Goal: Book appointment/travel/reservation: Book appointment/travel/reservation

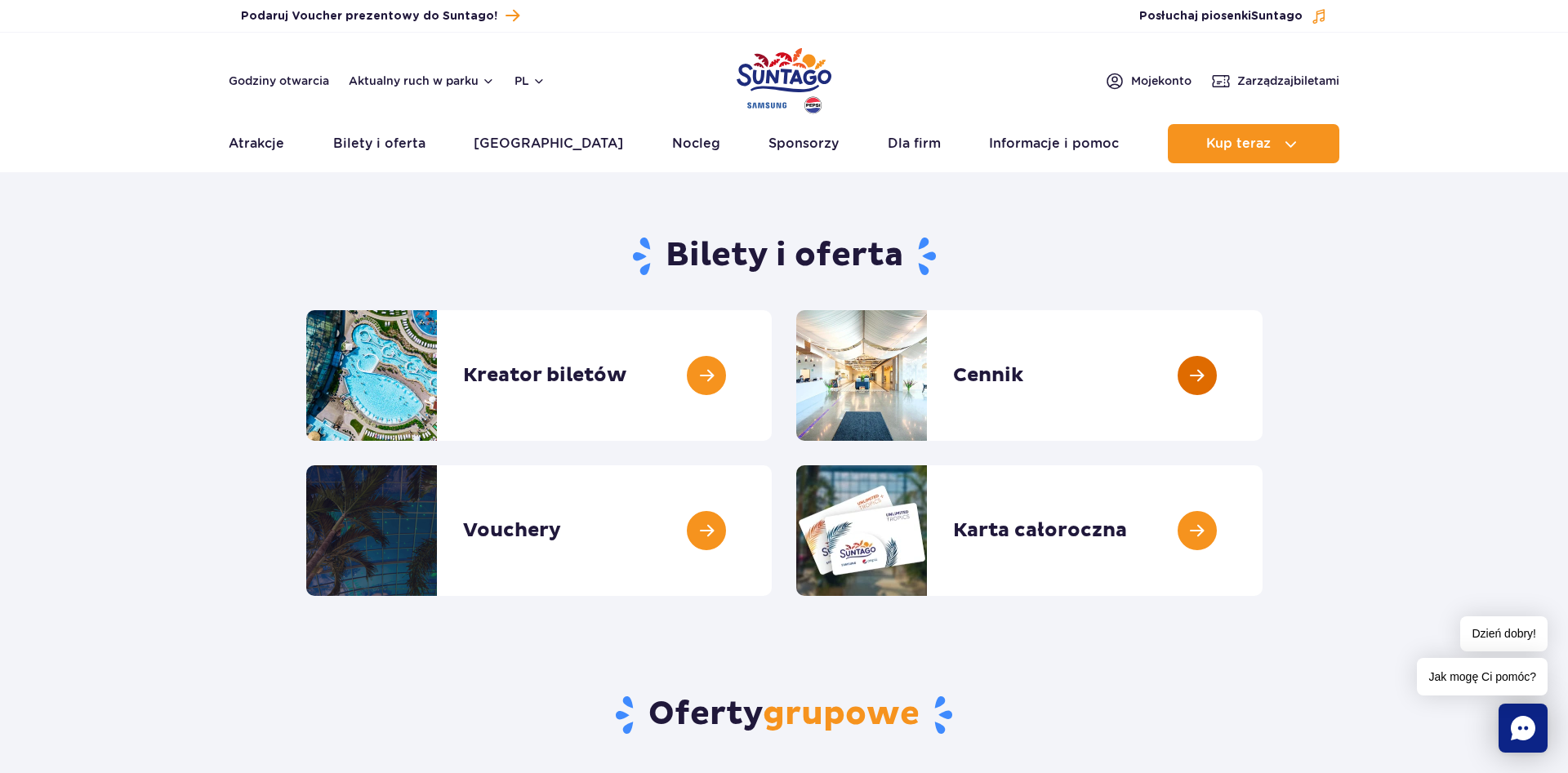
click at [1262, 379] on link at bounding box center [1262, 375] width 0 height 131
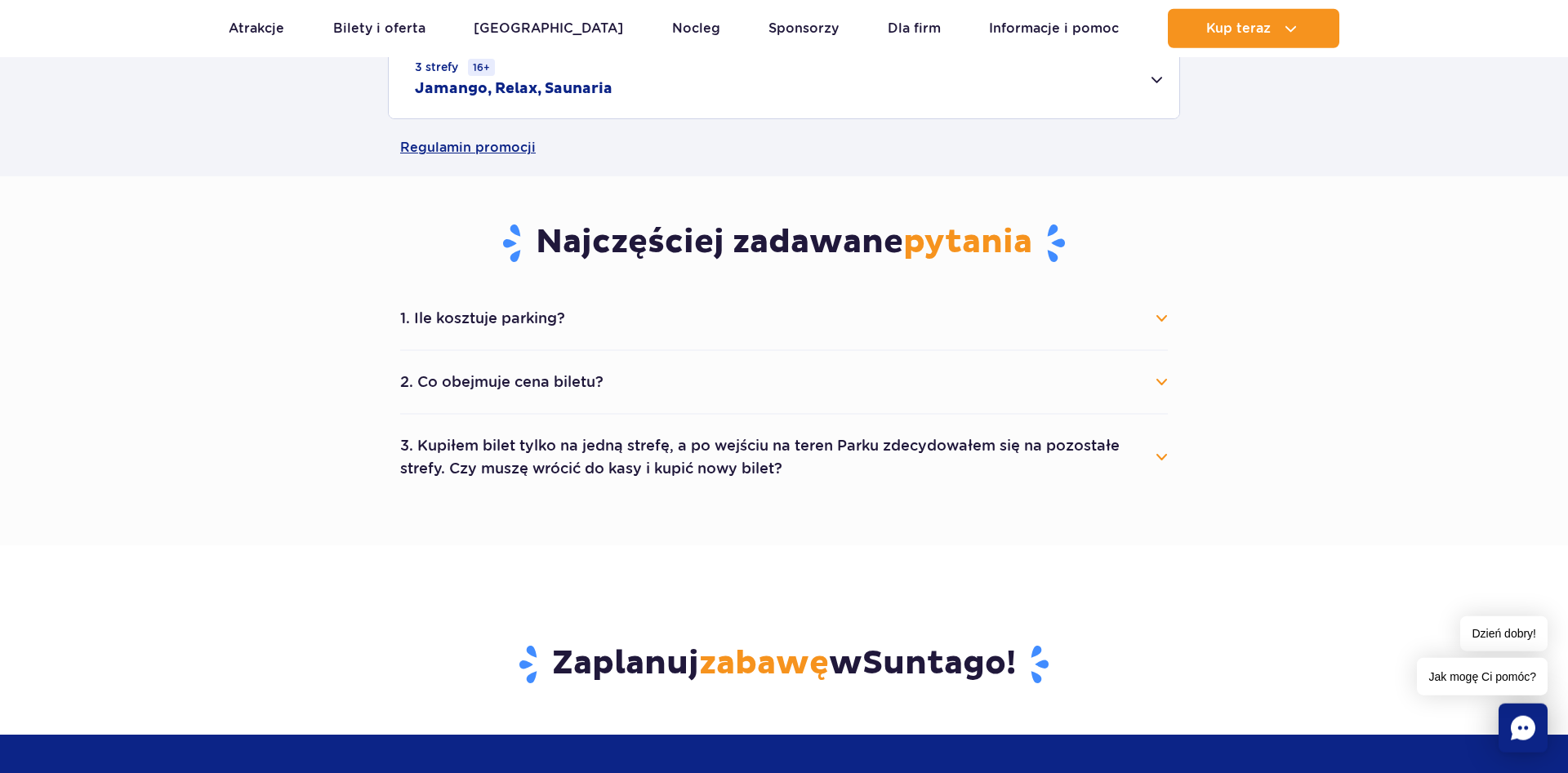
scroll to position [749, 0]
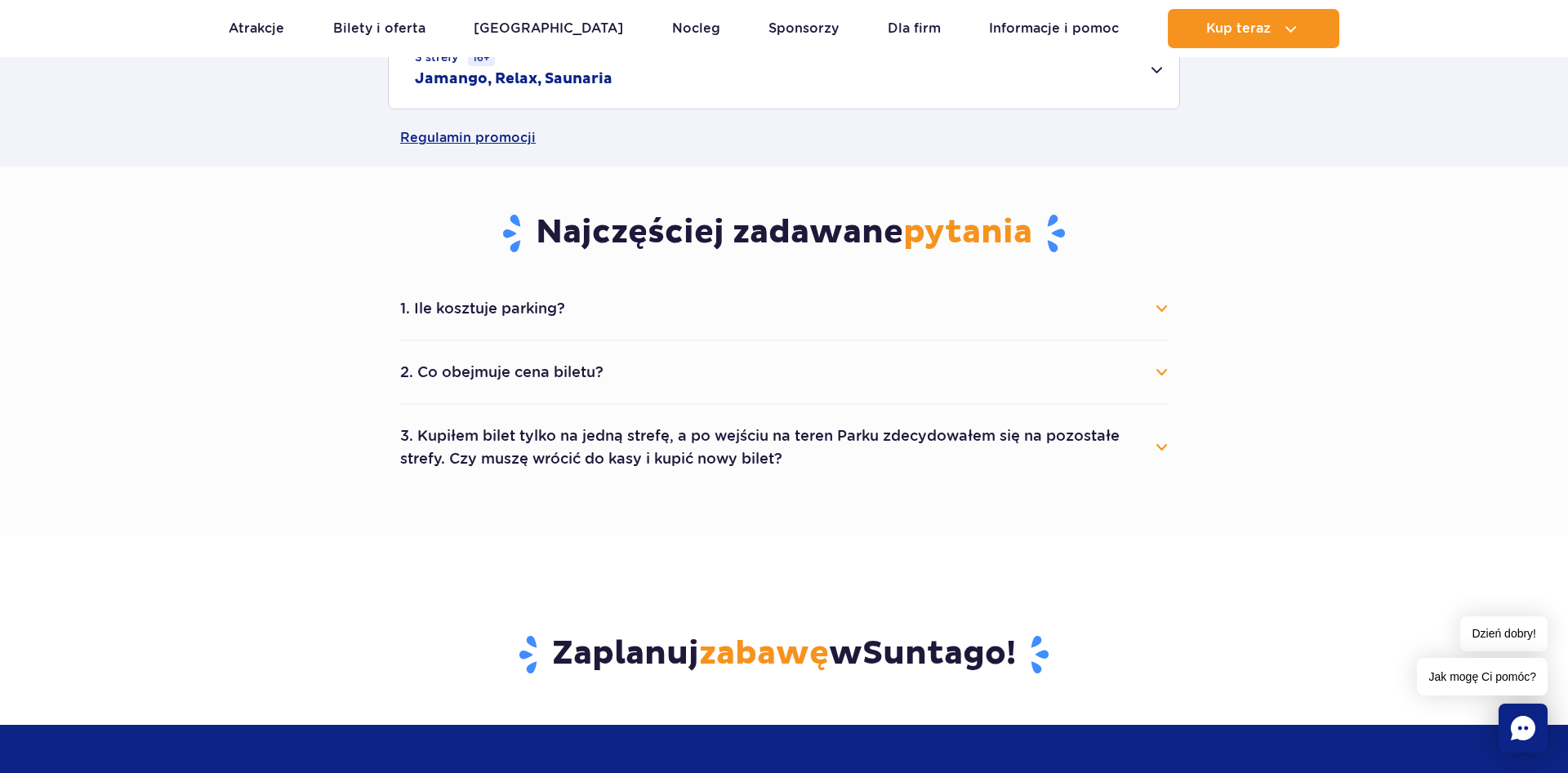
click at [1036, 361] on button "2. Co obejmuje cena biletu?" at bounding box center [784, 372] width 768 height 36
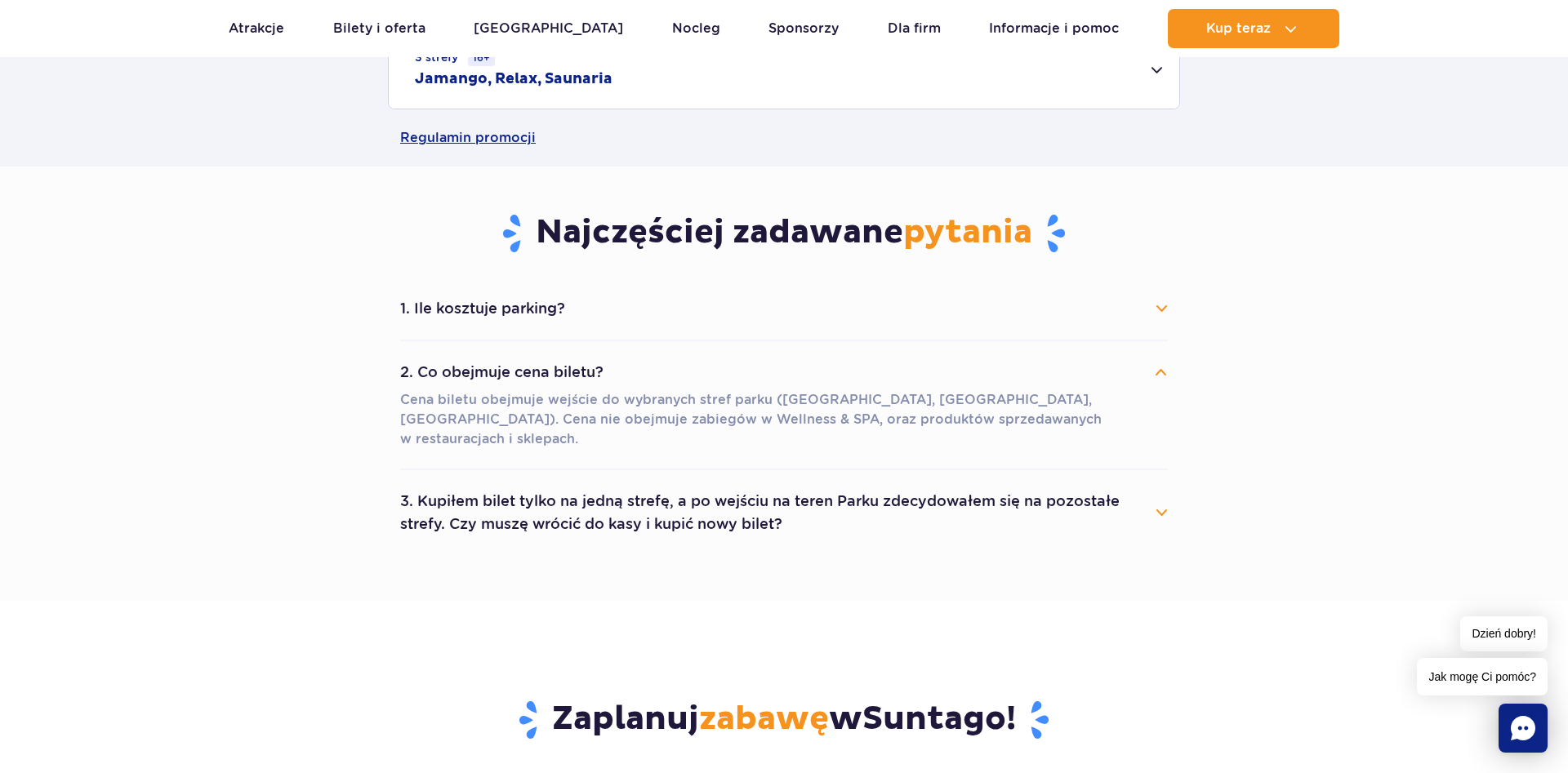
click at [1015, 483] on button "3. Kupiłem bilet tylko na jedną strefę, a po wejściu na teren Parku zdecydowałe…" at bounding box center [784, 512] width 768 height 58
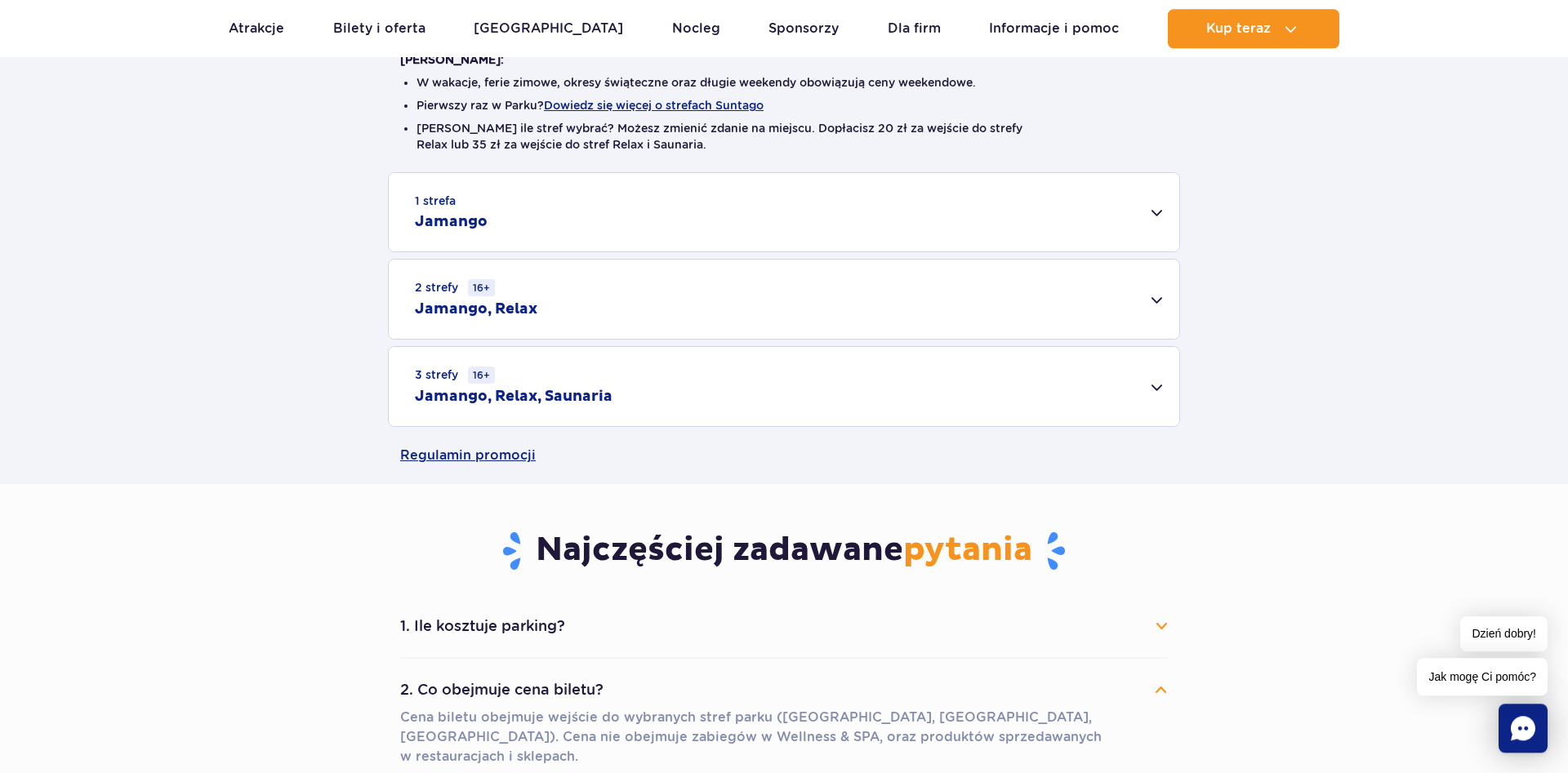
scroll to position [333, 0]
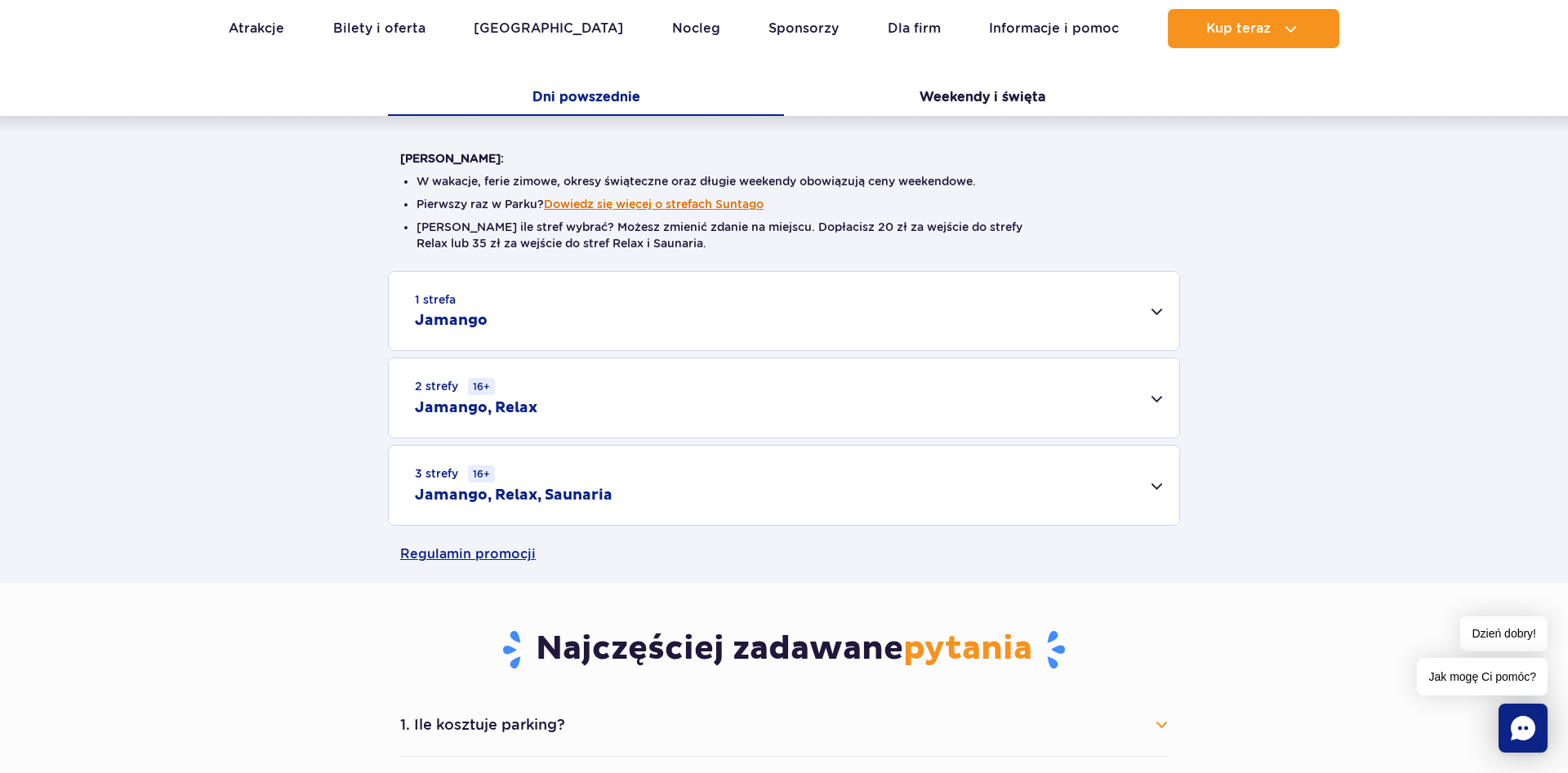
click at [703, 198] on button "Dowiedz się więcej o strefach Suntago" at bounding box center [653, 204] width 220 height 13
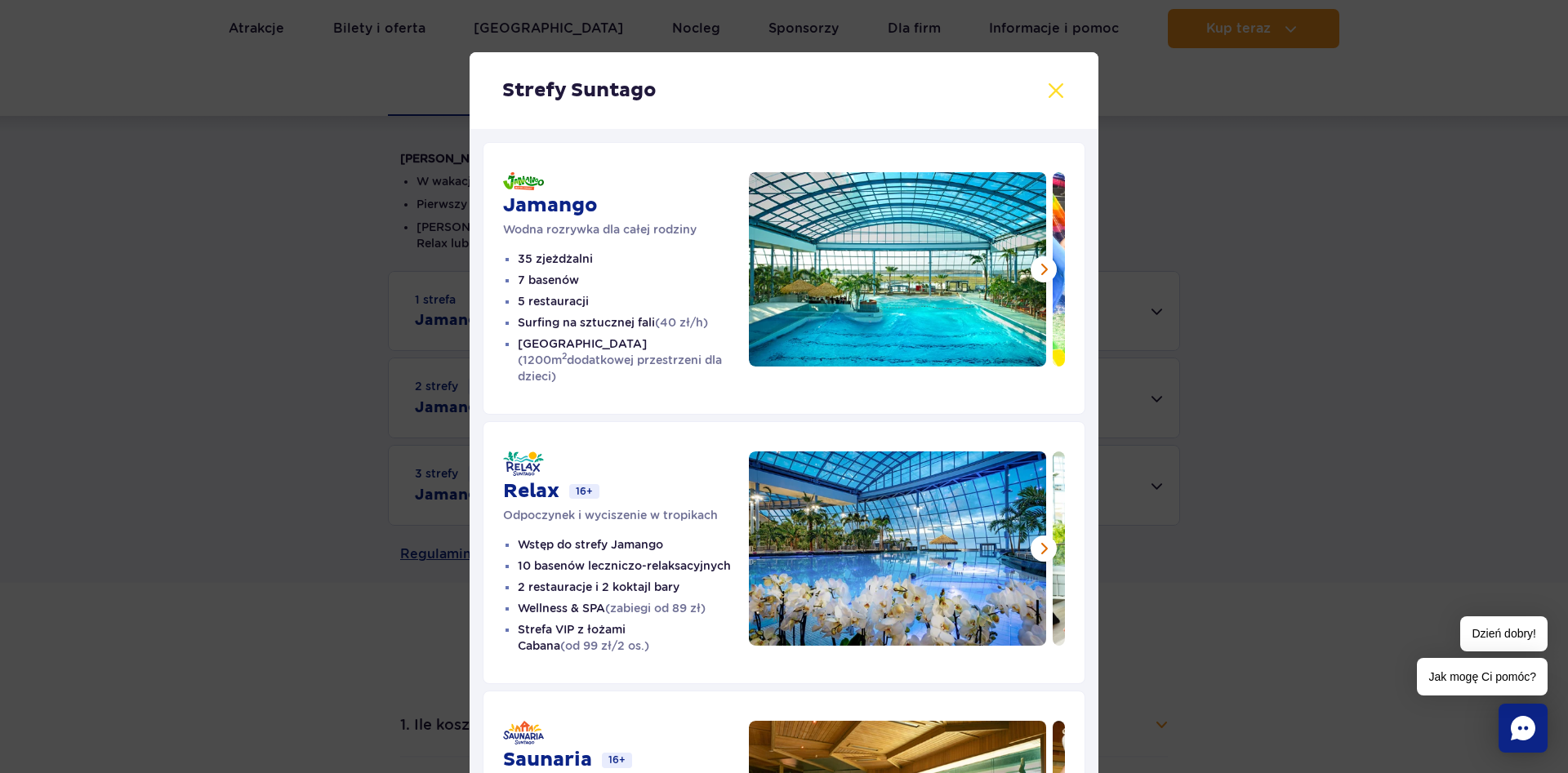
click at [1065, 88] on button at bounding box center [1056, 91] width 20 height 20
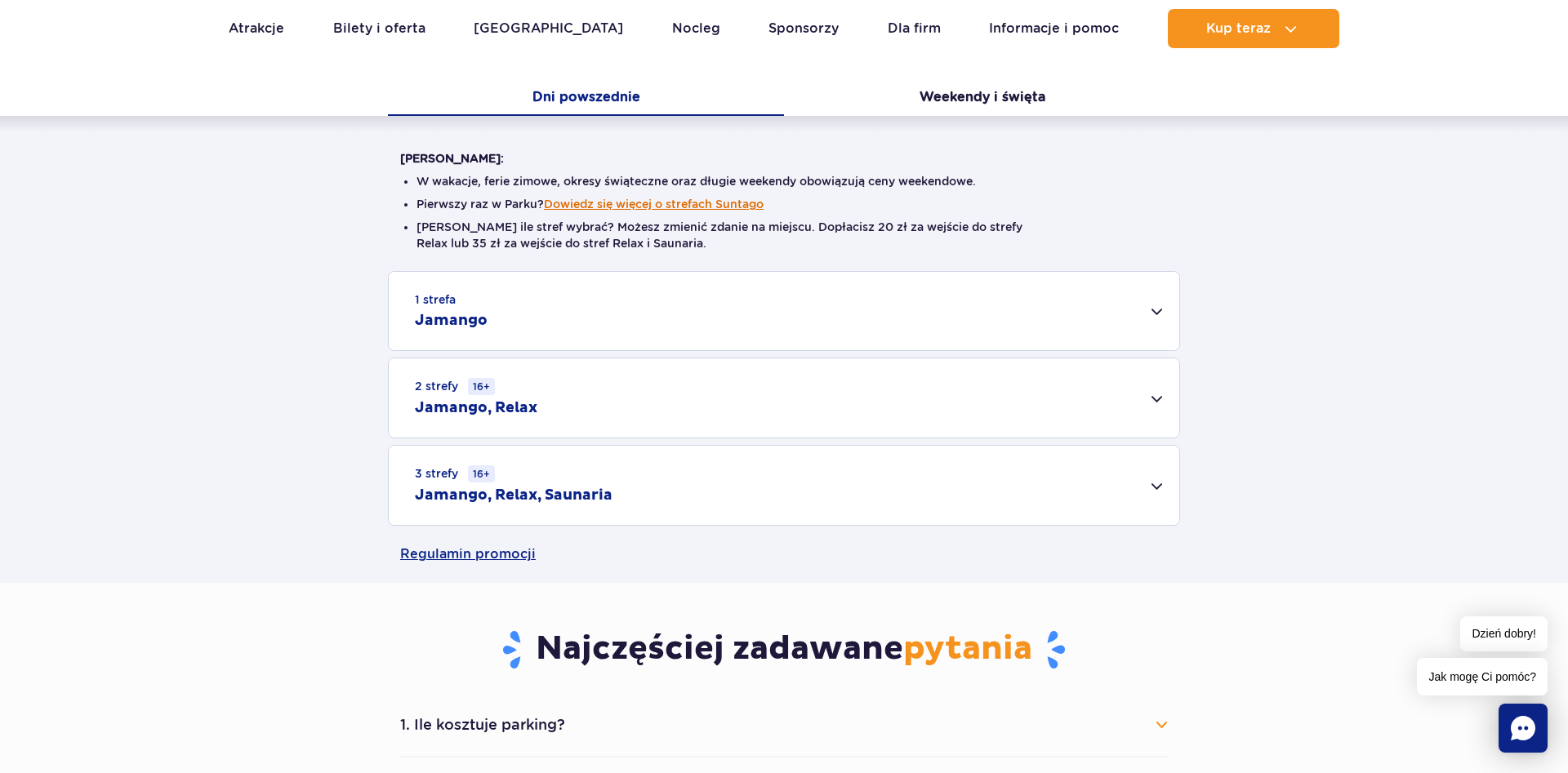
click at [729, 203] on button "Dowiedz się więcej o strefach Suntago" at bounding box center [653, 204] width 220 height 13
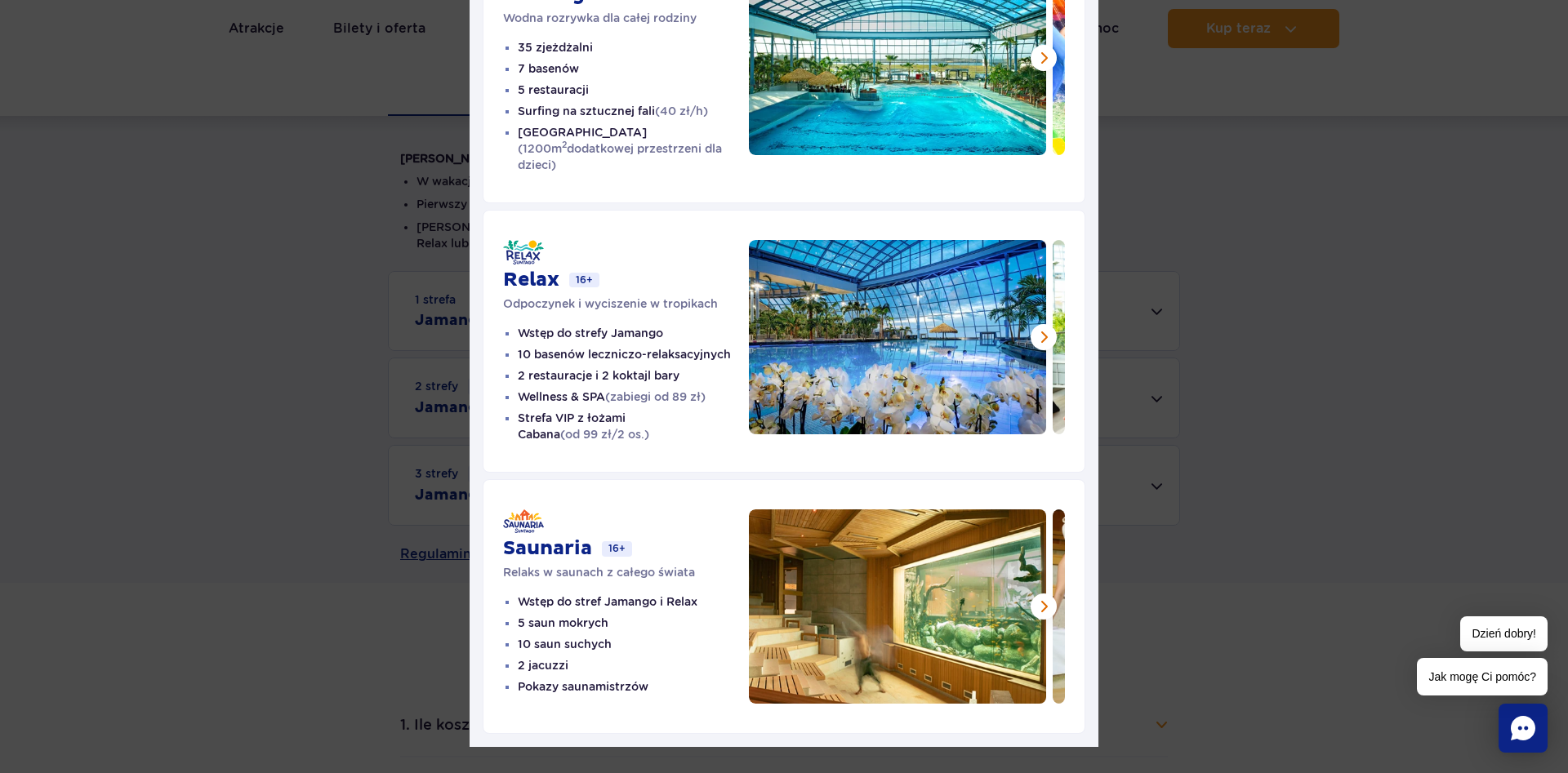
scroll to position [221, 0]
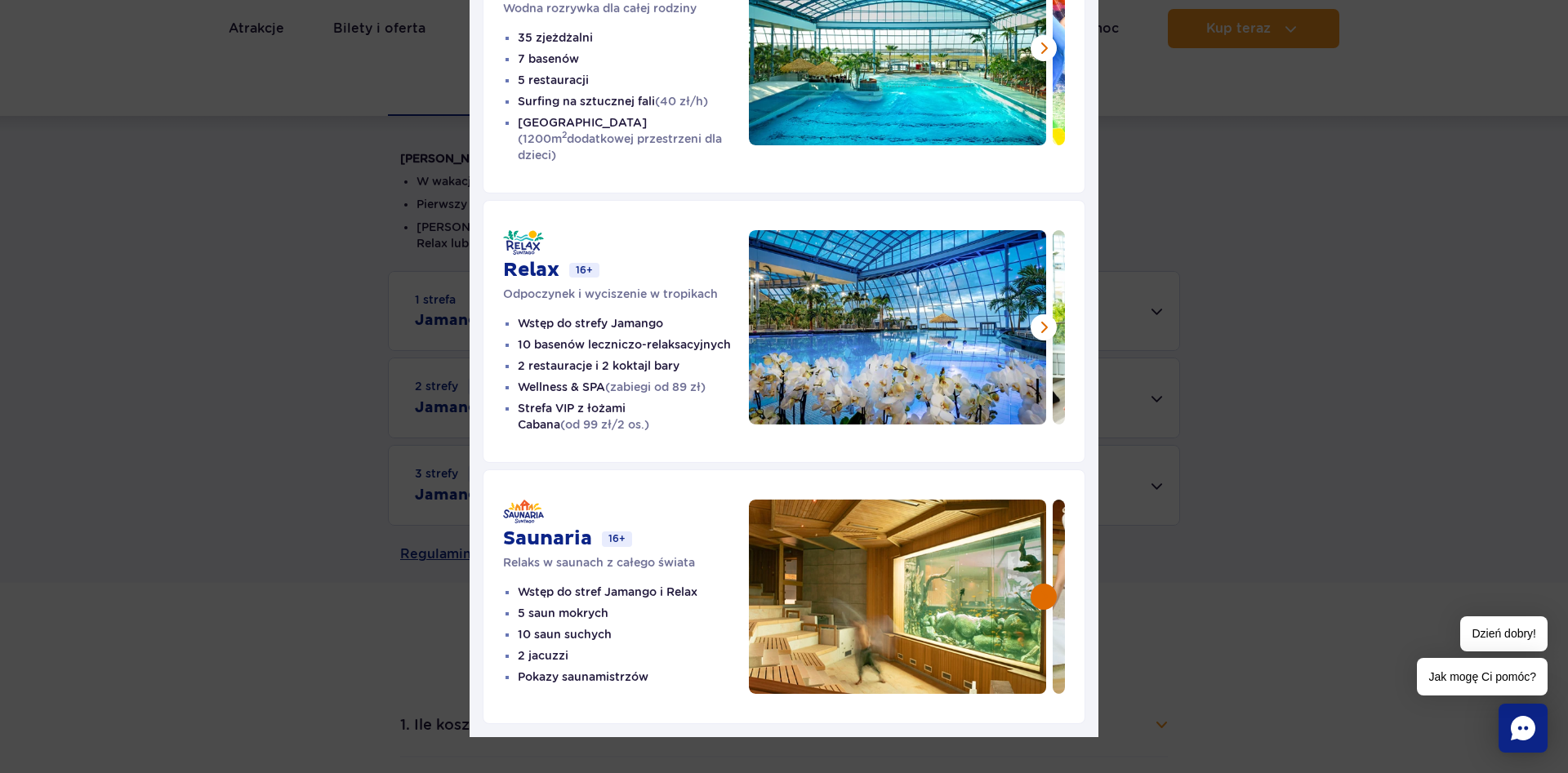
click at [1045, 584] on button at bounding box center [1043, 597] width 26 height 26
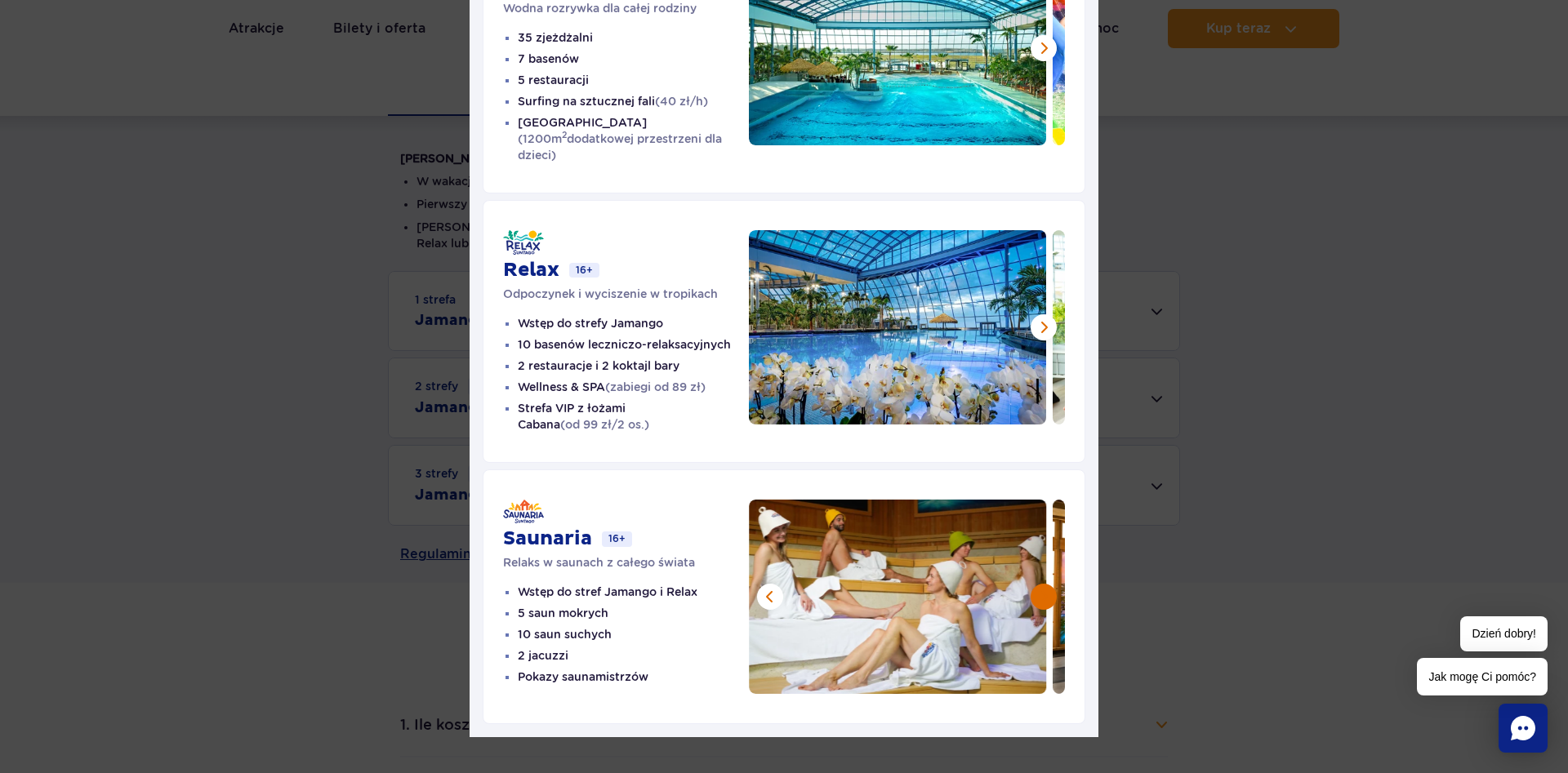
click at [1045, 584] on button at bounding box center [1043, 597] width 26 height 26
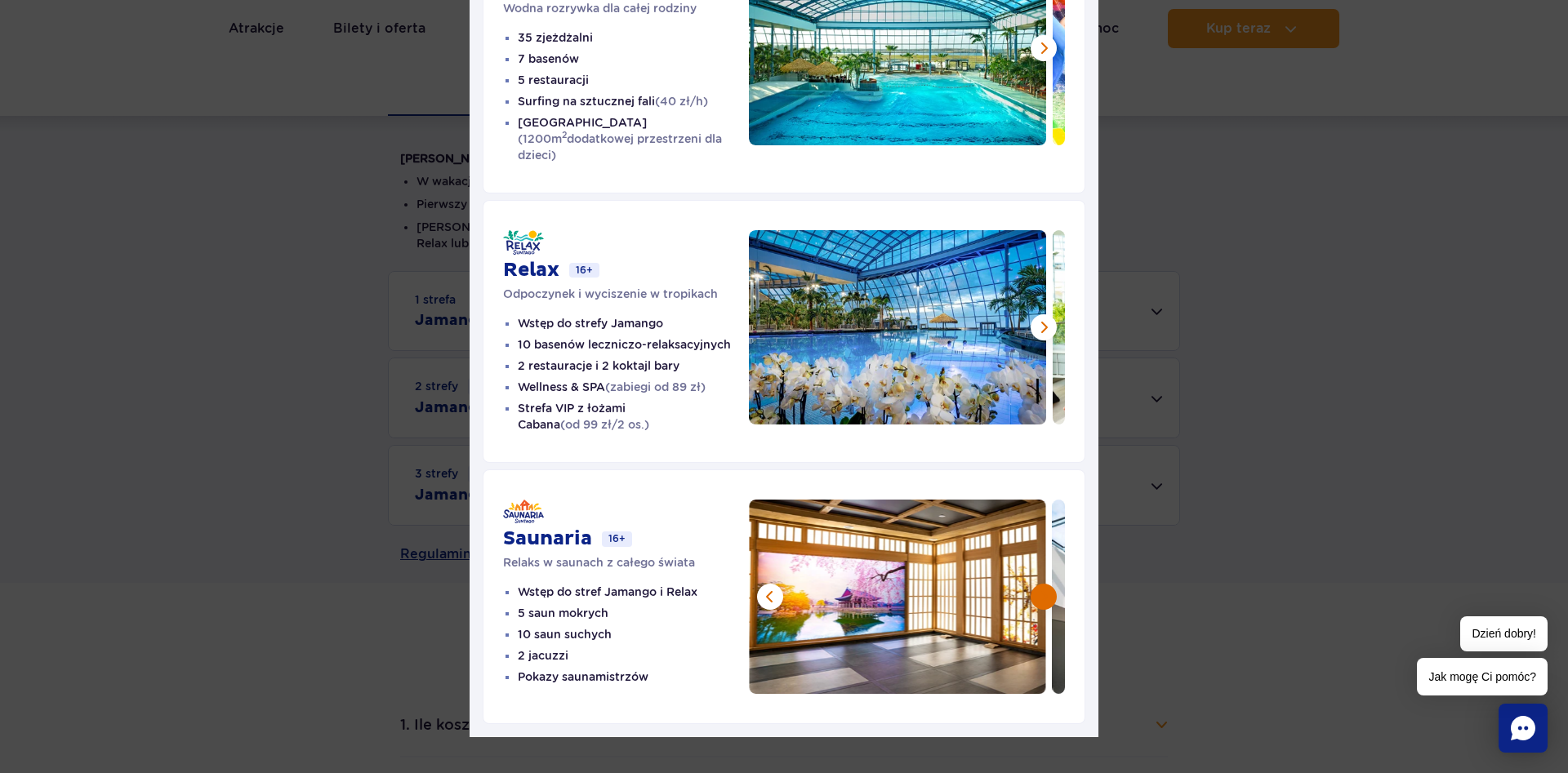
click at [1045, 584] on button at bounding box center [1043, 597] width 26 height 26
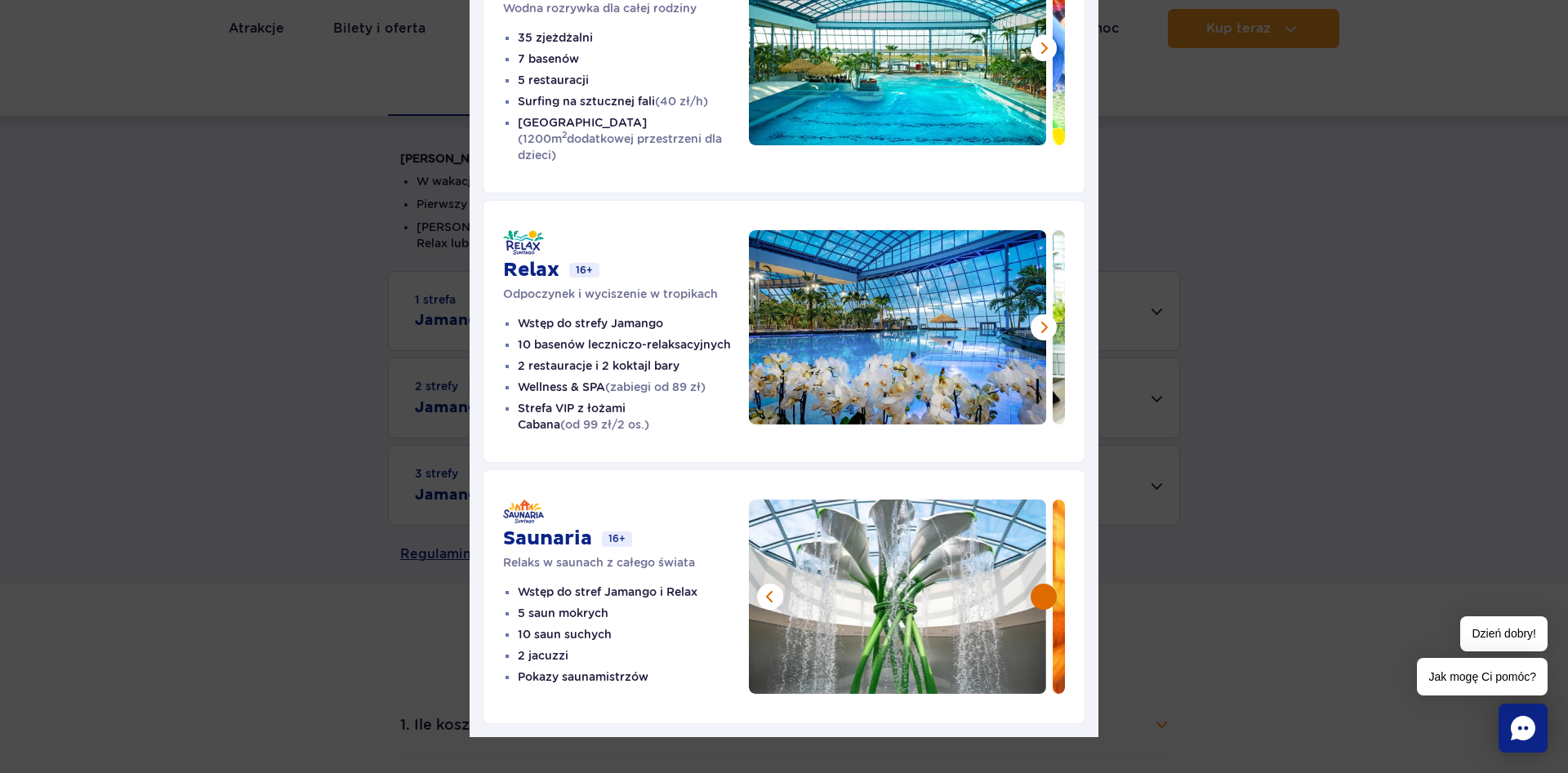
click at [1045, 584] on button at bounding box center [1043, 597] width 26 height 26
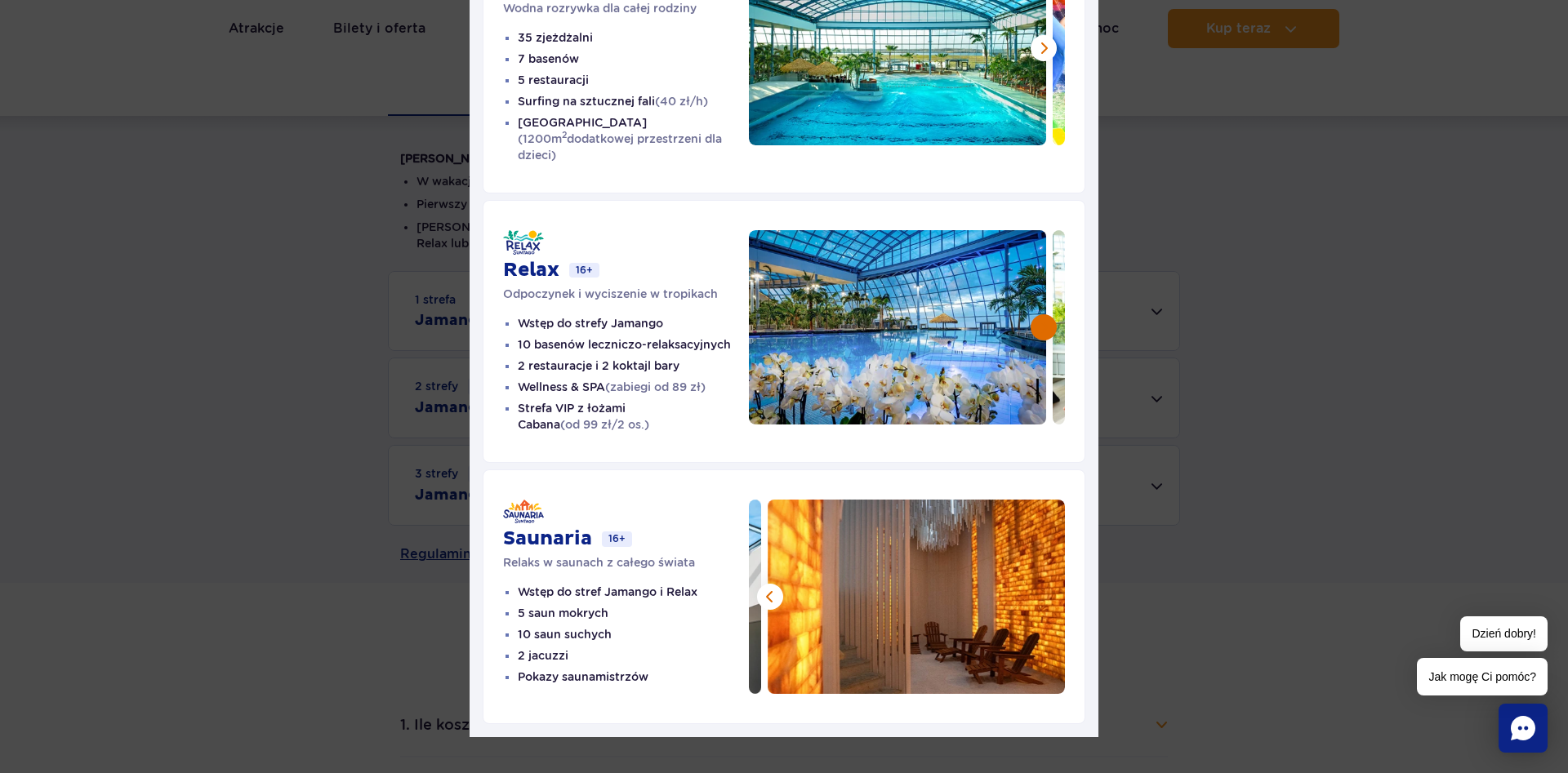
click at [1042, 314] on button at bounding box center [1043, 328] width 26 height 26
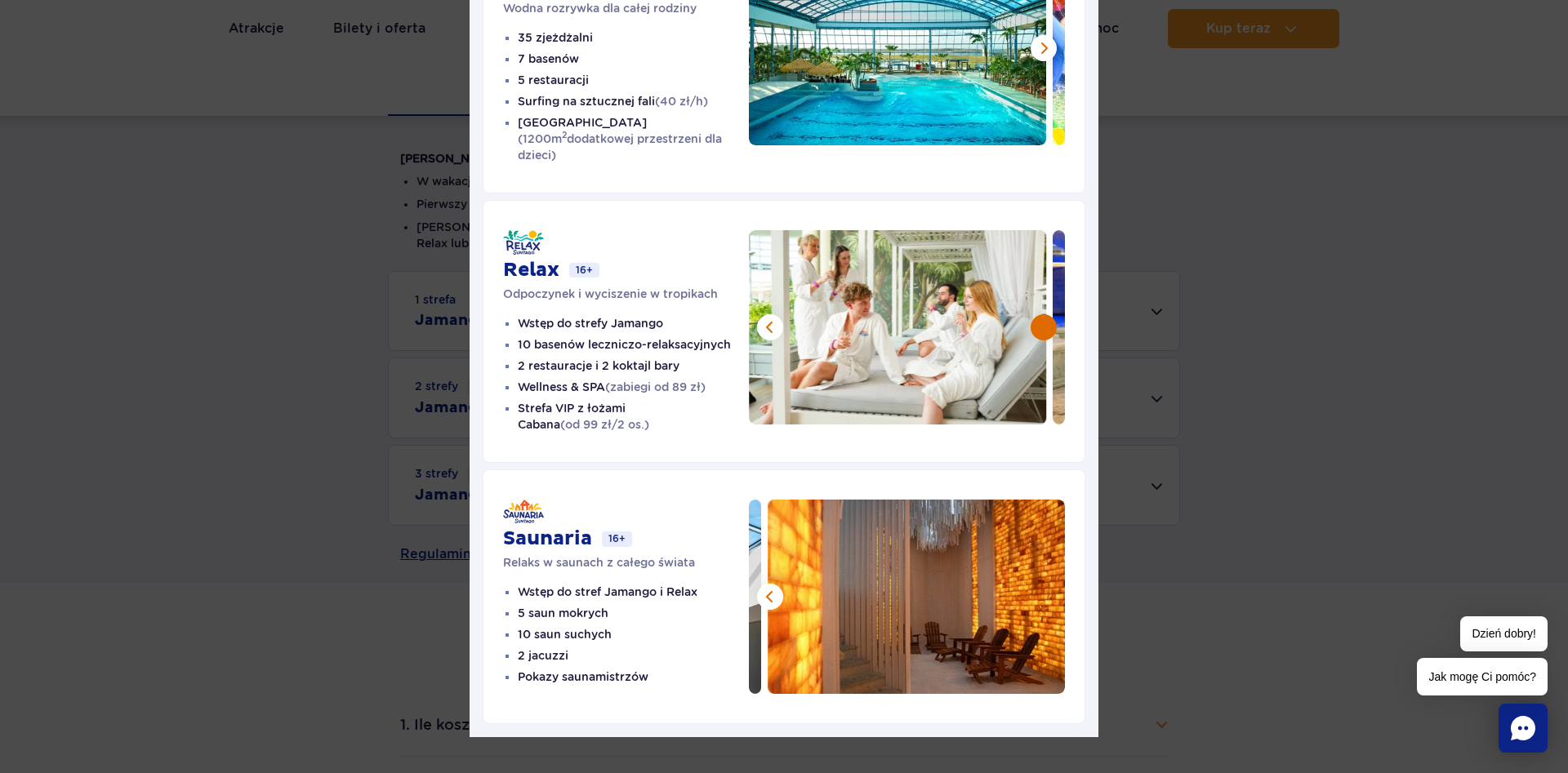
click at [1042, 314] on button at bounding box center [1043, 328] width 26 height 26
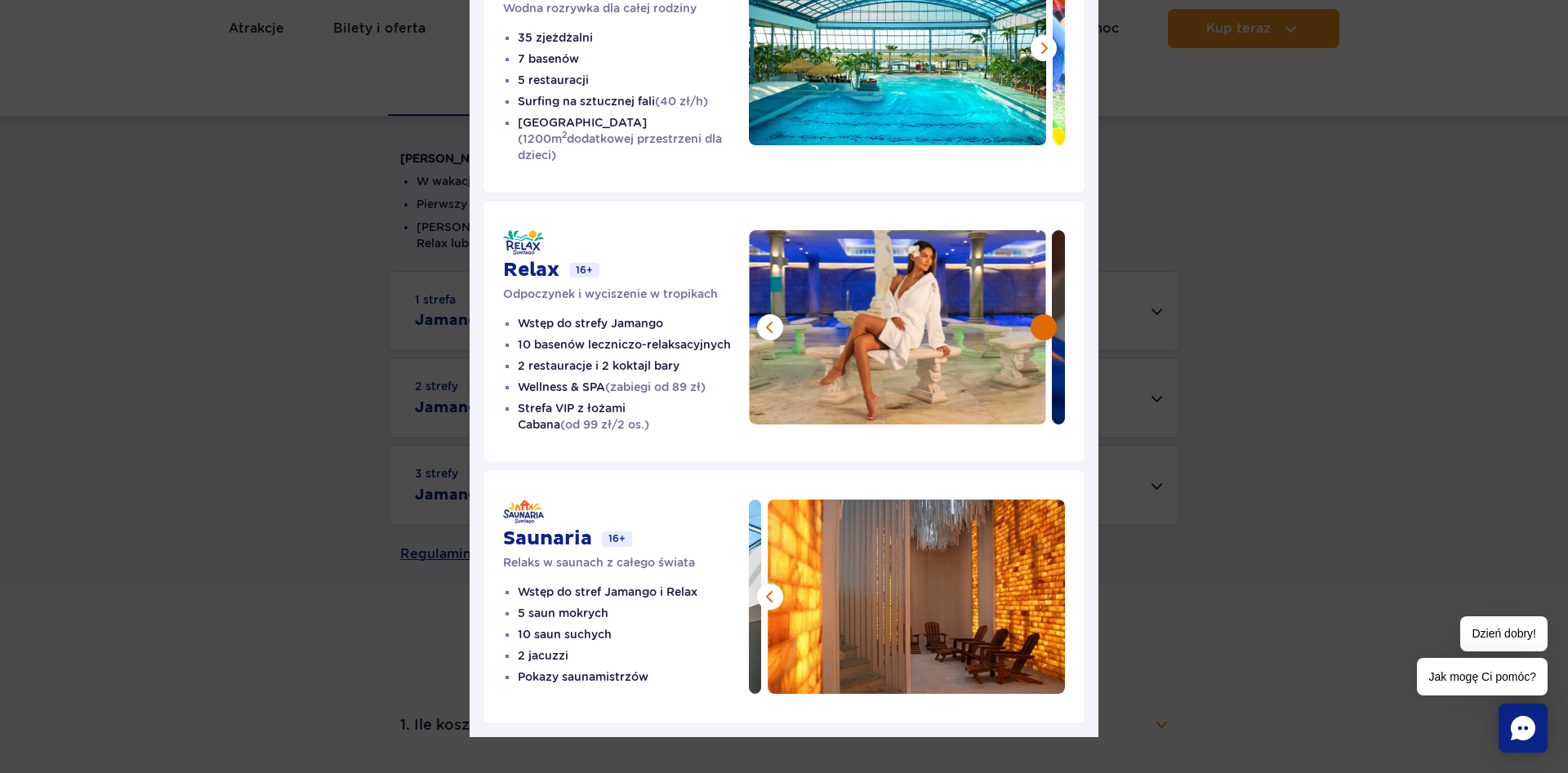
click at [1042, 314] on button at bounding box center [1043, 328] width 26 height 26
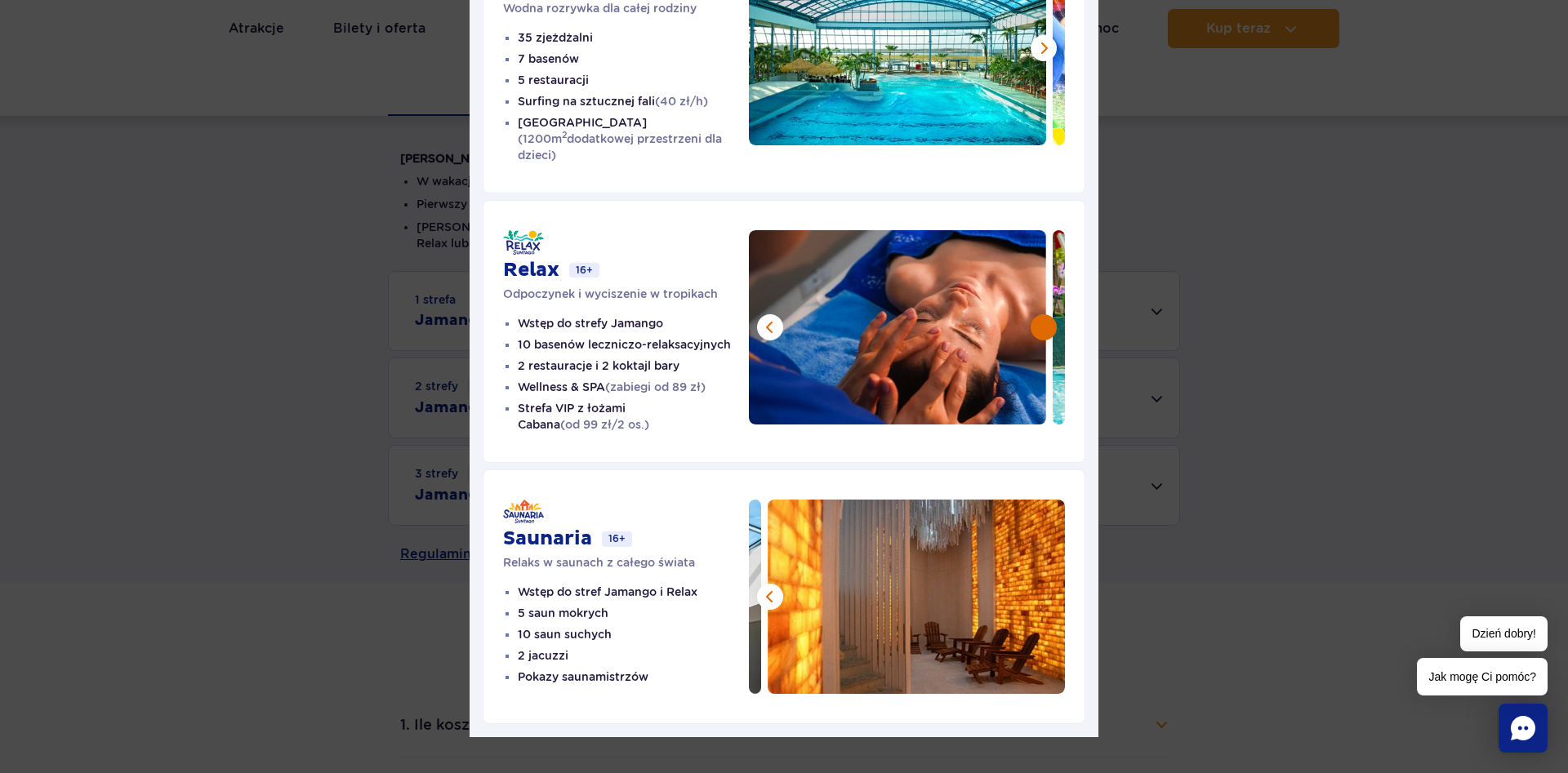
click at [1042, 314] on button at bounding box center [1043, 328] width 26 height 26
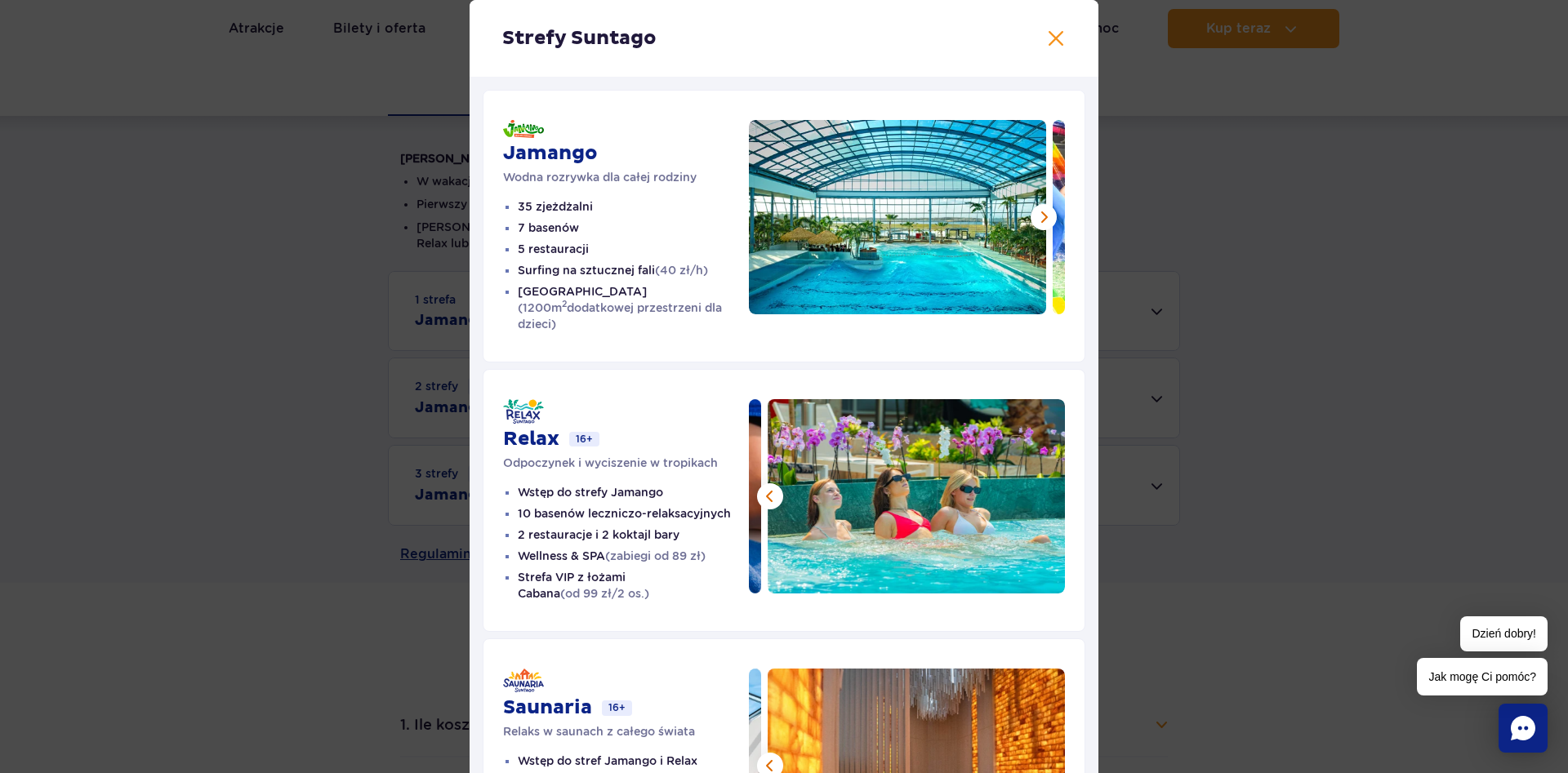
scroll to position [0, 0]
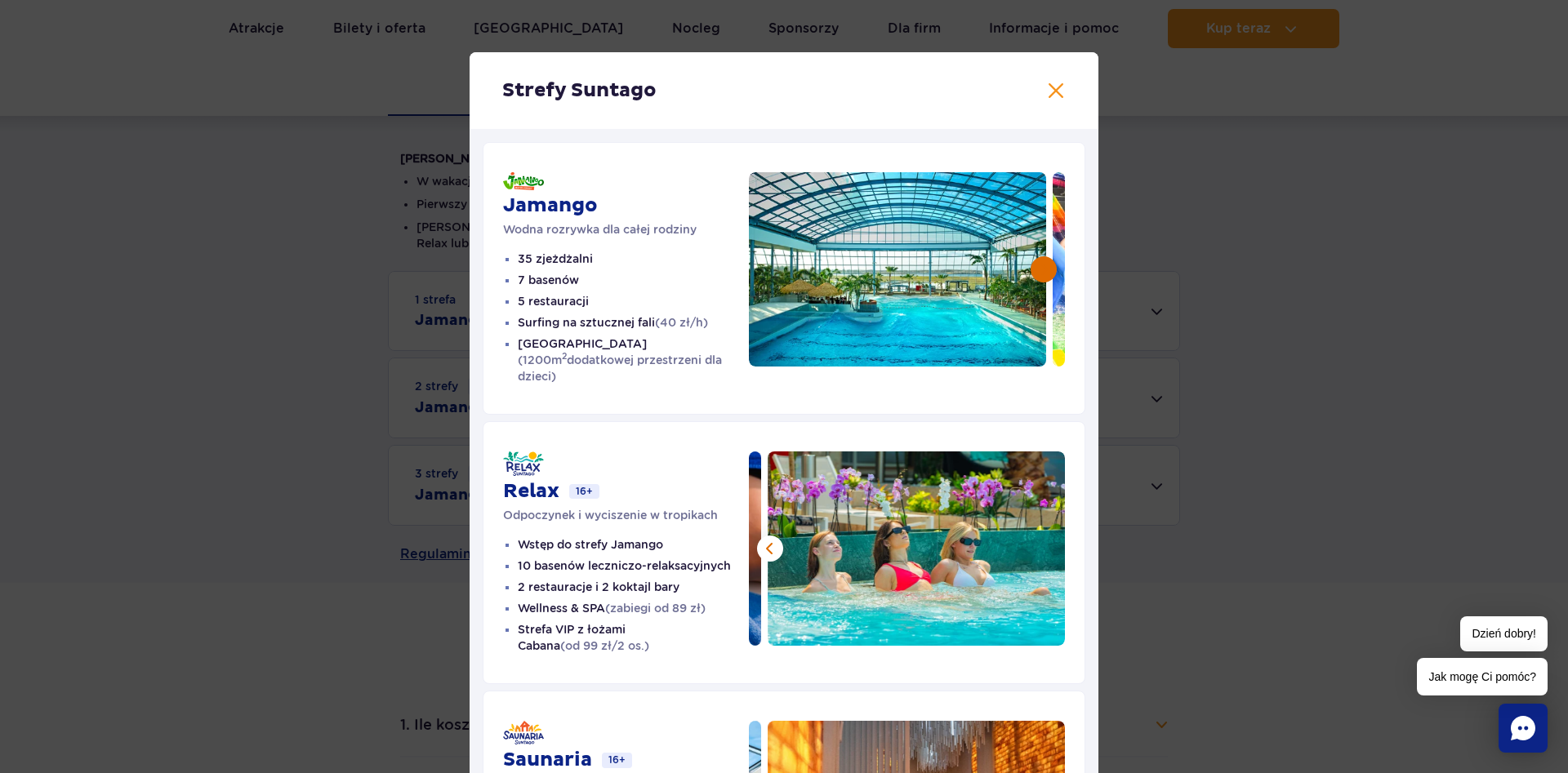
click at [1046, 270] on button at bounding box center [1043, 269] width 26 height 26
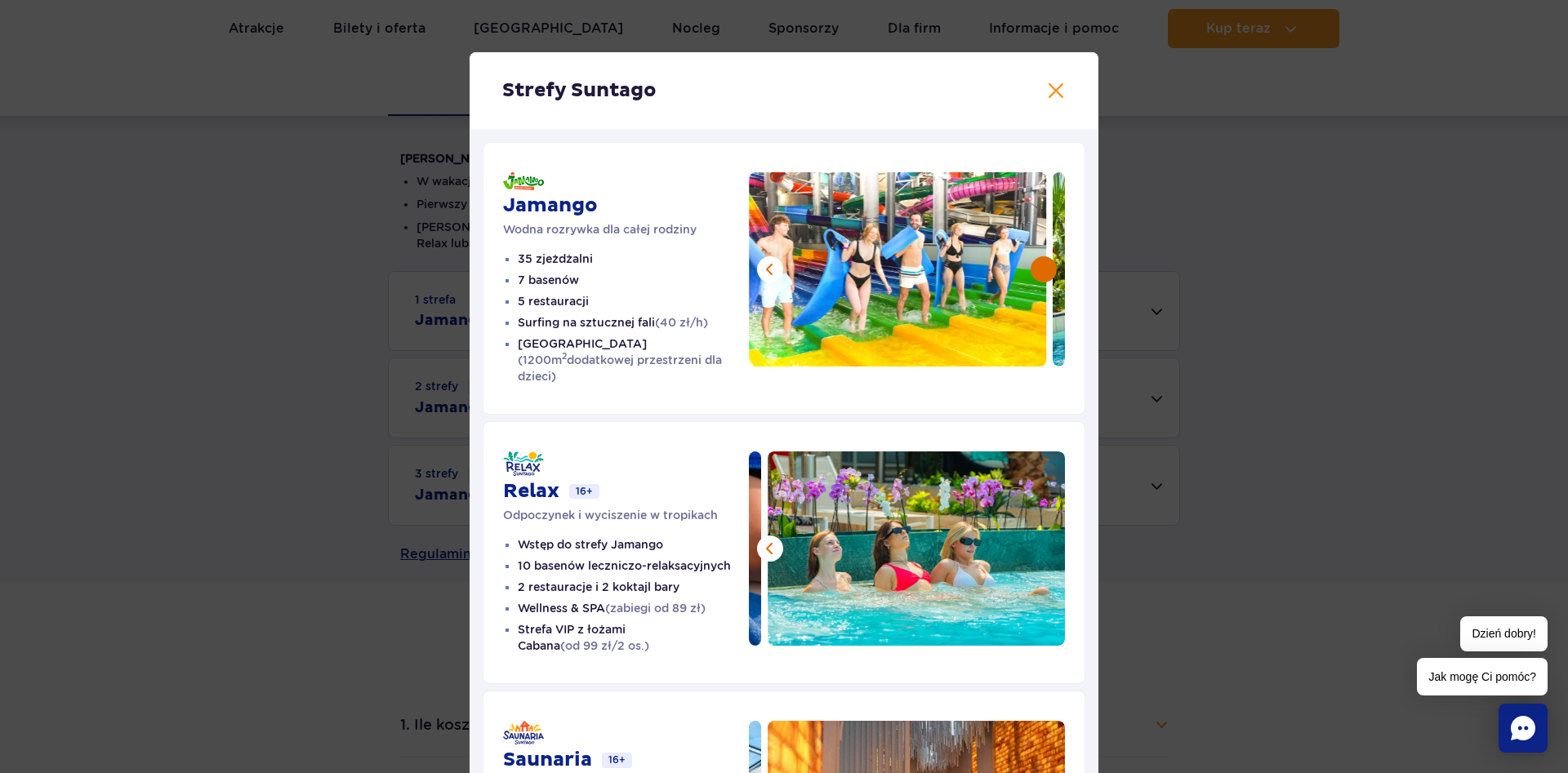
click at [1046, 270] on button at bounding box center [1043, 269] width 26 height 26
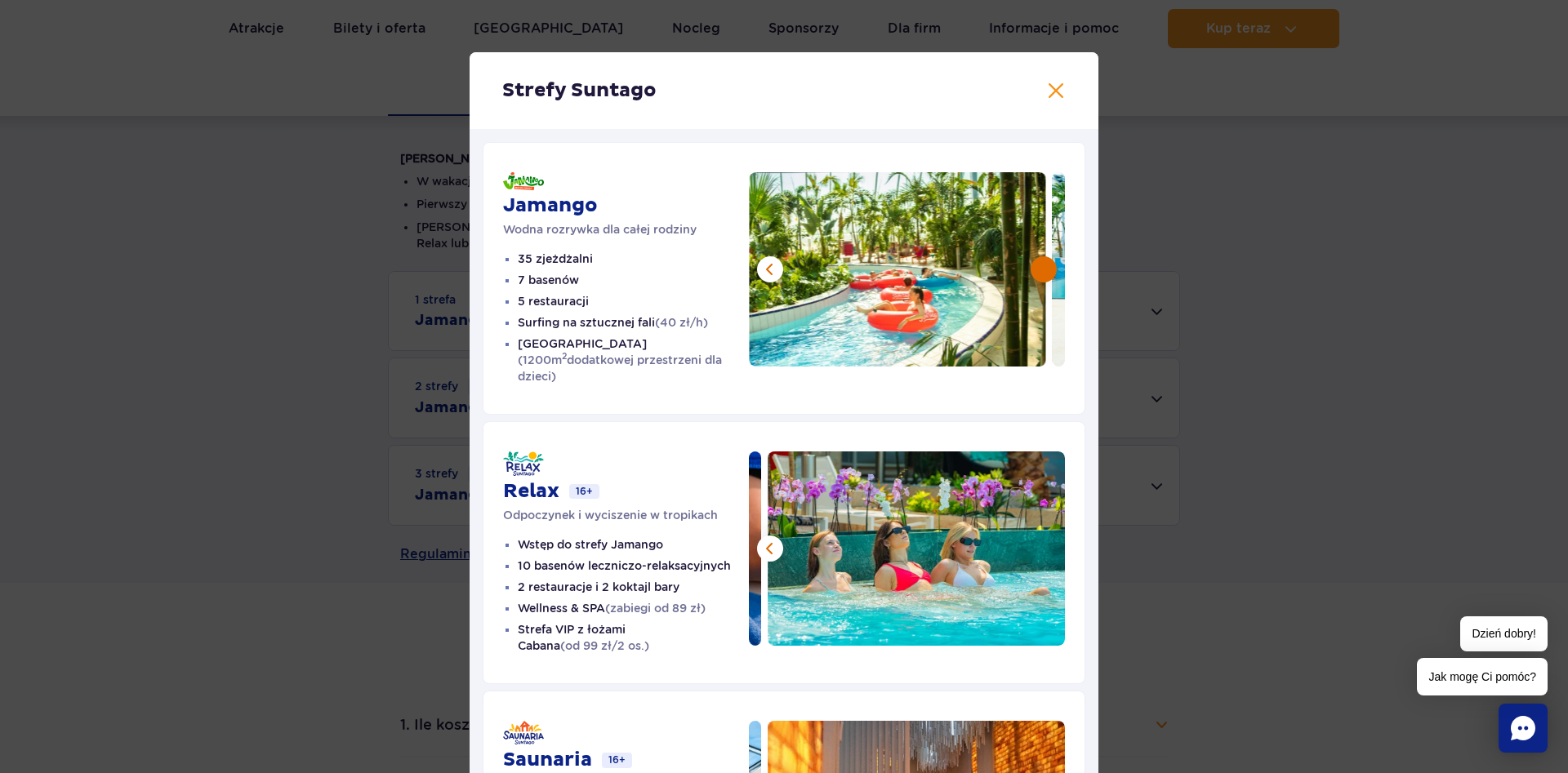
click at [1046, 270] on button at bounding box center [1043, 269] width 26 height 26
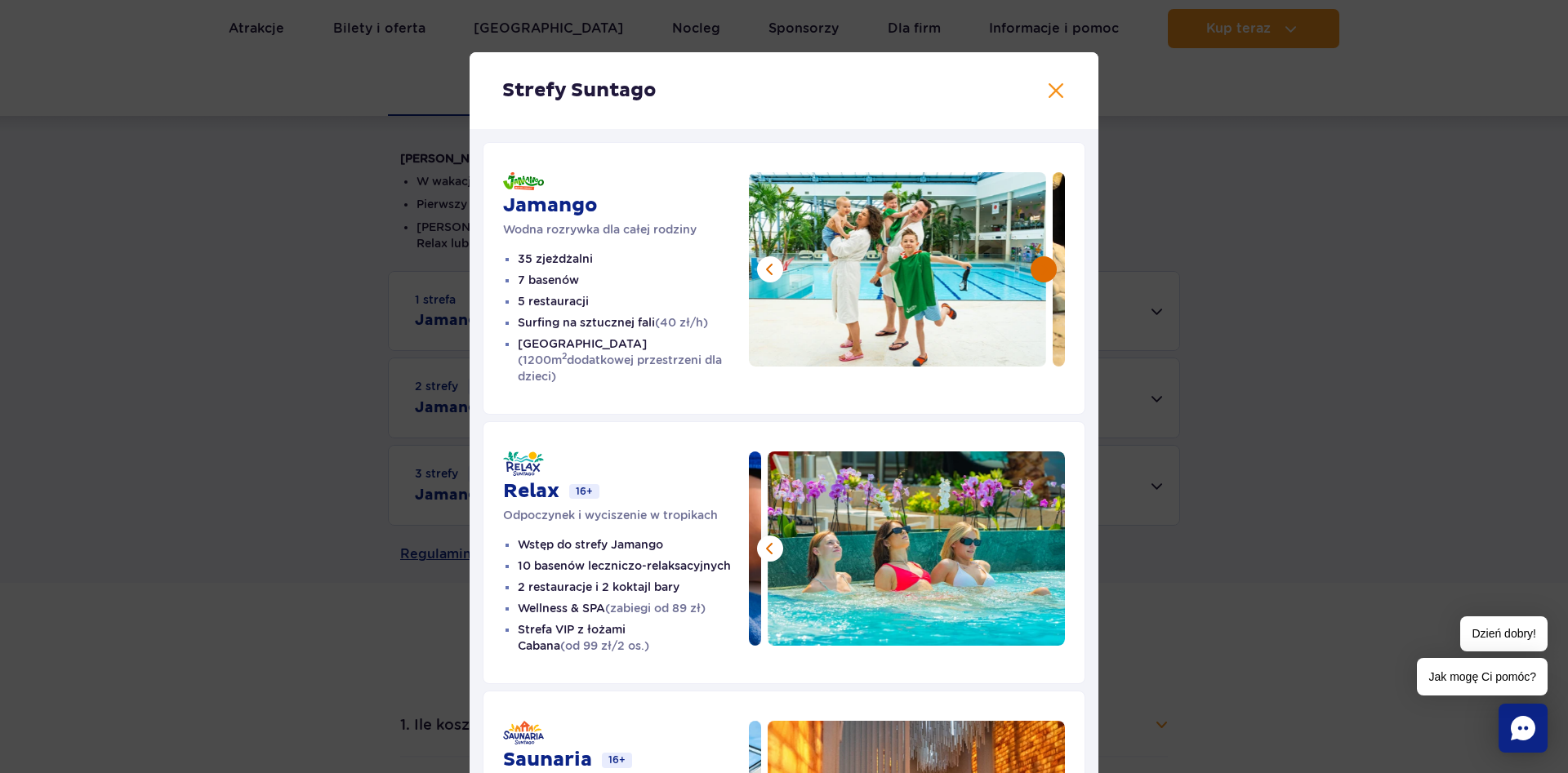
click at [1046, 270] on button at bounding box center [1043, 269] width 26 height 26
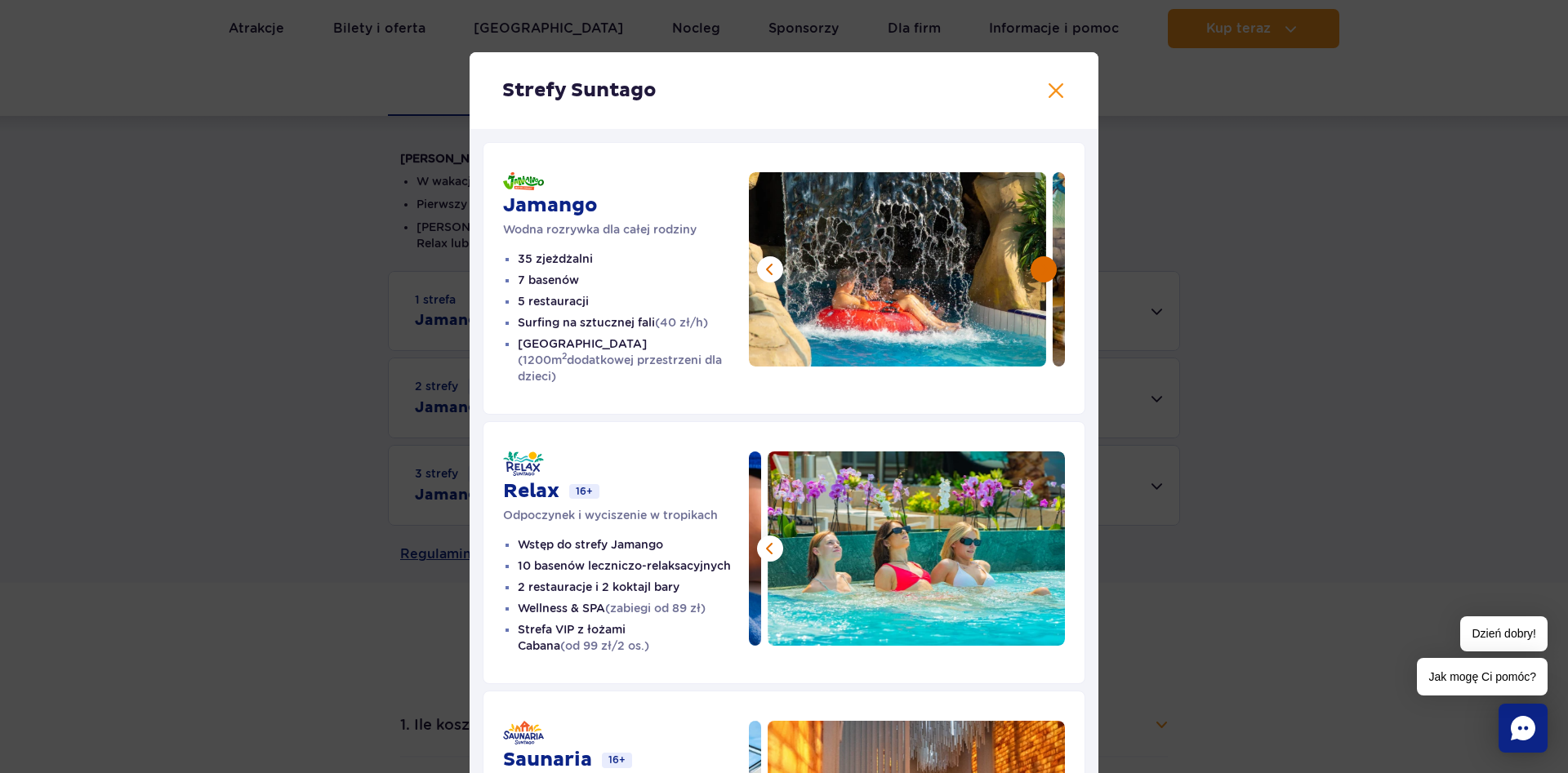
click at [1046, 270] on button at bounding box center [1043, 269] width 26 height 26
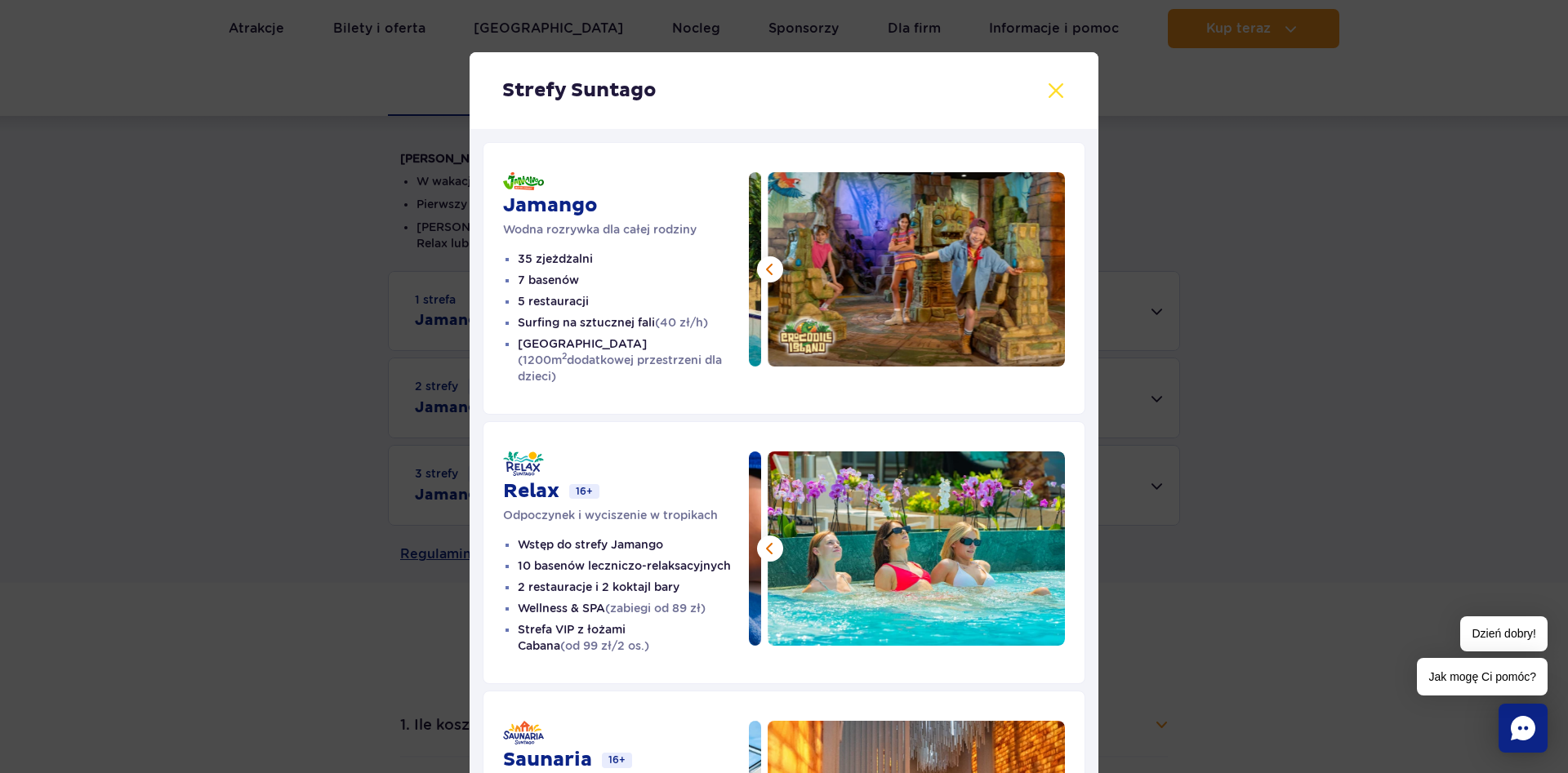
click at [1062, 93] on button at bounding box center [1056, 91] width 20 height 20
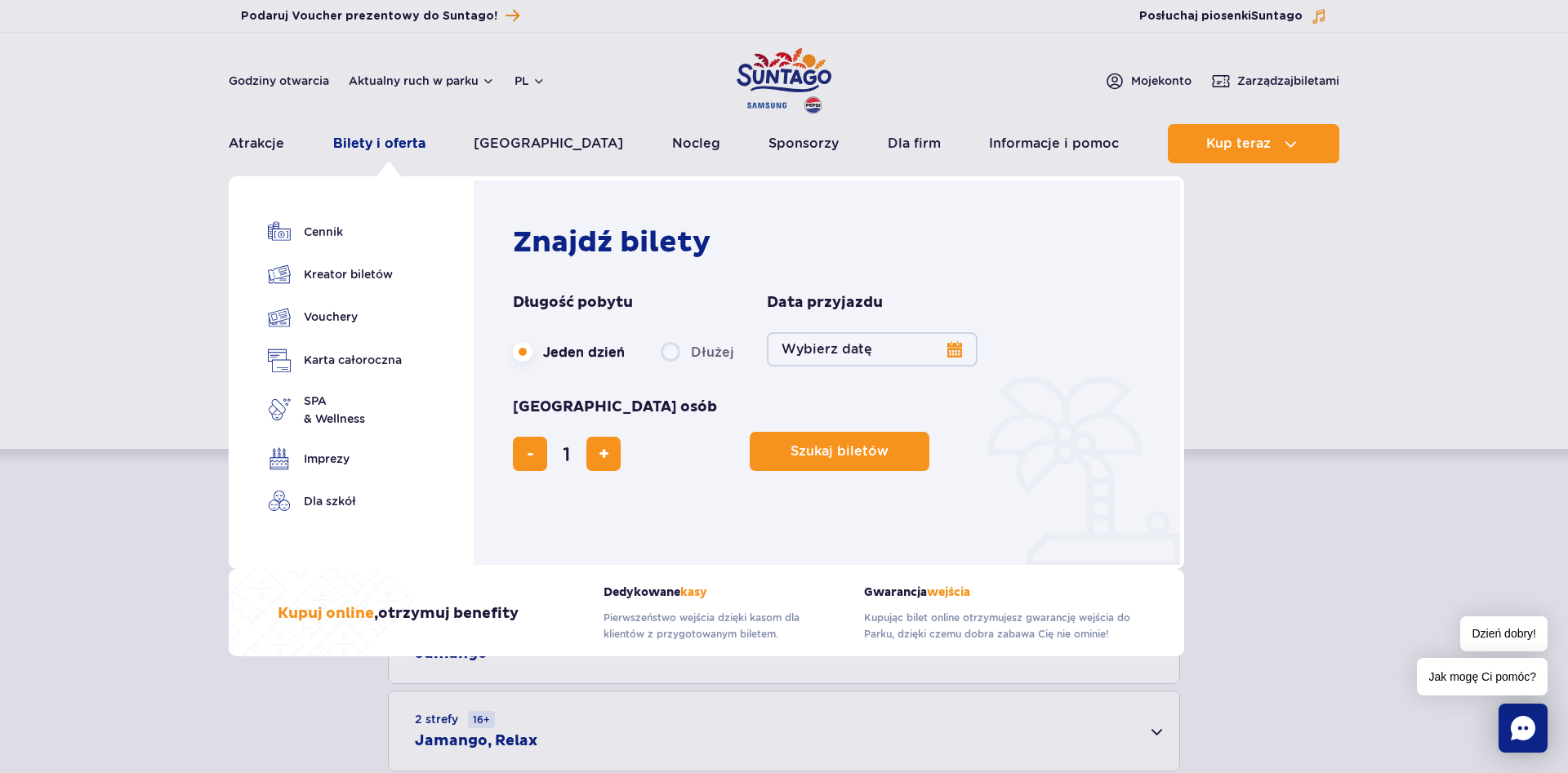
click at [394, 145] on link "Bilety i oferta" at bounding box center [380, 144] width 92 height 40
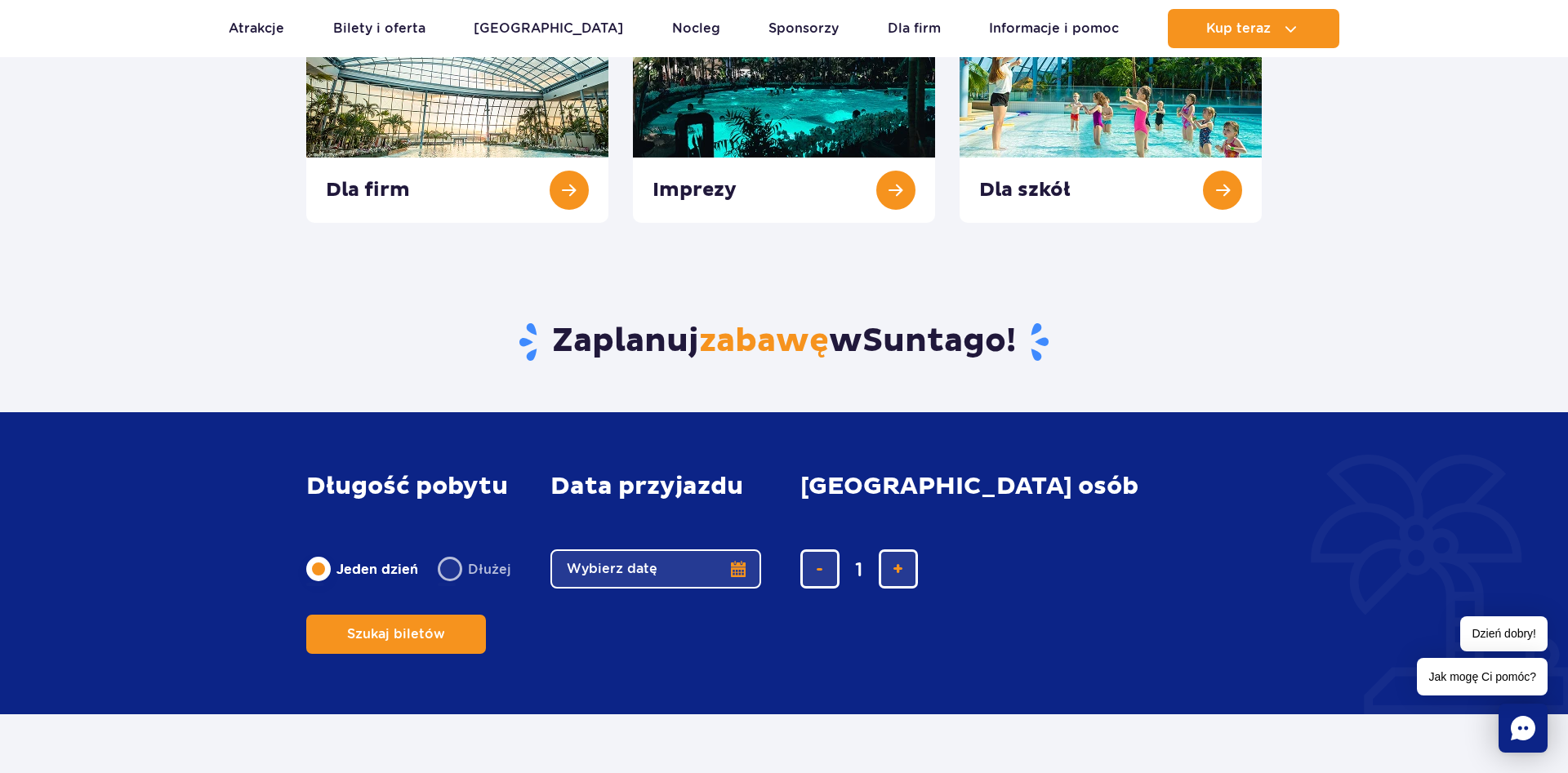
scroll to position [417, 0]
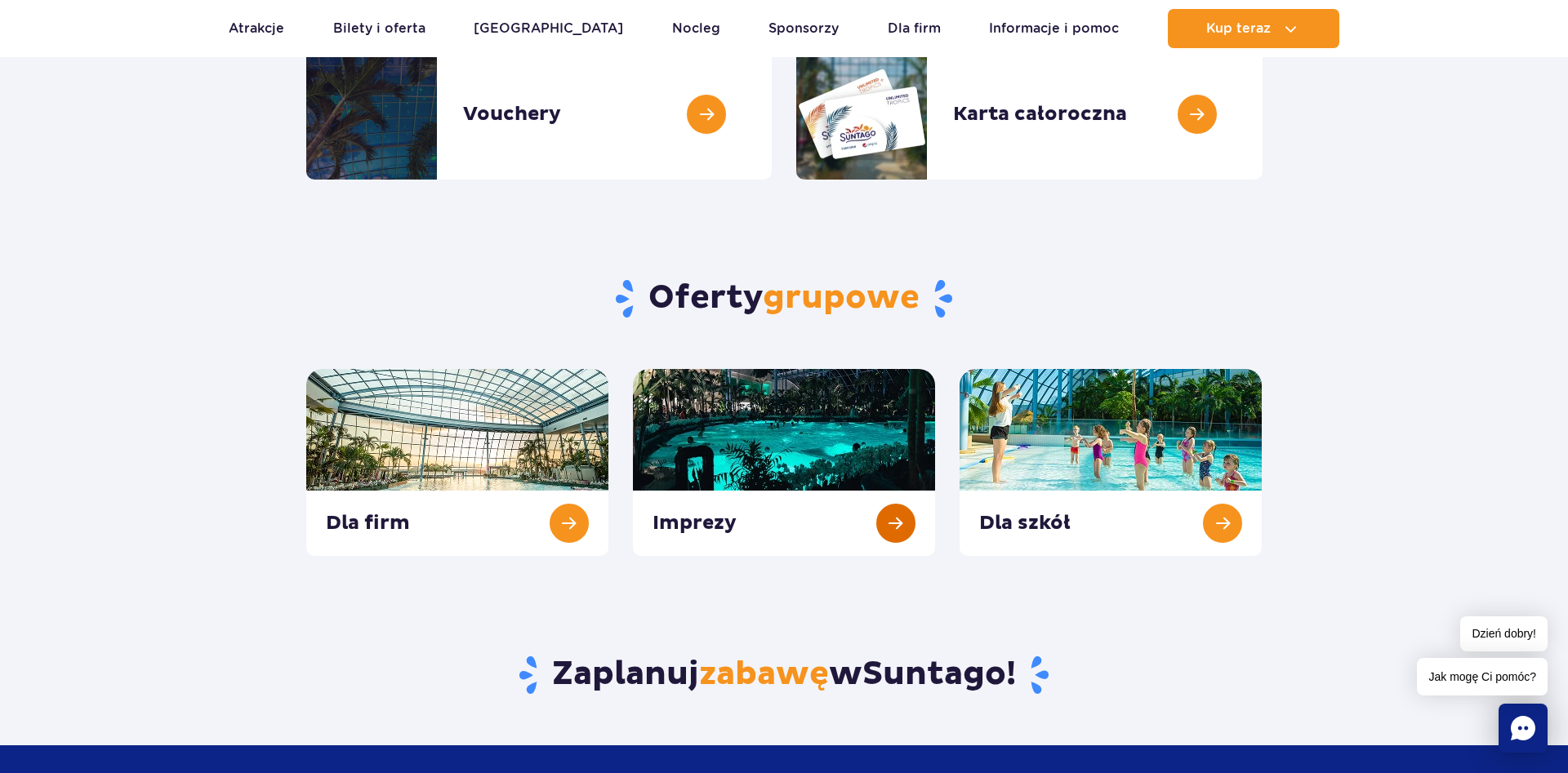
click at [911, 519] on link at bounding box center [783, 462] width 302 height 187
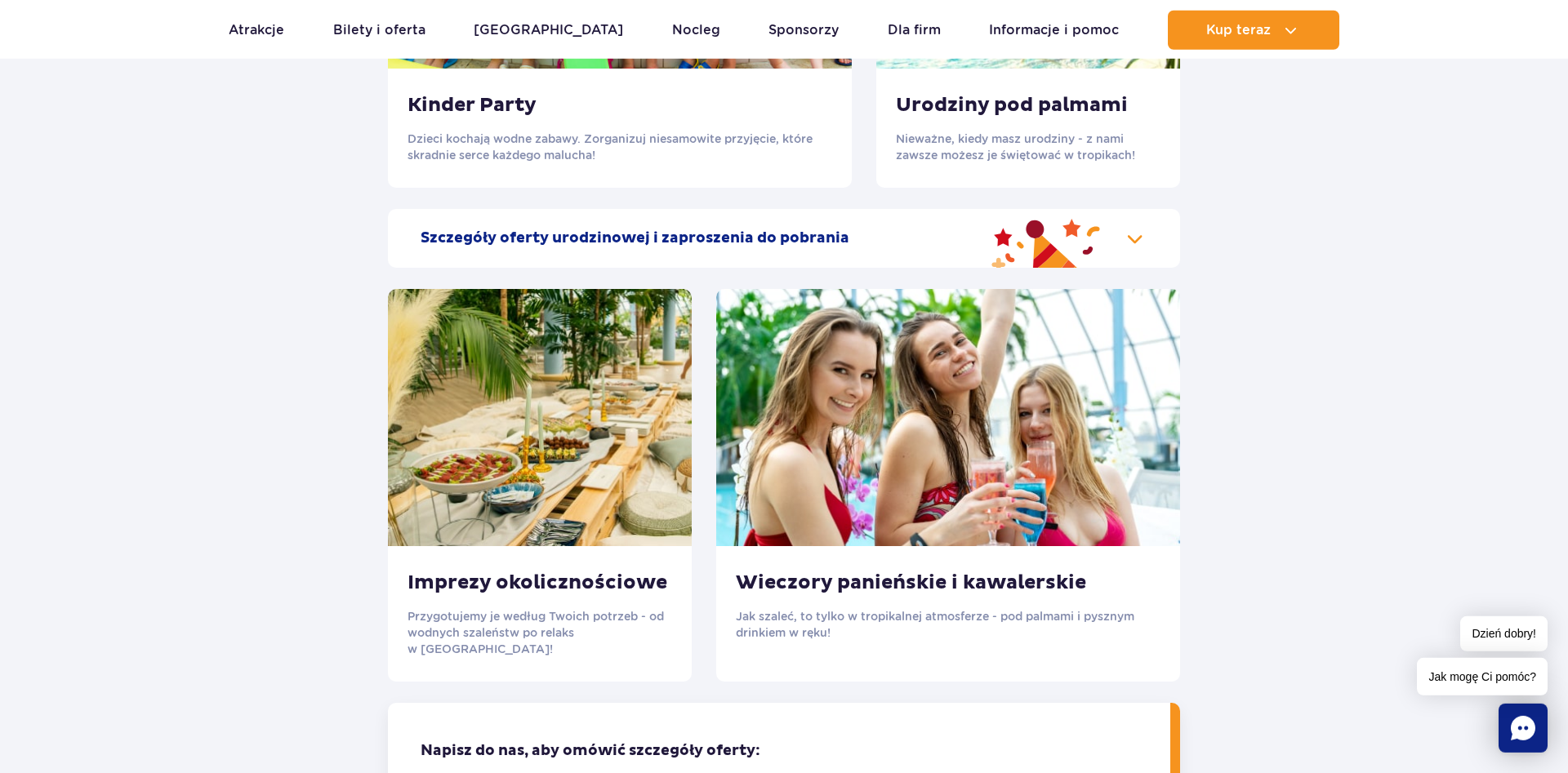
scroll to position [1749, 0]
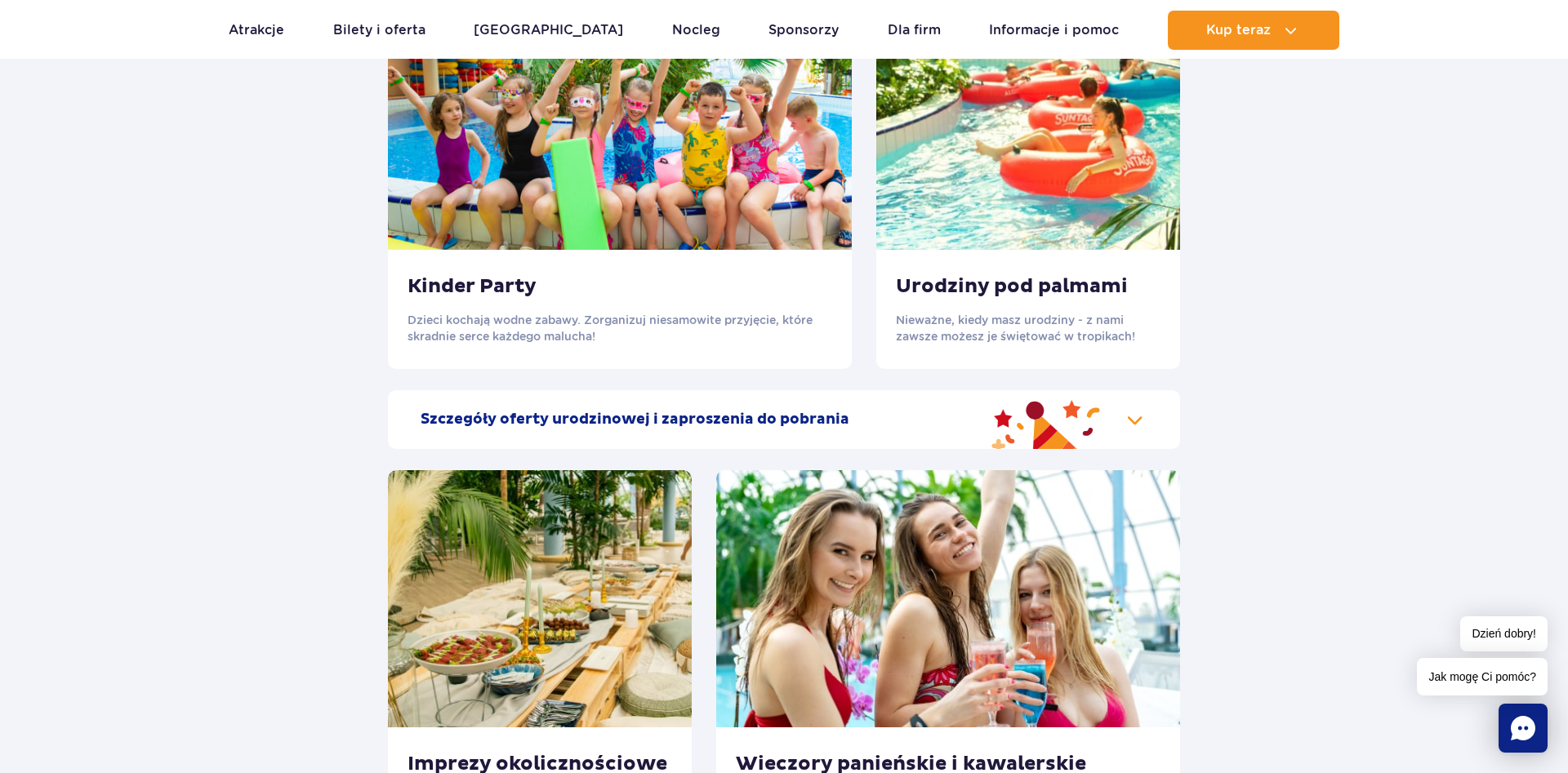
click at [795, 423] on h2 "Szczegóły oferty urodzinowej i zaproszenia do pobrania" at bounding box center [635, 420] width 429 height 20
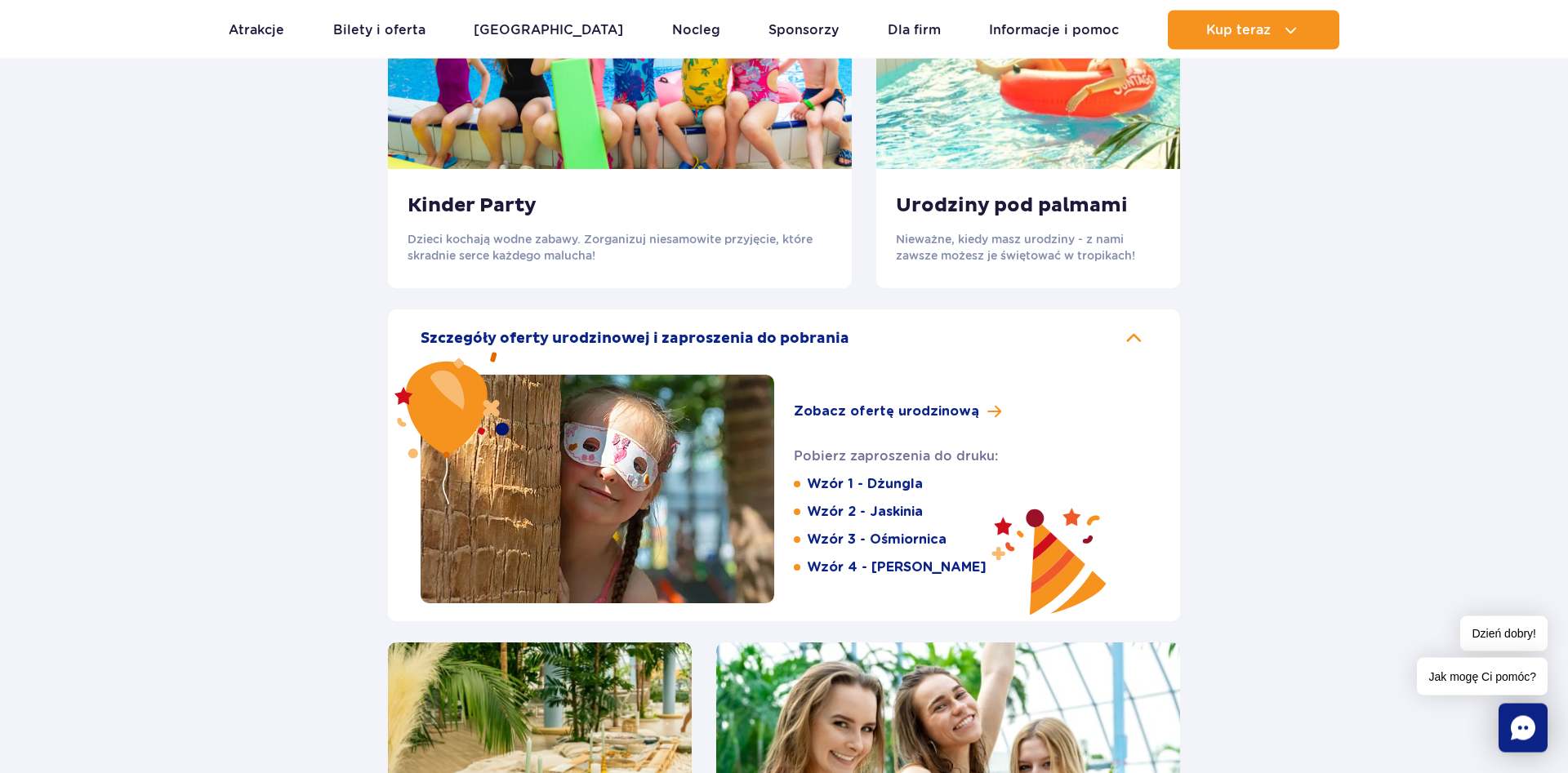
scroll to position [1832, 0]
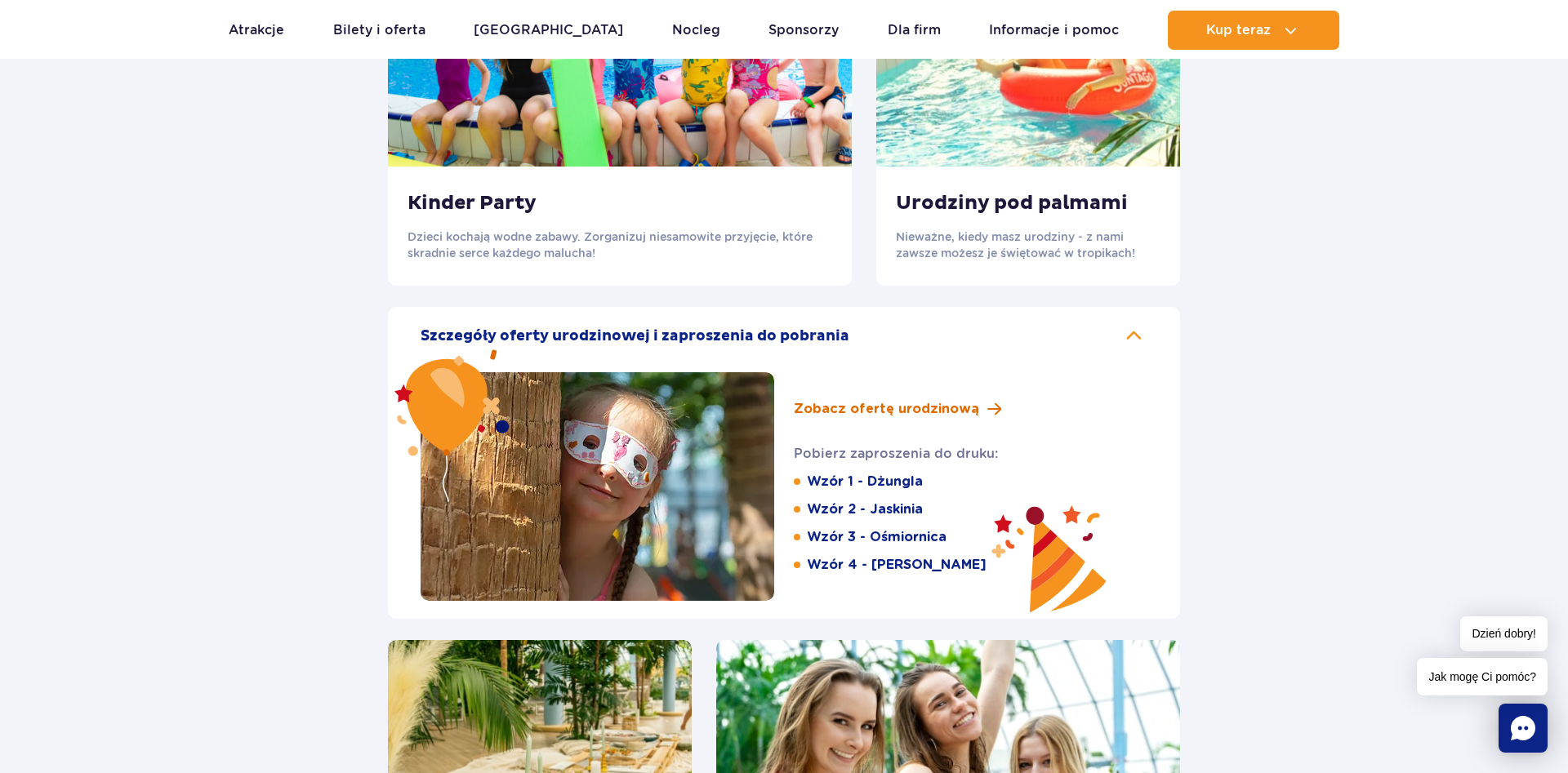
click at [935, 417] on span "Zobacz ofertę urodzinową" at bounding box center [886, 409] width 185 height 20
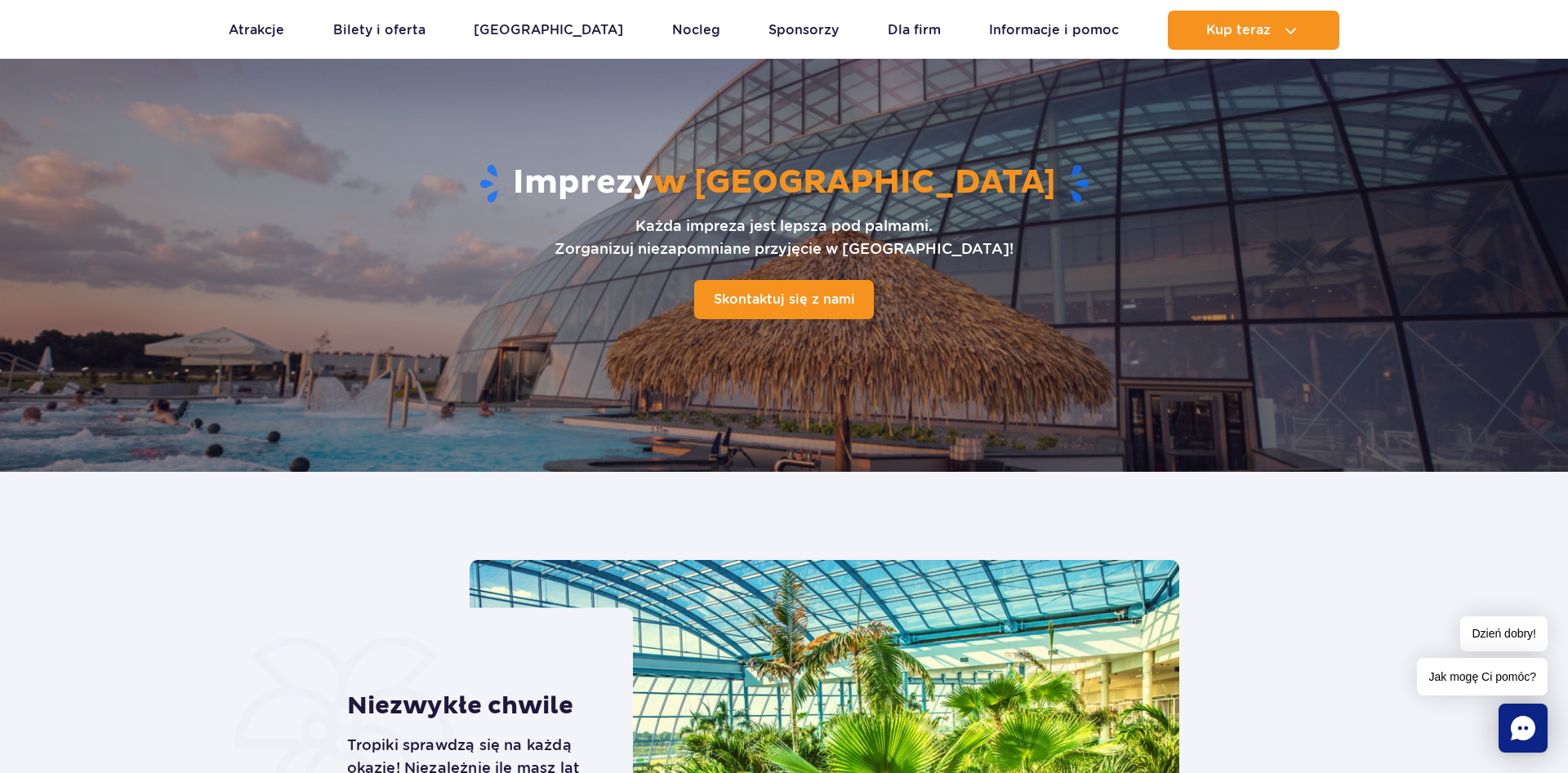
scroll to position [0, 0]
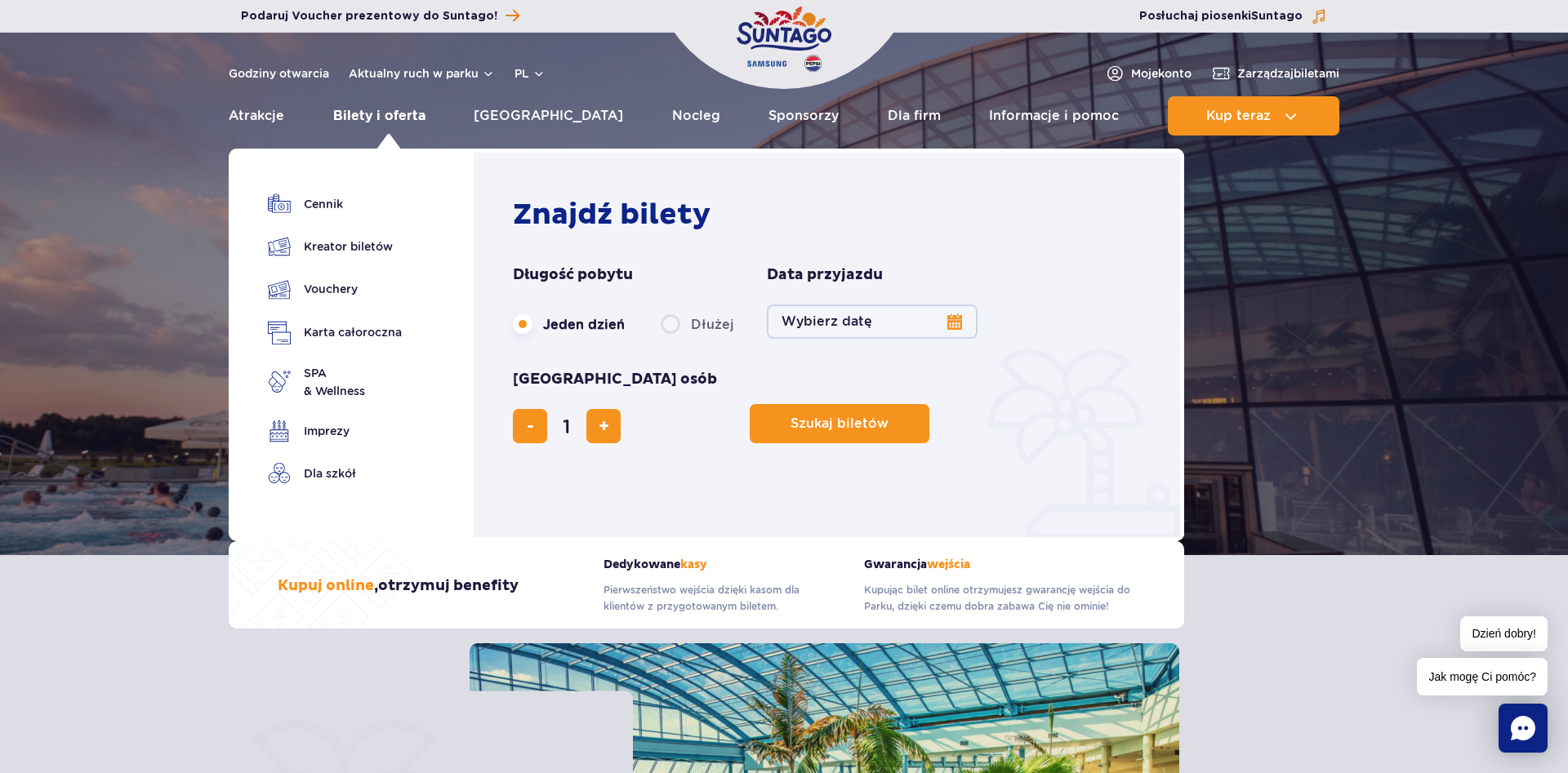
click at [380, 119] on link "Bilety i oferta" at bounding box center [380, 116] width 92 height 40
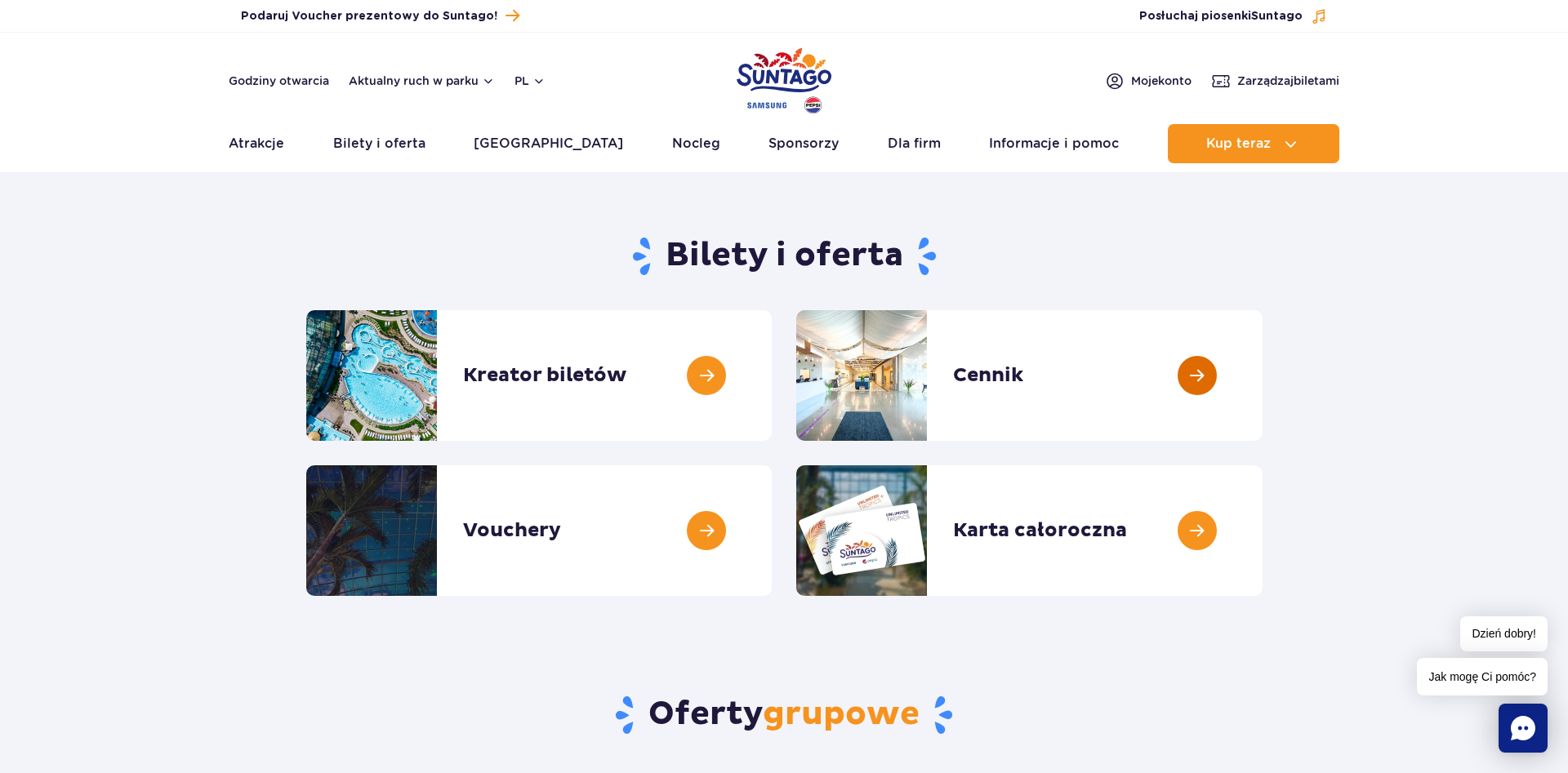
click at [1262, 372] on link at bounding box center [1262, 375] width 0 height 131
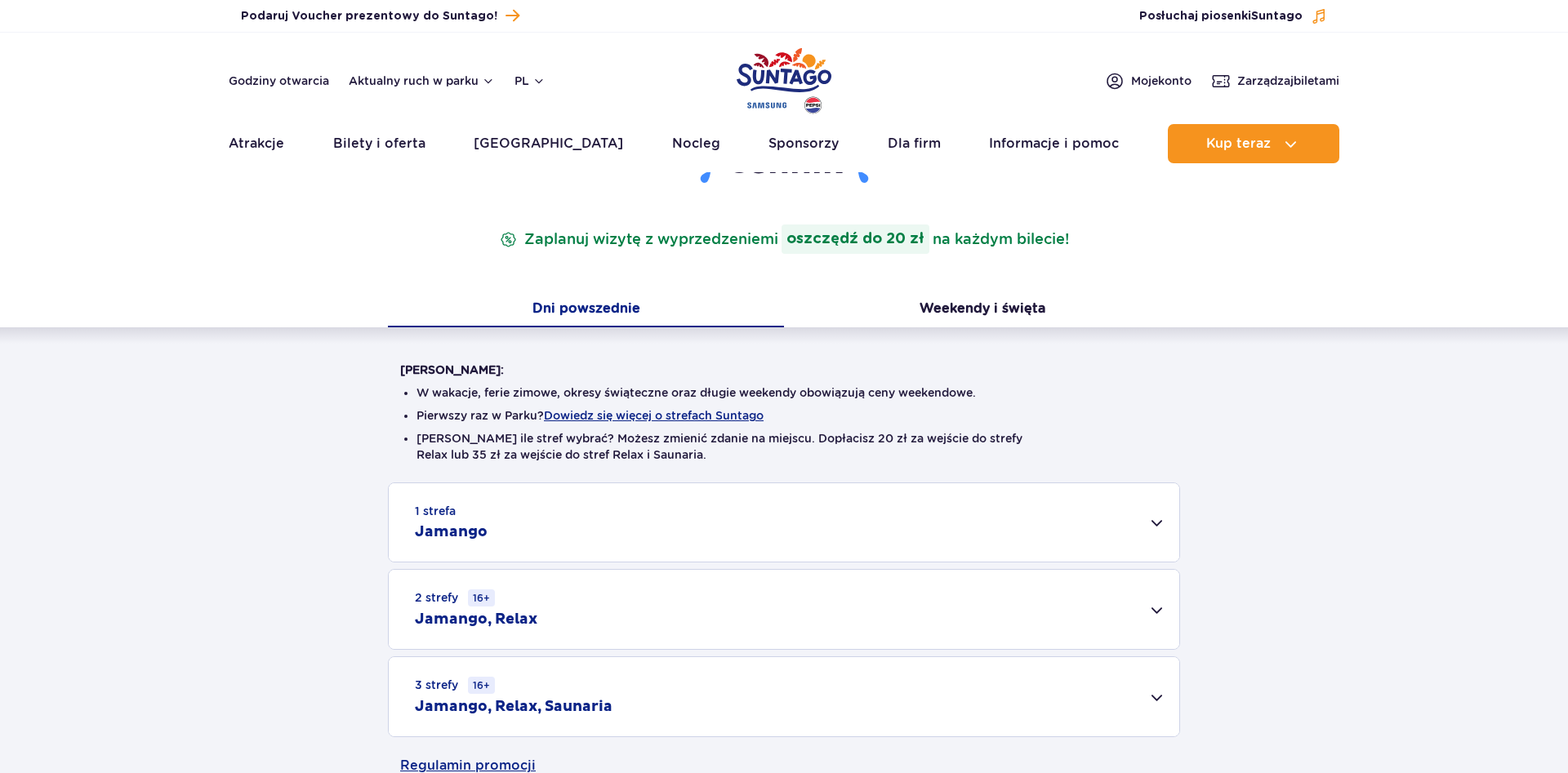
scroll to position [166, 0]
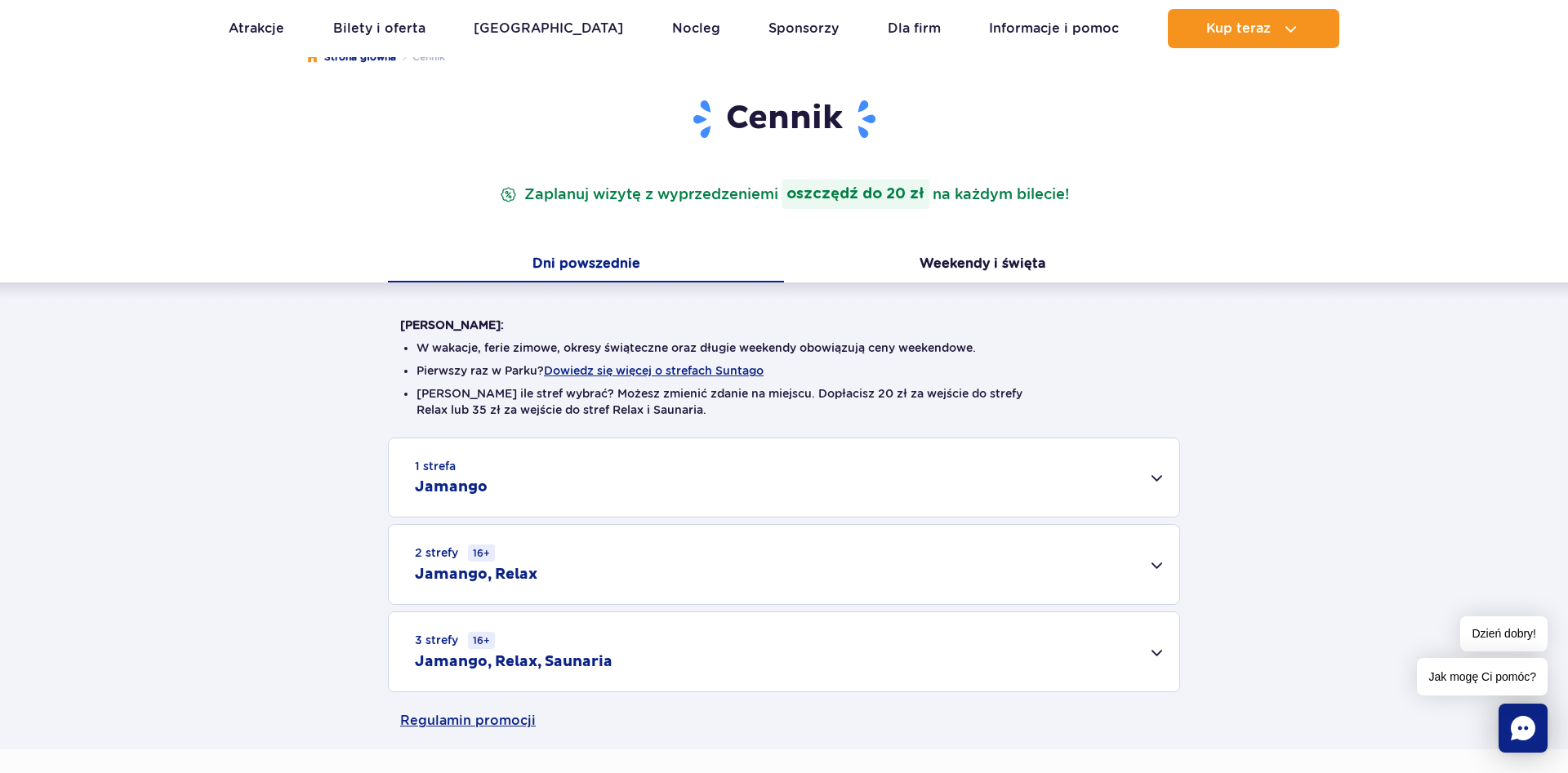
click at [1160, 477] on div "1 strefa Jamango" at bounding box center [784, 477] width 791 height 78
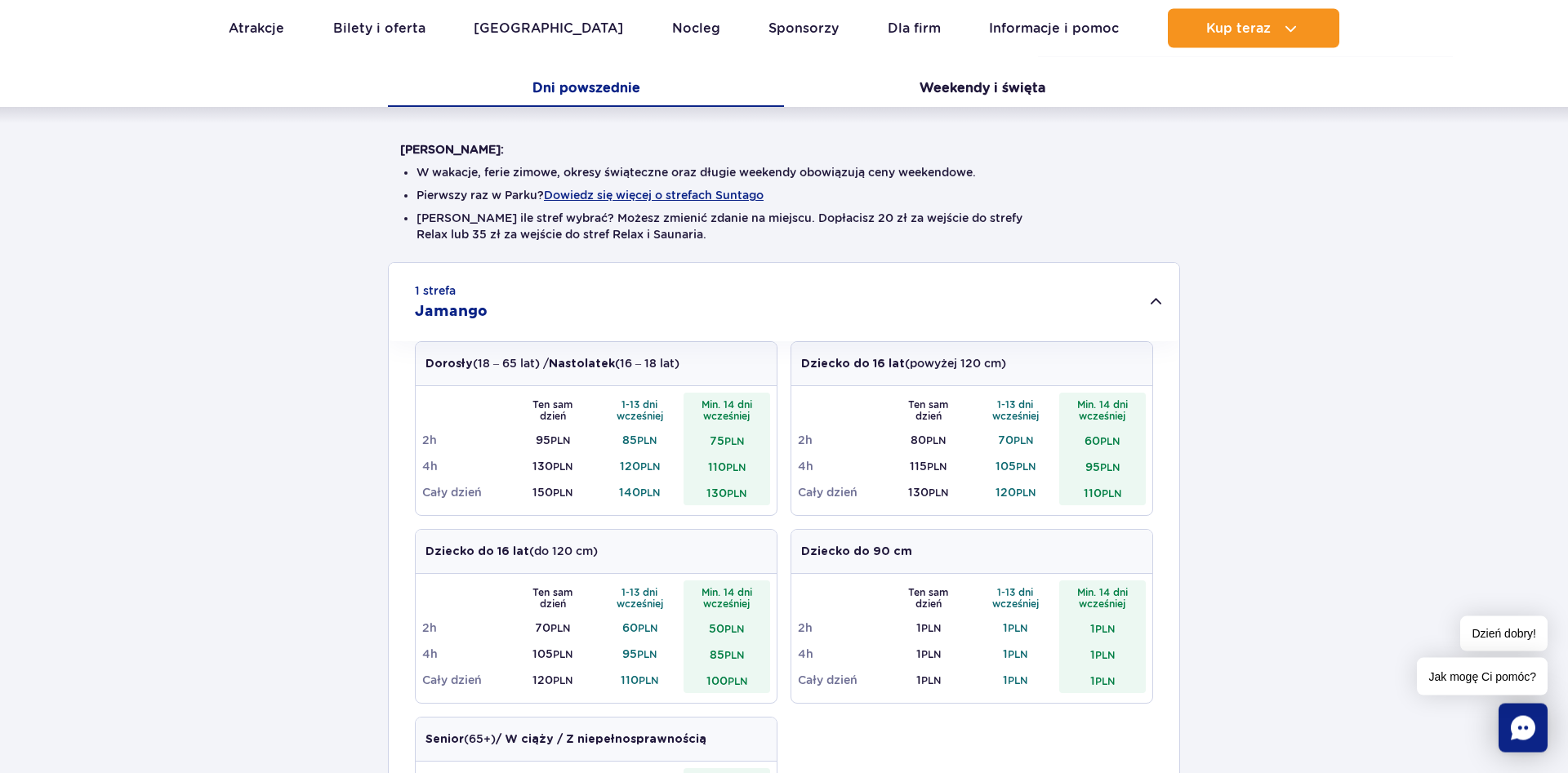
scroll to position [417, 0]
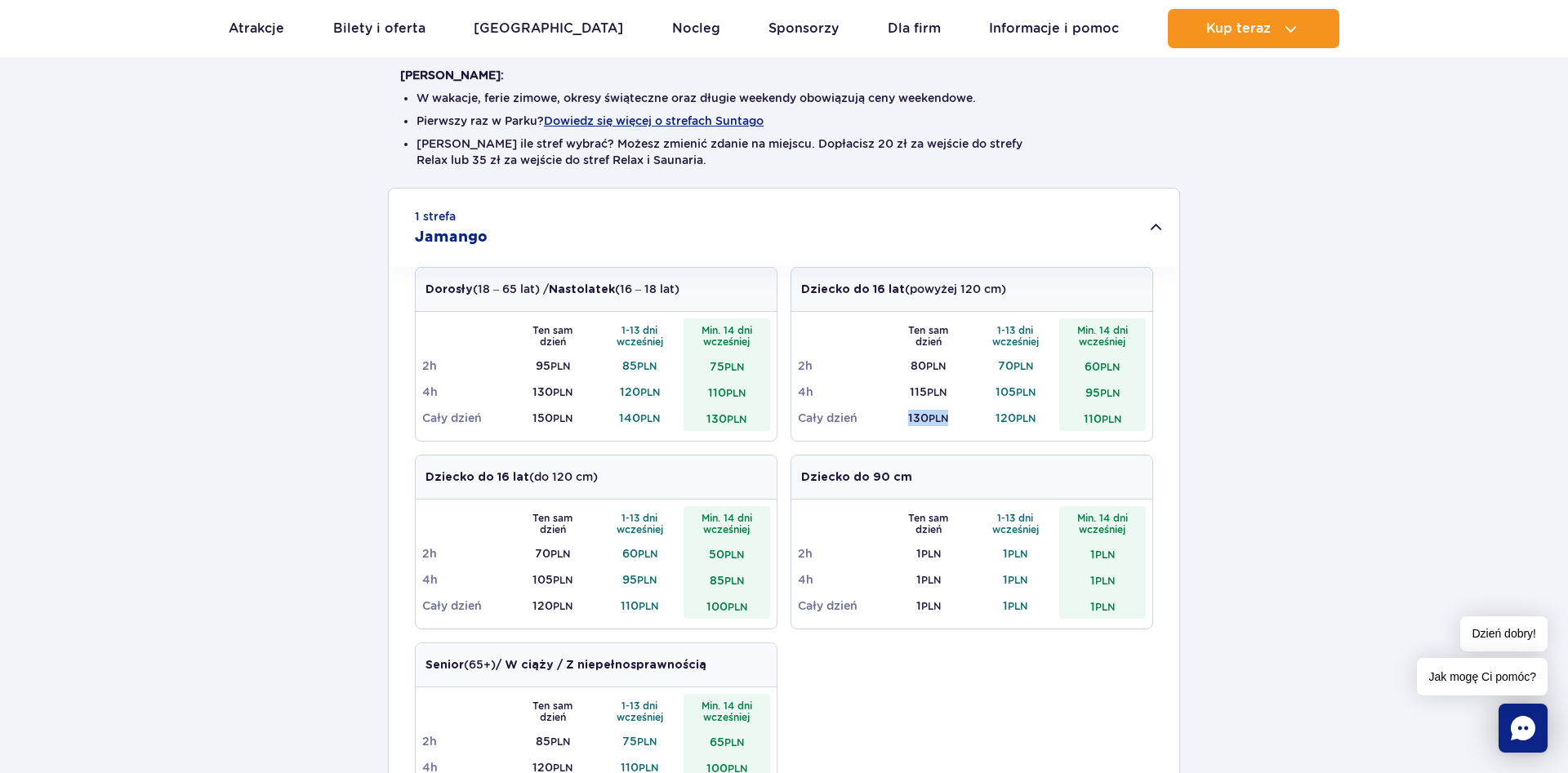
drag, startPoint x: 908, startPoint y: 414, endPoint x: 962, endPoint y: 413, distance: 54.0
click at [962, 413] on td "130 PLN" at bounding box center [929, 418] width 87 height 26
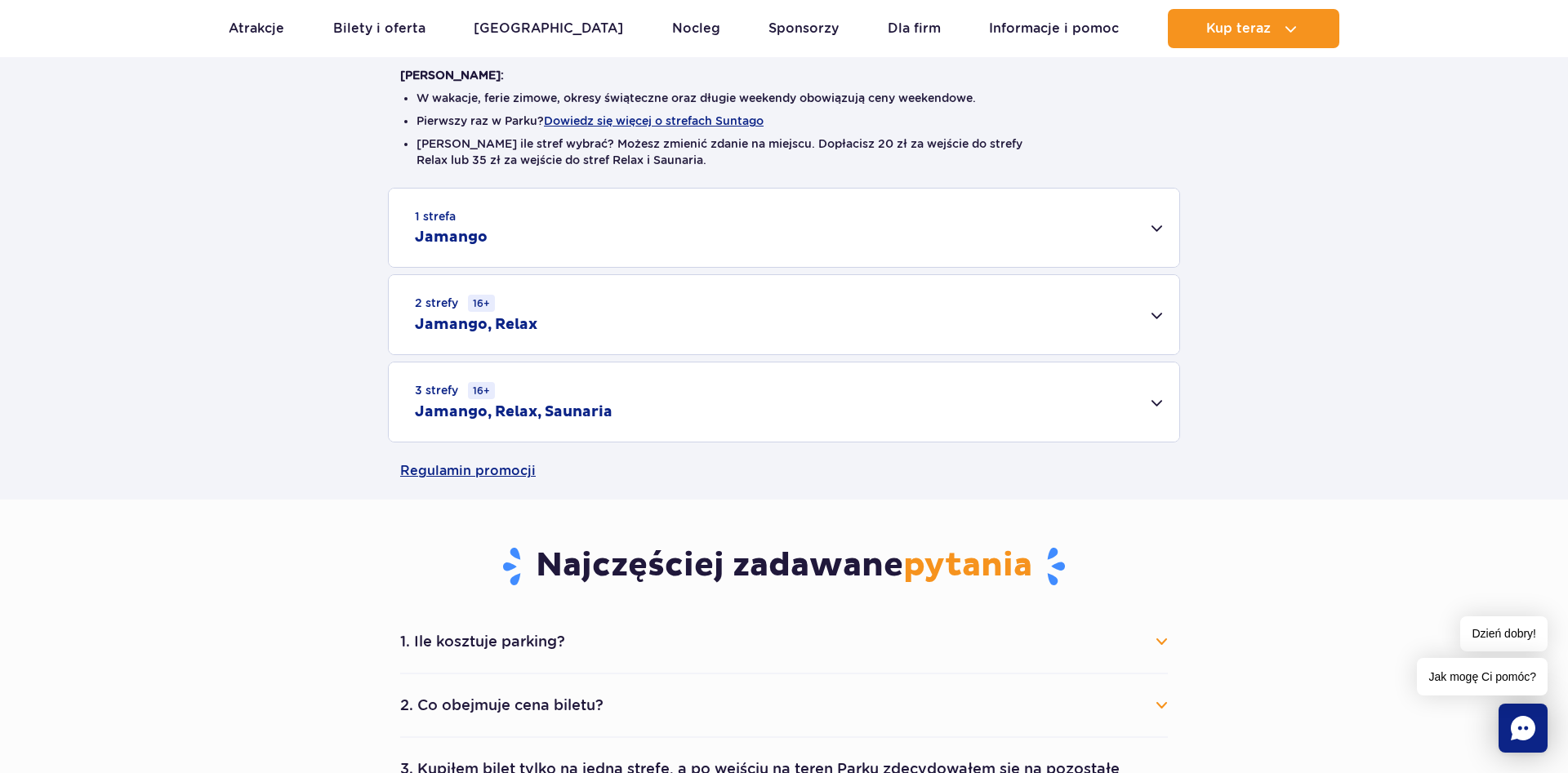
click at [1151, 223] on div "1 strefa Jamango" at bounding box center [784, 227] width 791 height 78
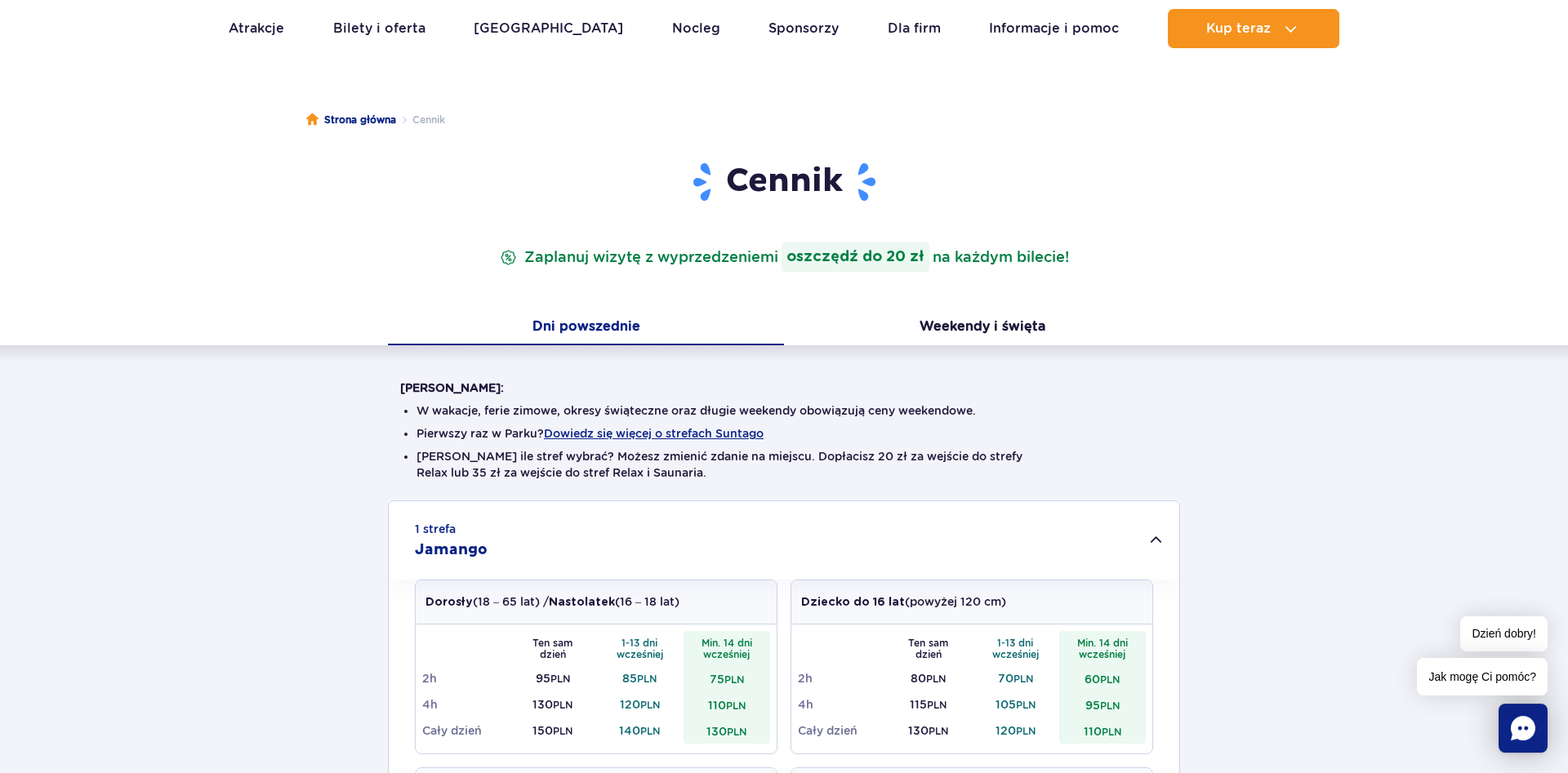
scroll to position [0, 0]
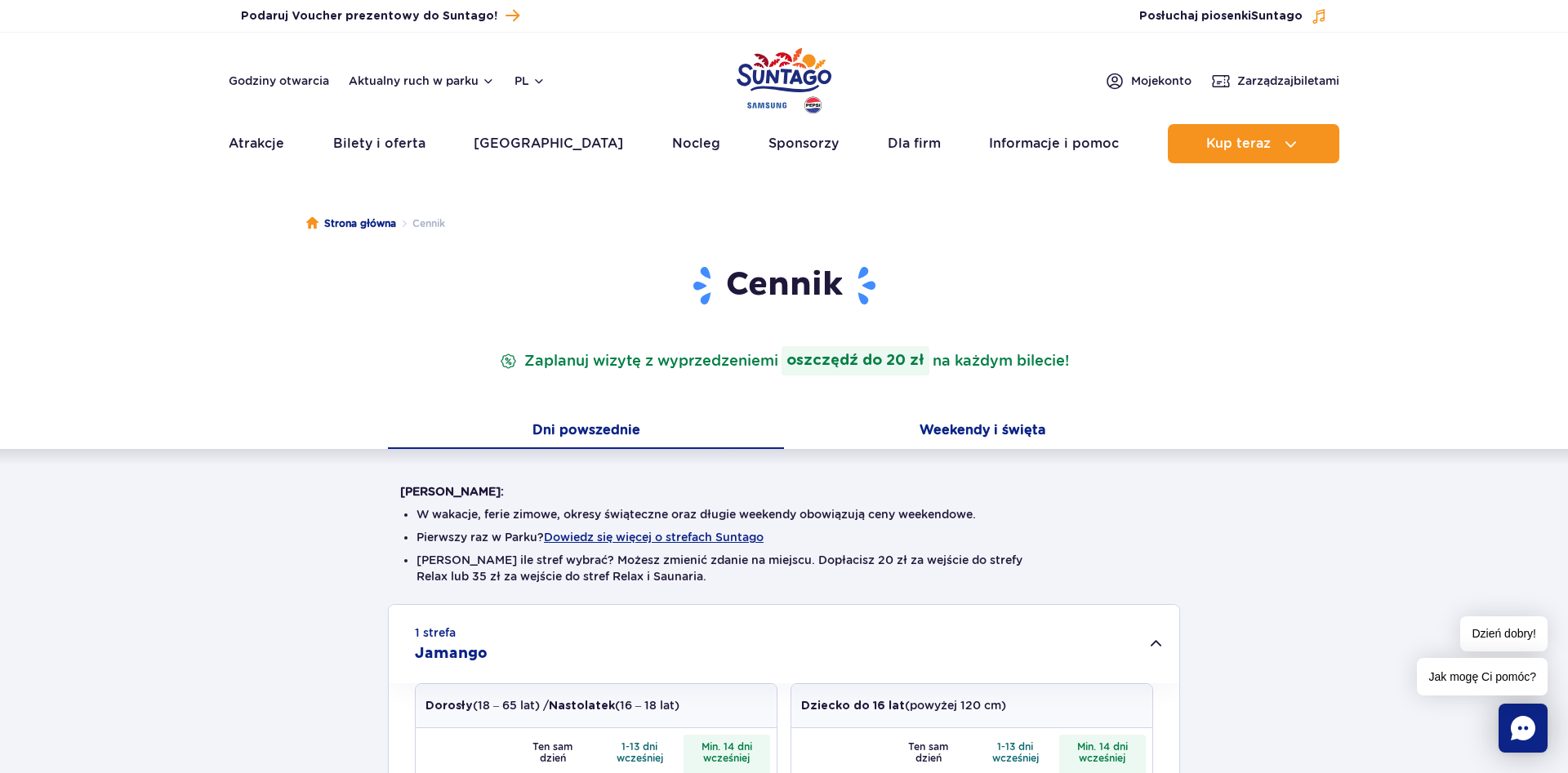
click at [992, 431] on button "Weekendy i święta" at bounding box center [982, 432] width 396 height 35
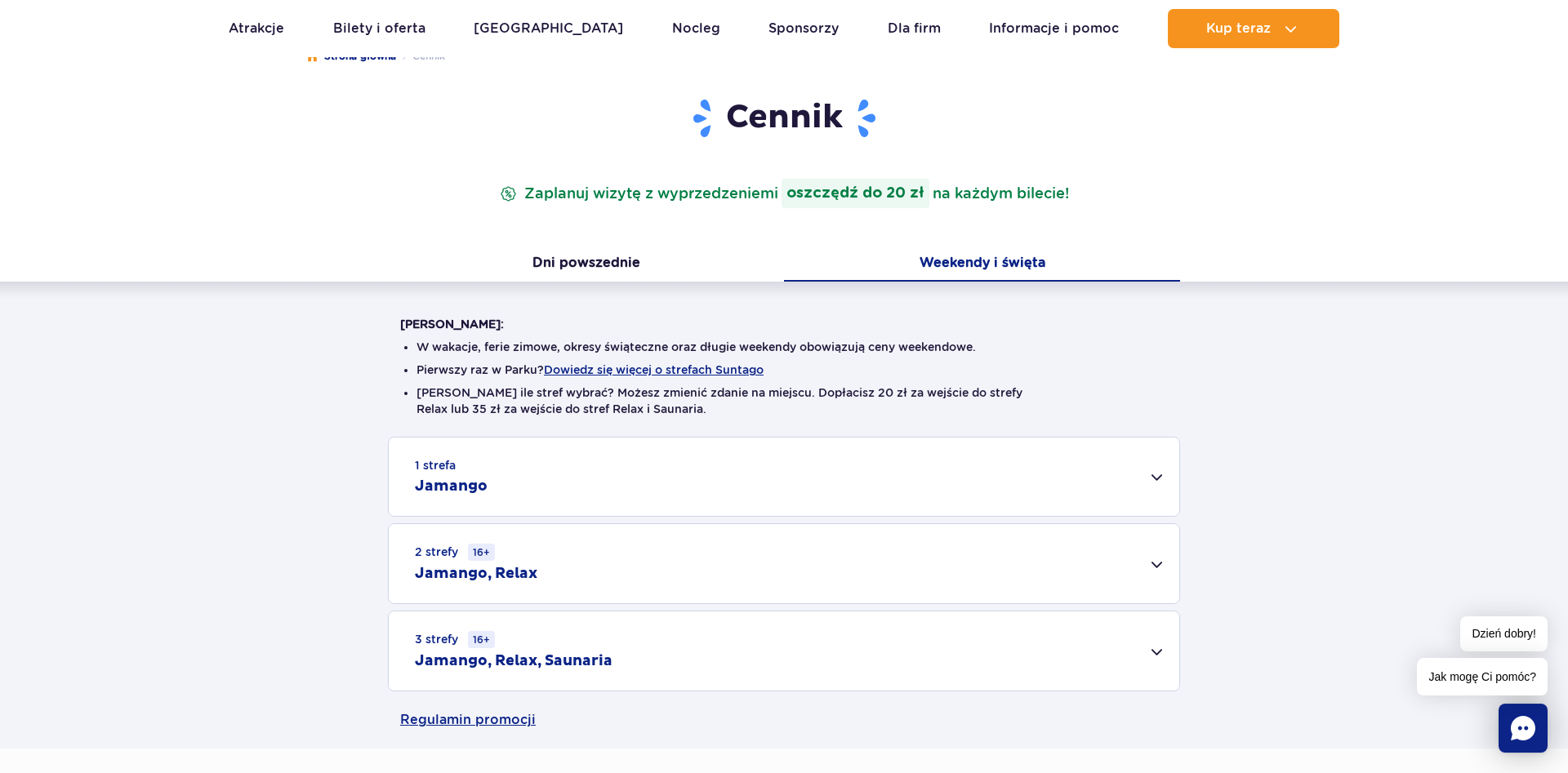
scroll to position [333, 0]
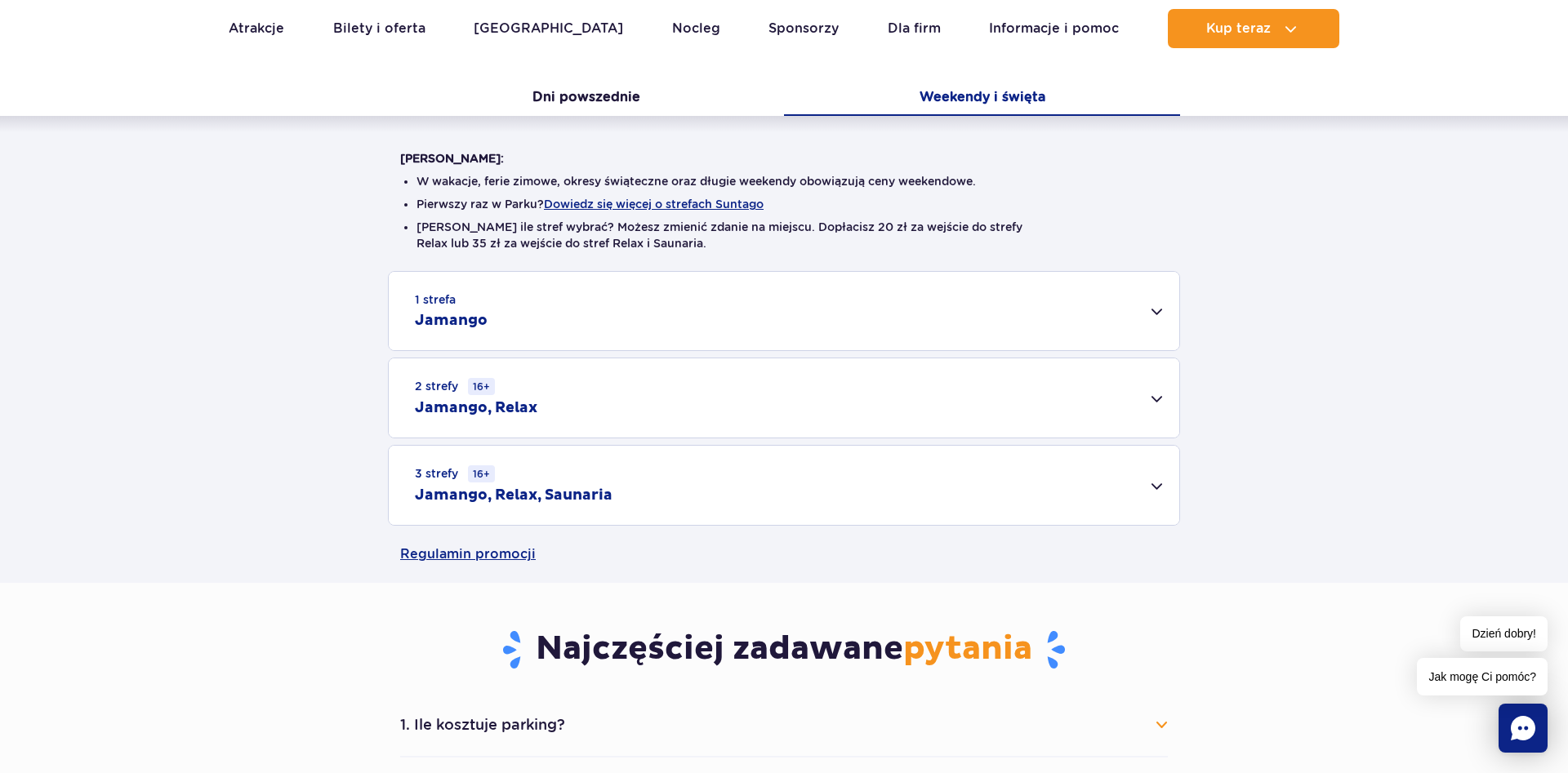
click at [1157, 306] on div "1 strefa Jamango" at bounding box center [784, 310] width 791 height 78
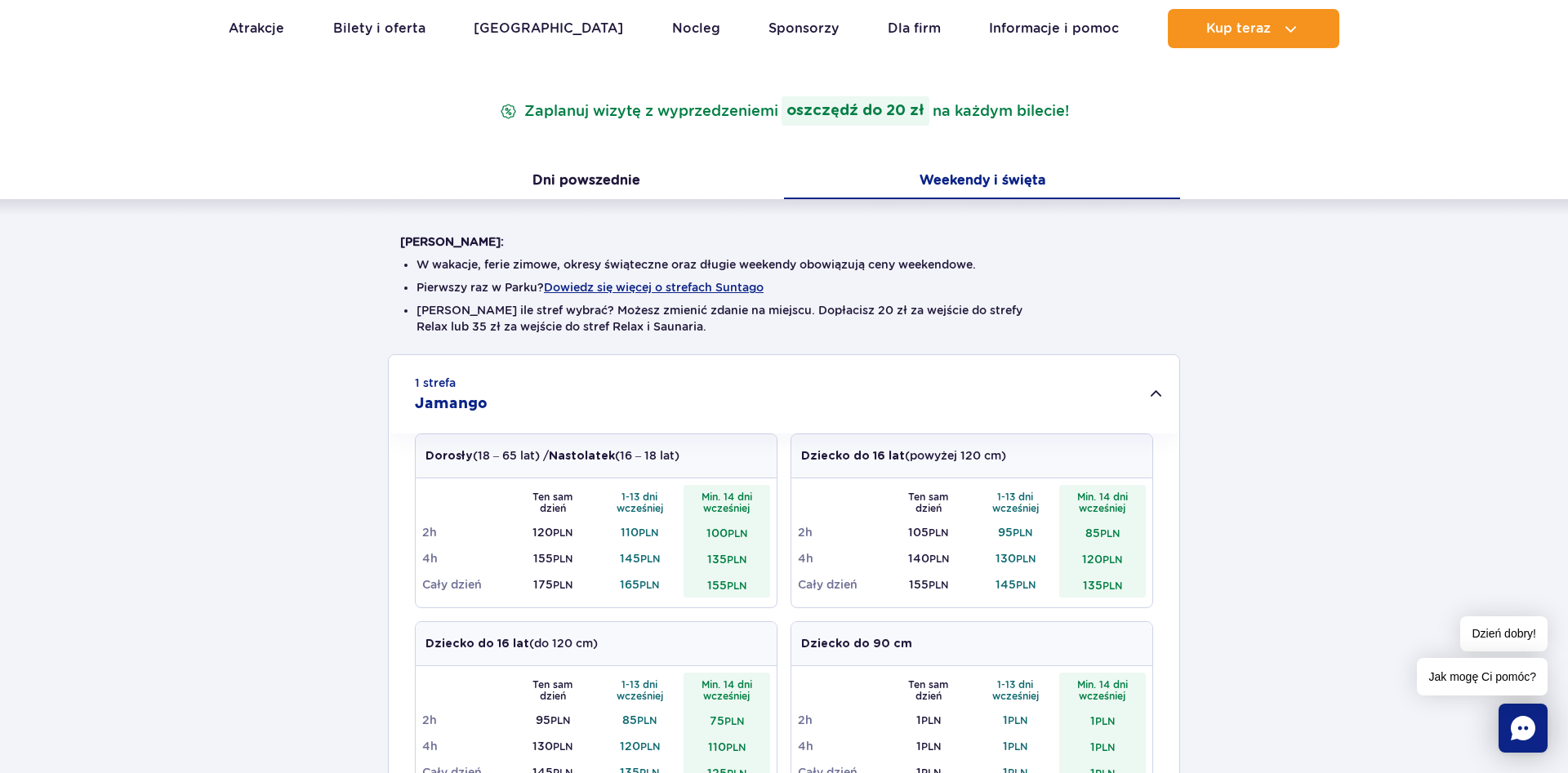
scroll to position [0, 0]
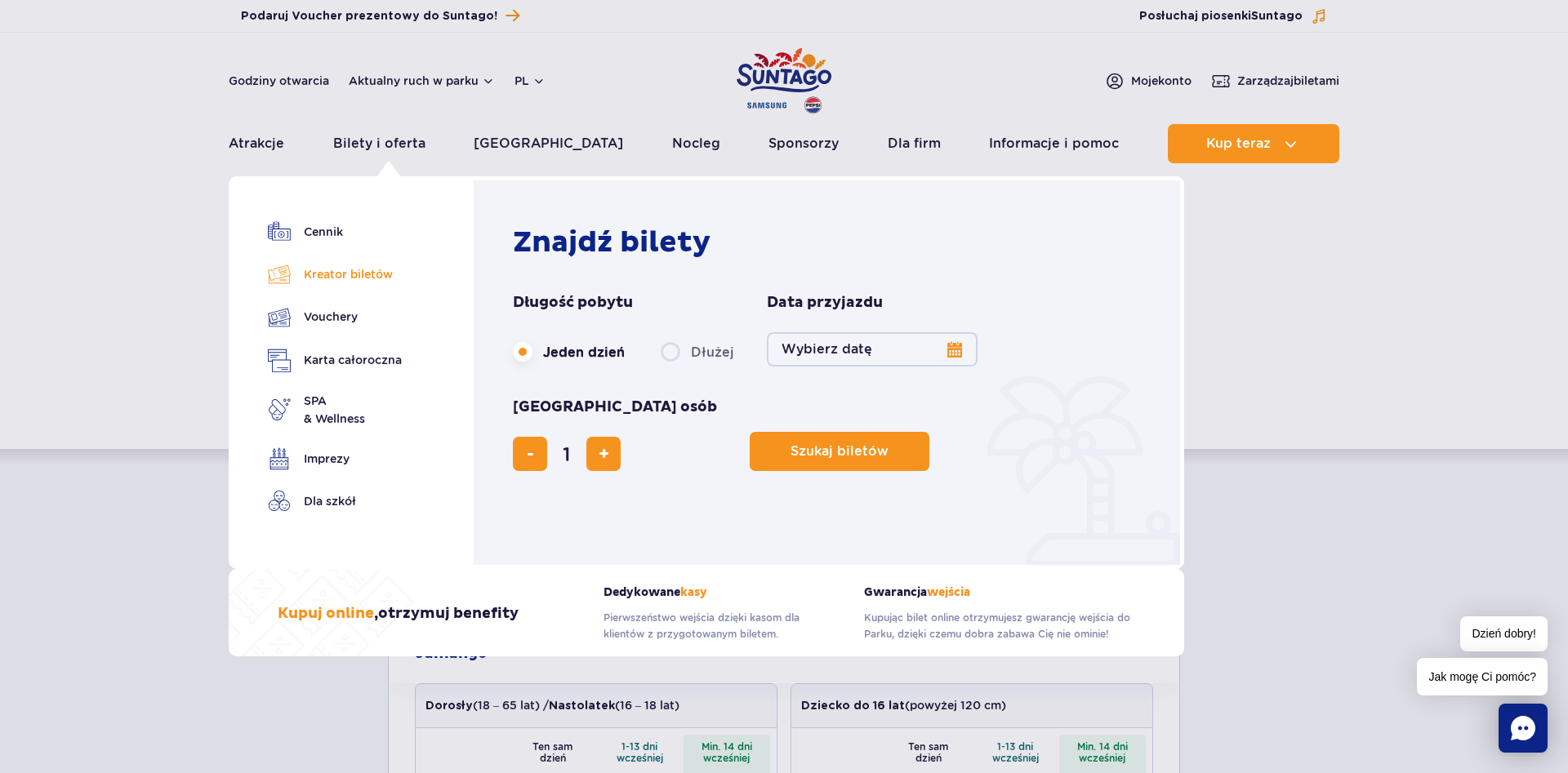
click at [329, 276] on link "Kreator biletów" at bounding box center [334, 274] width 134 height 23
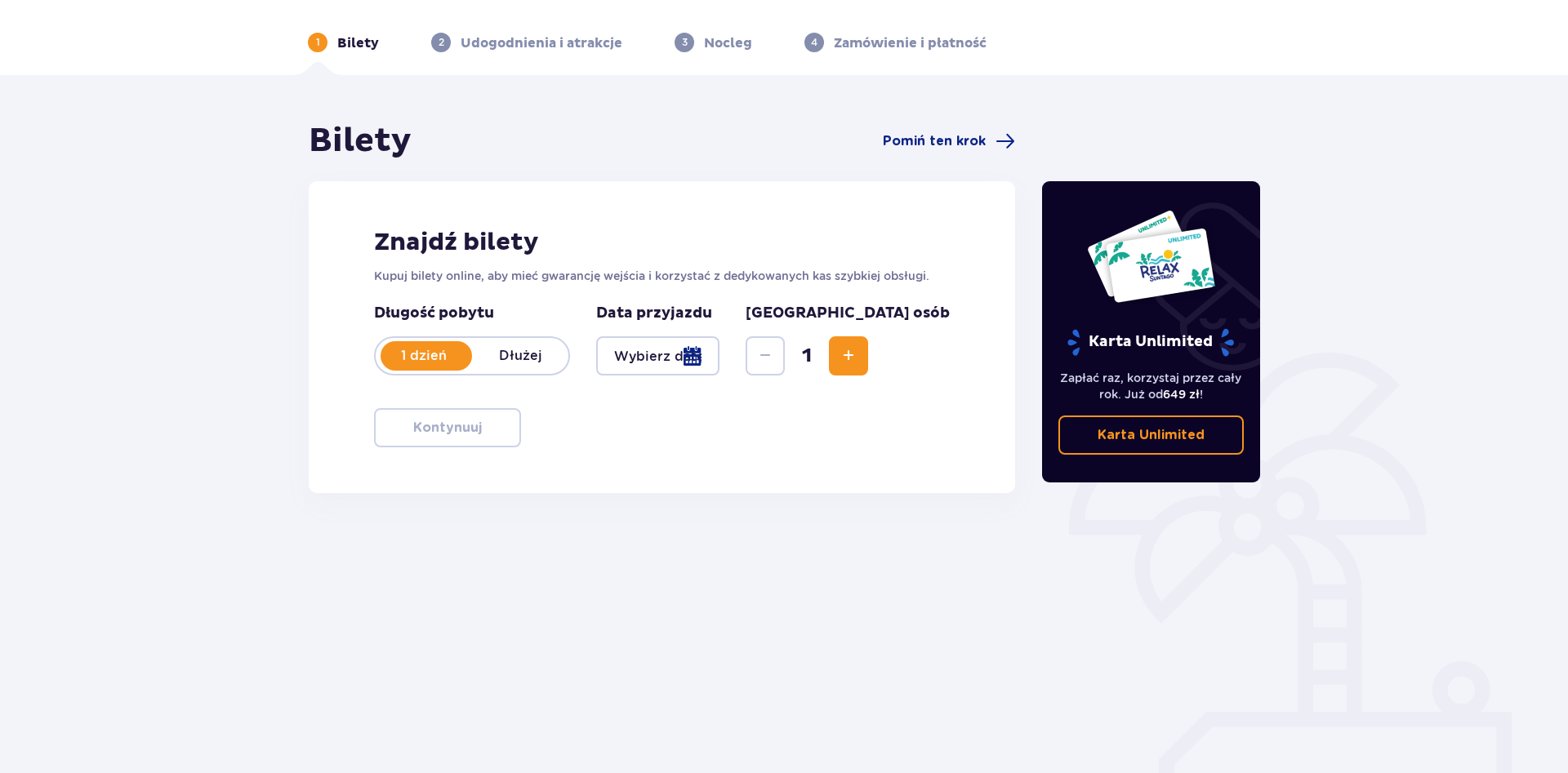
scroll to position [58, 0]
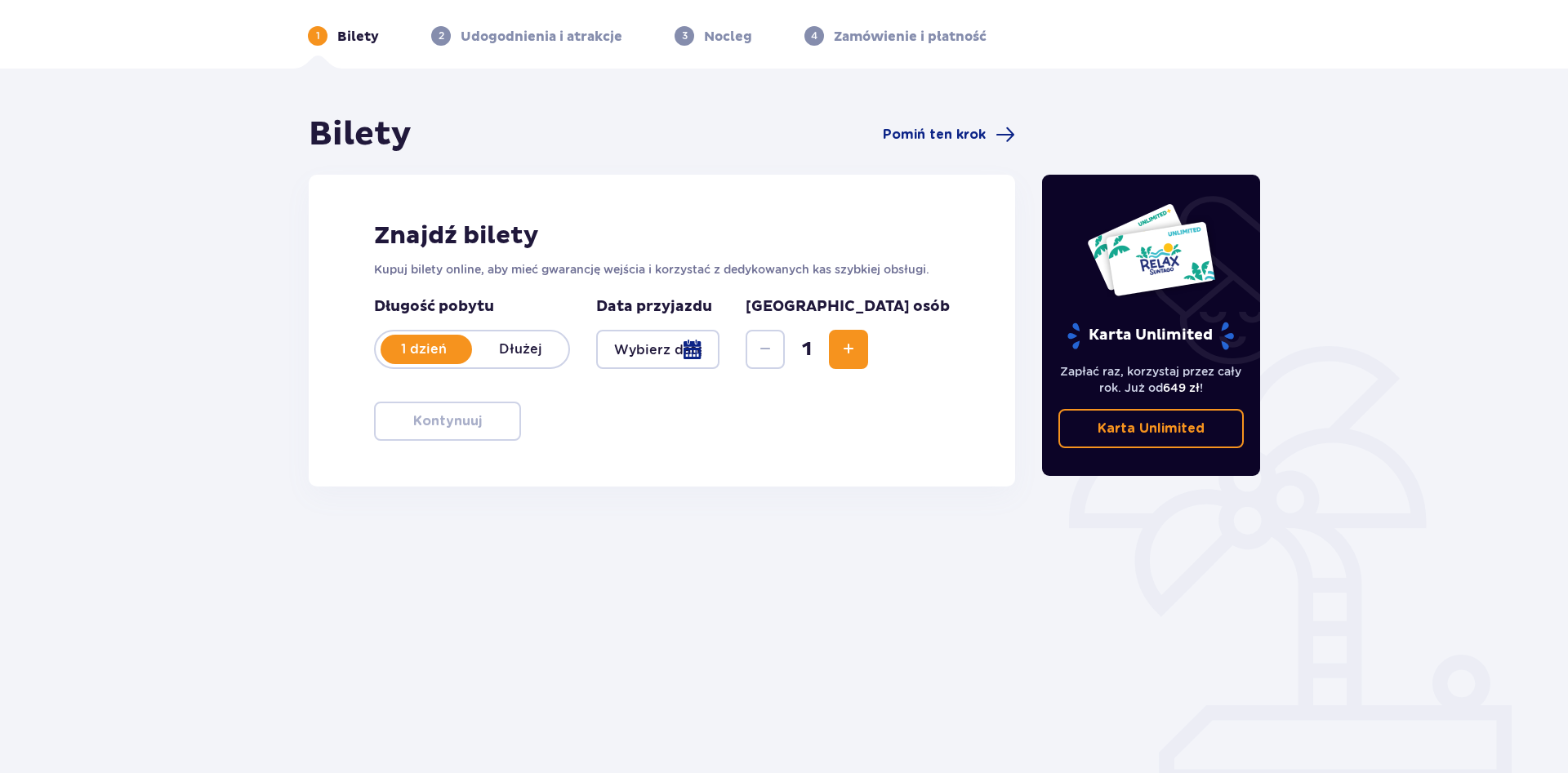
click at [720, 352] on div at bounding box center [658, 350] width 124 height 40
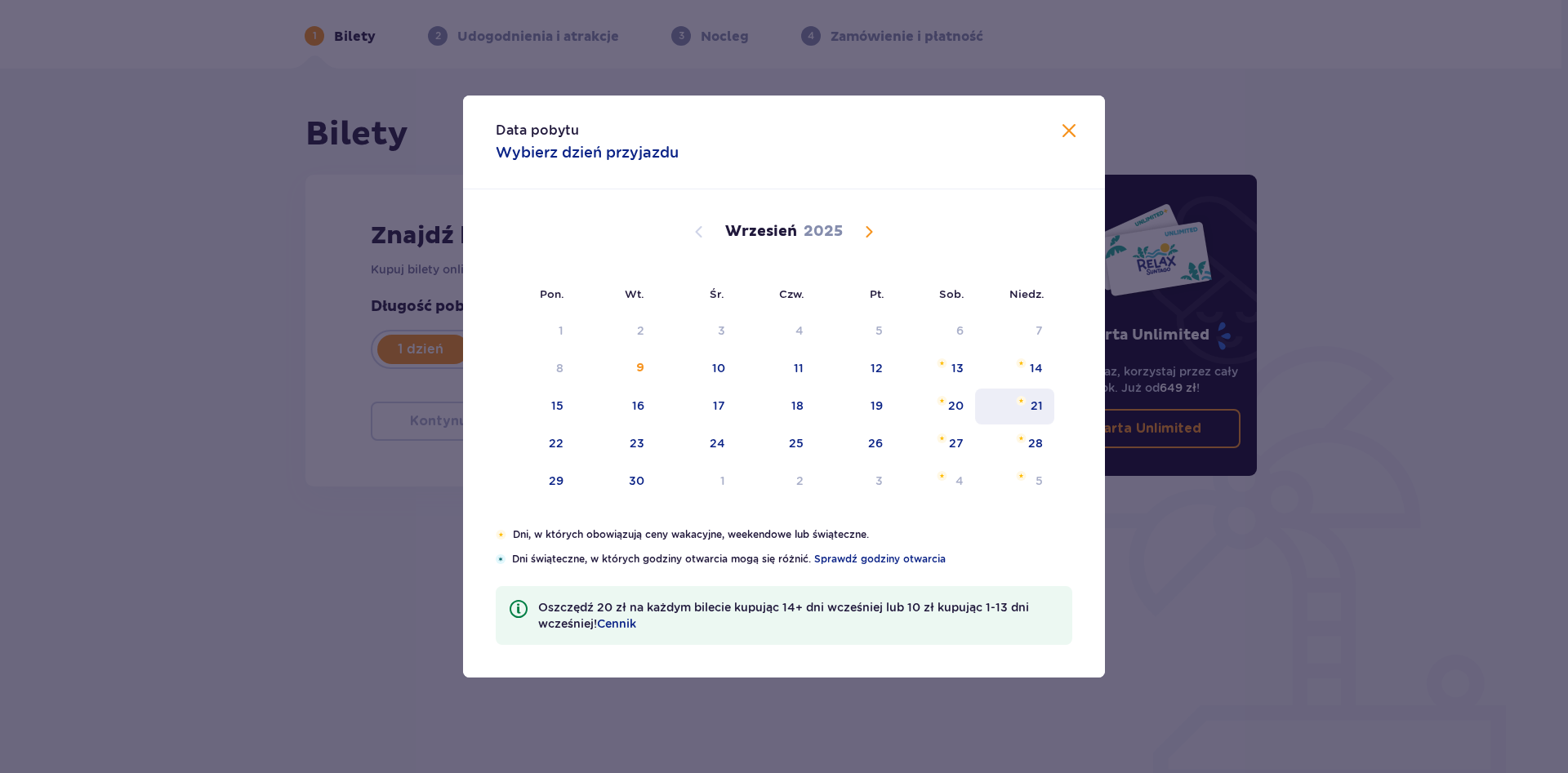
click at [1033, 403] on div "21" at bounding box center [1036, 406] width 12 height 16
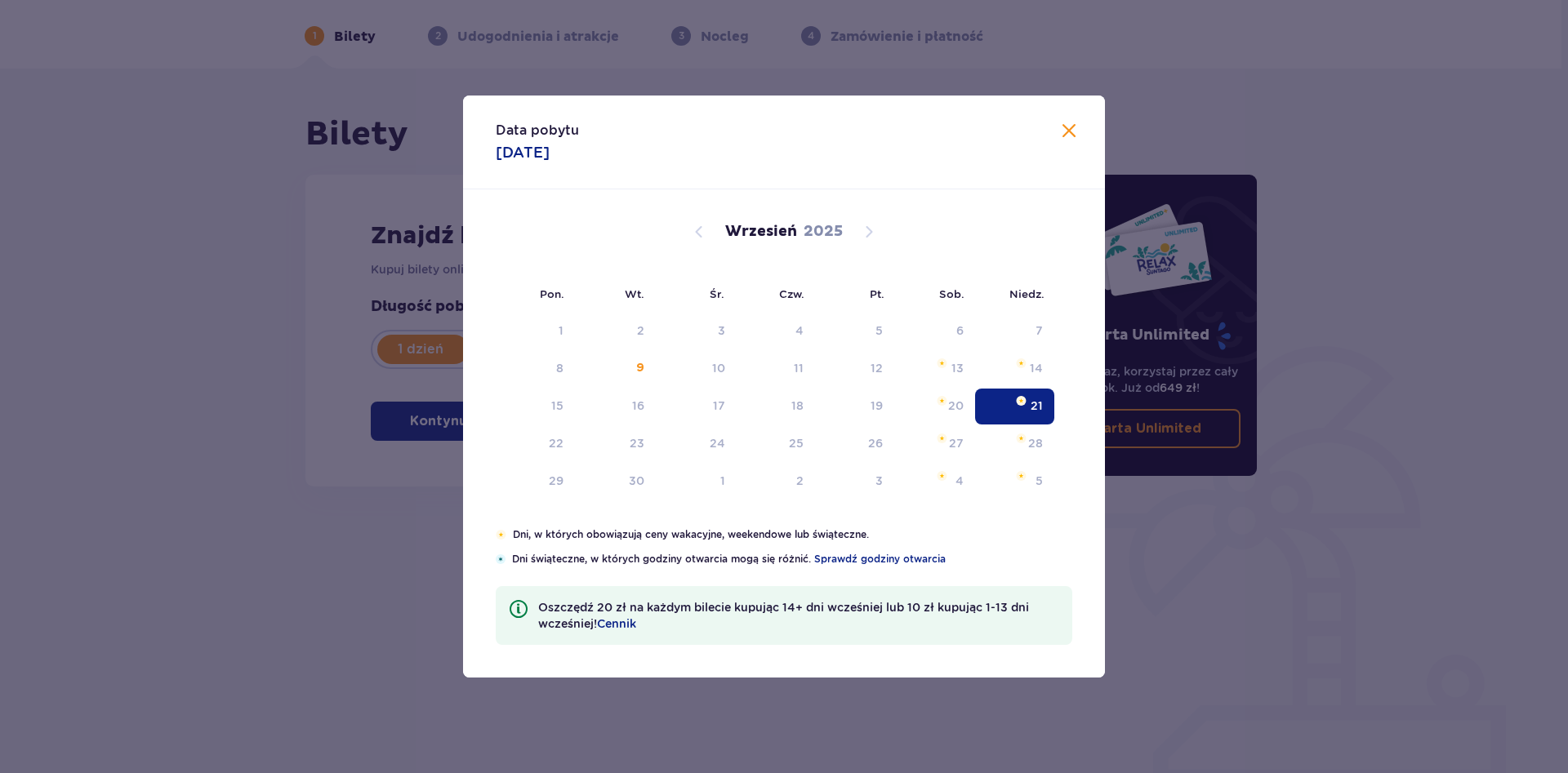
type input "21.09.25"
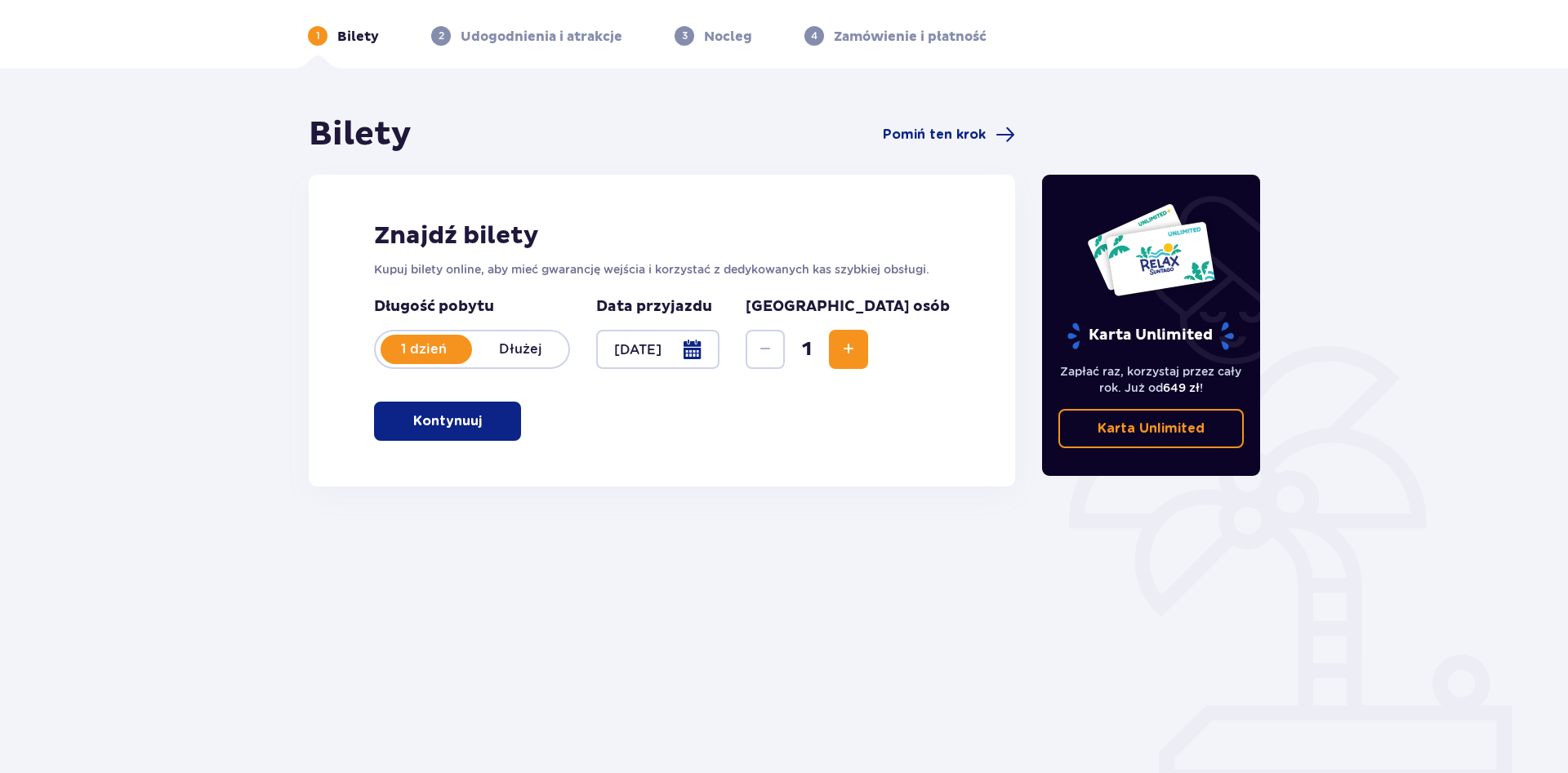
click at [454, 420] on p "Kontynuuj" at bounding box center [447, 421] width 68 height 18
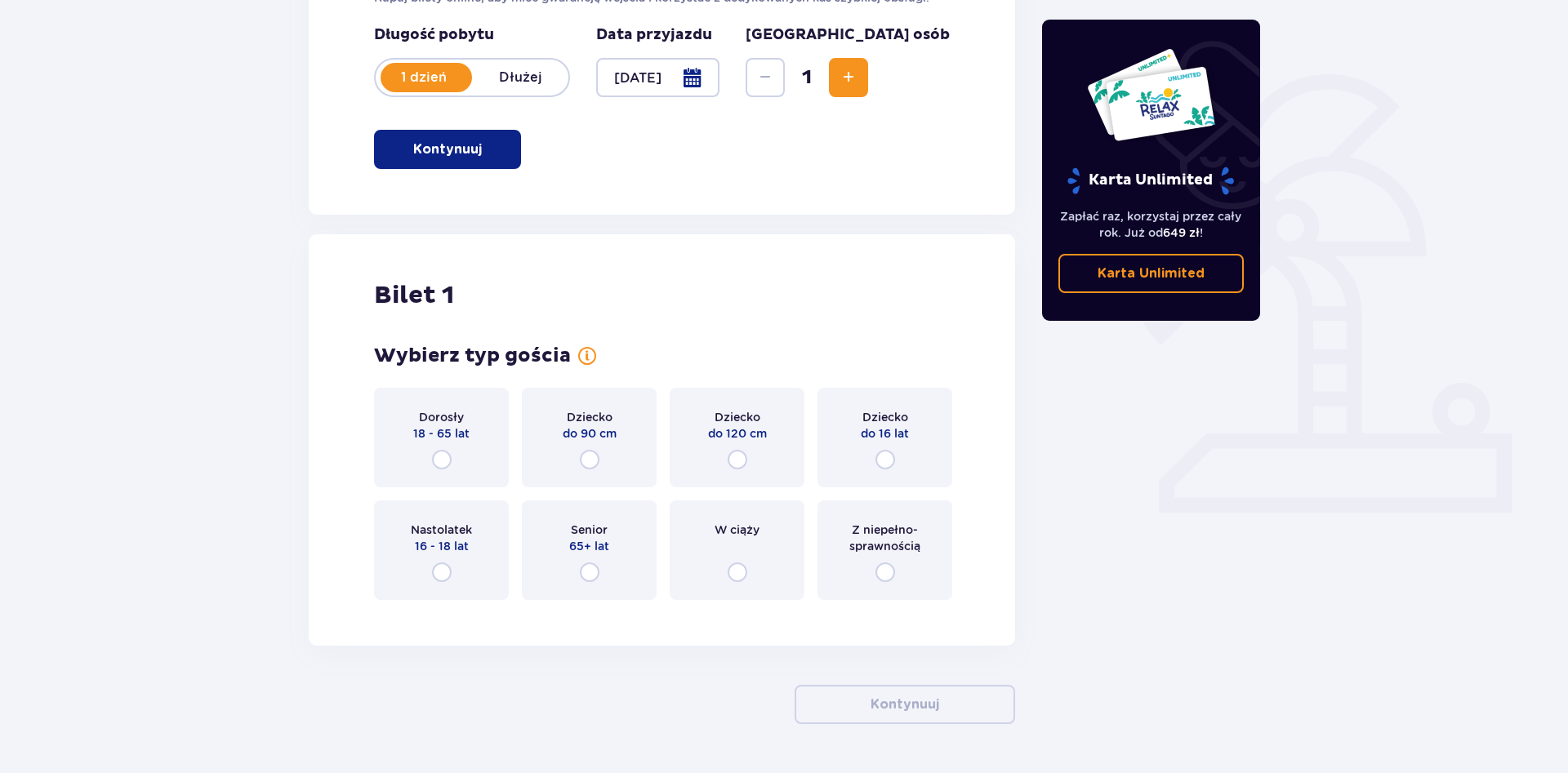
scroll to position [380, 0]
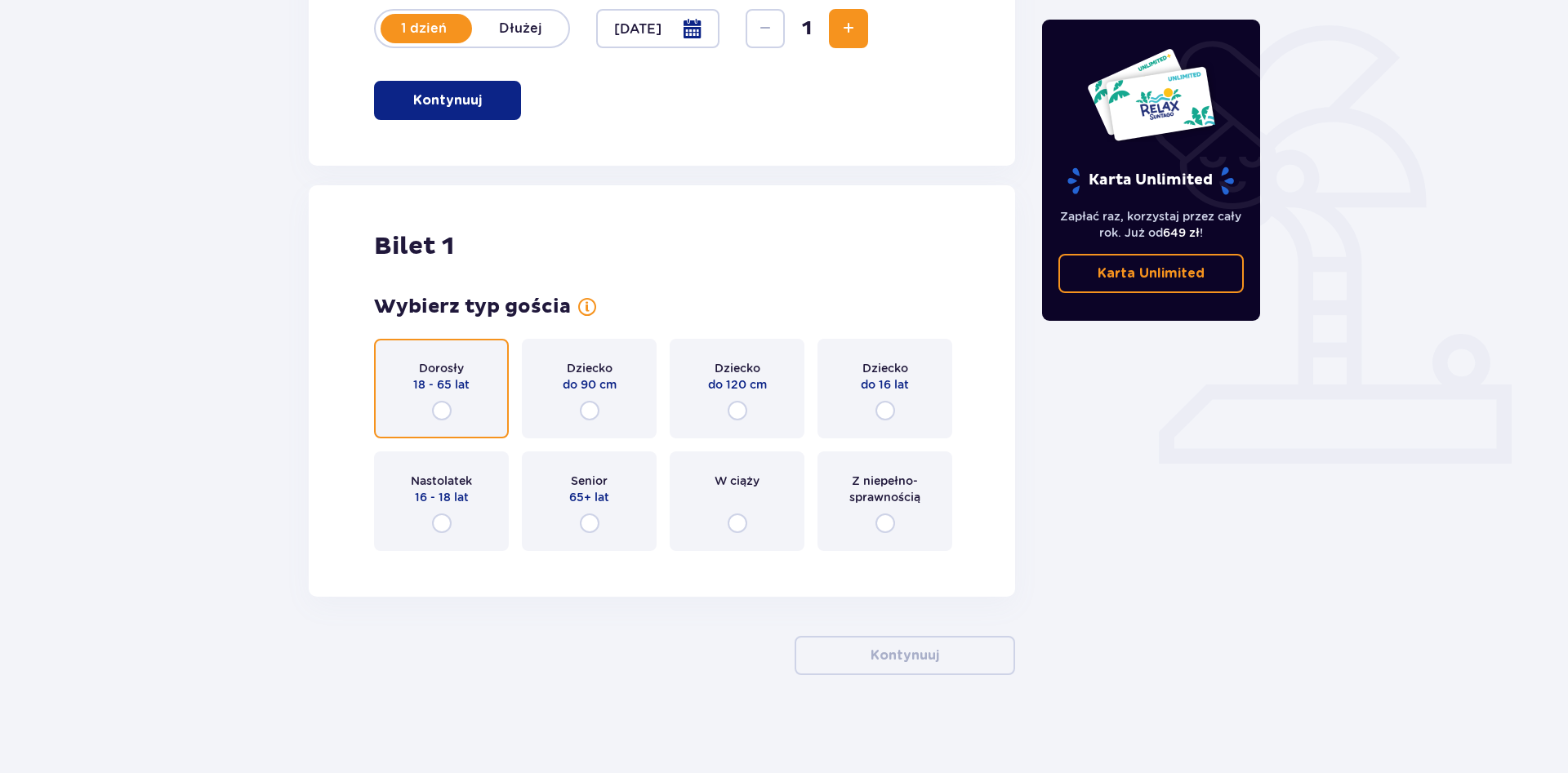
click at [441, 404] on input "radio" at bounding box center [442, 411] width 20 height 20
radio input "true"
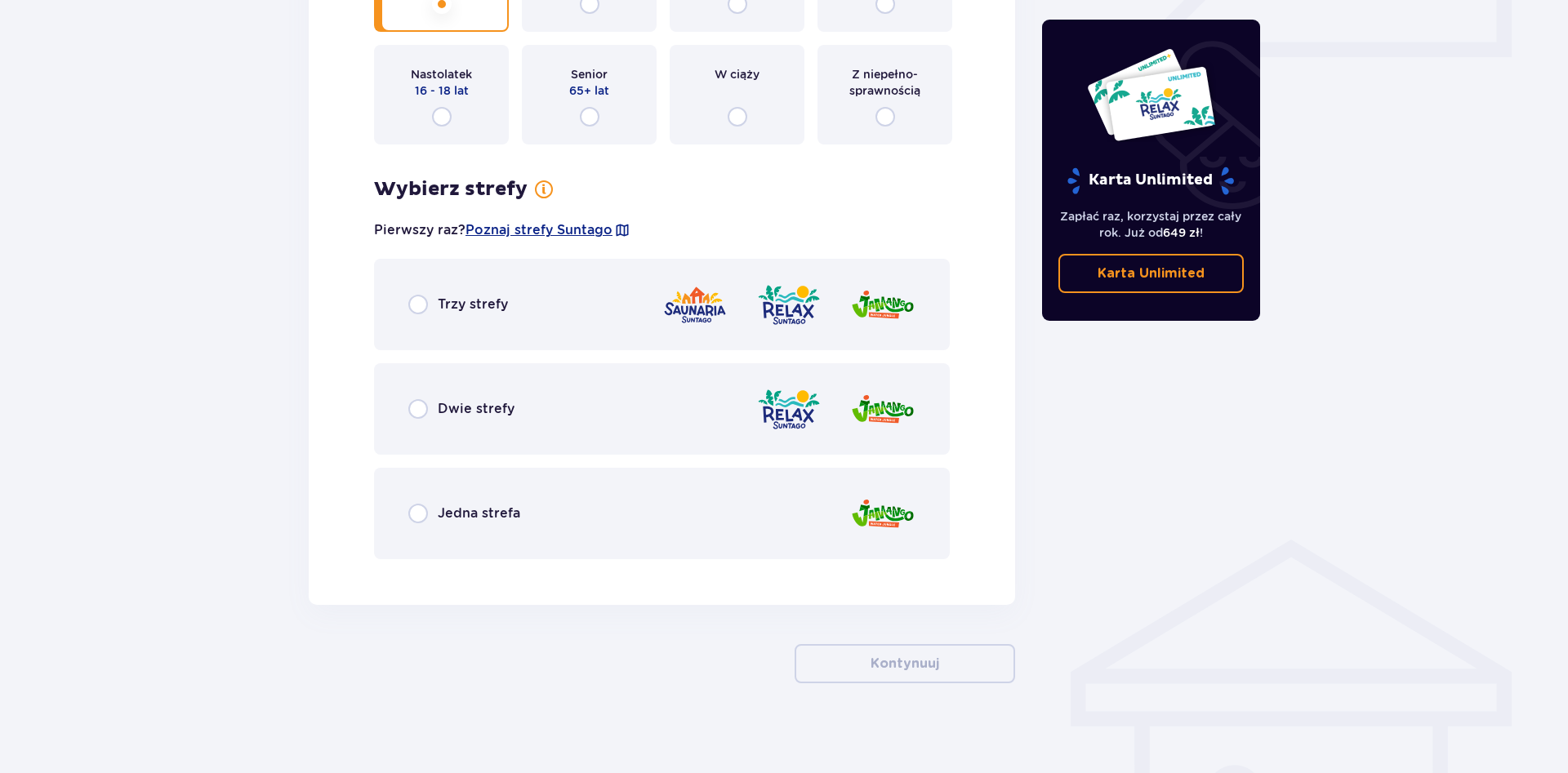
scroll to position [794, 0]
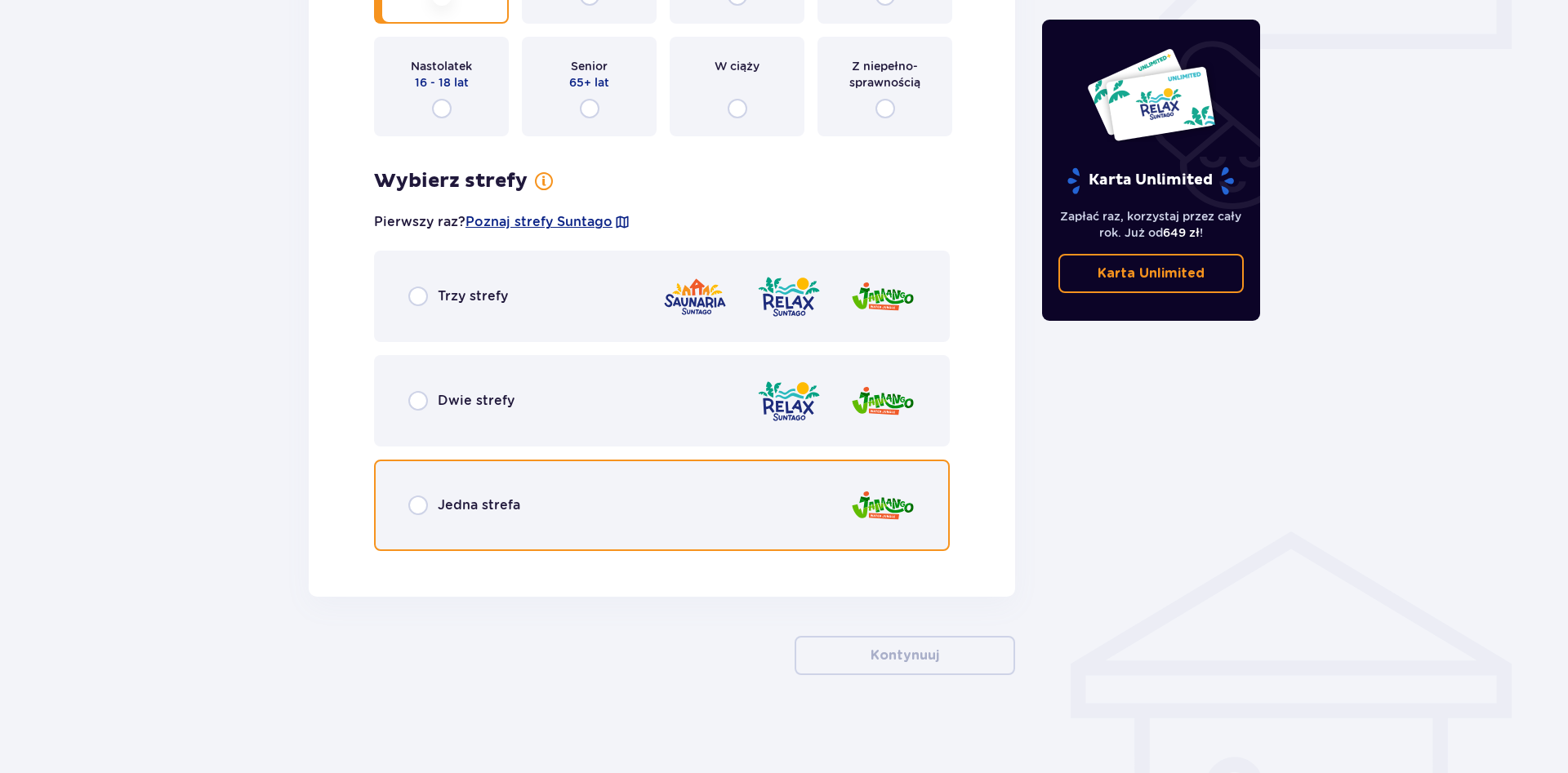
click at [418, 509] on input "radio" at bounding box center [418, 505] width 20 height 20
radio input "true"
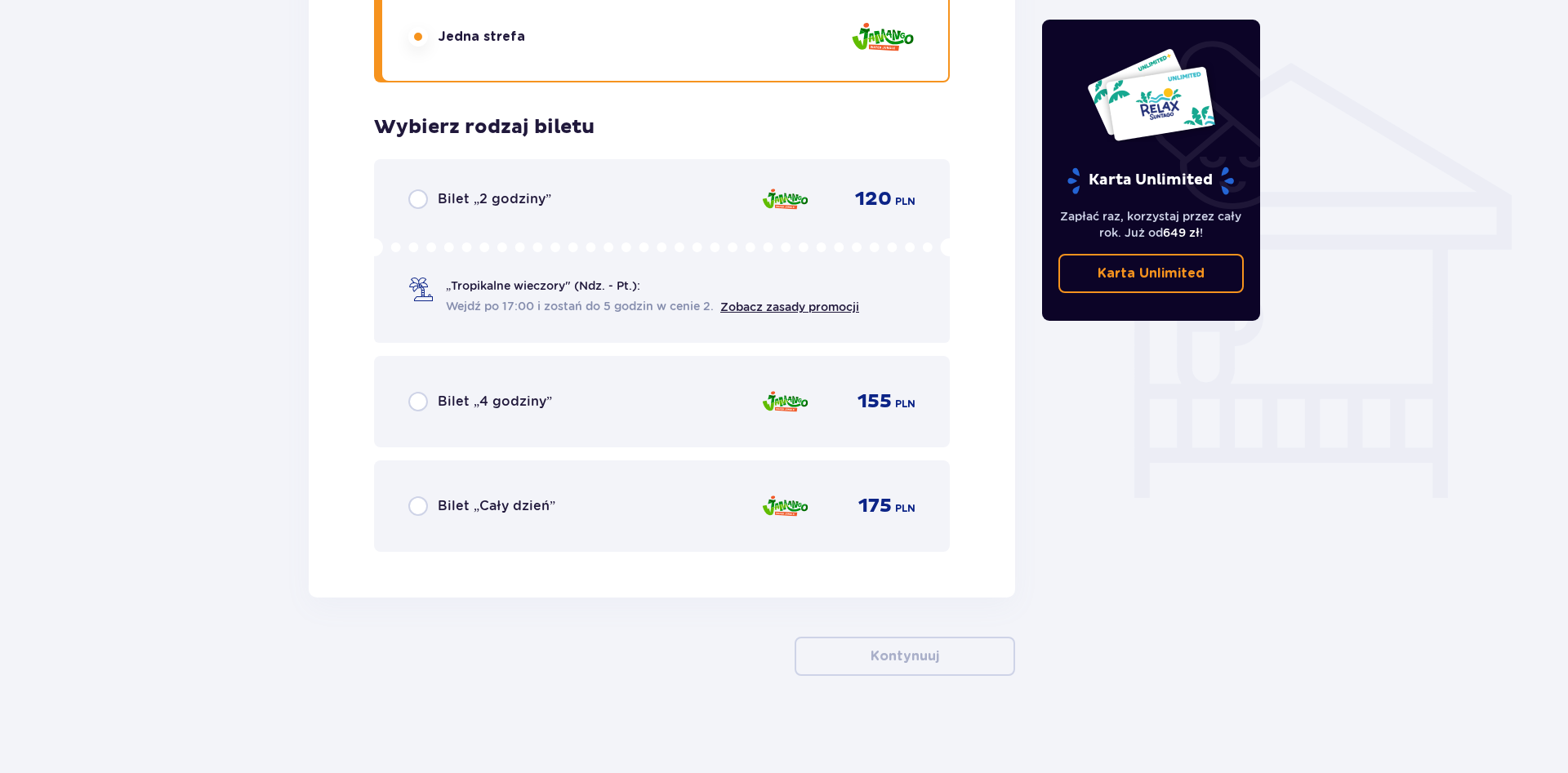
scroll to position [1264, 0]
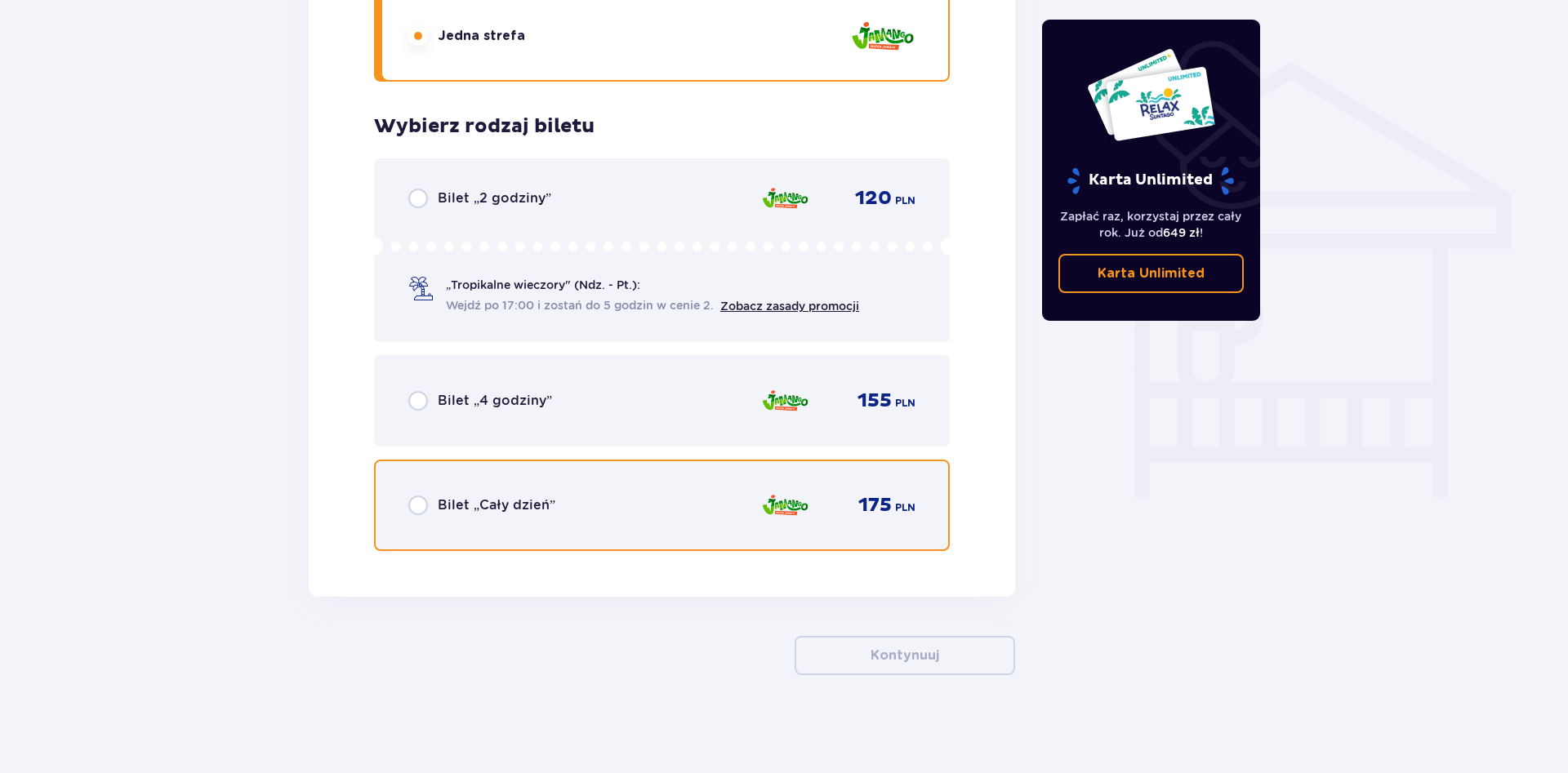
click at [420, 505] on input "radio" at bounding box center [418, 505] width 20 height 20
radio input "true"
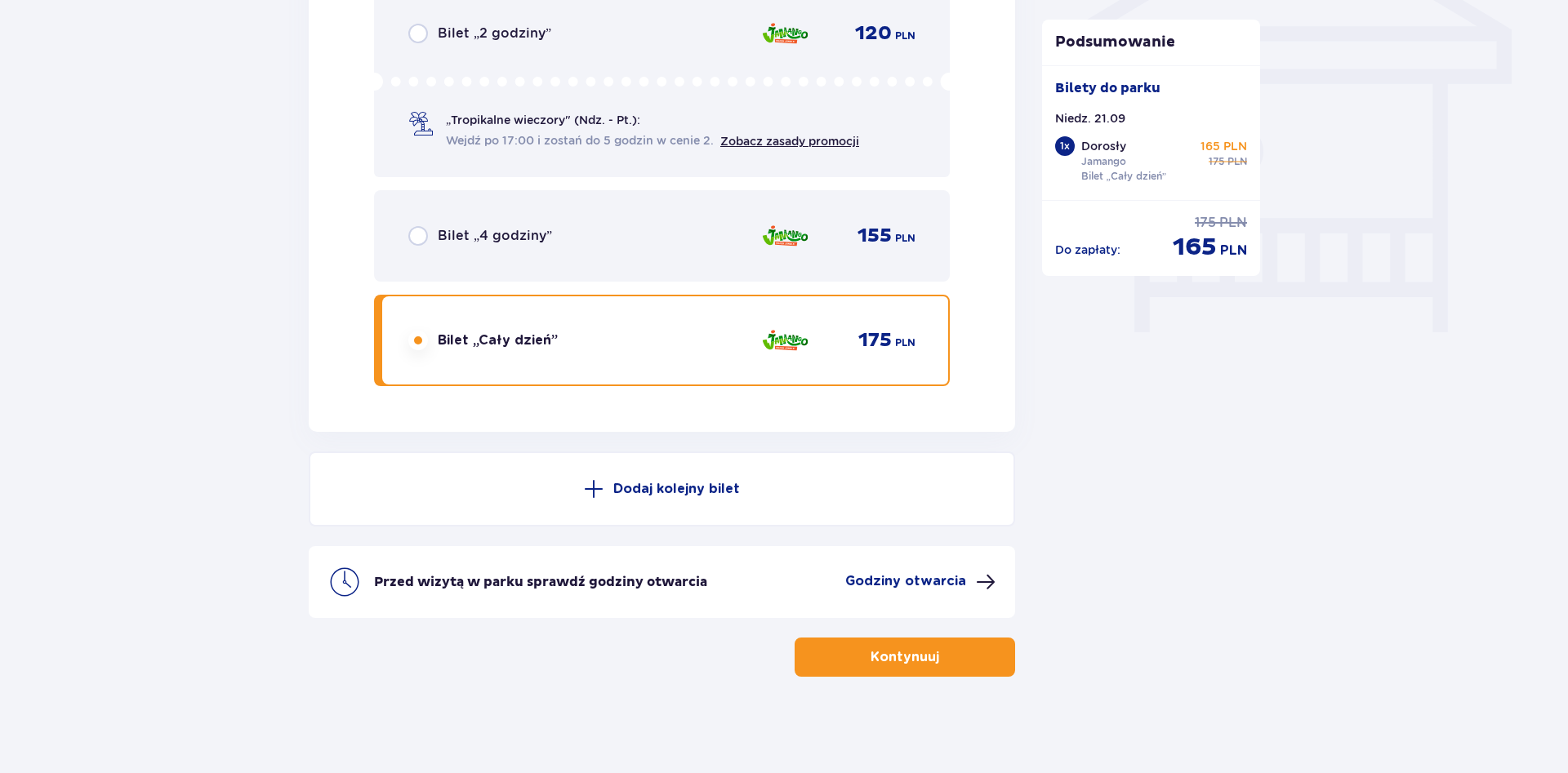
scroll to position [1430, 0]
click at [909, 582] on p "Godziny otwarcia" at bounding box center [905, 580] width 121 height 18
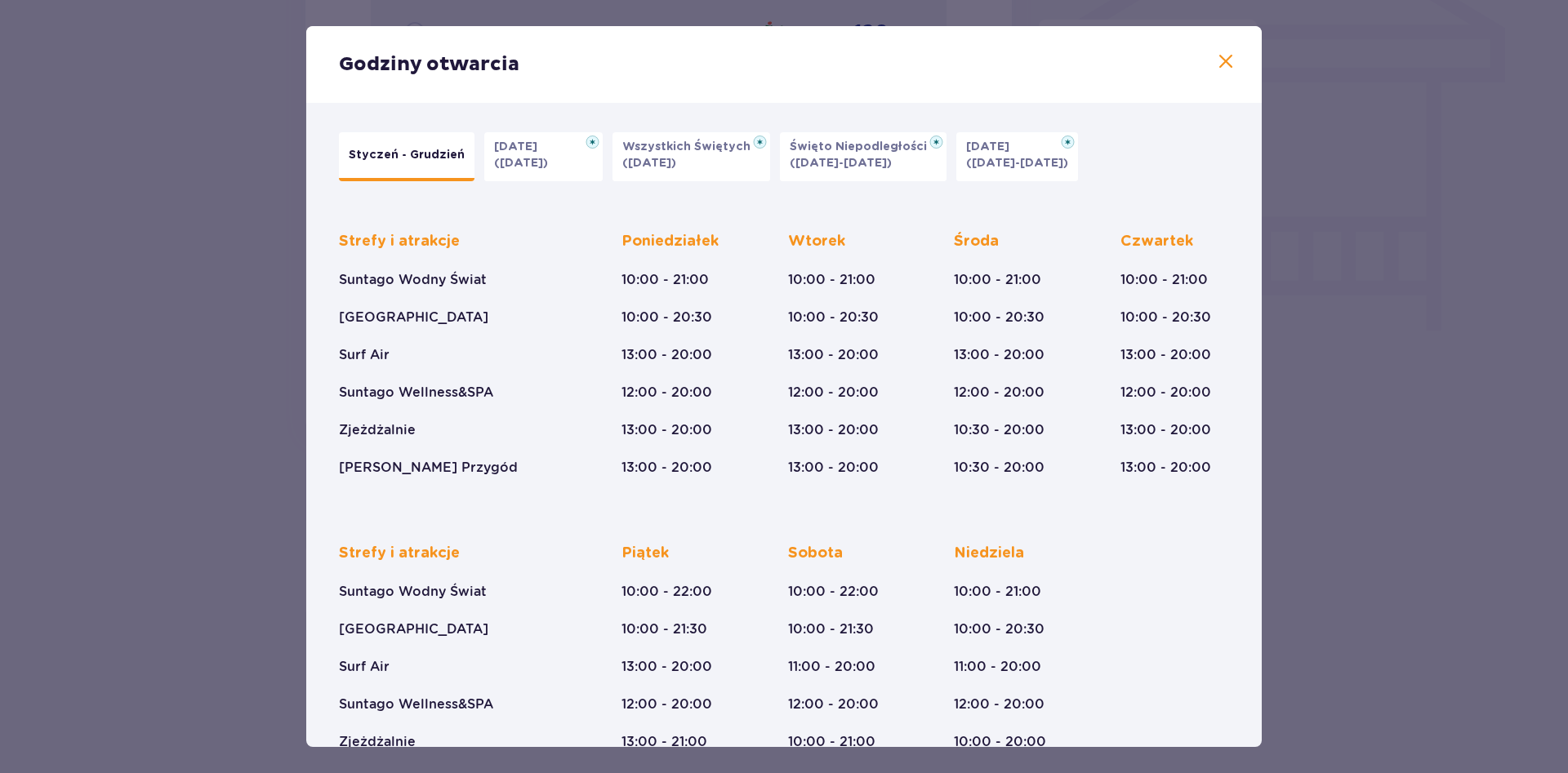
scroll to position [74, 0]
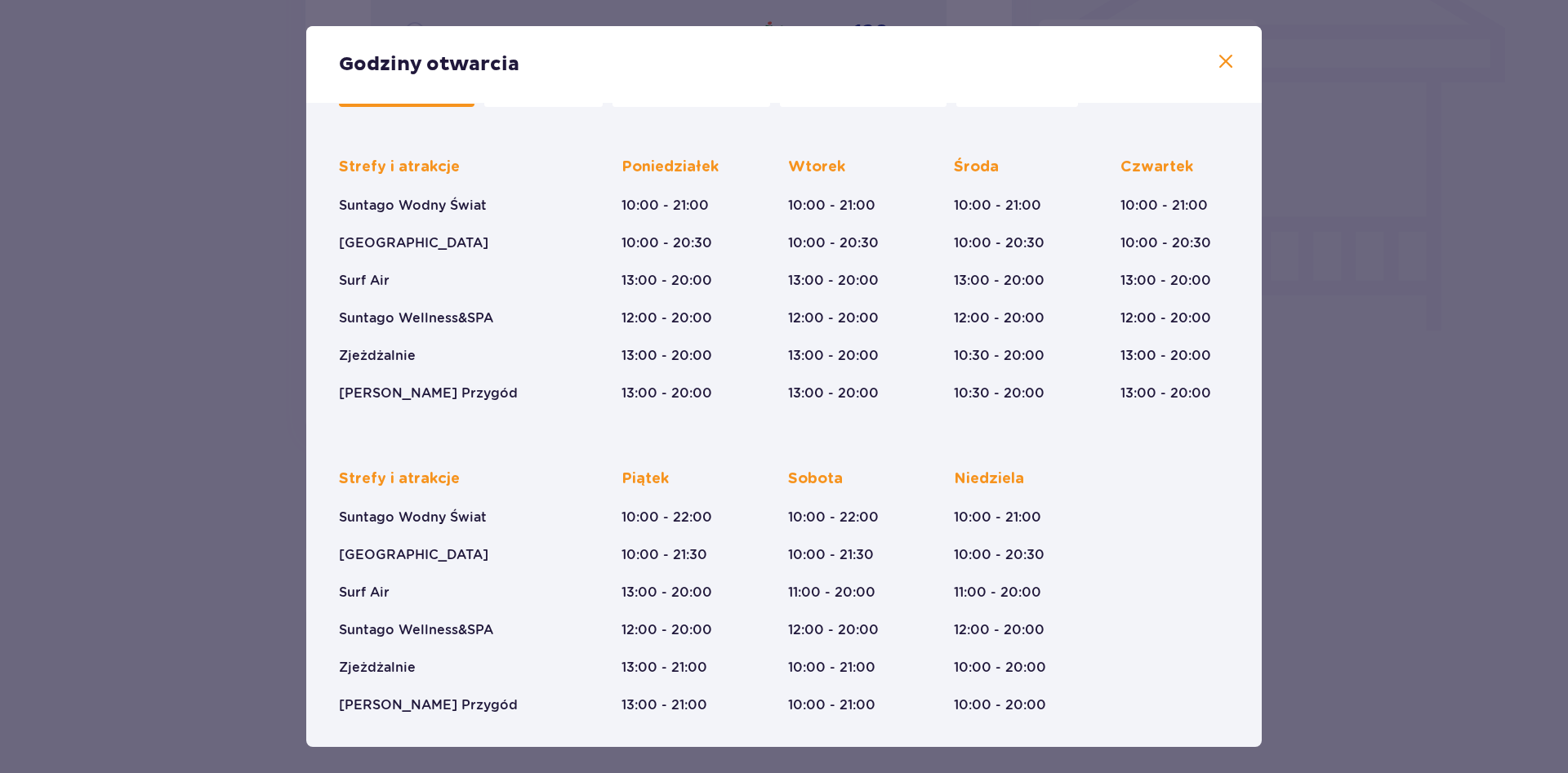
click at [1223, 63] on span at bounding box center [1225, 62] width 20 height 20
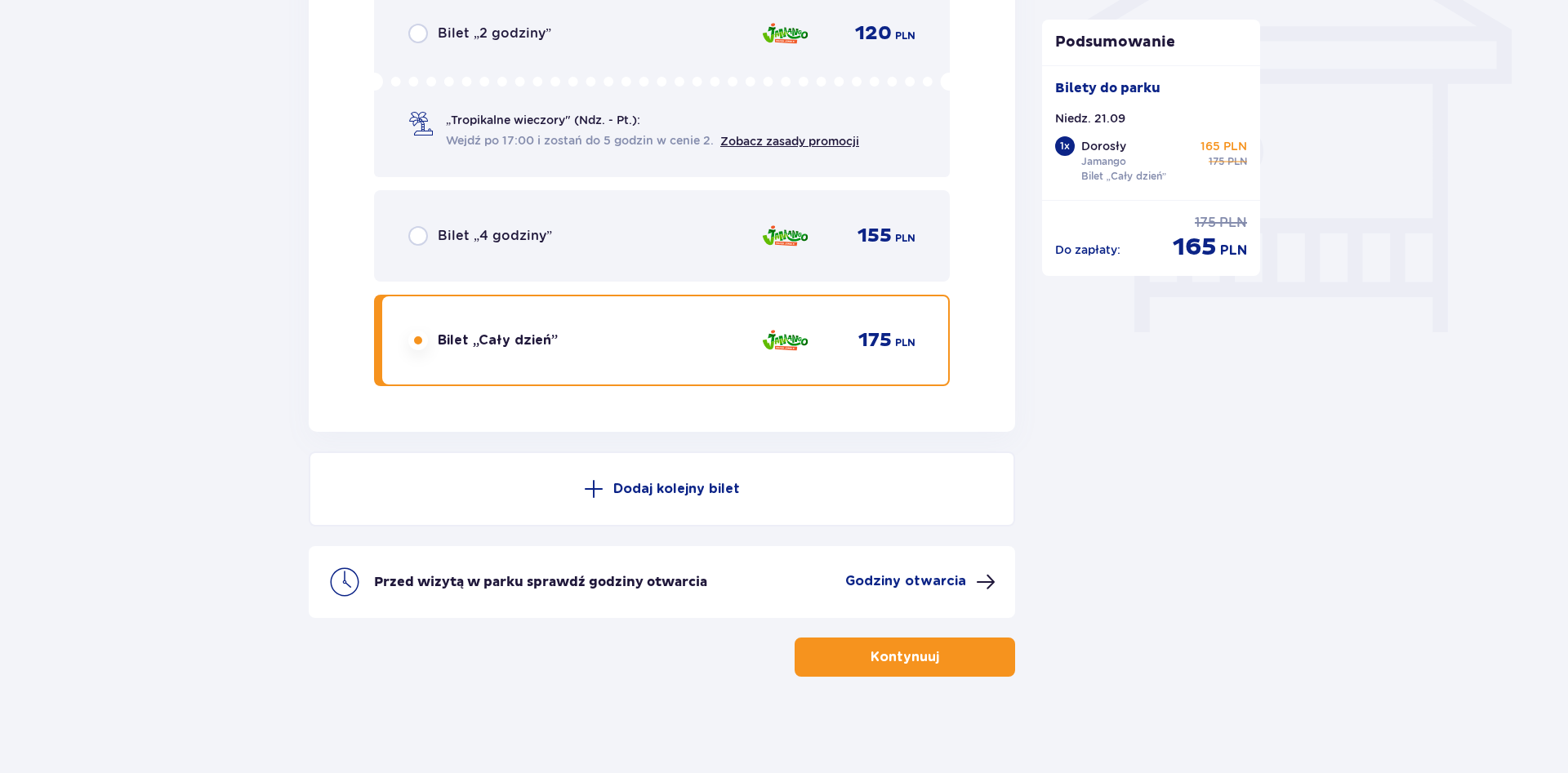
scroll to position [1430, 0]
click at [652, 489] on p "Dodaj kolejny bilet" at bounding box center [677, 487] width 127 height 18
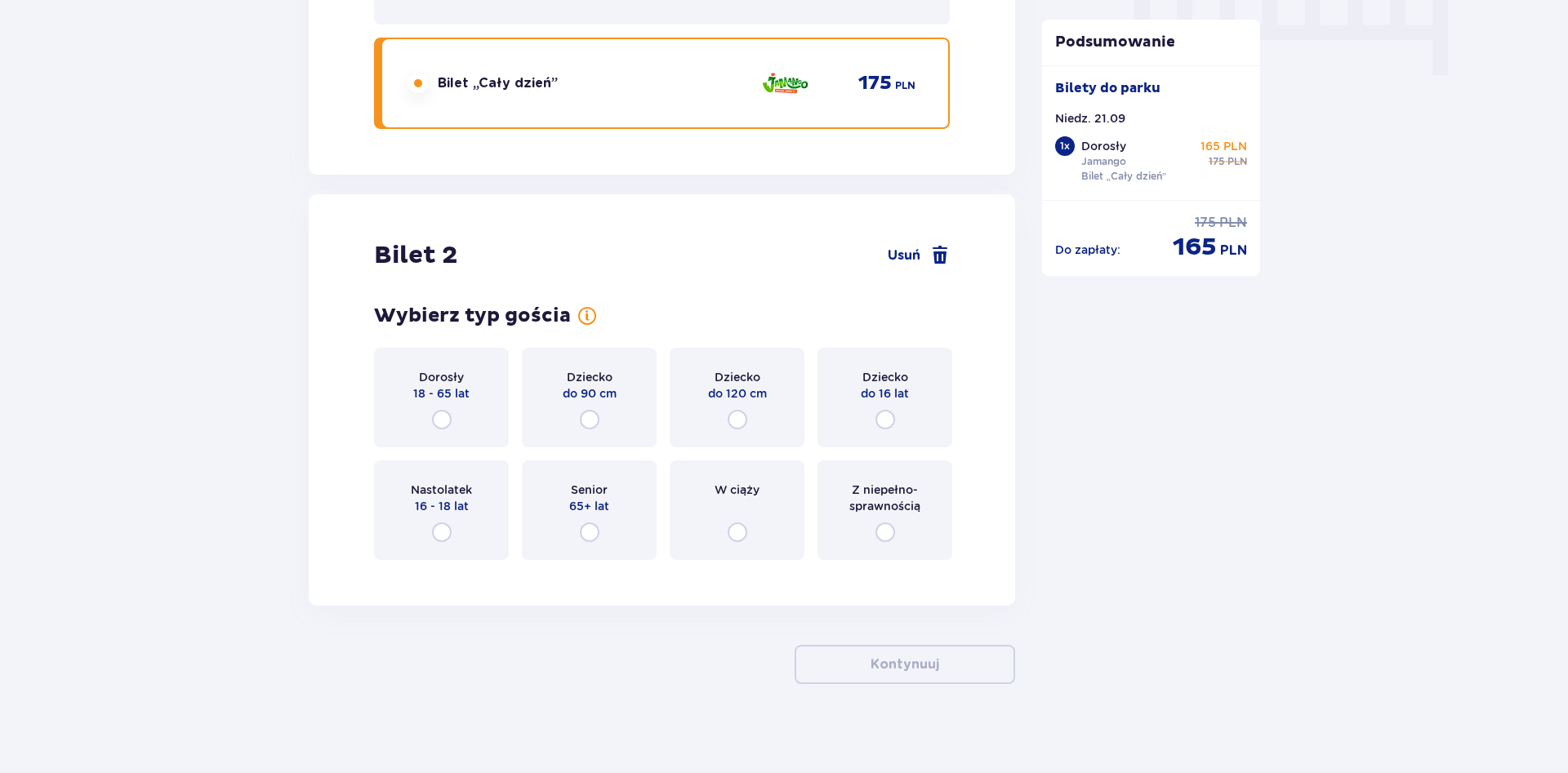
scroll to position [1694, 0]
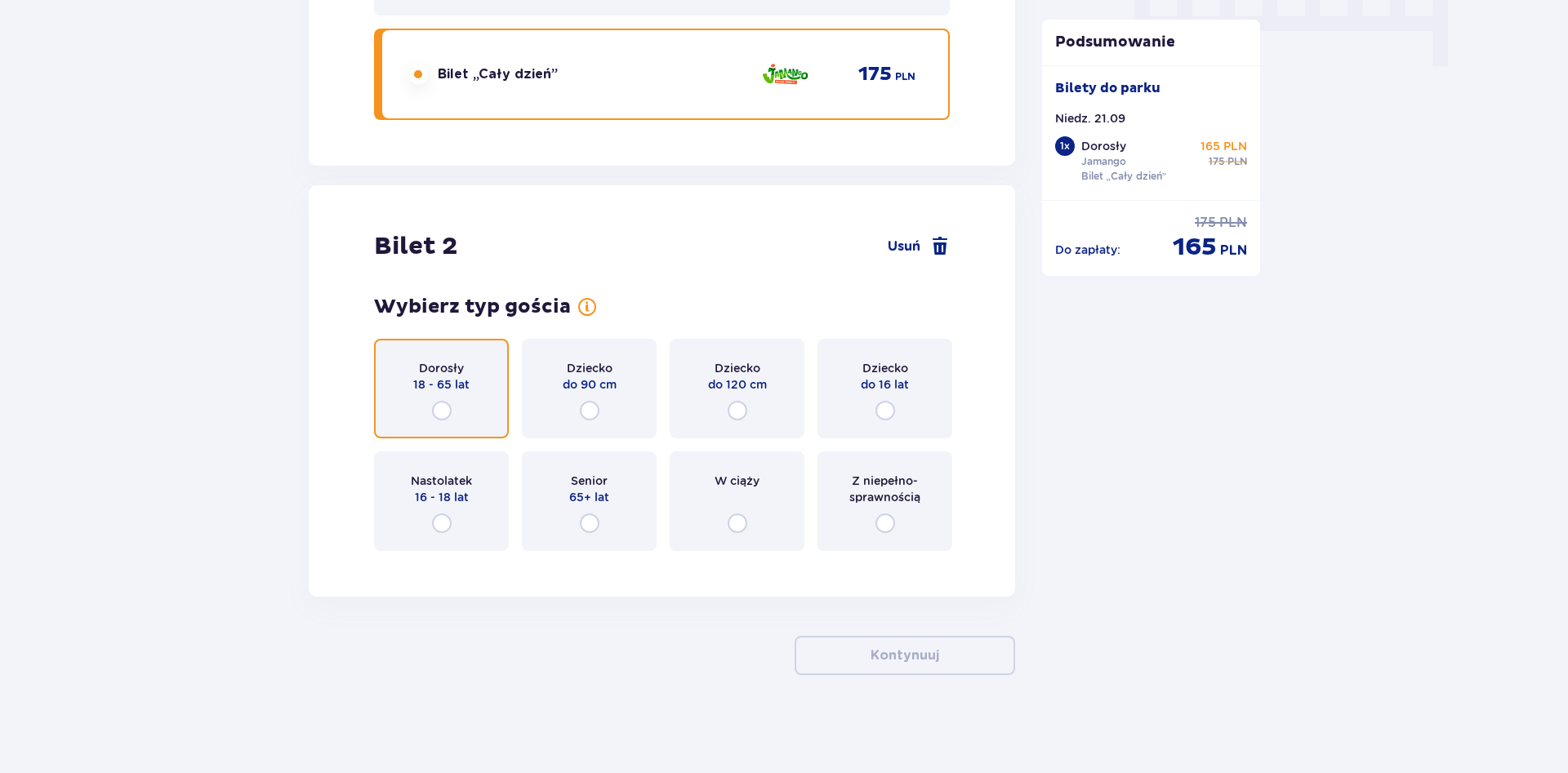
click at [441, 413] on input "radio" at bounding box center [442, 411] width 20 height 20
radio input "true"
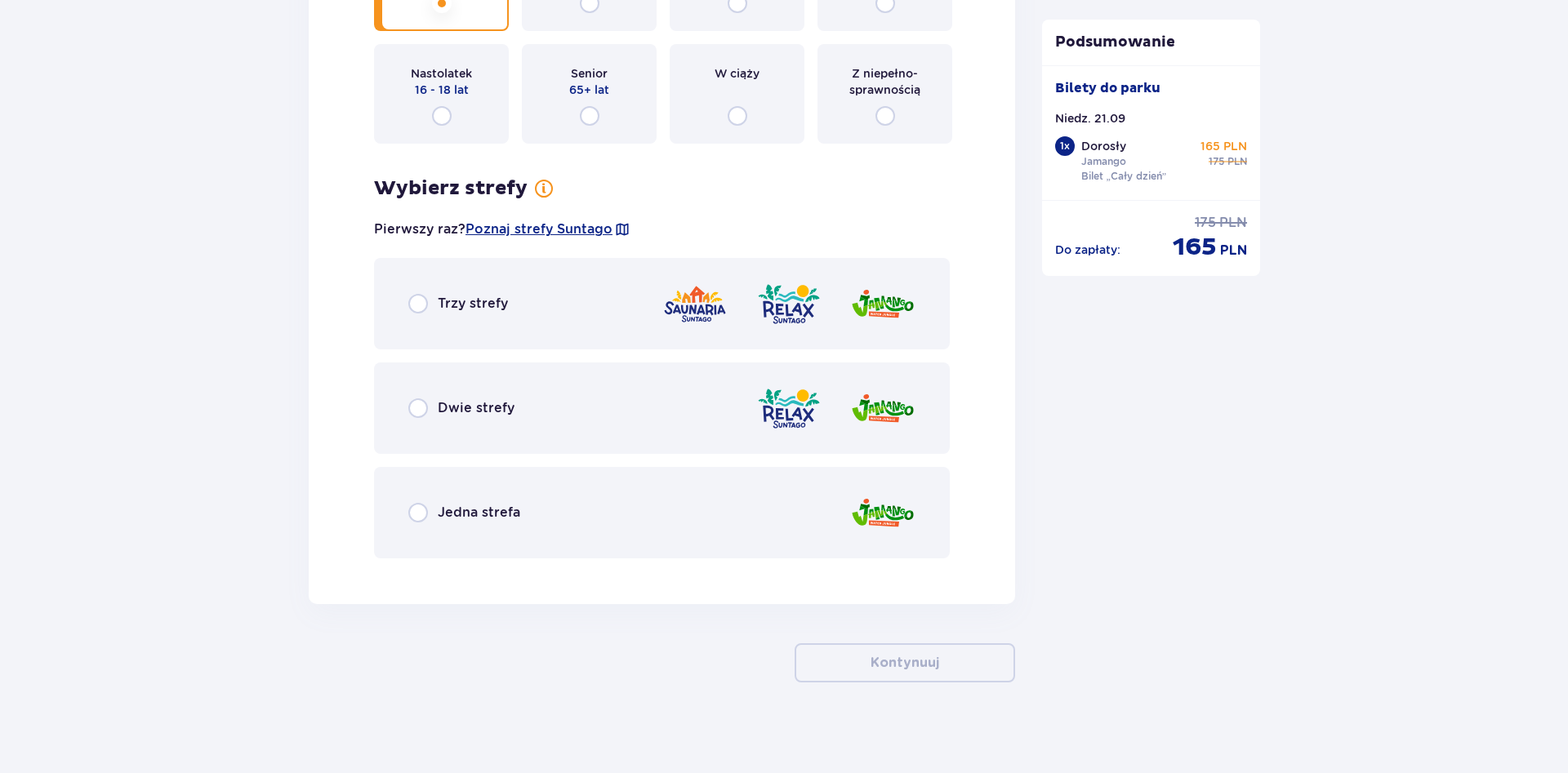
scroll to position [2109, 0]
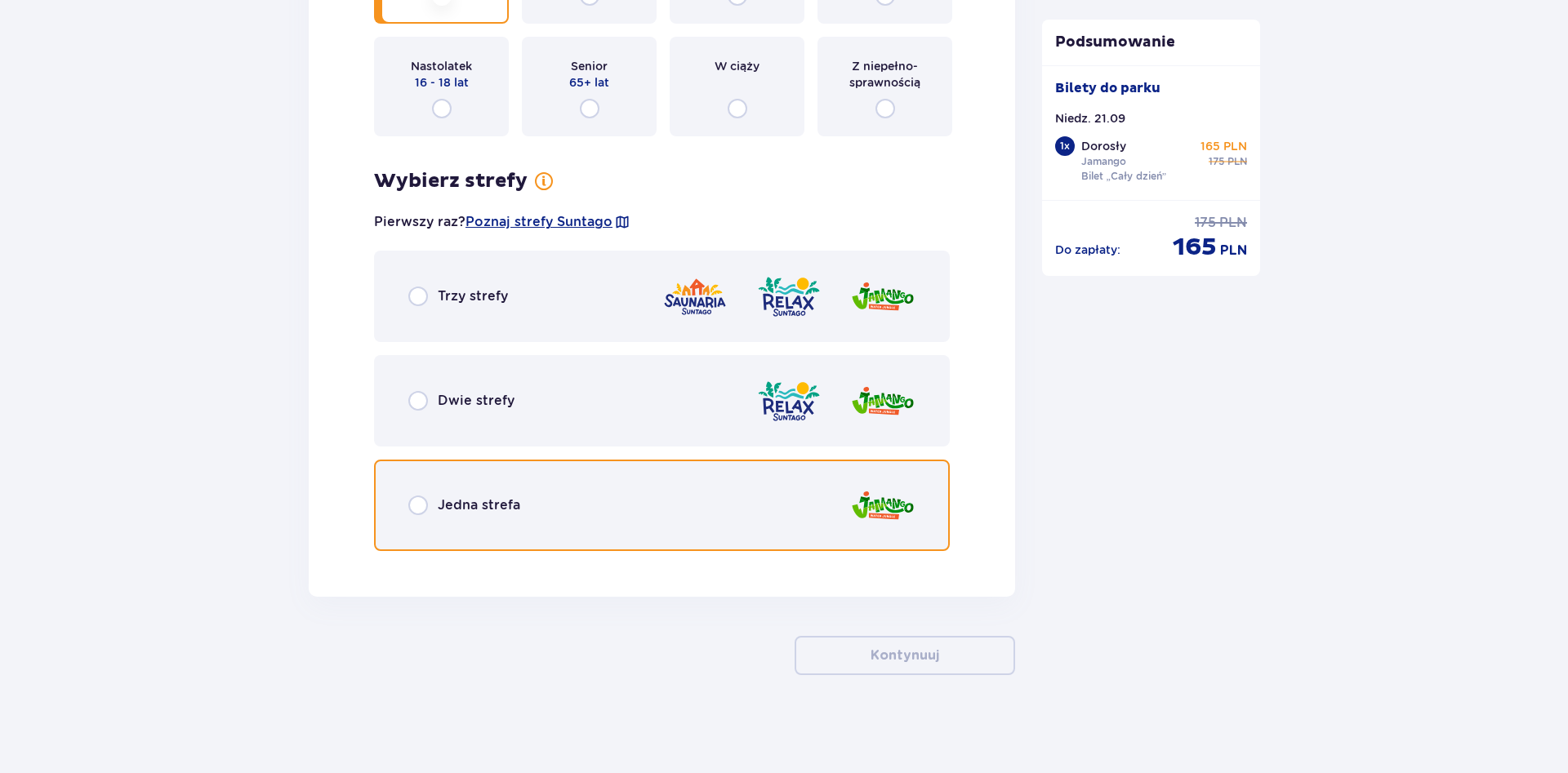
click at [413, 505] on input "radio" at bounding box center [418, 505] width 20 height 20
radio input "true"
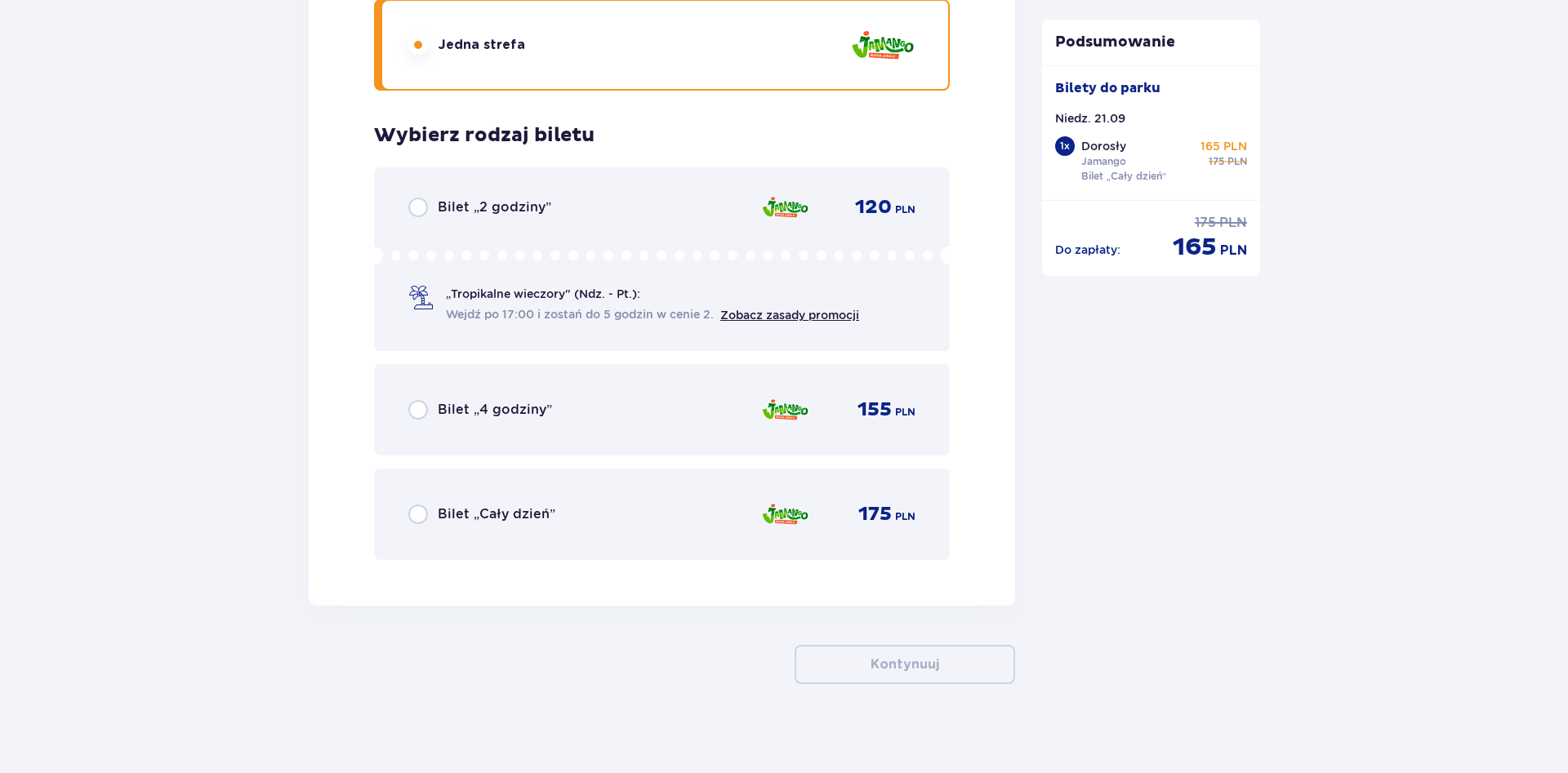
scroll to position [2578, 0]
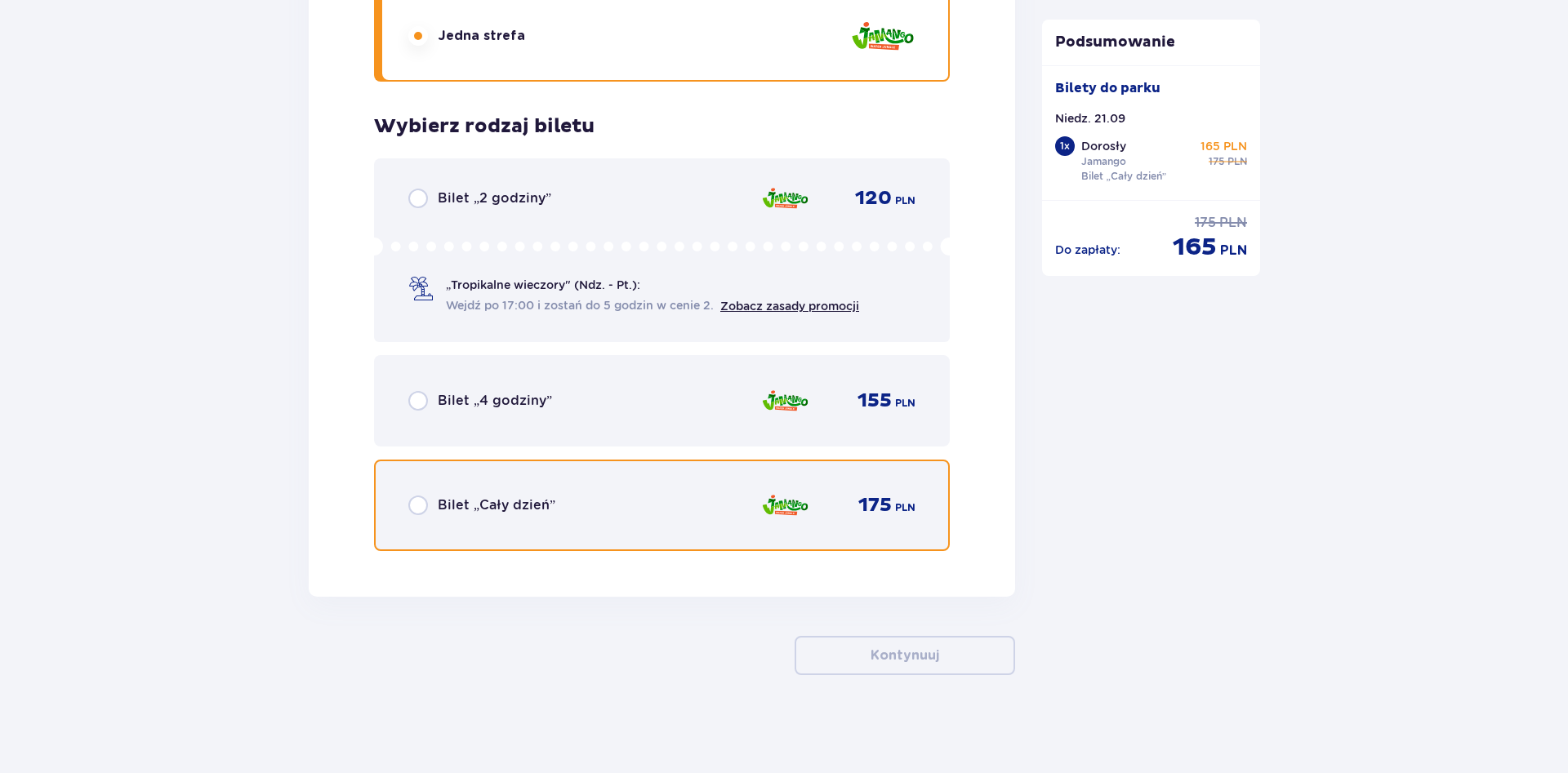
click at [418, 505] on input "radio" at bounding box center [418, 505] width 20 height 20
radio input "true"
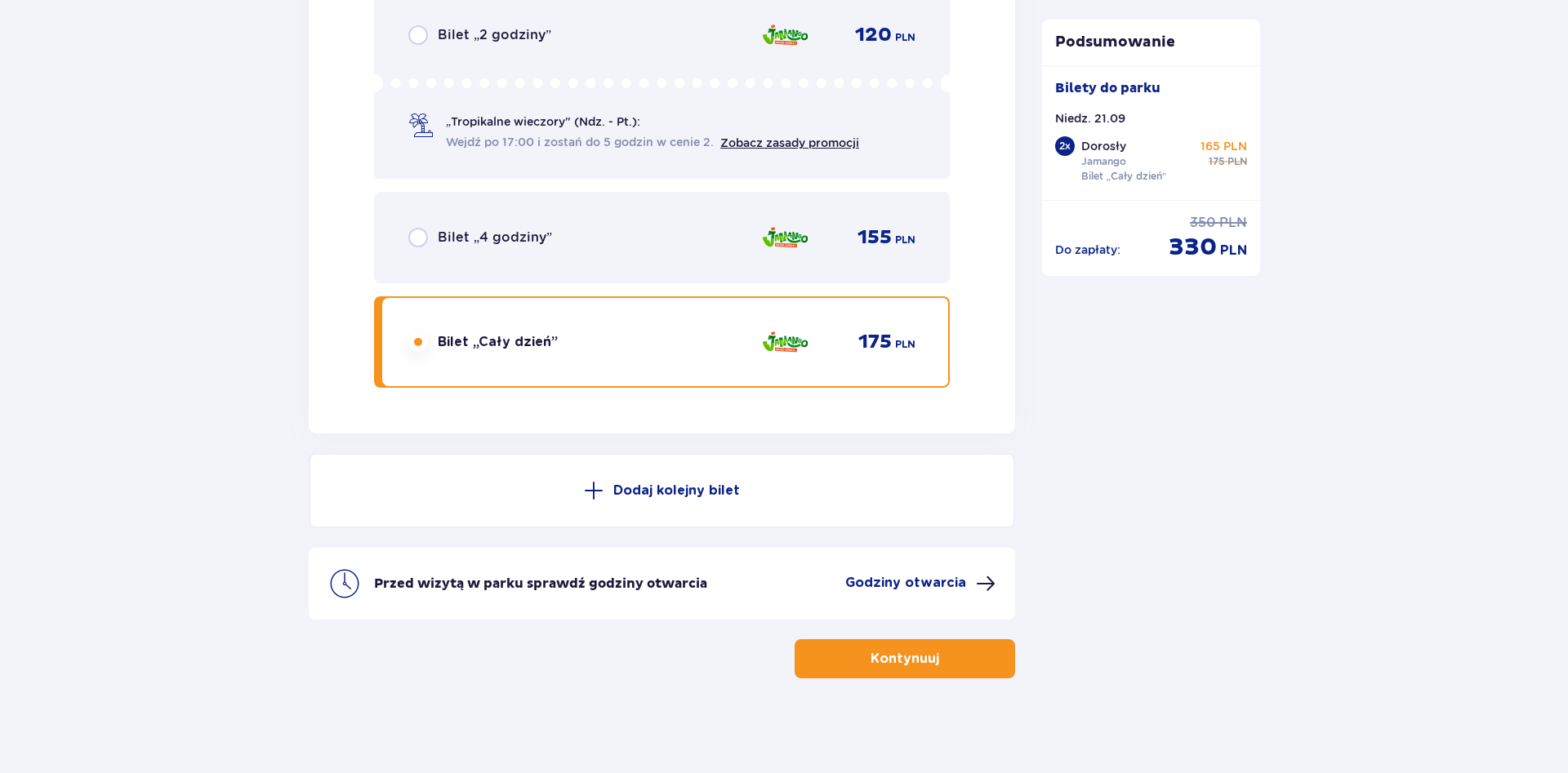
scroll to position [2745, 0]
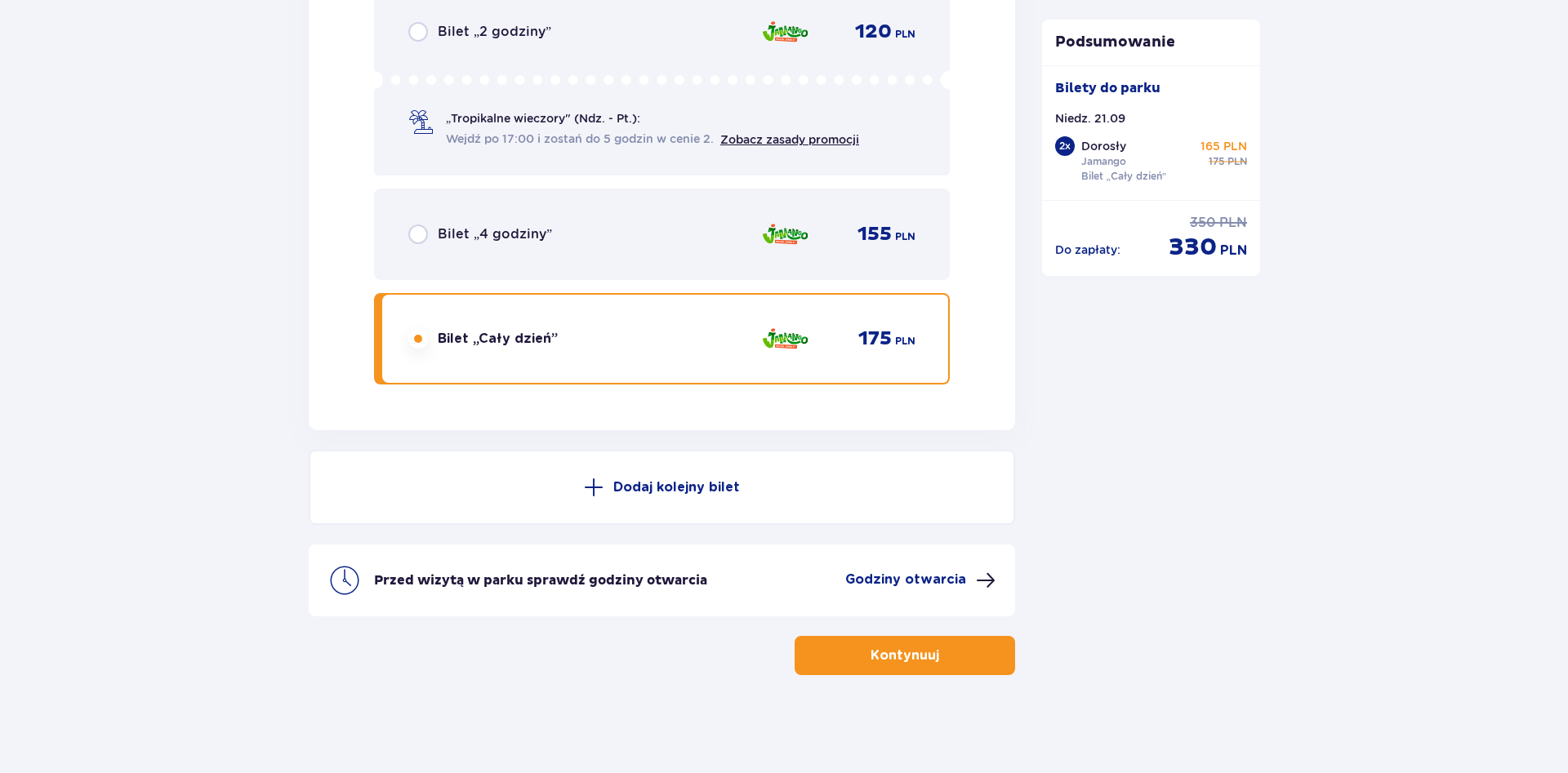
click at [659, 488] on p "Dodaj kolejny bilet" at bounding box center [677, 487] width 127 height 18
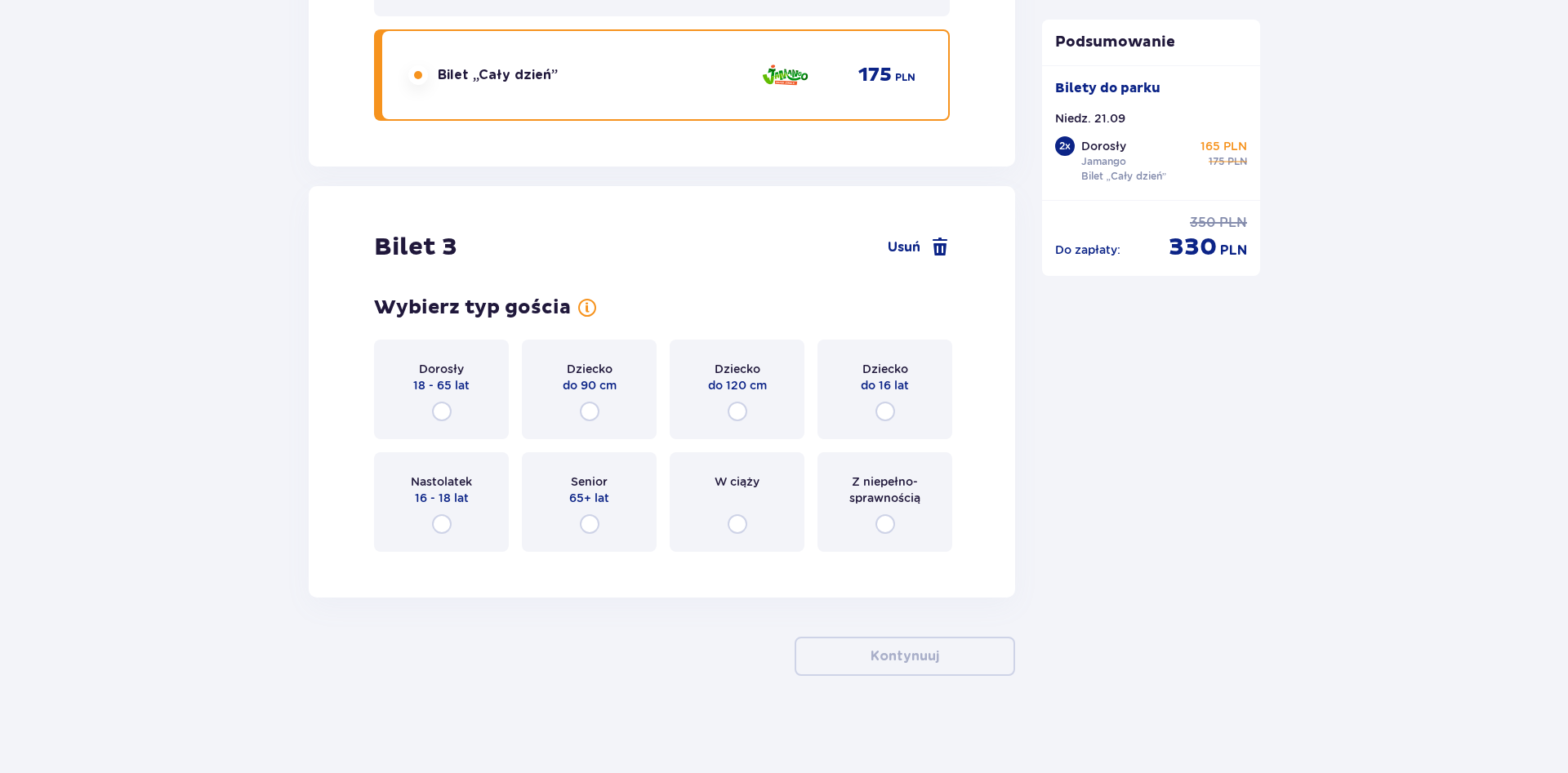
scroll to position [3207, 0]
click at [887, 407] on input "radio" at bounding box center [885, 411] width 20 height 20
radio input "true"
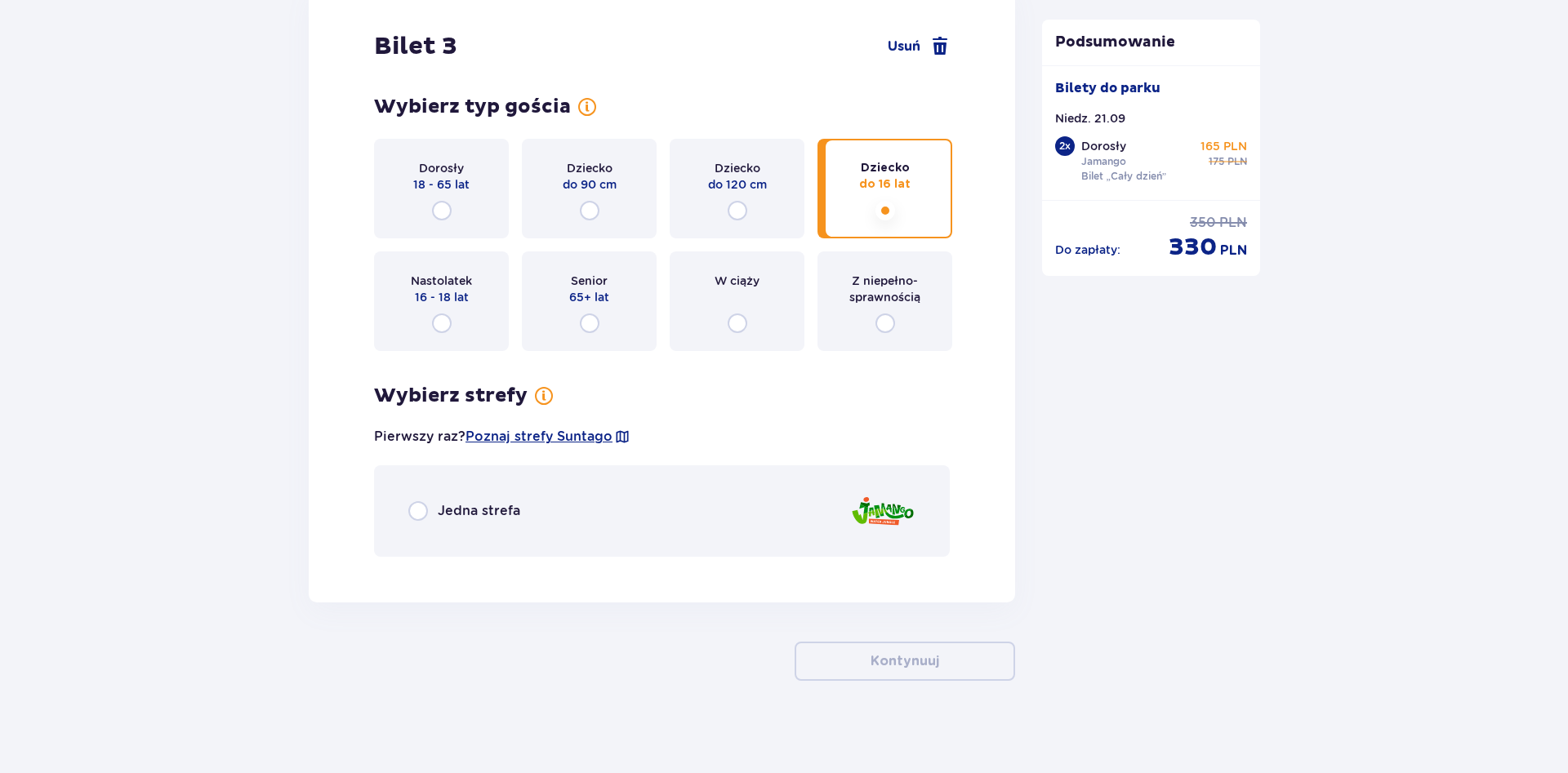
scroll to position [3413, 0]
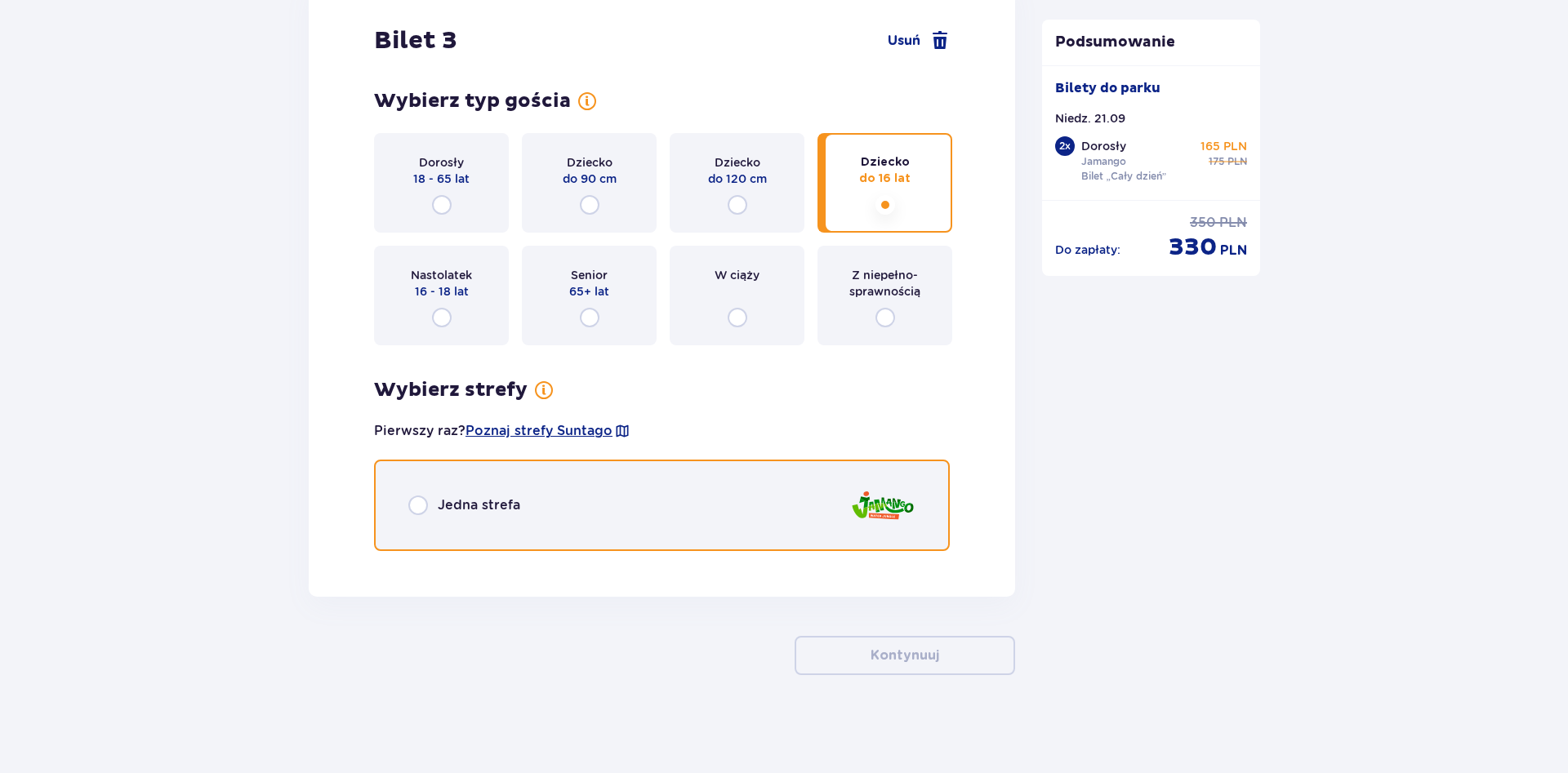
click at [414, 505] on input "radio" at bounding box center [418, 505] width 20 height 20
radio input "true"
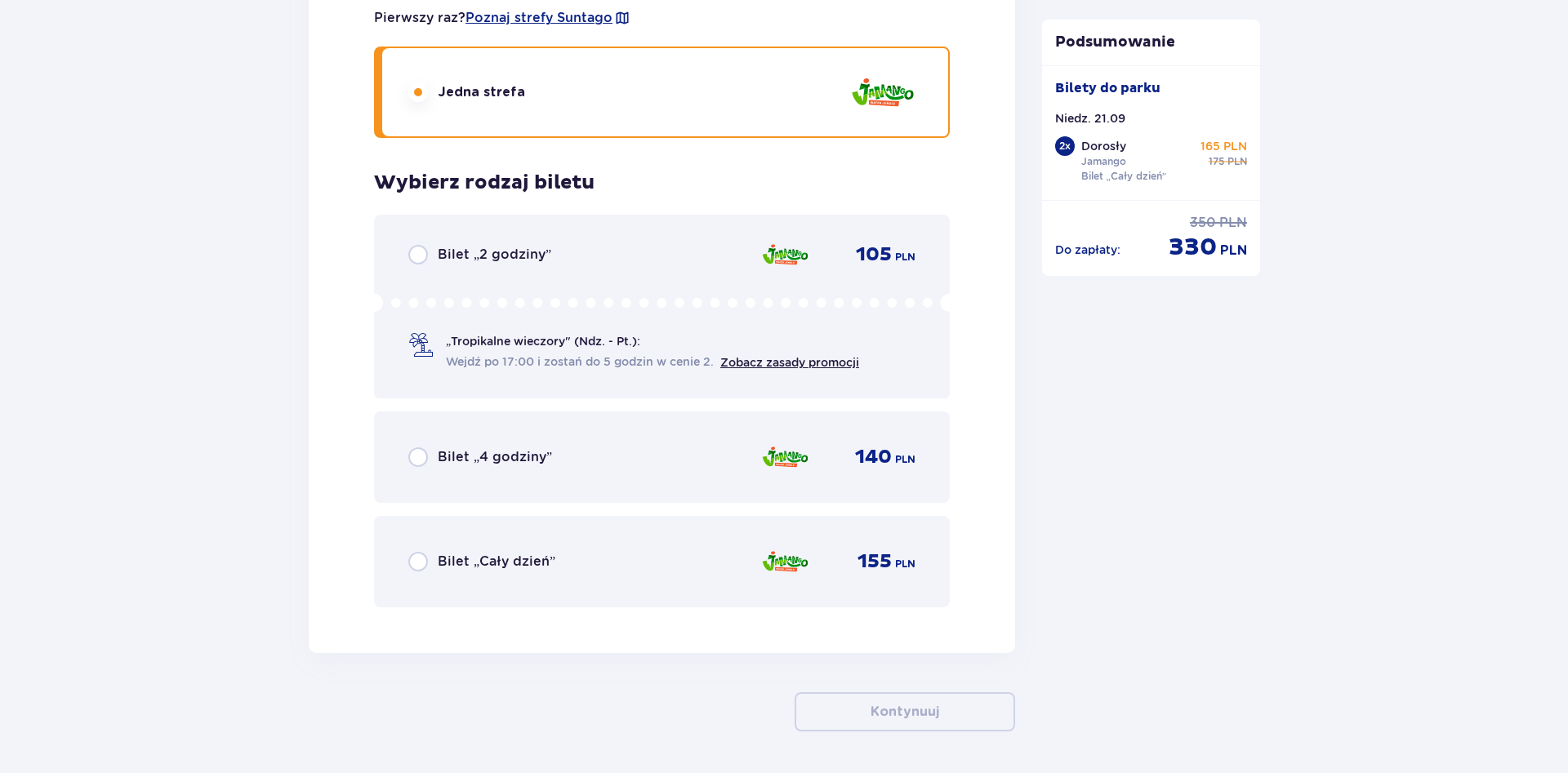
scroll to position [3882, 0]
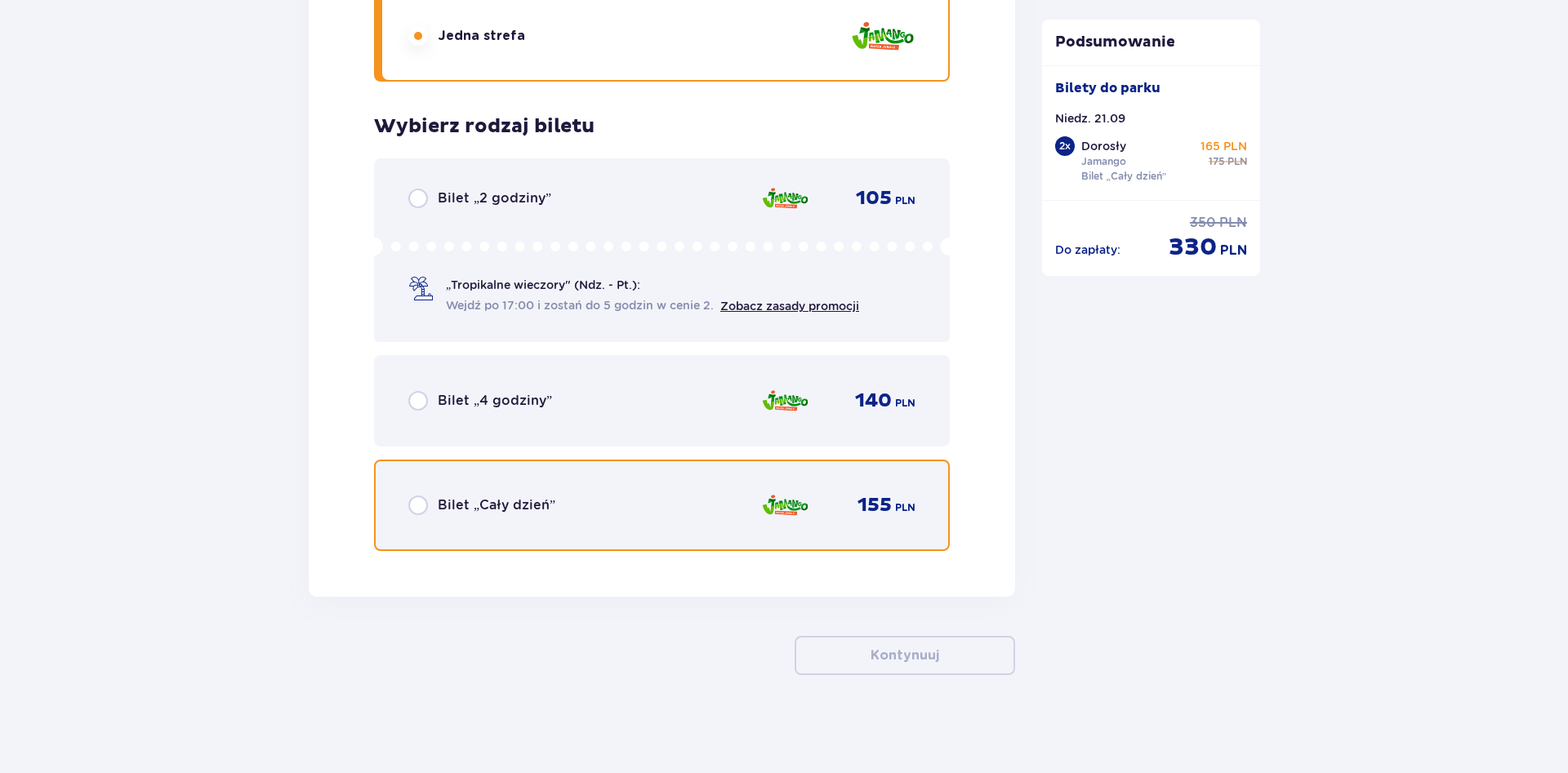
click at [413, 504] on input "radio" at bounding box center [418, 505] width 20 height 20
radio input "true"
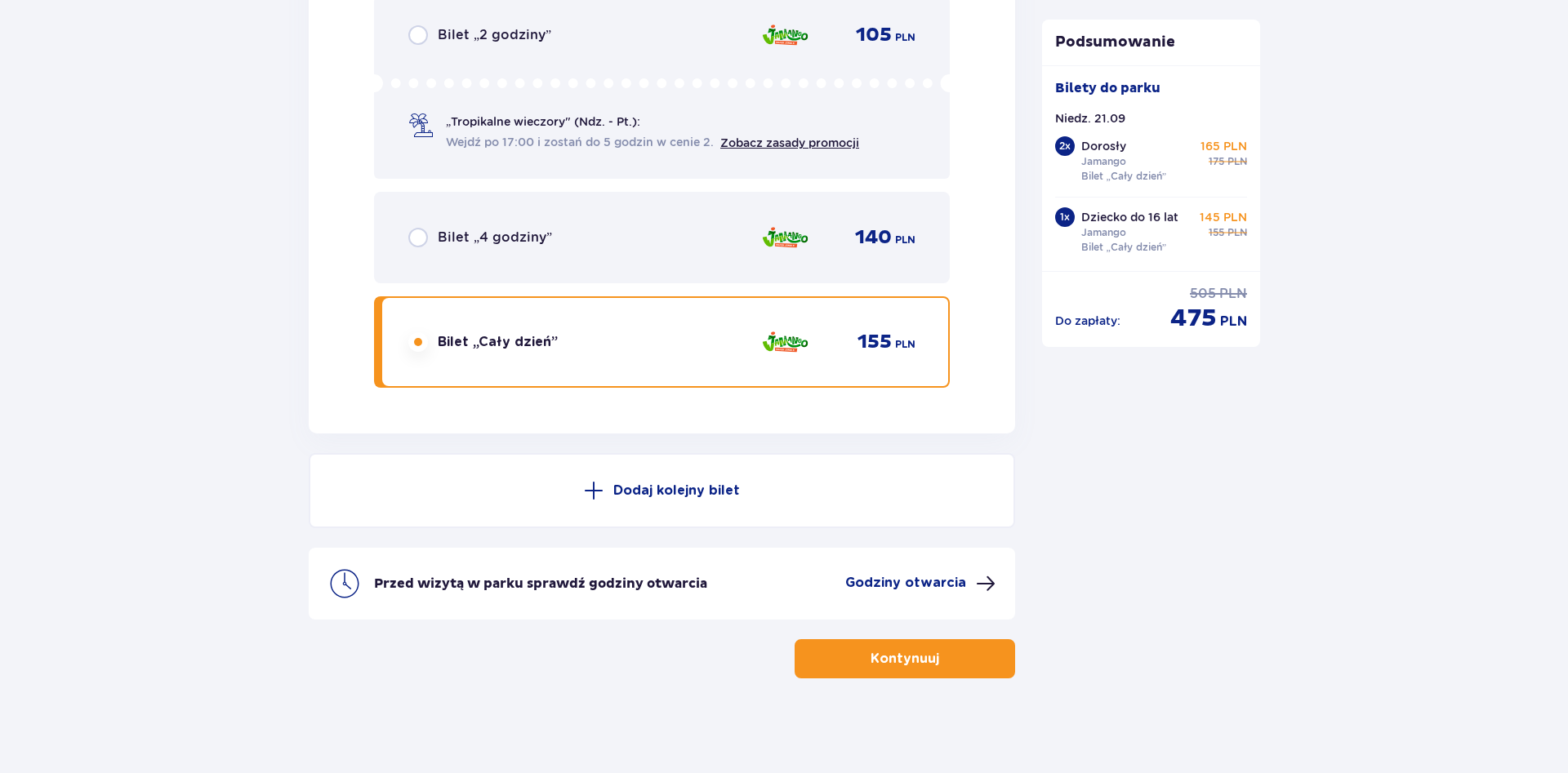
scroll to position [4049, 0]
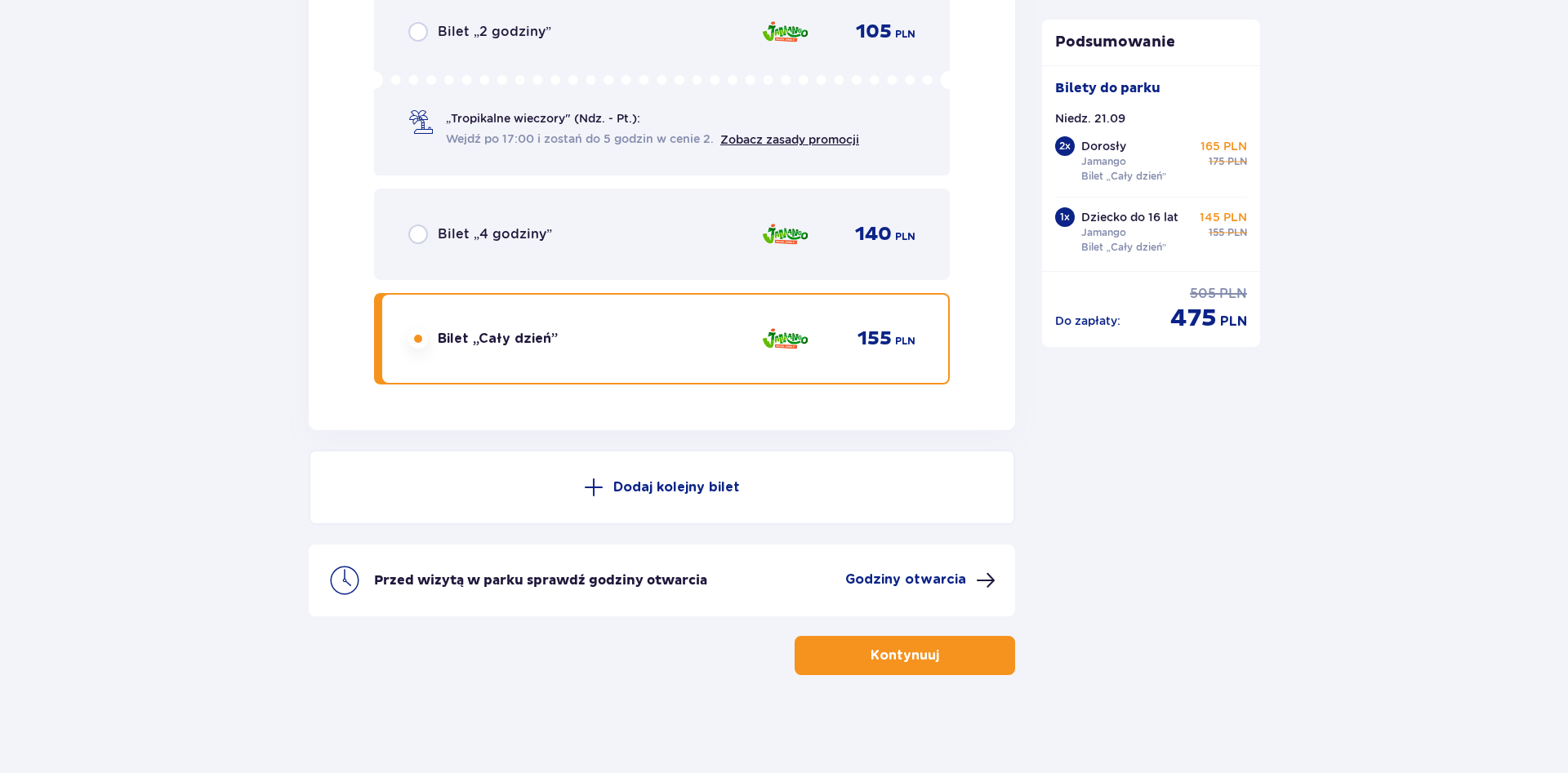
click at [682, 491] on p "Dodaj kolejny bilet" at bounding box center [677, 487] width 127 height 18
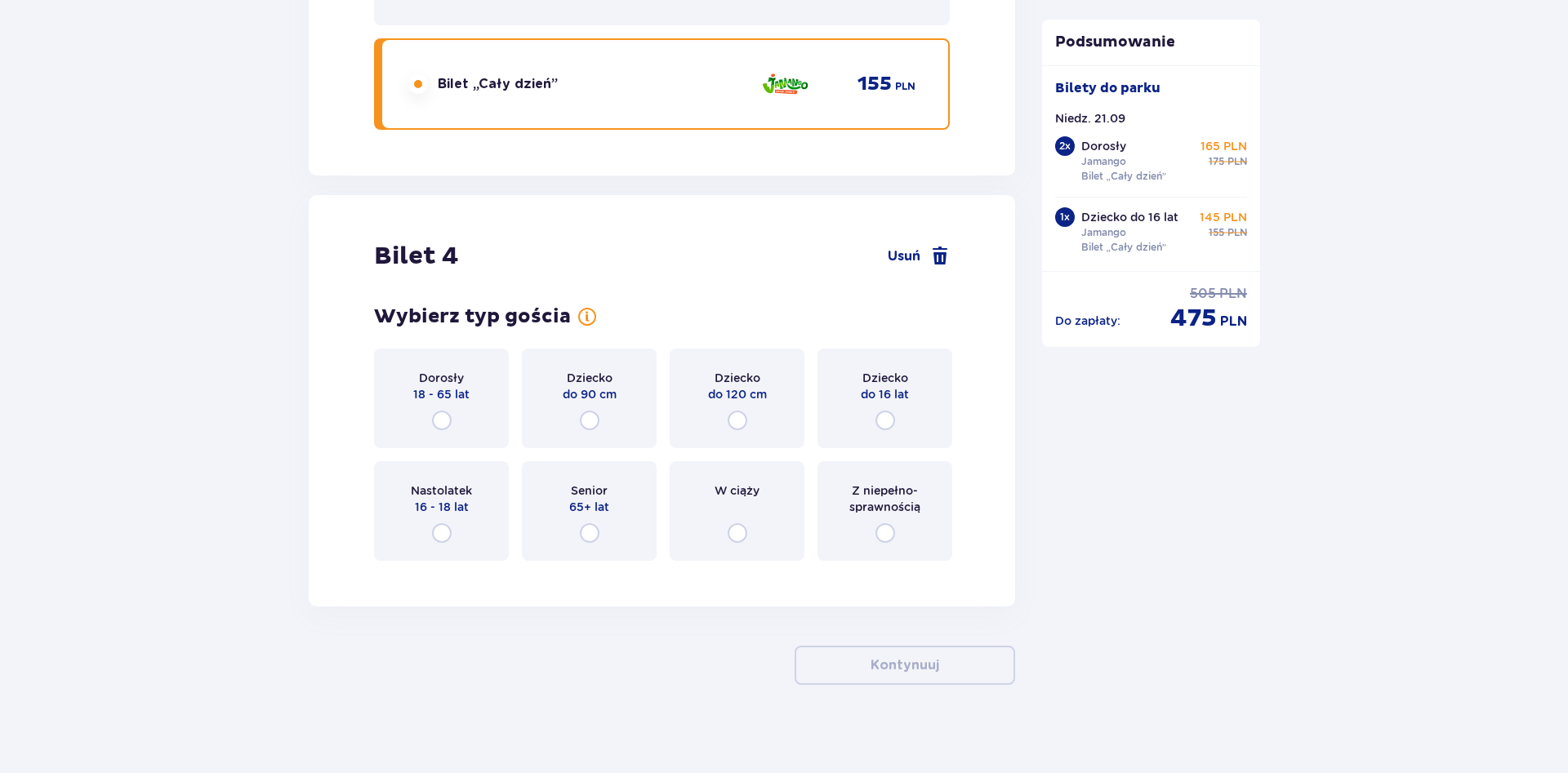
scroll to position [4313, 0]
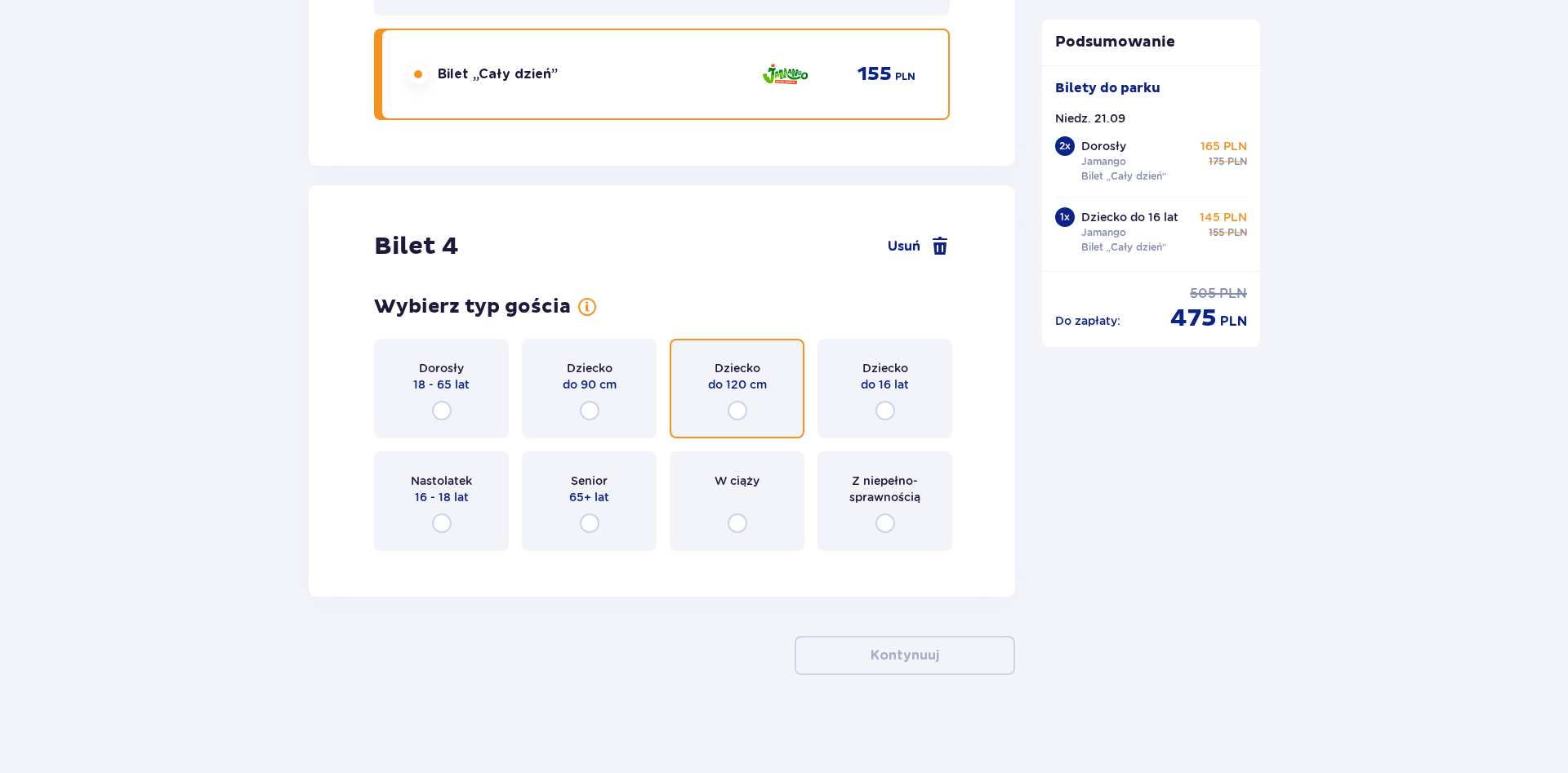
click at [729, 411] on input "radio" at bounding box center [737, 411] width 20 height 20
radio input "true"
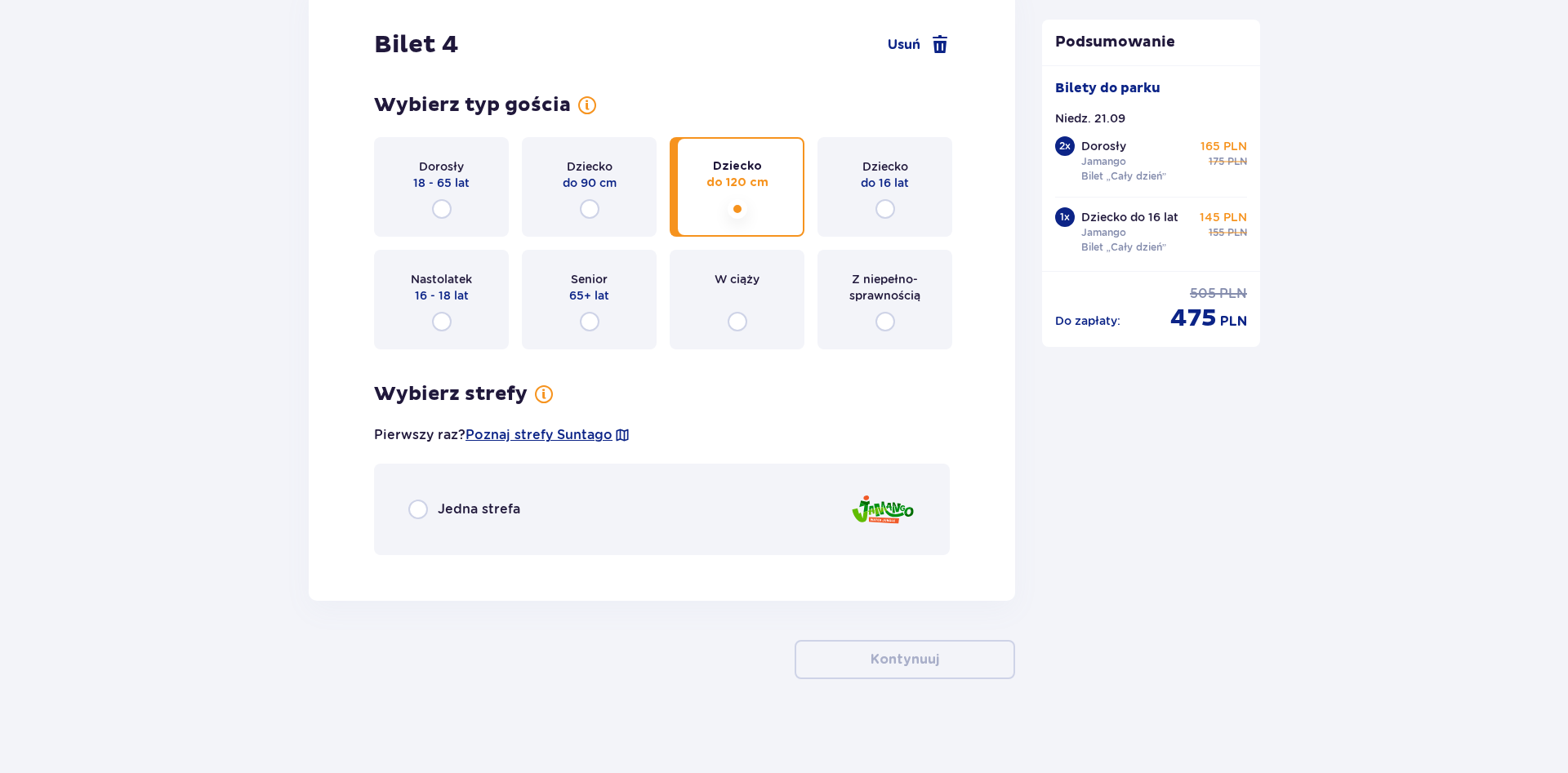
scroll to position [4519, 0]
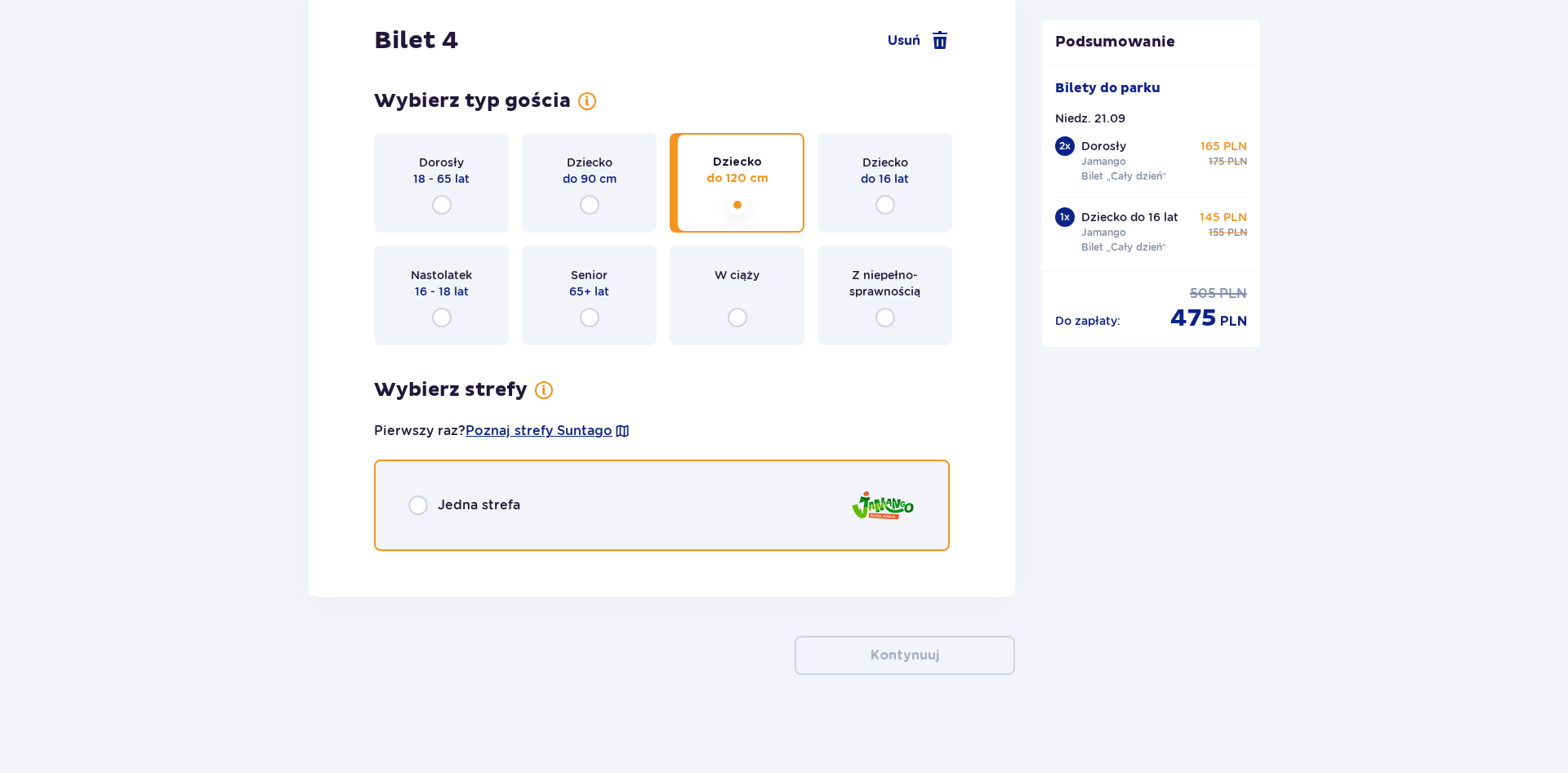
click at [419, 505] on input "radio" at bounding box center [418, 505] width 20 height 20
radio input "true"
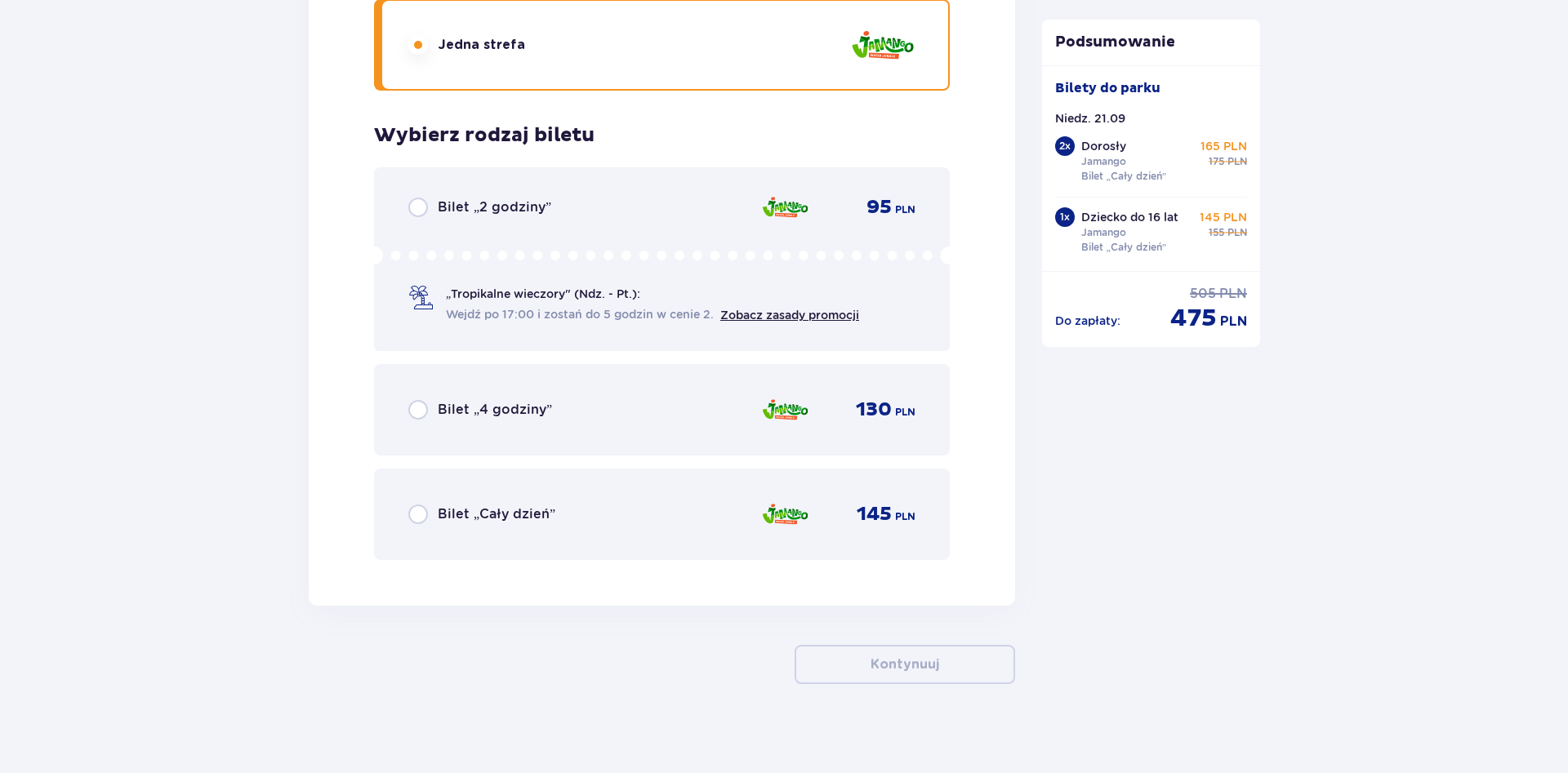
scroll to position [4988, 0]
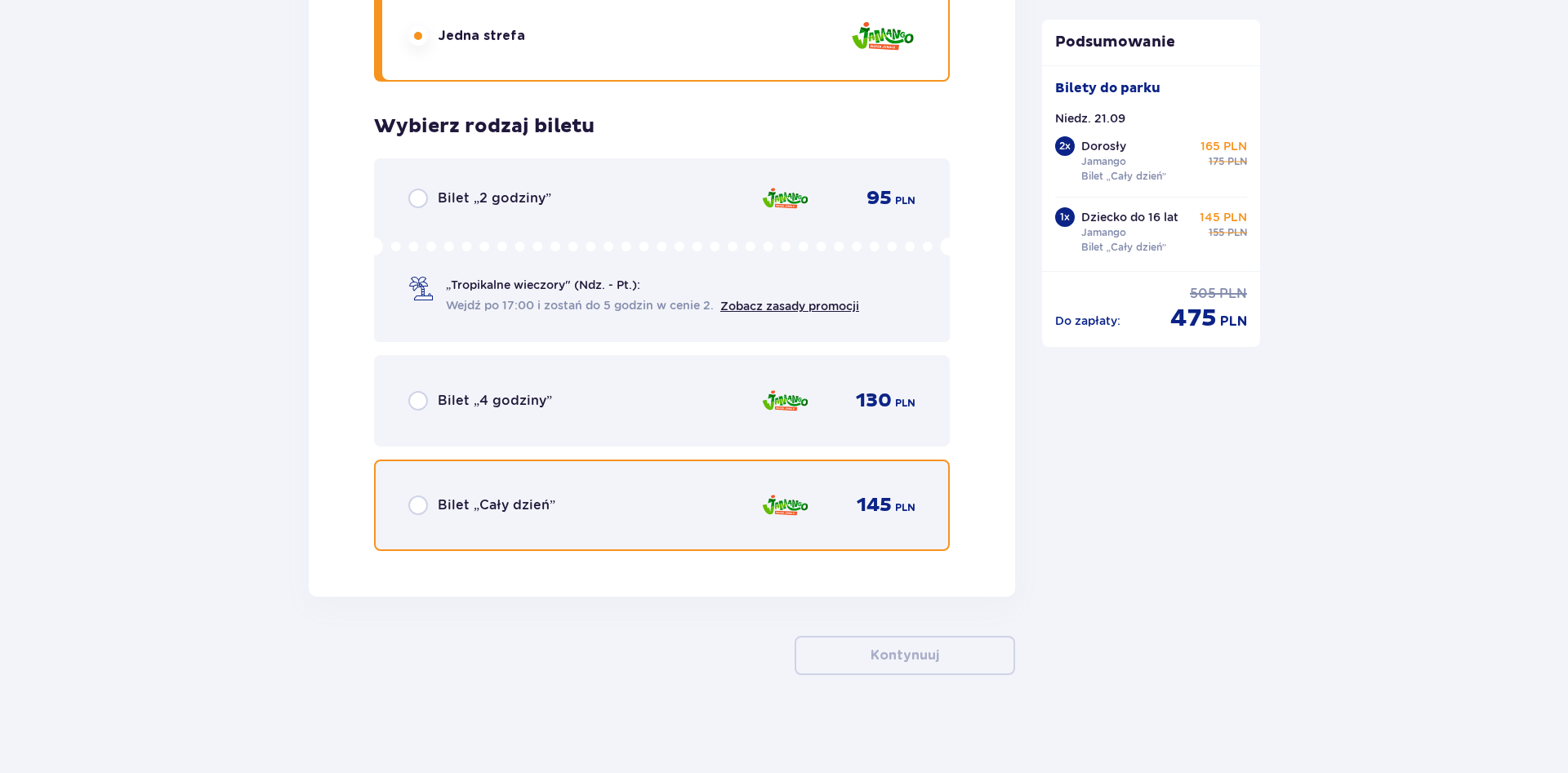
click at [415, 505] on input "radio" at bounding box center [418, 505] width 20 height 20
radio input "true"
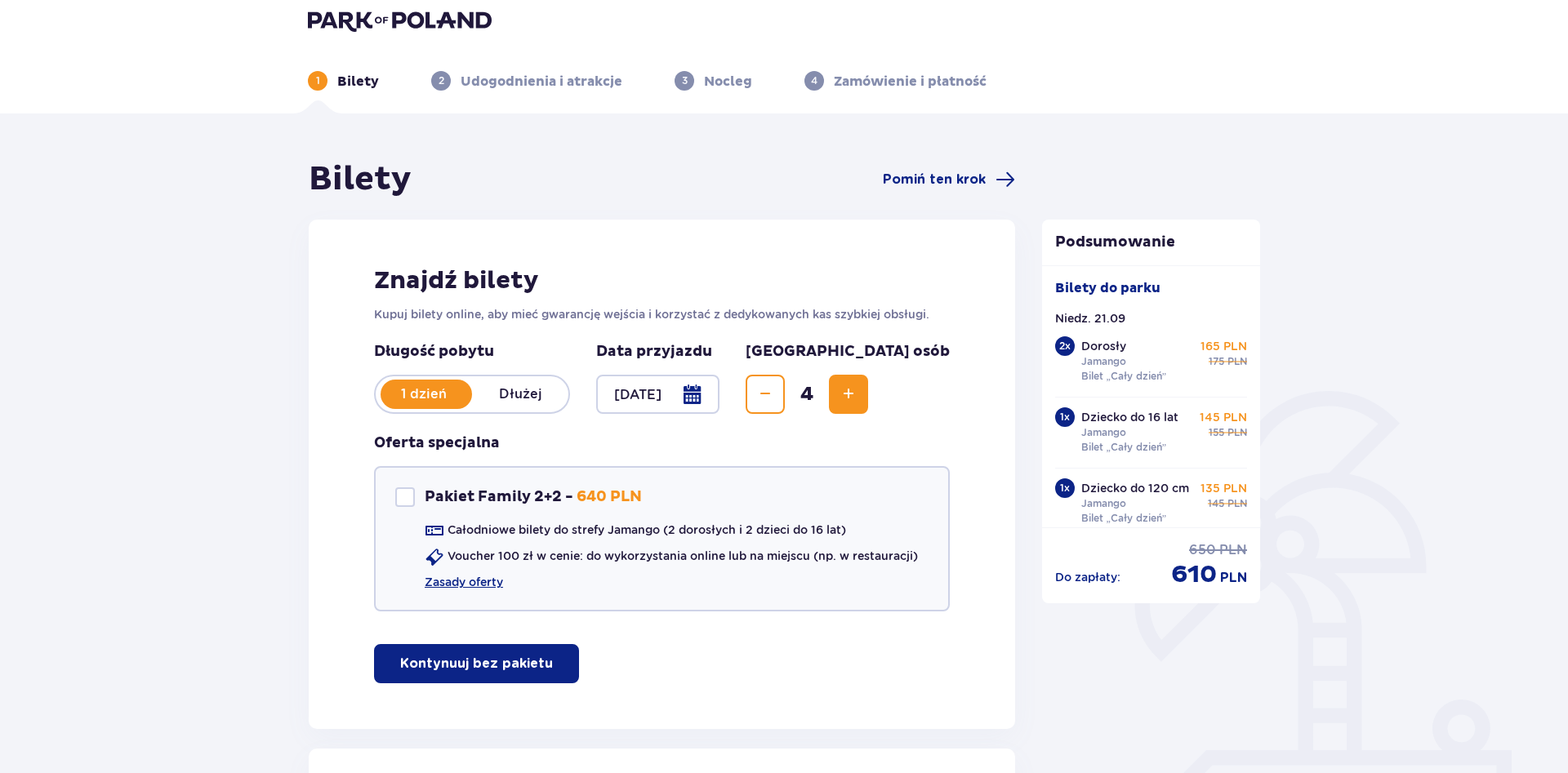
scroll to position [249, 0]
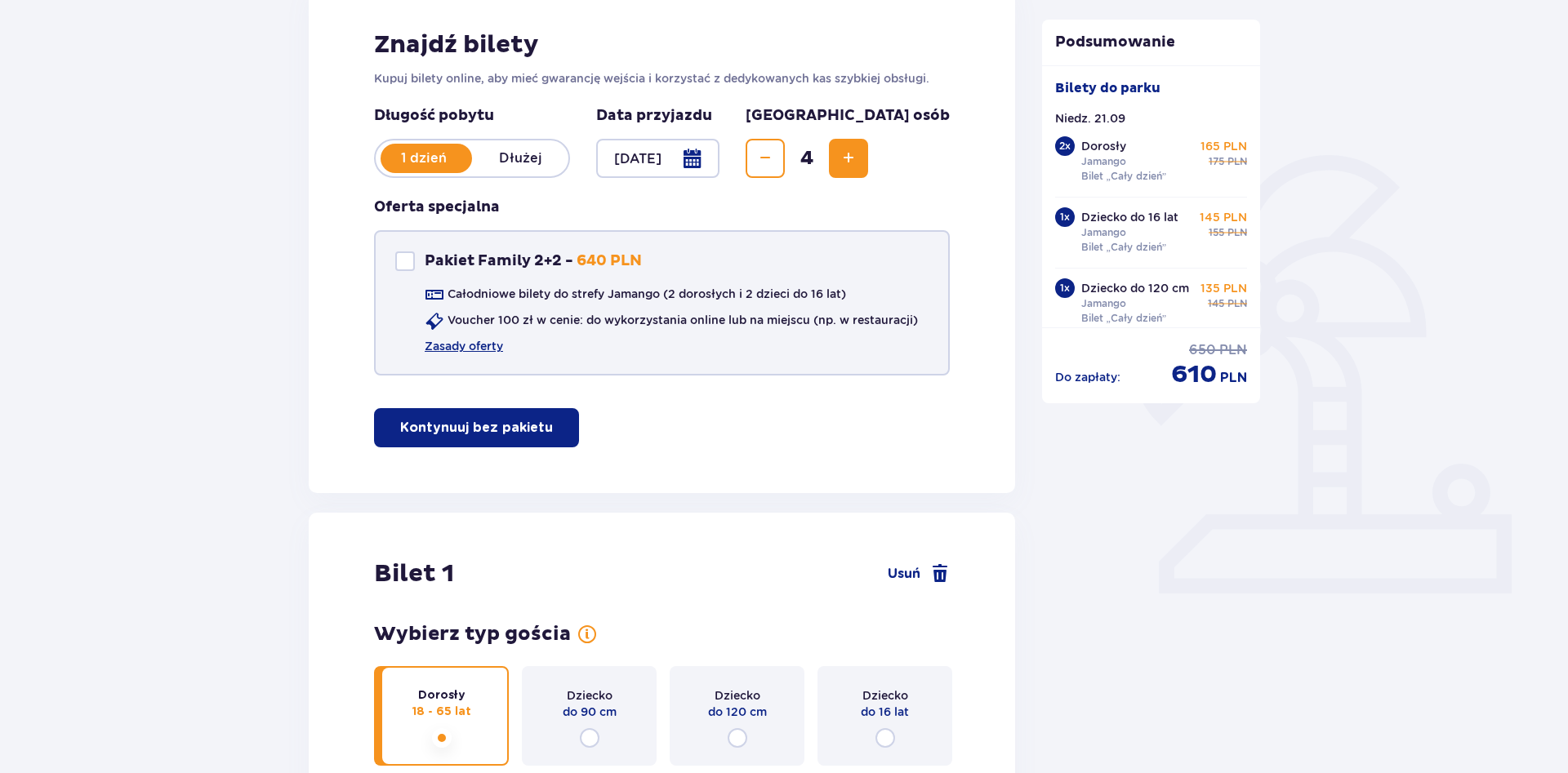
click at [408, 263] on div at bounding box center [405, 261] width 20 height 20
checkbox input "true"
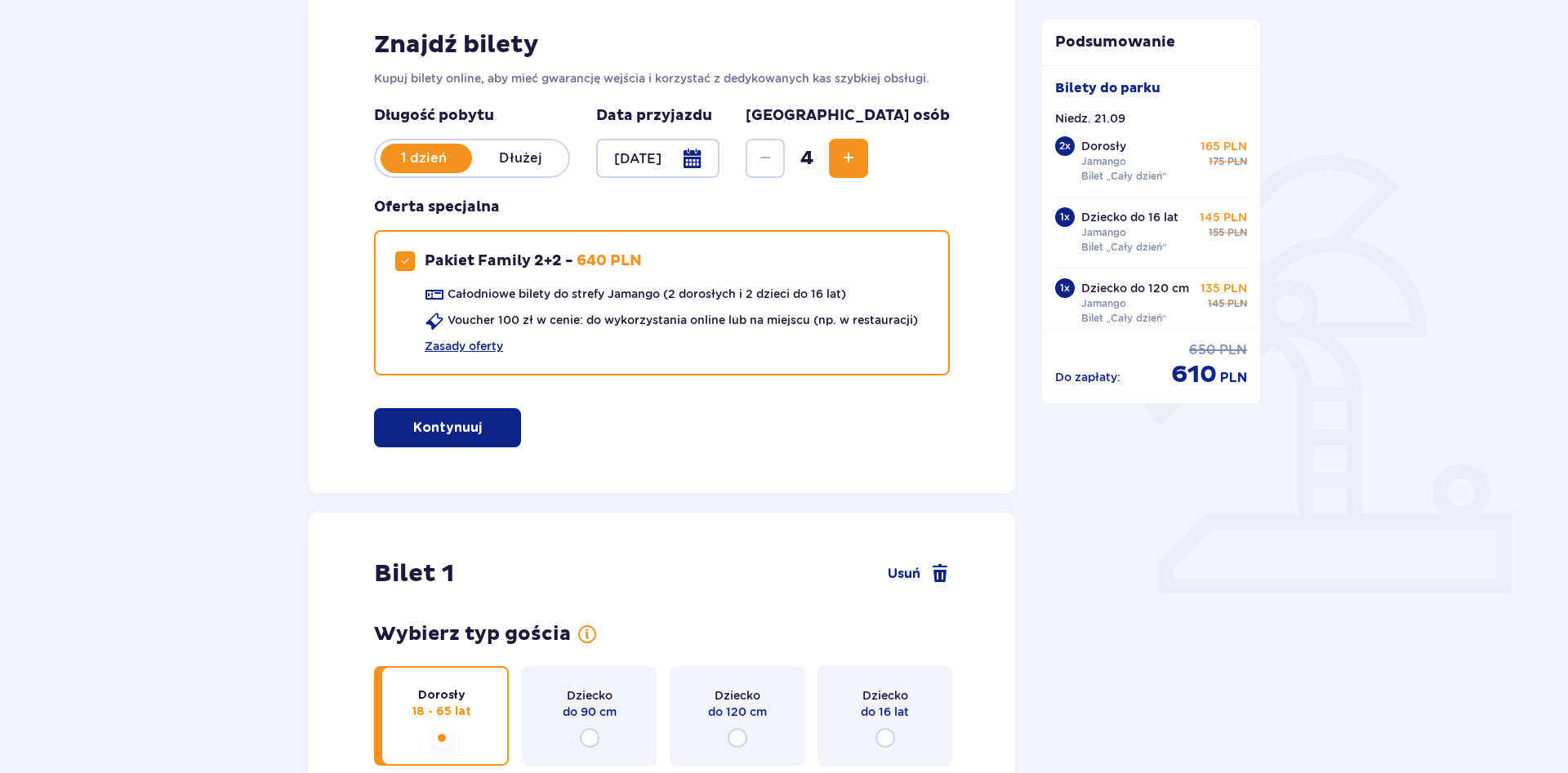
click at [455, 427] on p "Kontynuuj" at bounding box center [447, 428] width 68 height 18
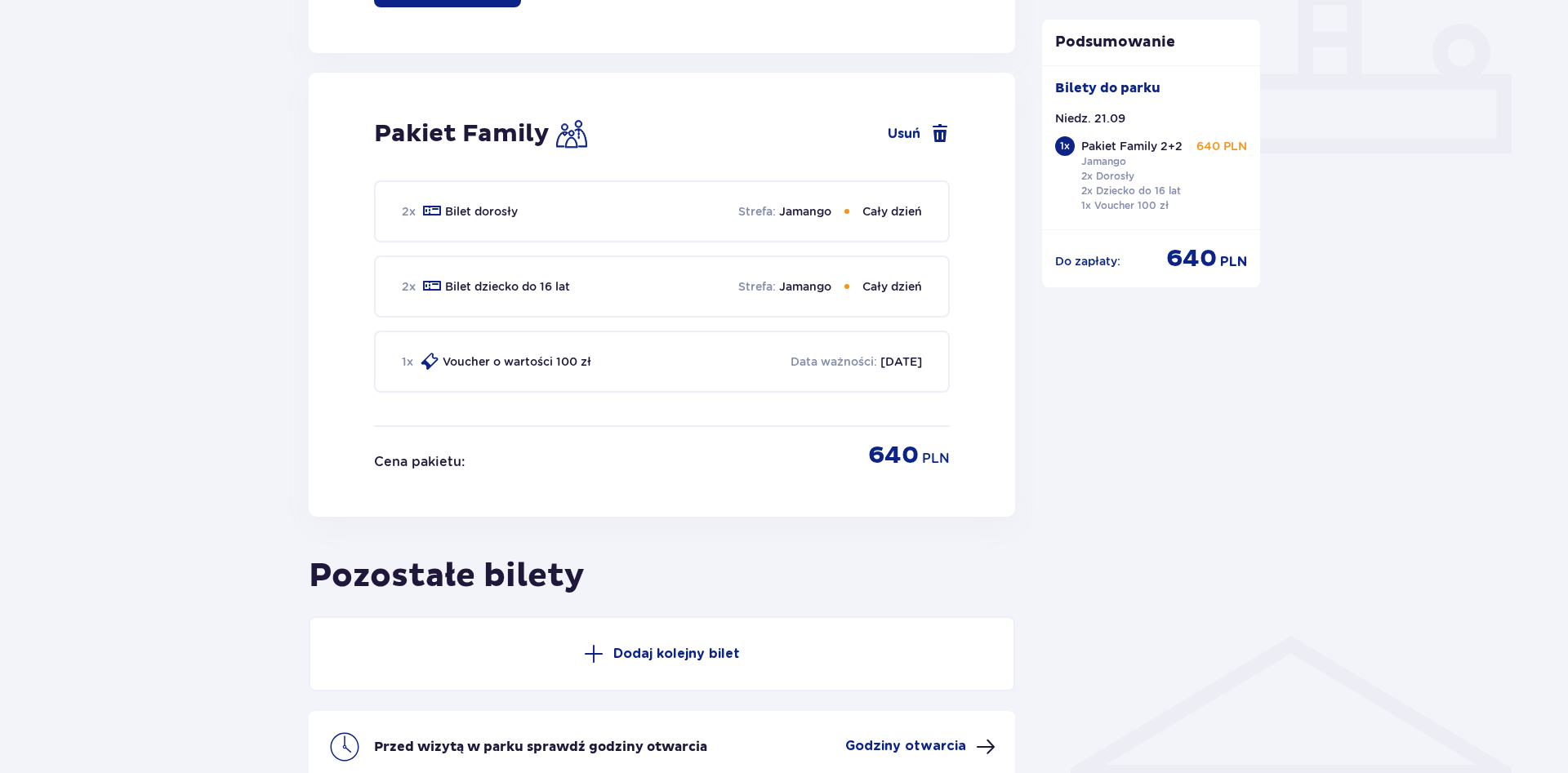
scroll to position [356, 0]
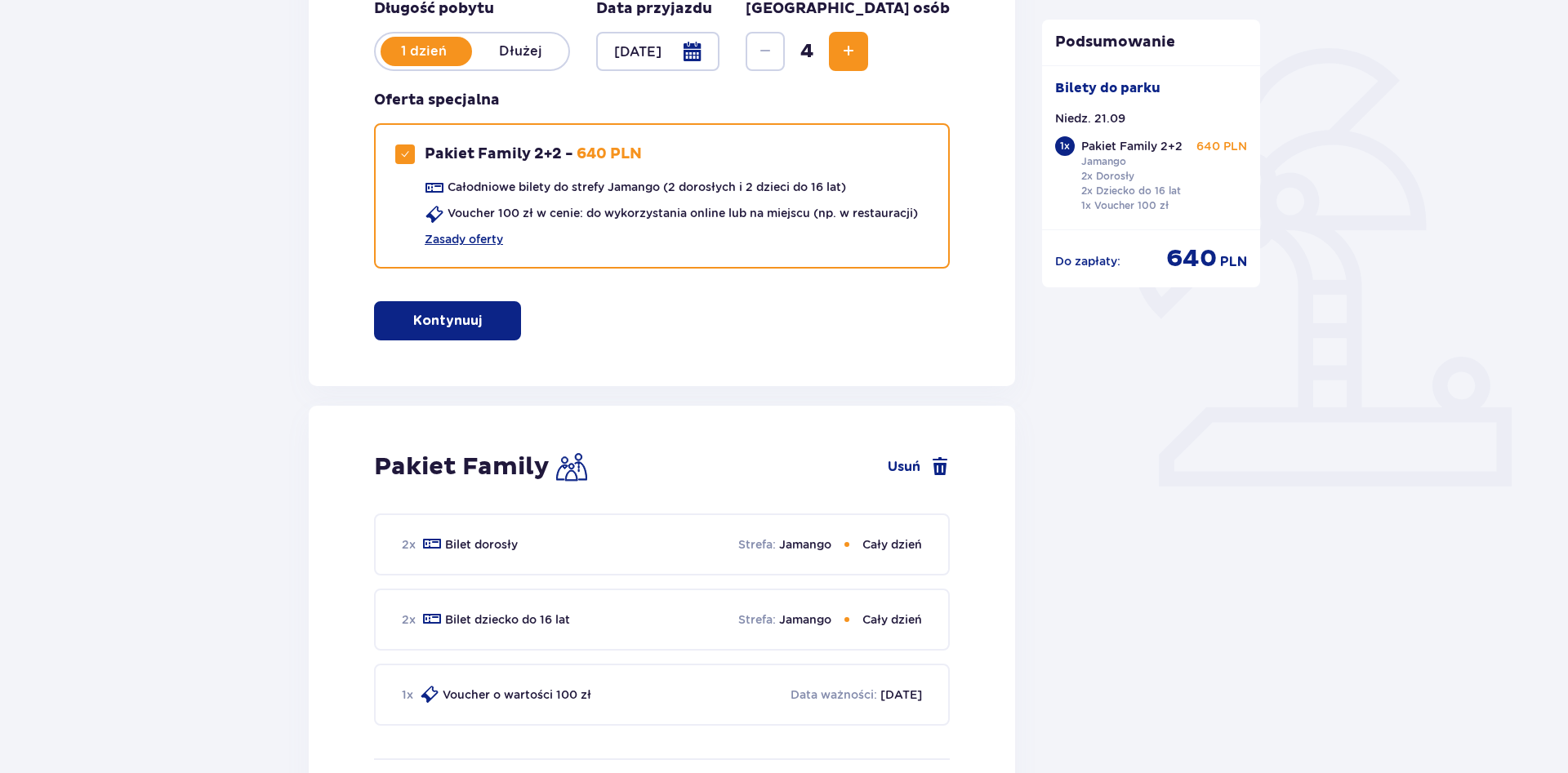
click at [438, 315] on p "Kontynuuj" at bounding box center [447, 321] width 68 height 18
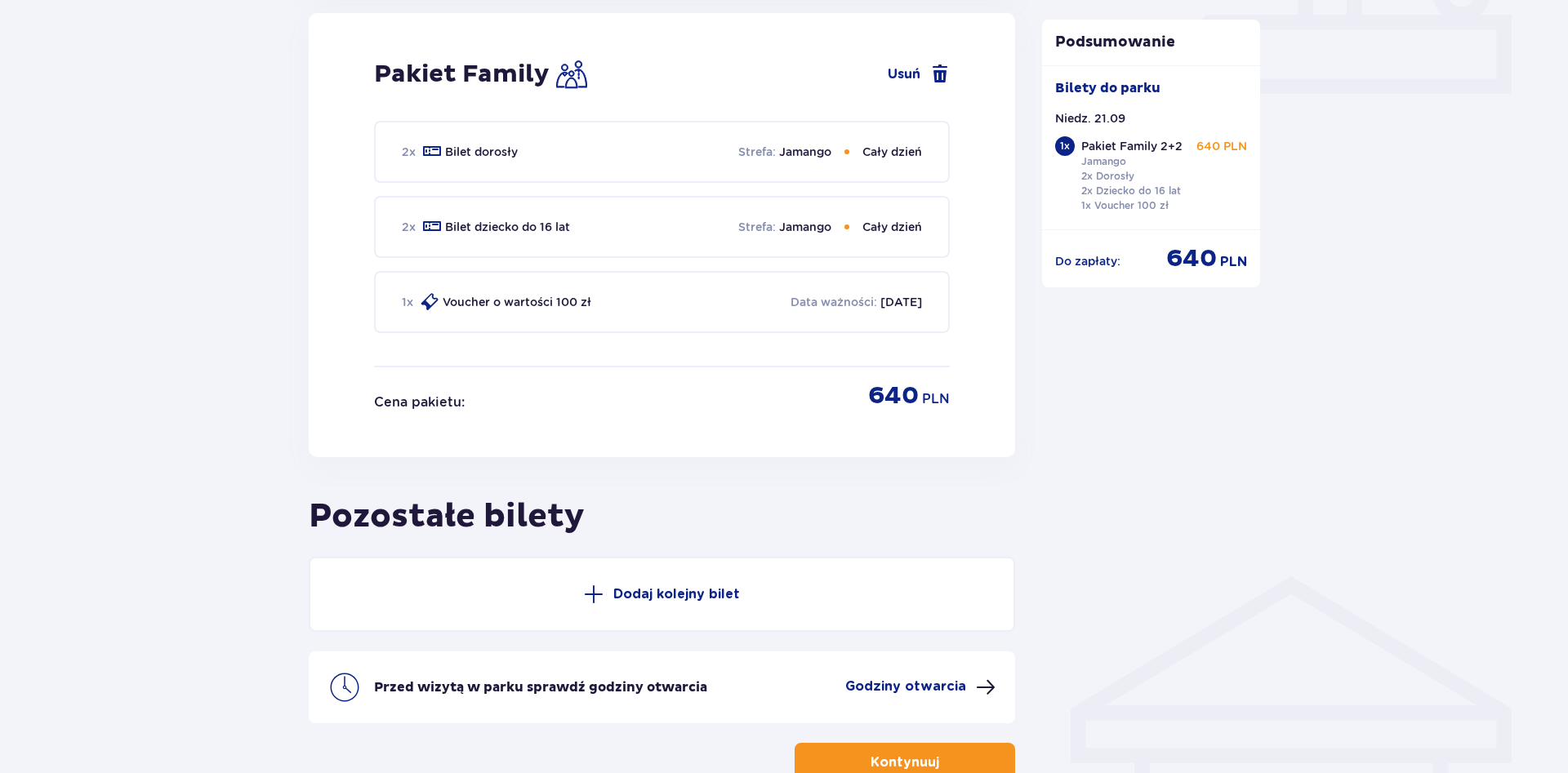
scroll to position [856, 0]
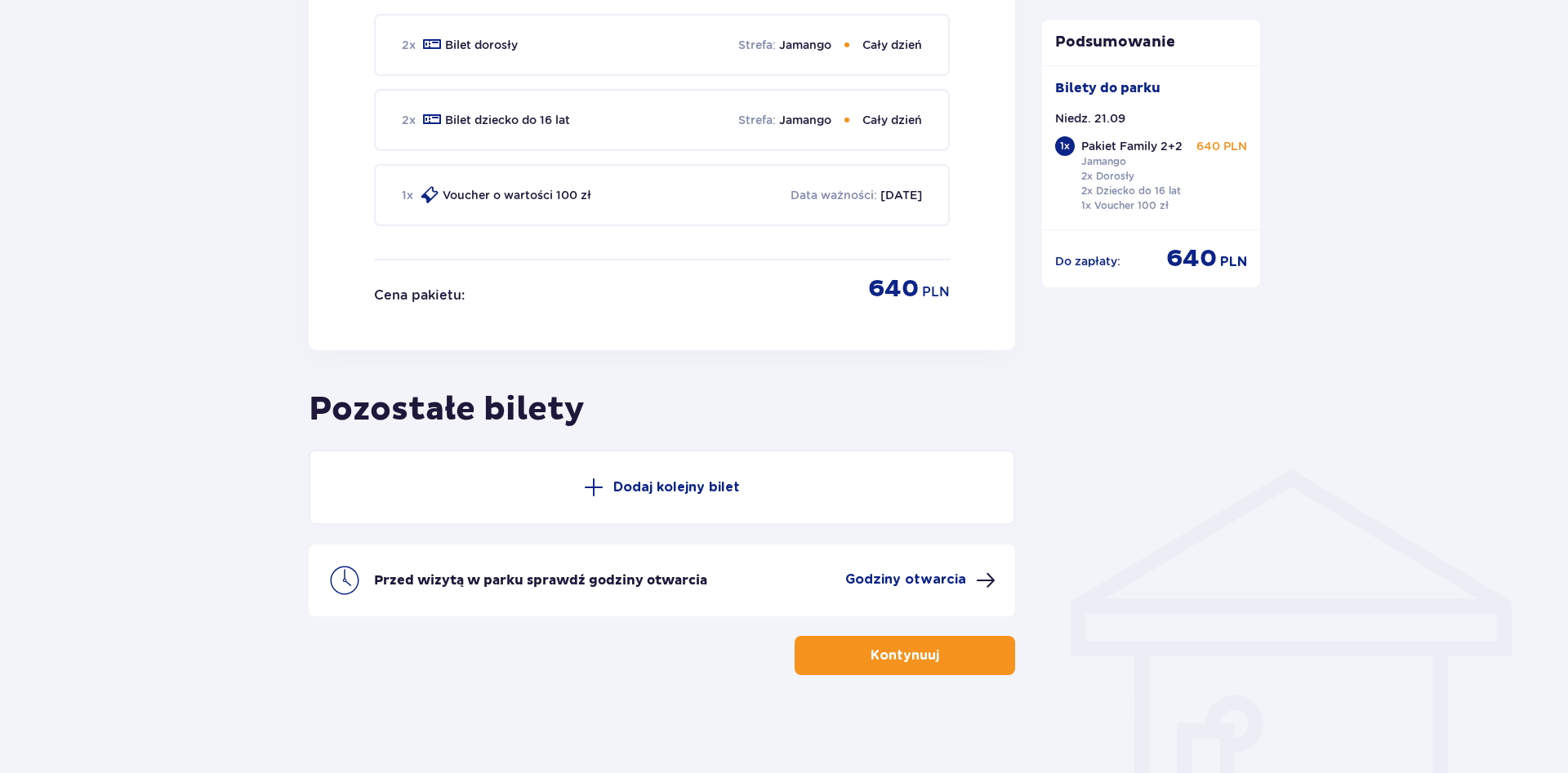
click at [665, 493] on p "Dodaj kolejny bilet" at bounding box center [677, 487] width 127 height 18
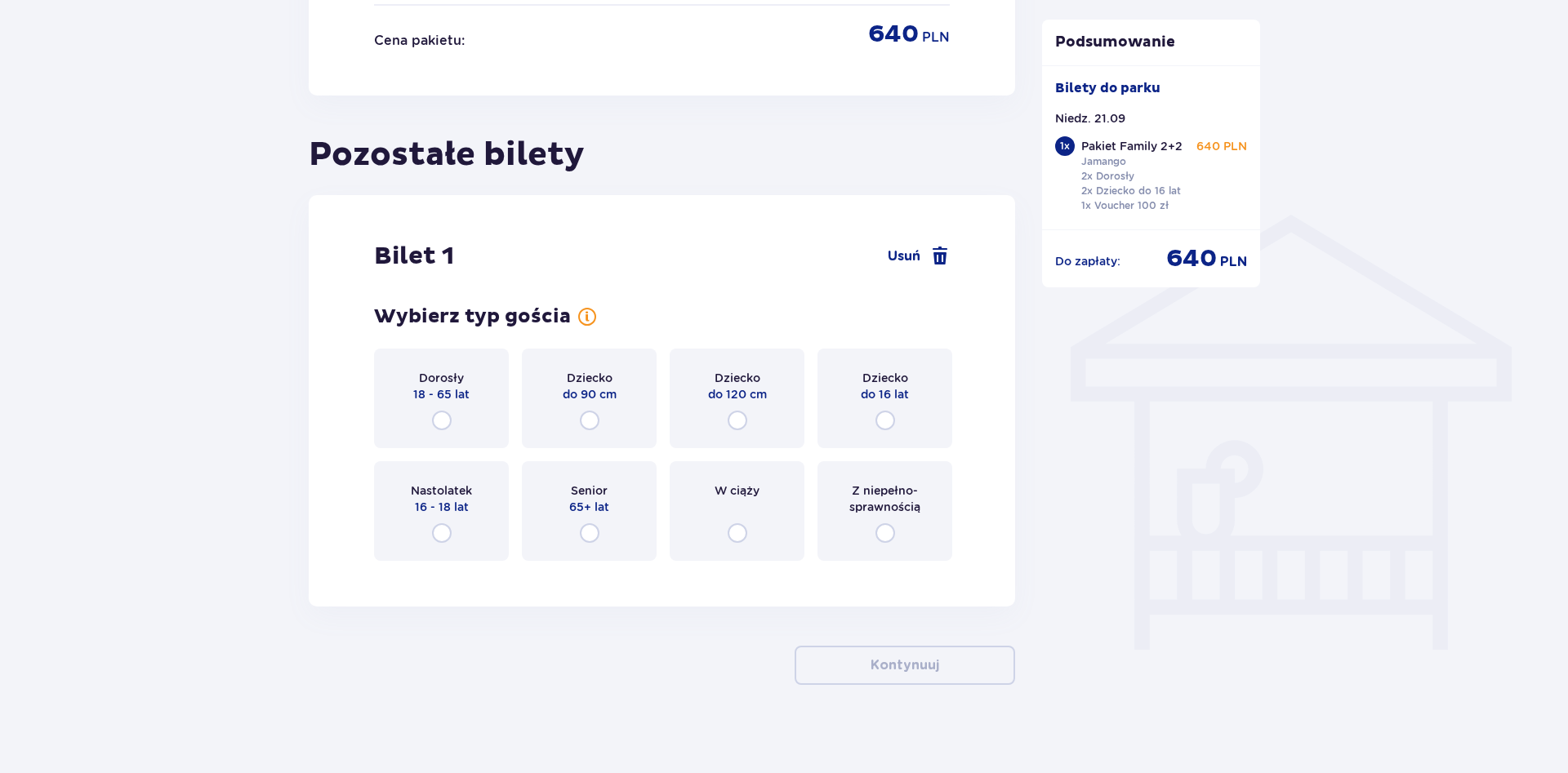
scroll to position [1120, 0]
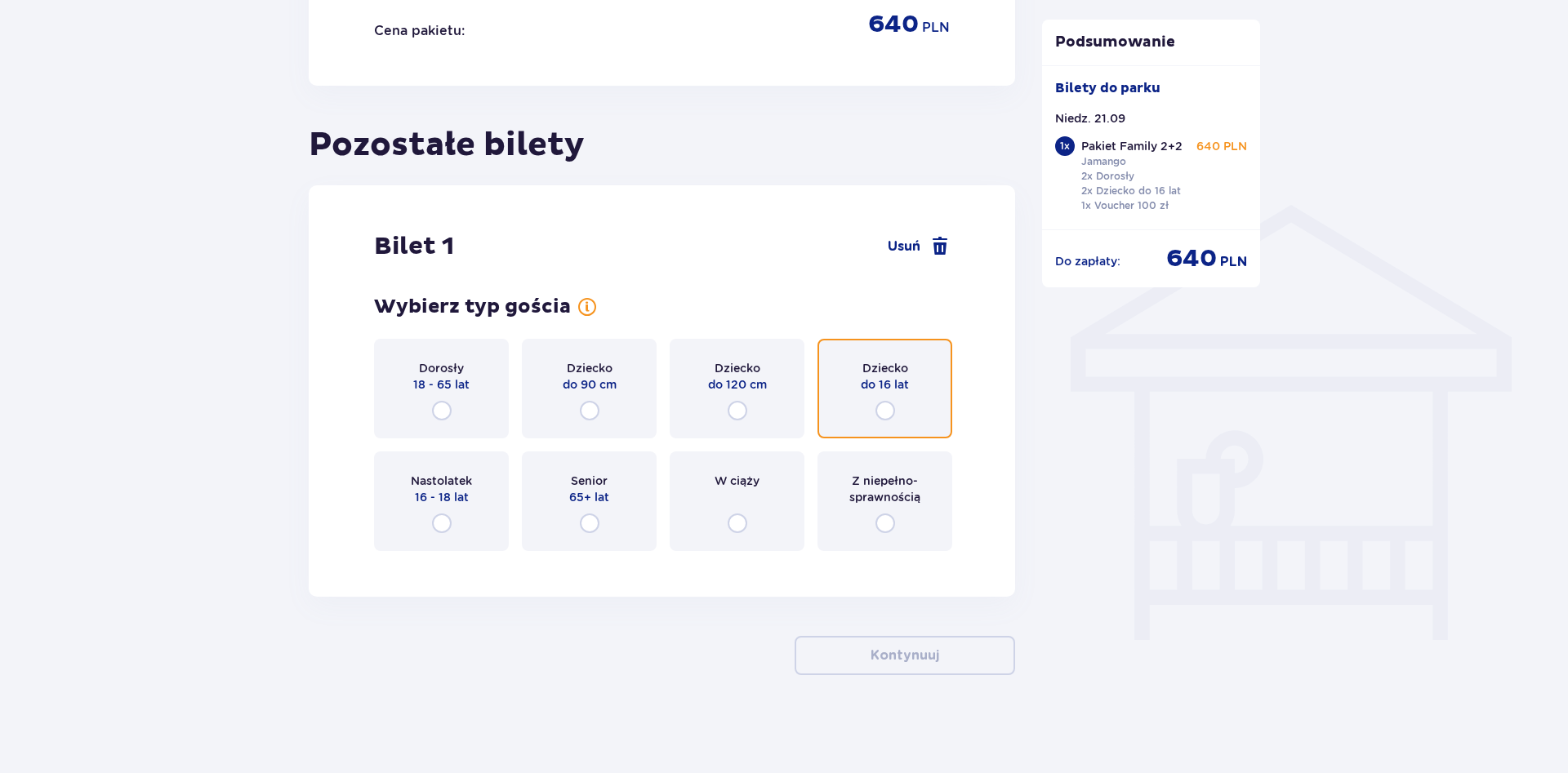
click at [889, 408] on input "radio" at bounding box center [885, 411] width 20 height 20
radio input "true"
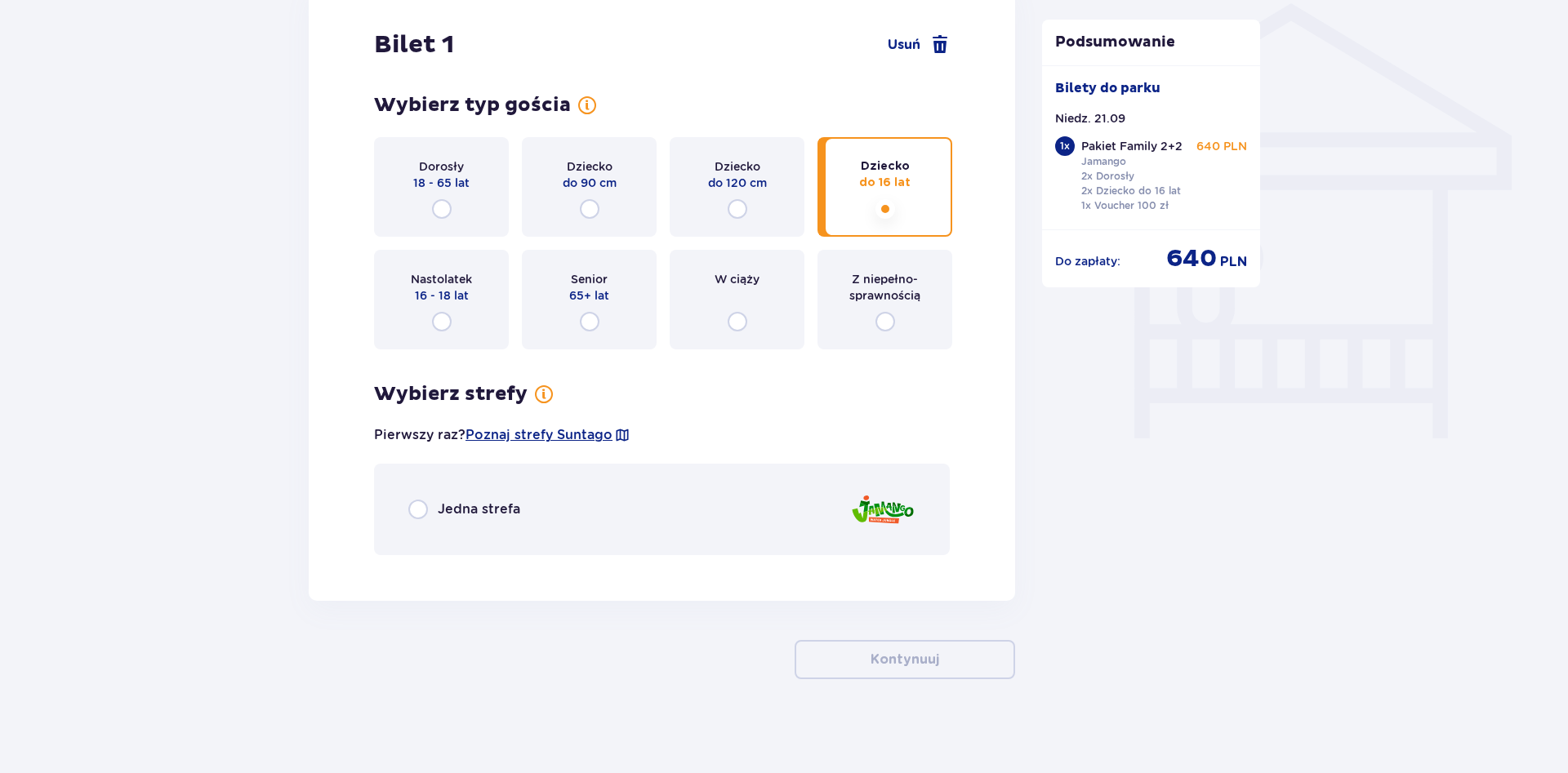
scroll to position [1326, 0]
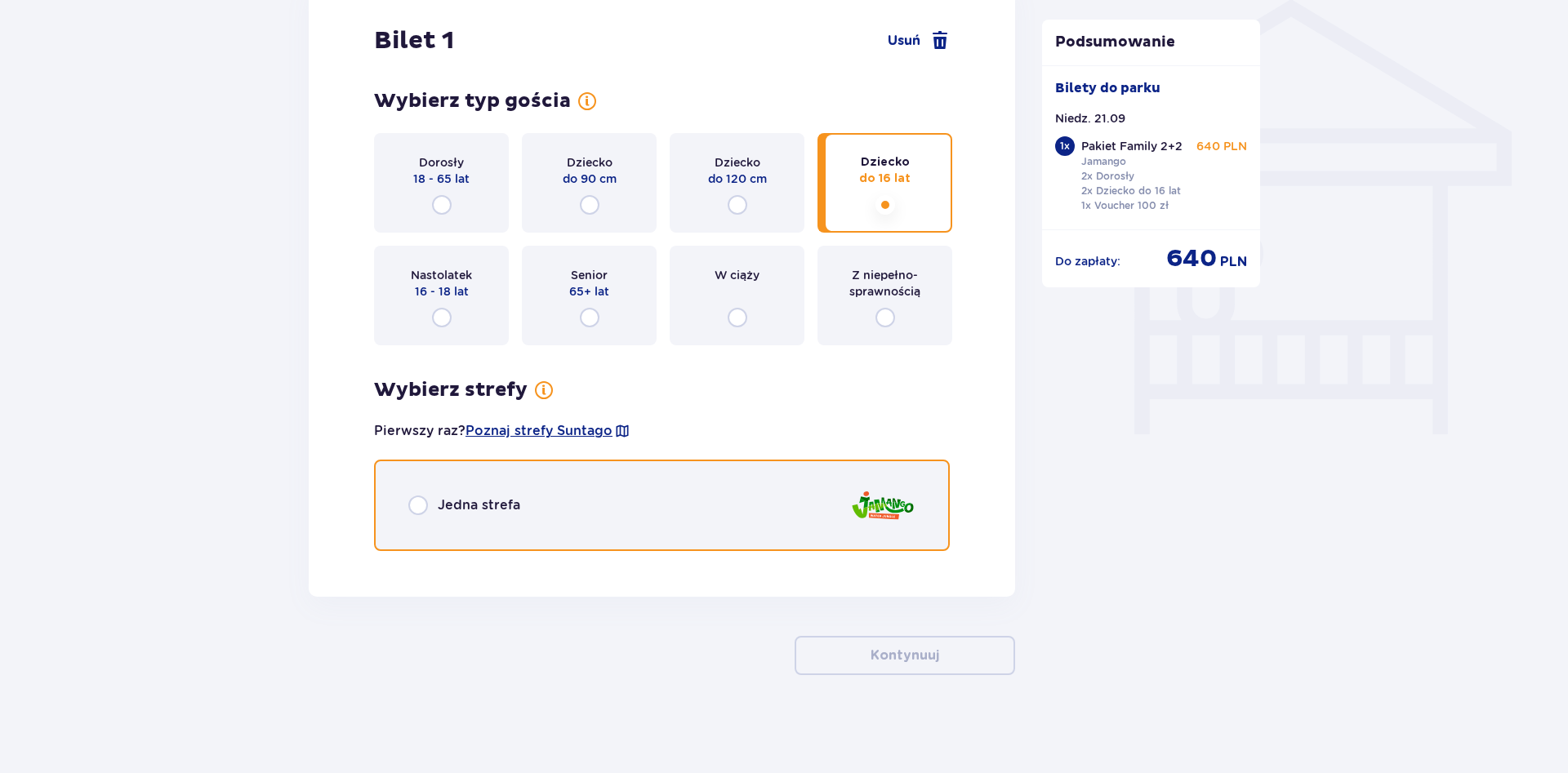
click at [422, 503] on input "radio" at bounding box center [418, 505] width 20 height 20
radio input "true"
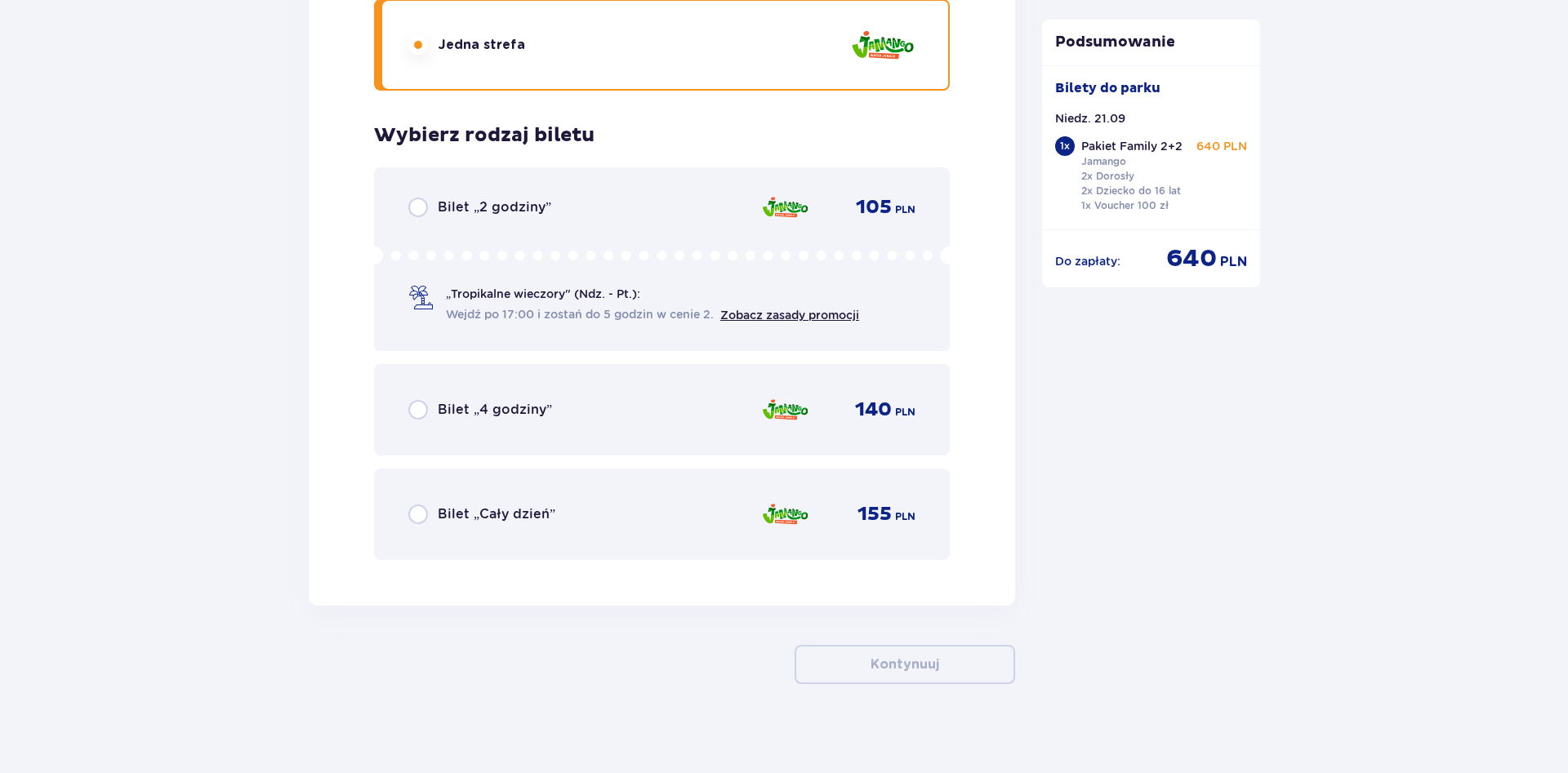
scroll to position [1795, 0]
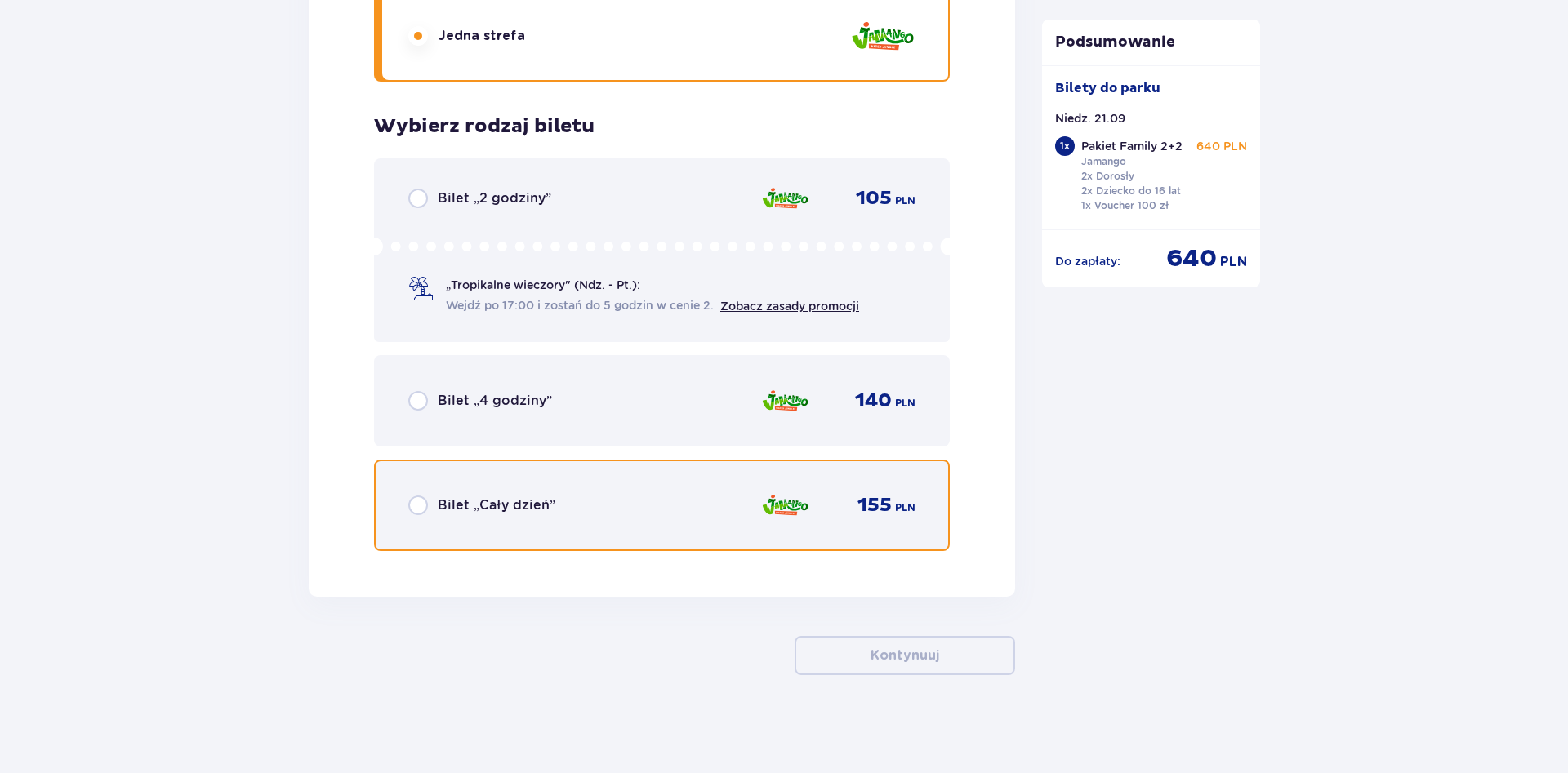
click at [422, 505] on input "radio" at bounding box center [418, 505] width 20 height 20
radio input "true"
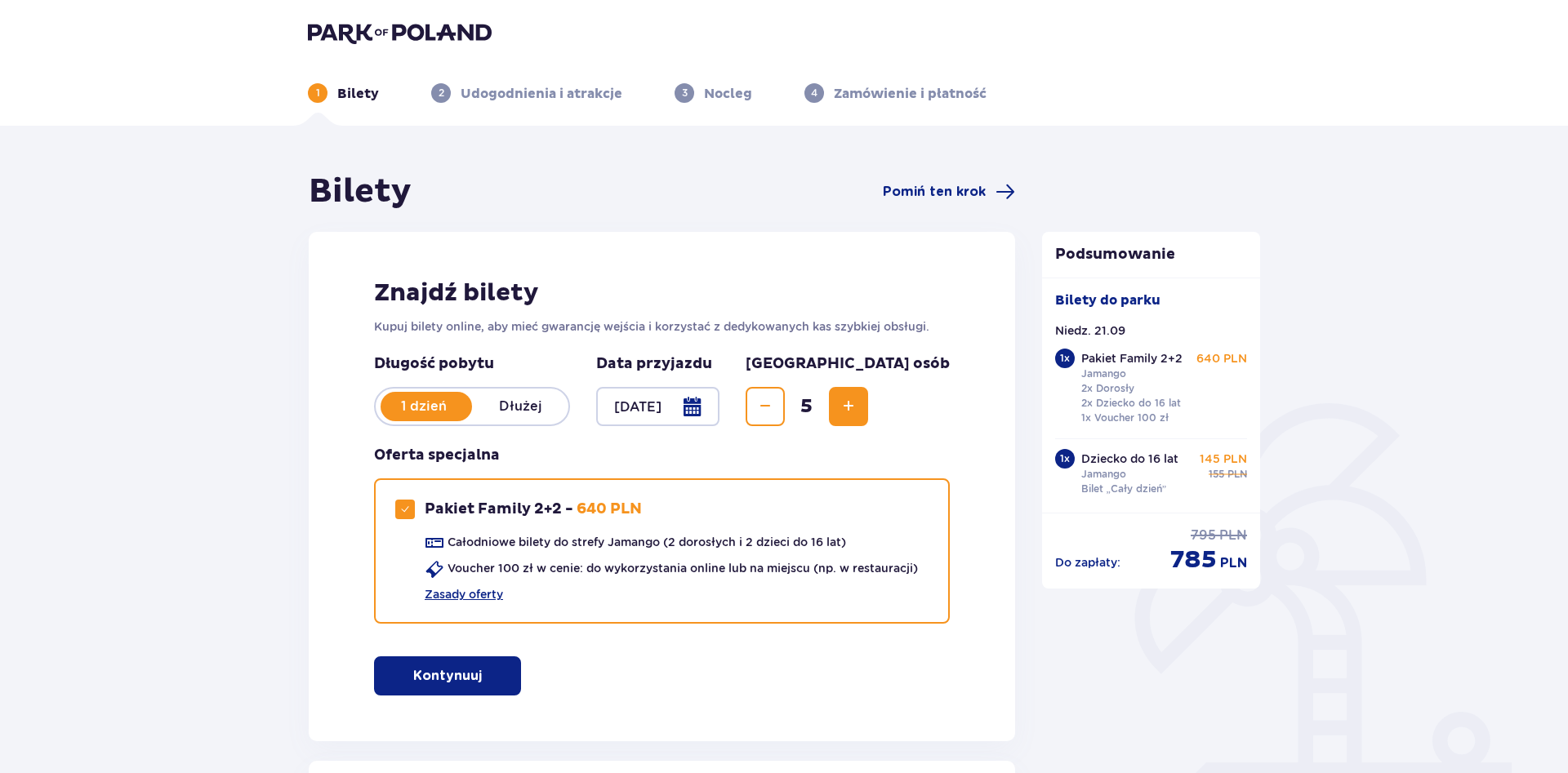
scroll to position [0, 0]
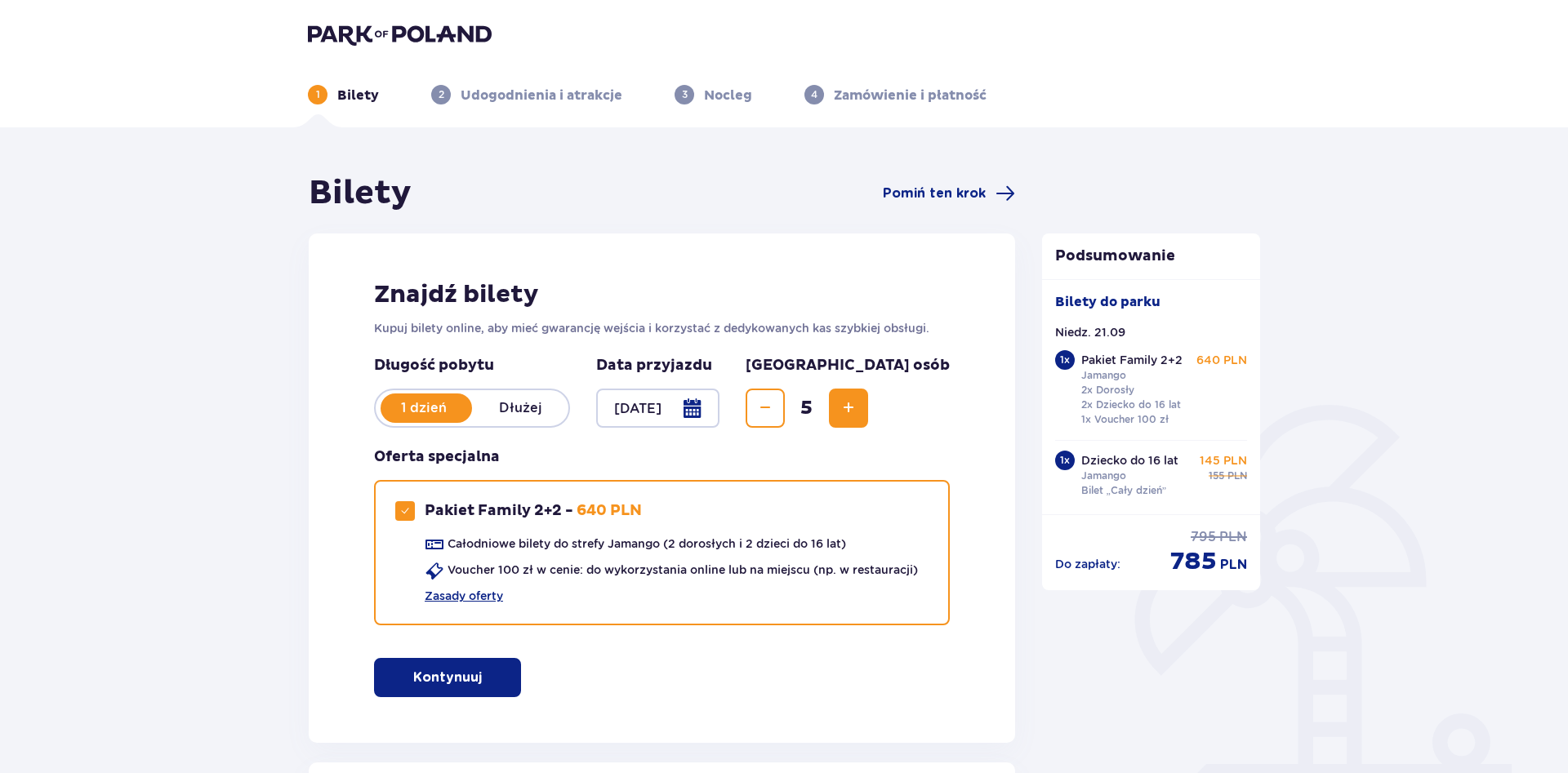
click at [434, 34] on img at bounding box center [399, 35] width 184 height 23
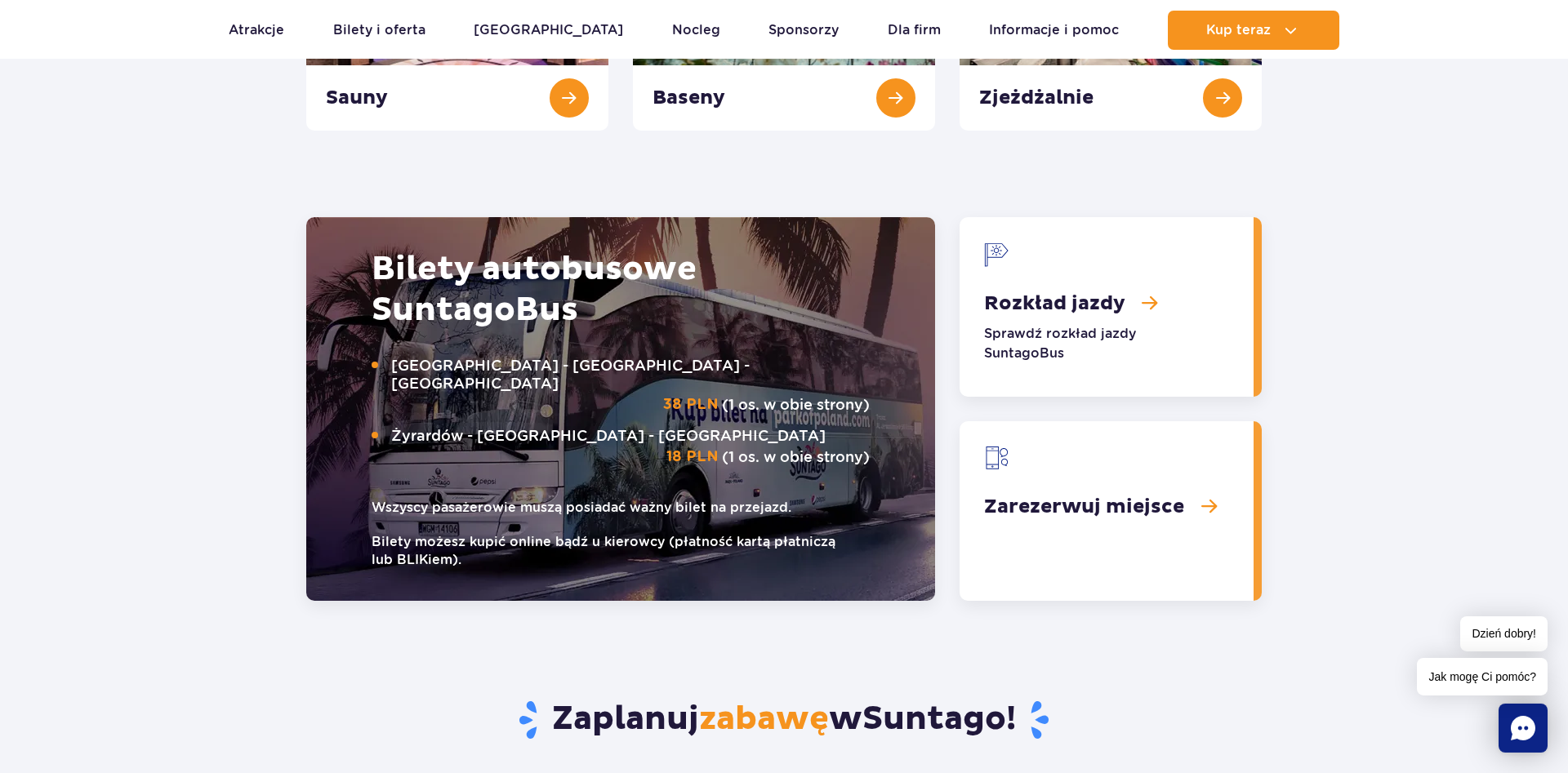
scroll to position [1998, 0]
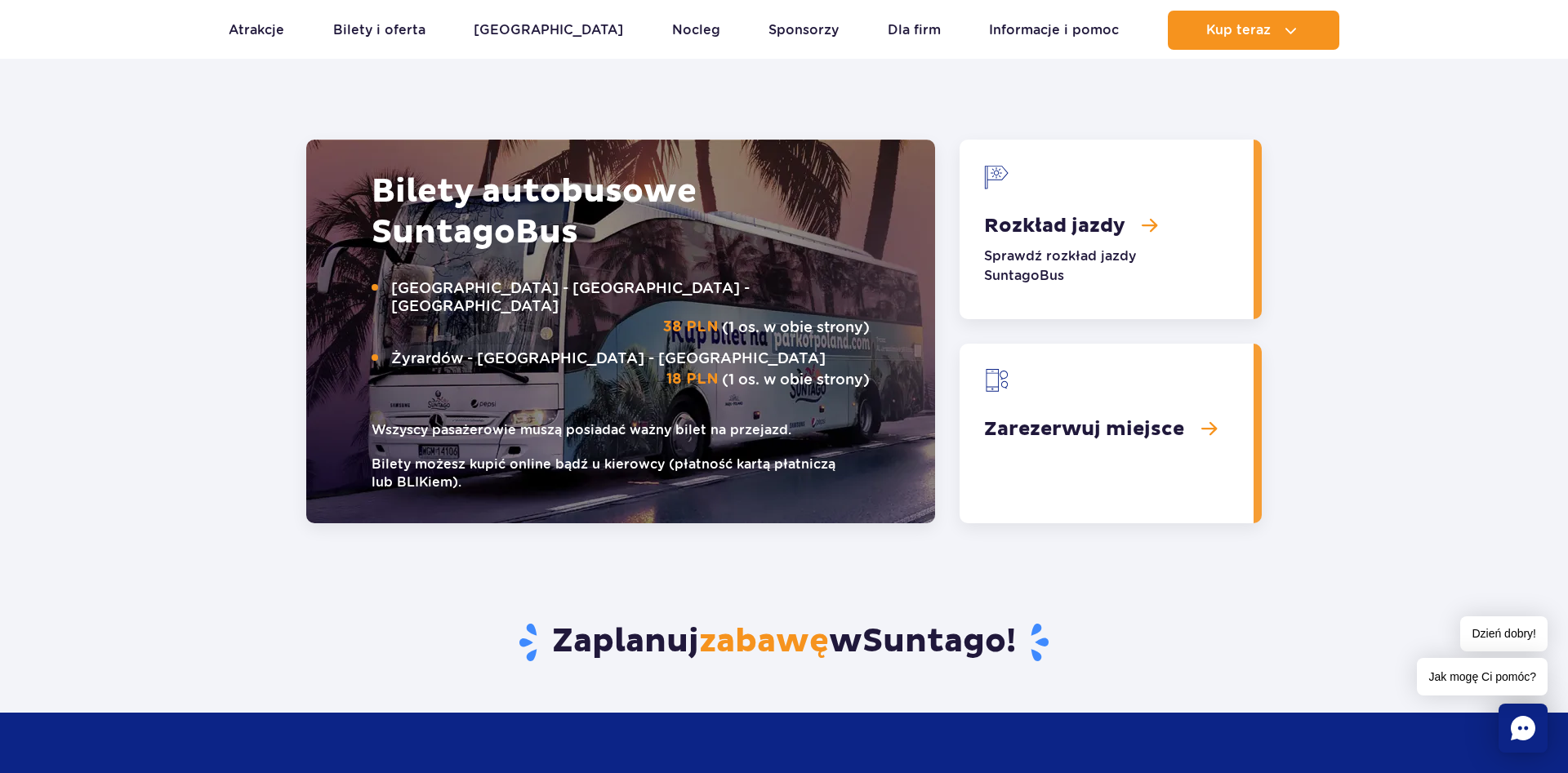
click at [1144, 426] on link "Zarezerwuj miejsce" at bounding box center [1106, 433] width 294 height 179
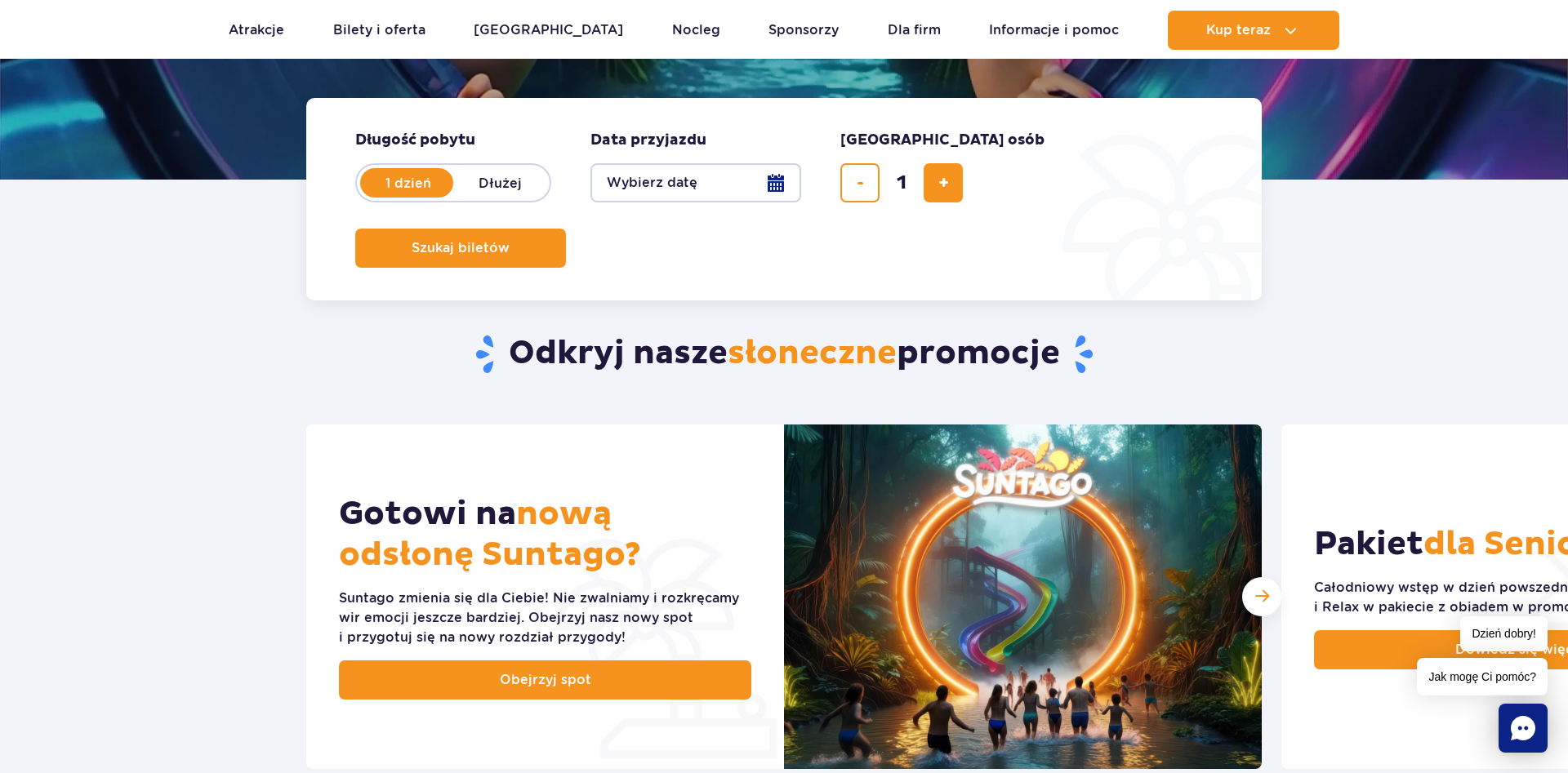
scroll to position [0, 0]
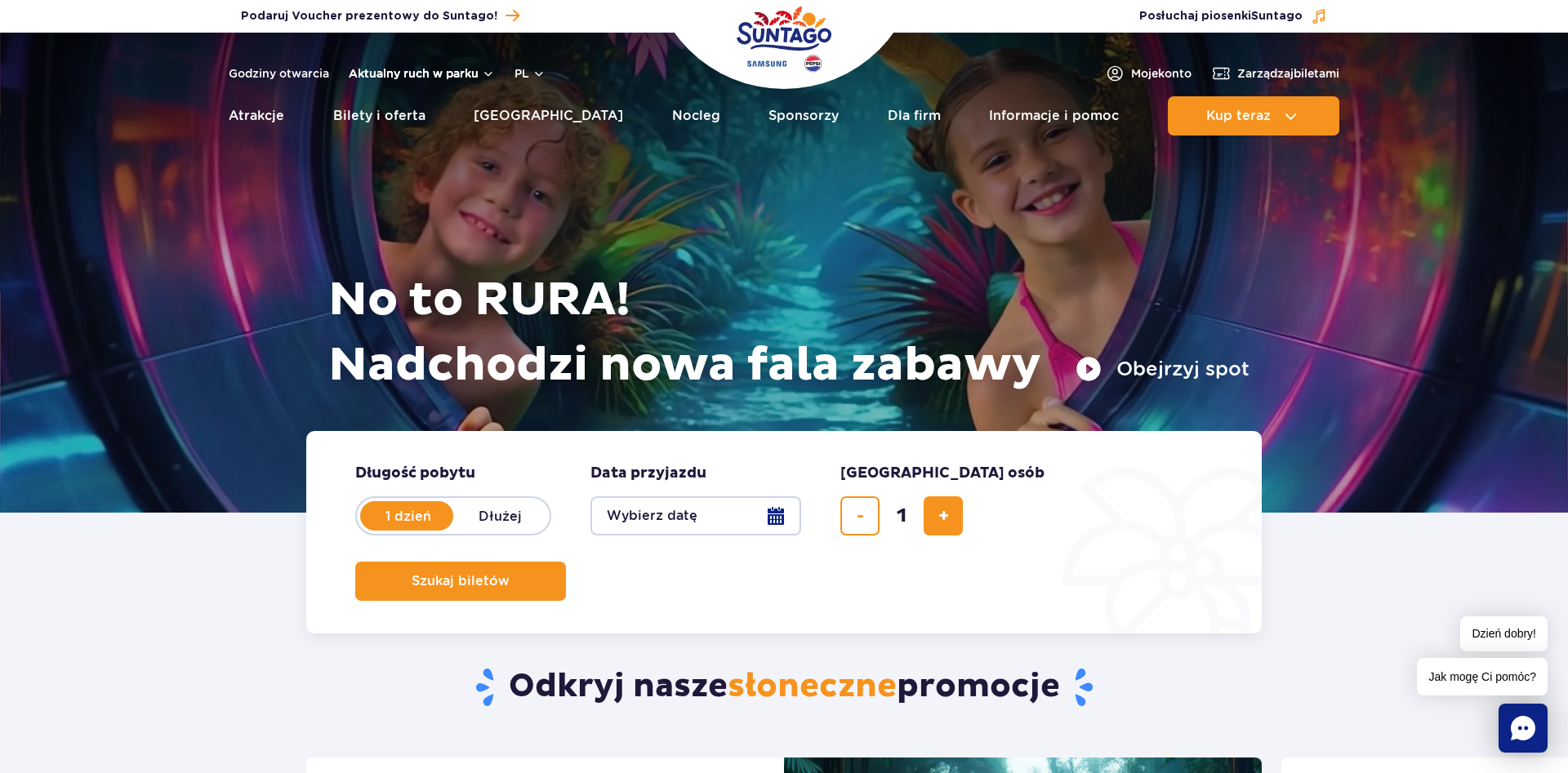
click at [485, 71] on button "Aktualny ruch w parku" at bounding box center [421, 73] width 146 height 13
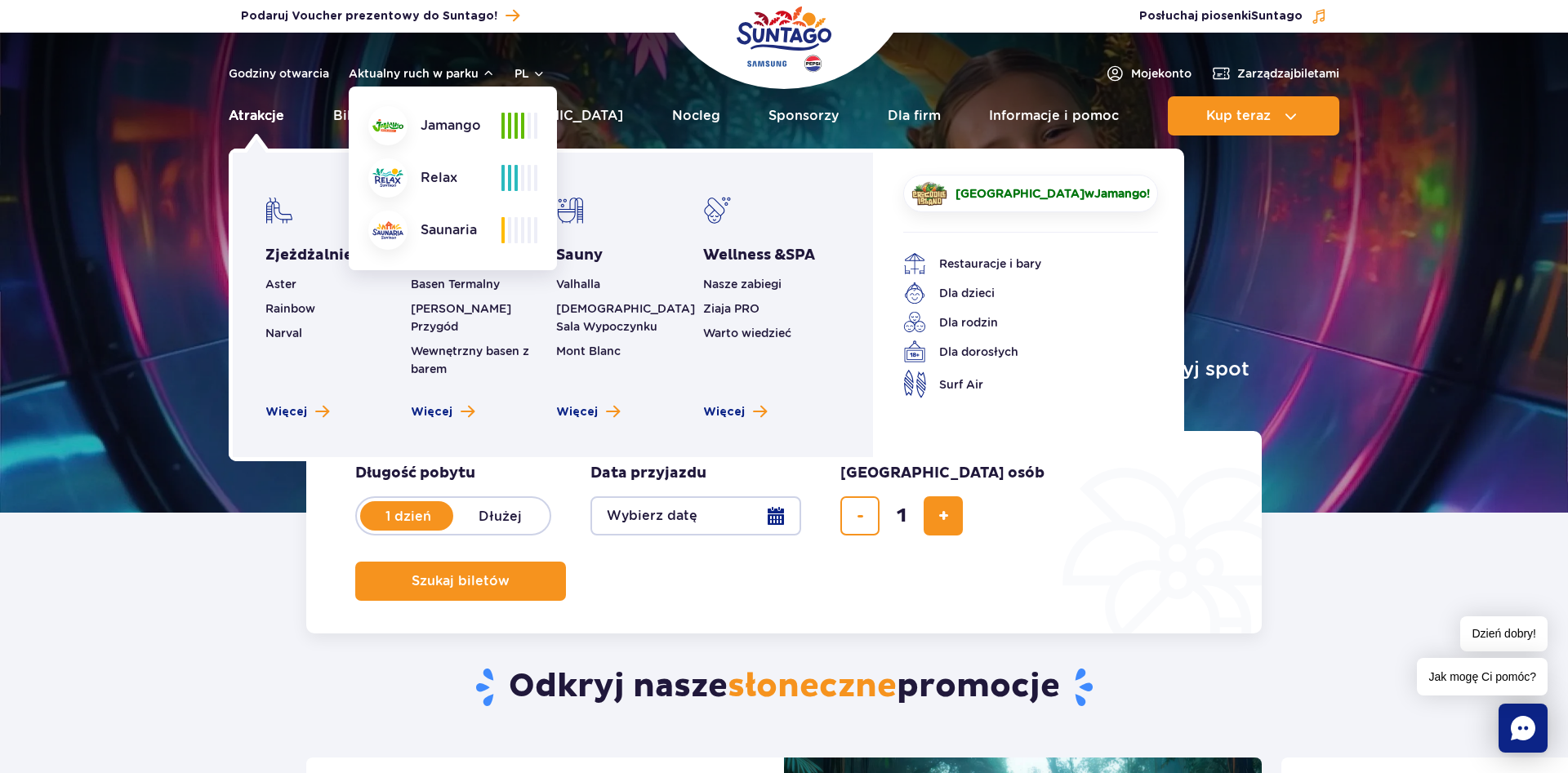
click at [245, 113] on link "Atrakcje" at bounding box center [256, 116] width 55 height 40
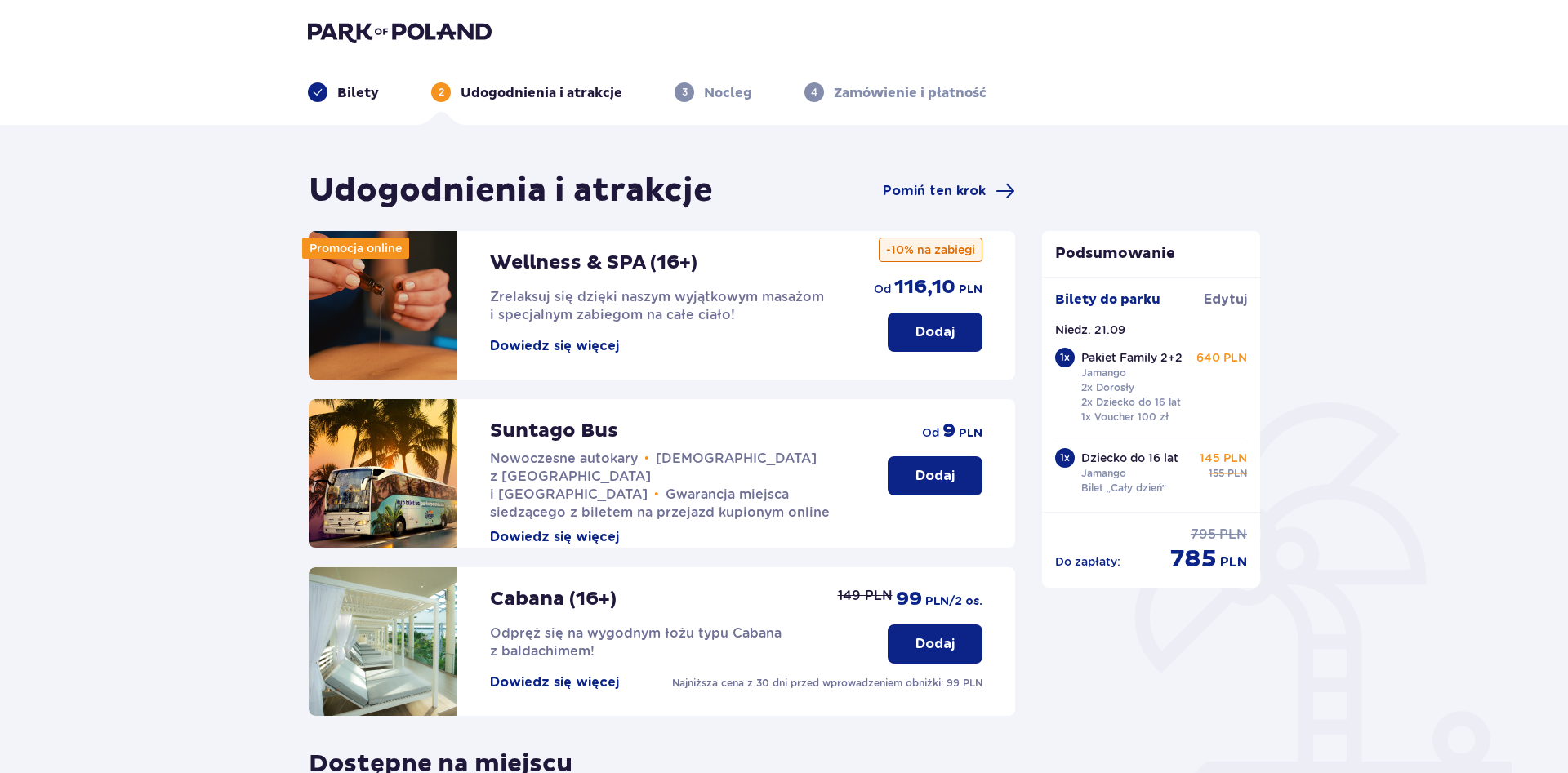
scroll to position [1, 0]
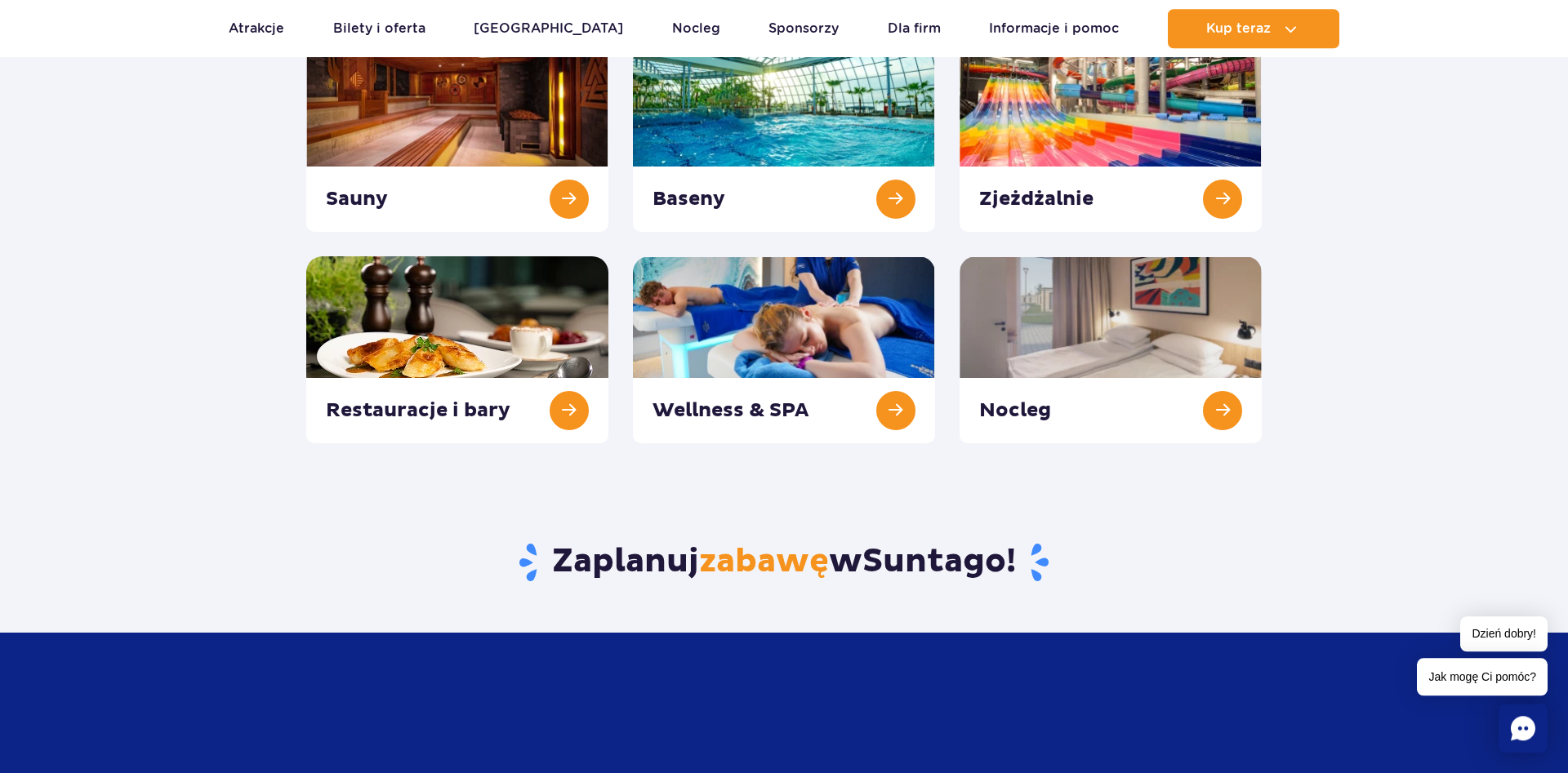
scroll to position [166, 0]
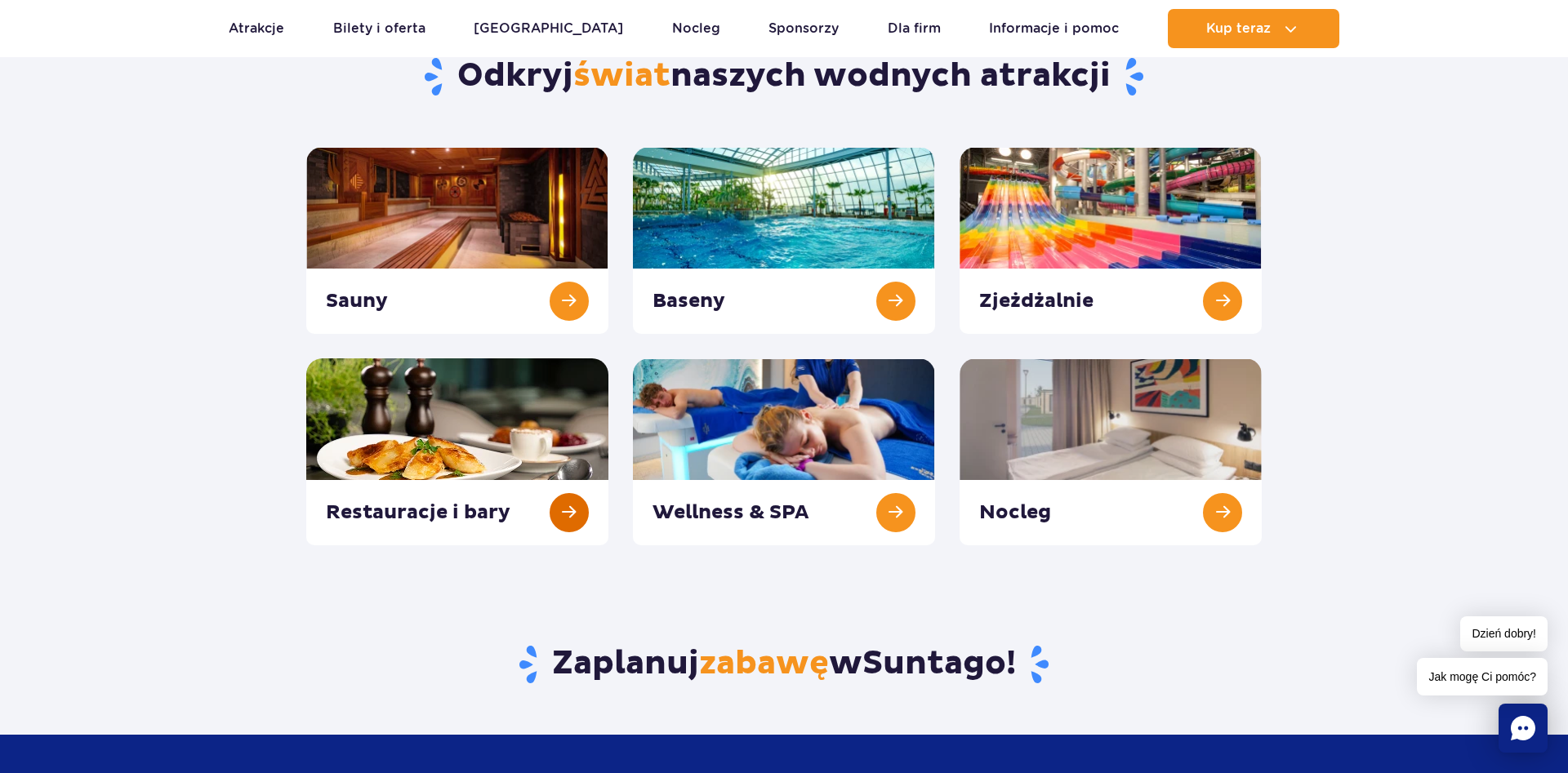
click at [574, 523] on link at bounding box center [457, 451] width 302 height 187
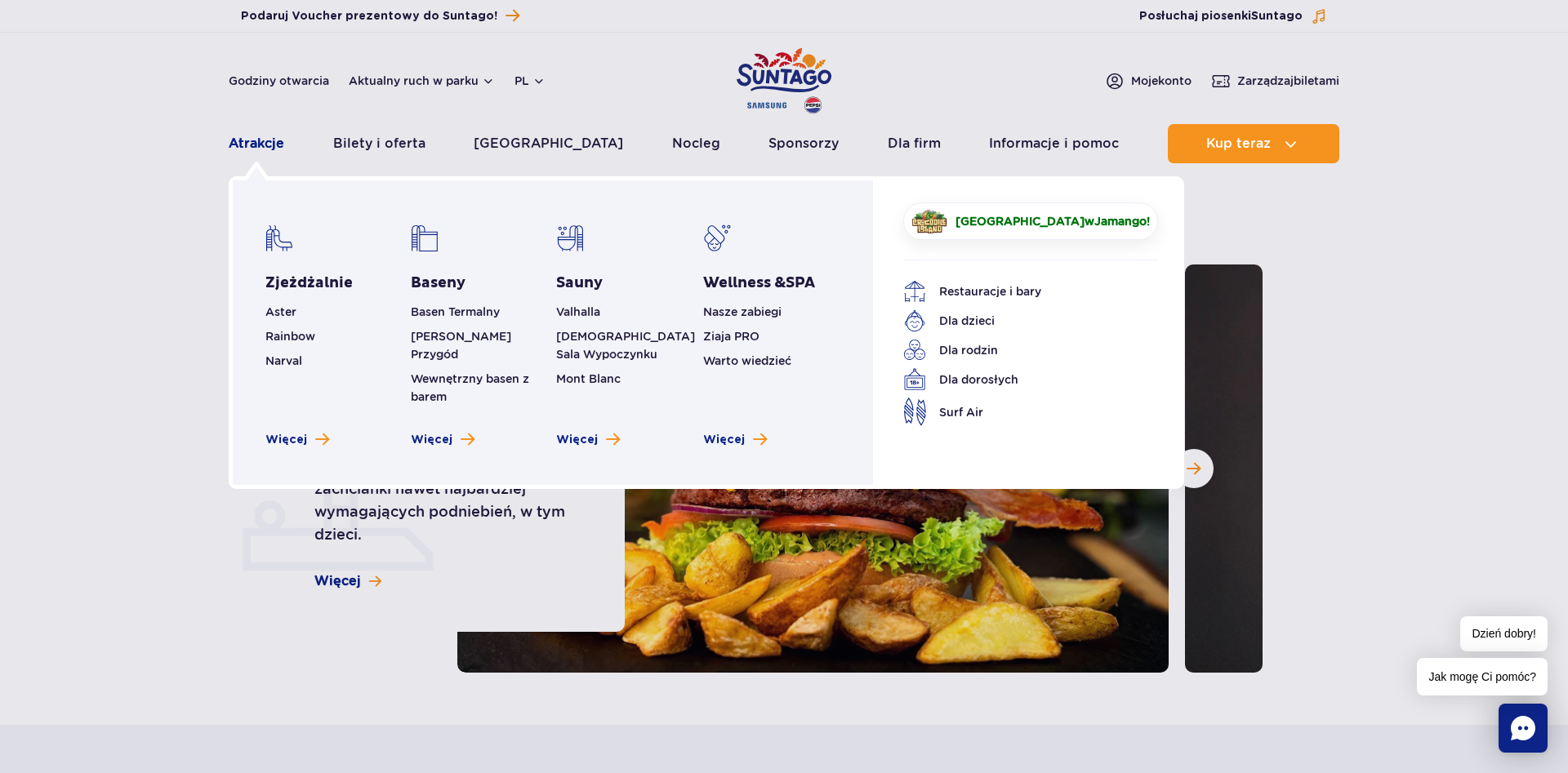
click at [270, 145] on link "Atrakcje" at bounding box center [256, 144] width 55 height 40
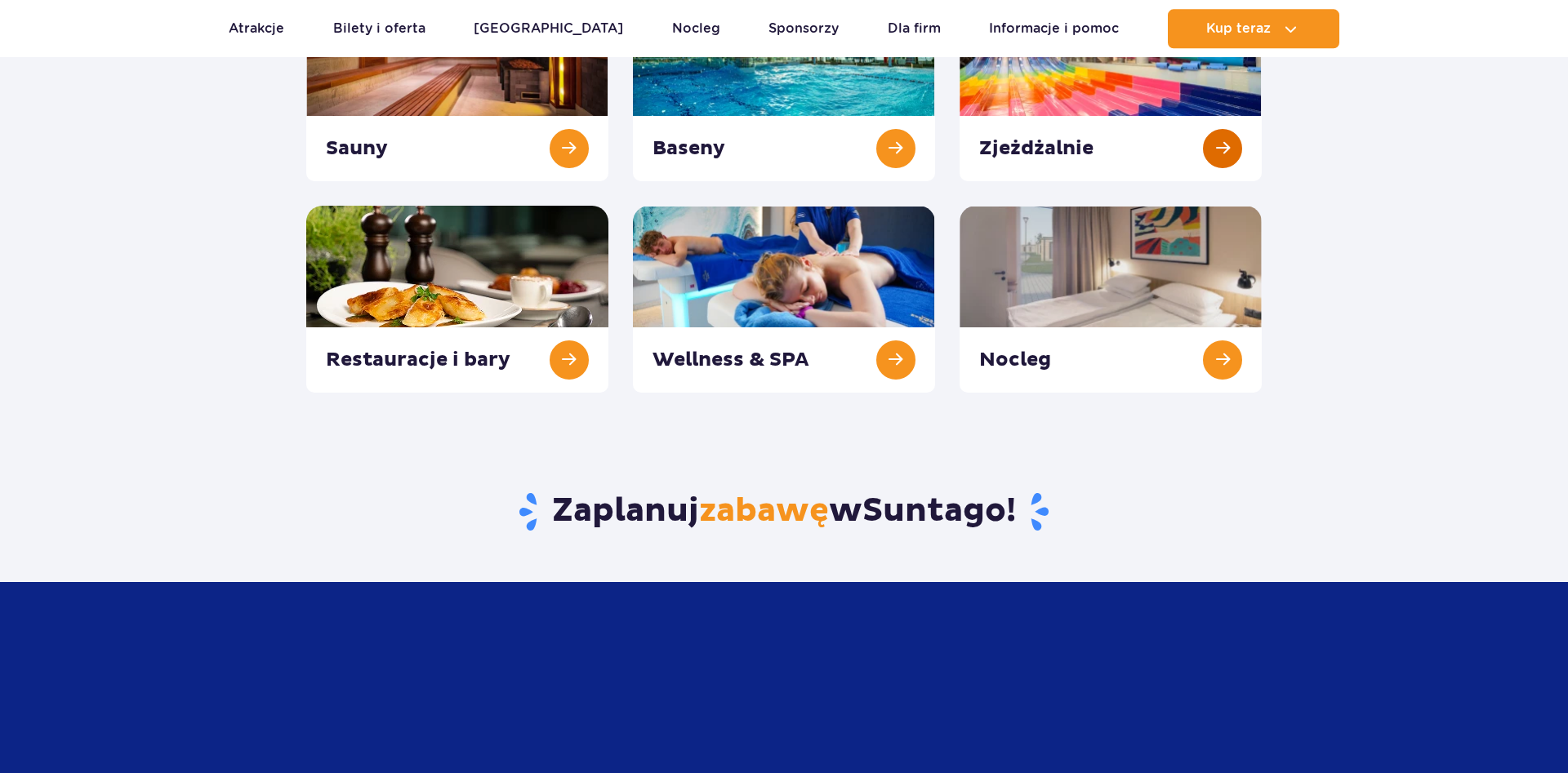
scroll to position [333, 0]
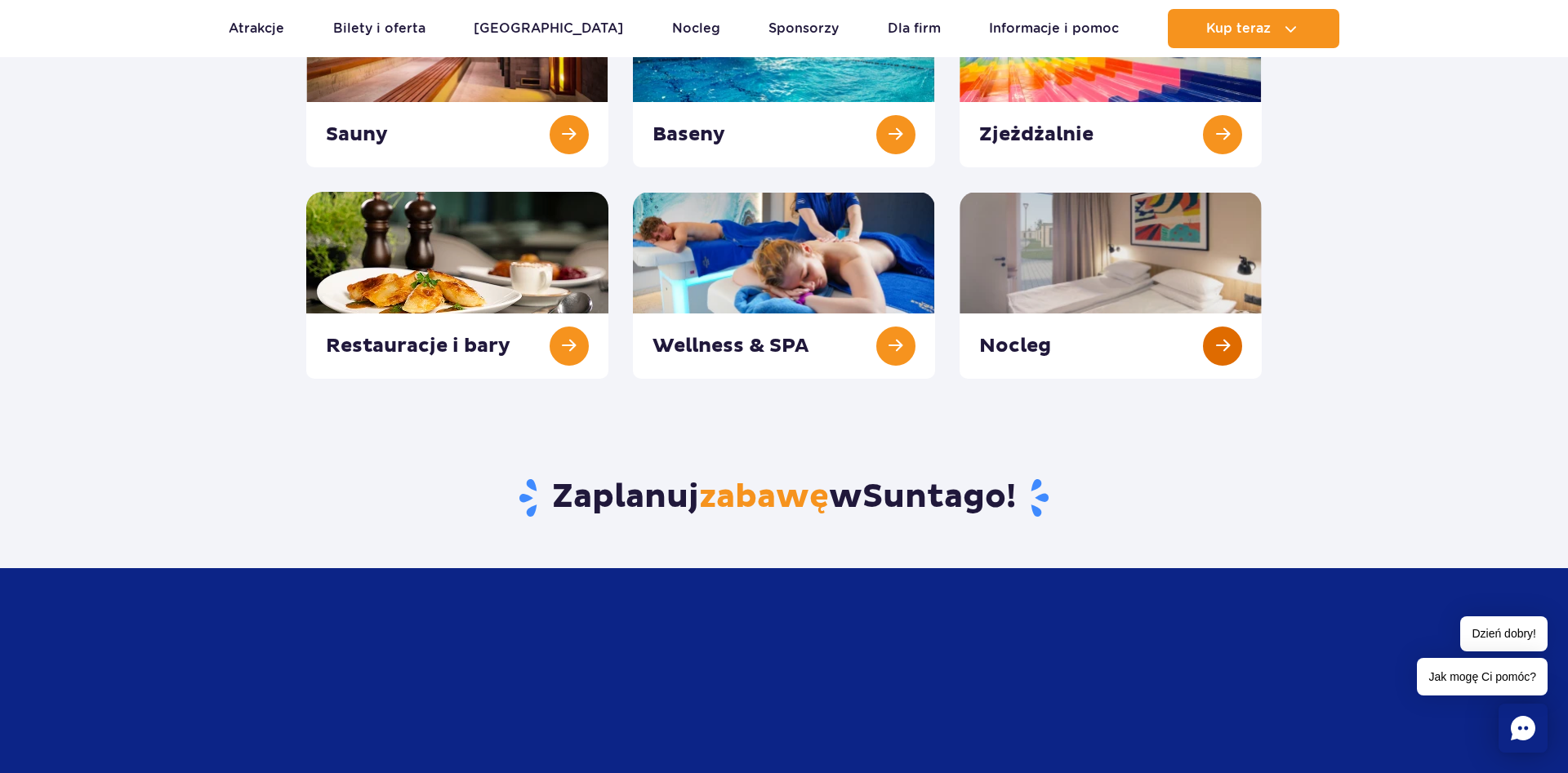
click at [1233, 342] on link at bounding box center [1110, 285] width 302 height 187
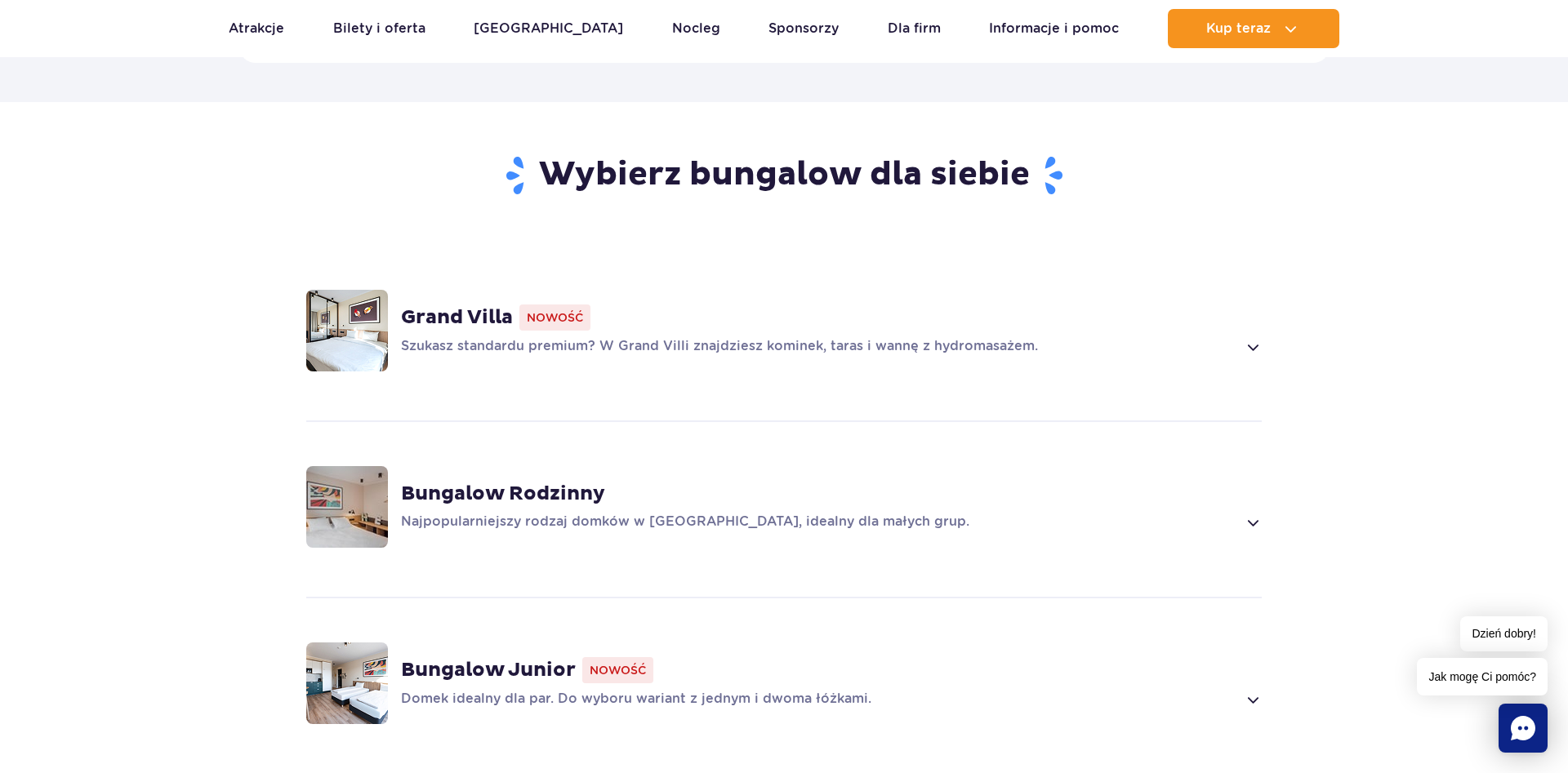
scroll to position [1083, 0]
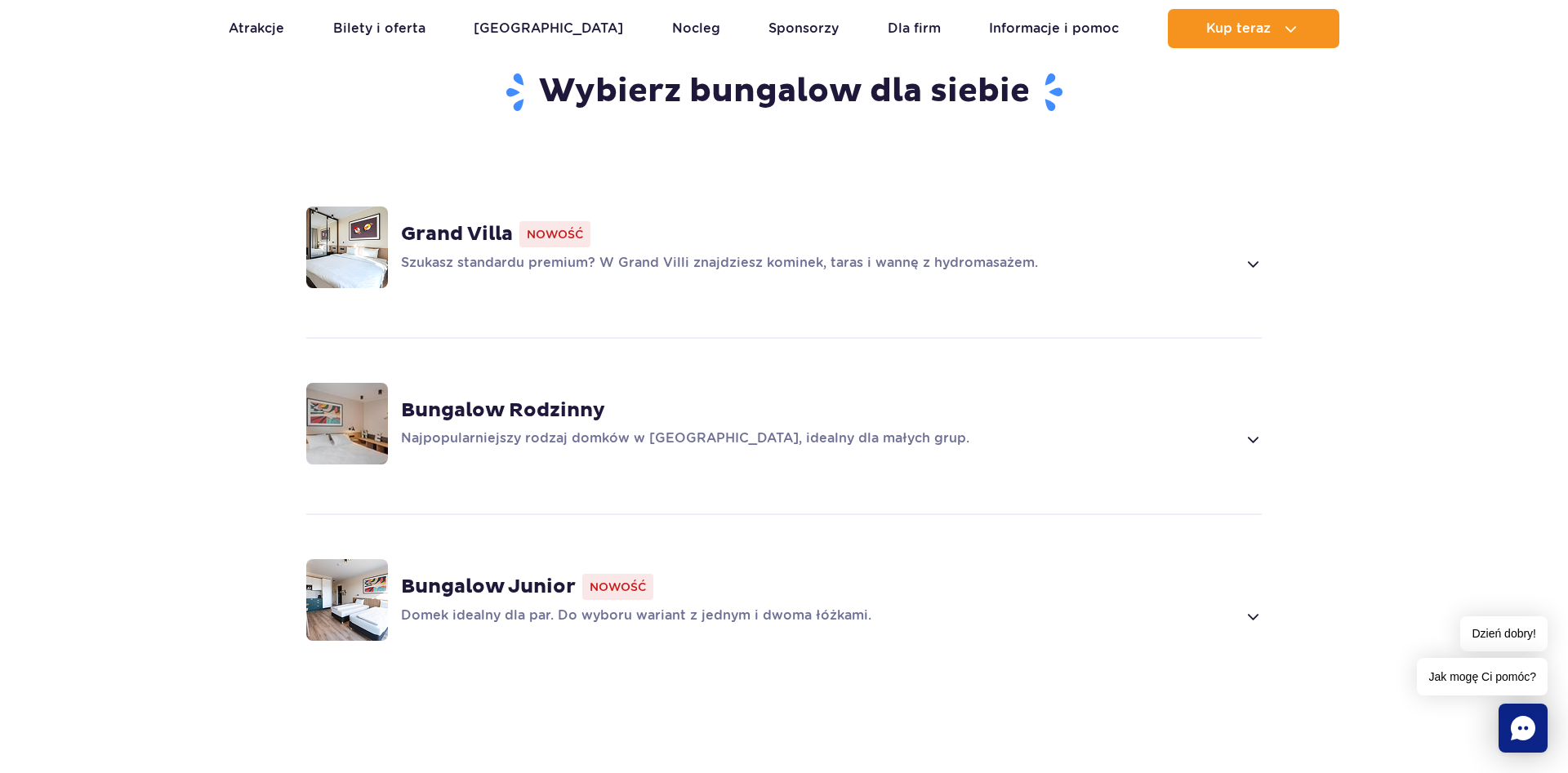
click at [1248, 430] on span at bounding box center [1252, 440] width 19 height 20
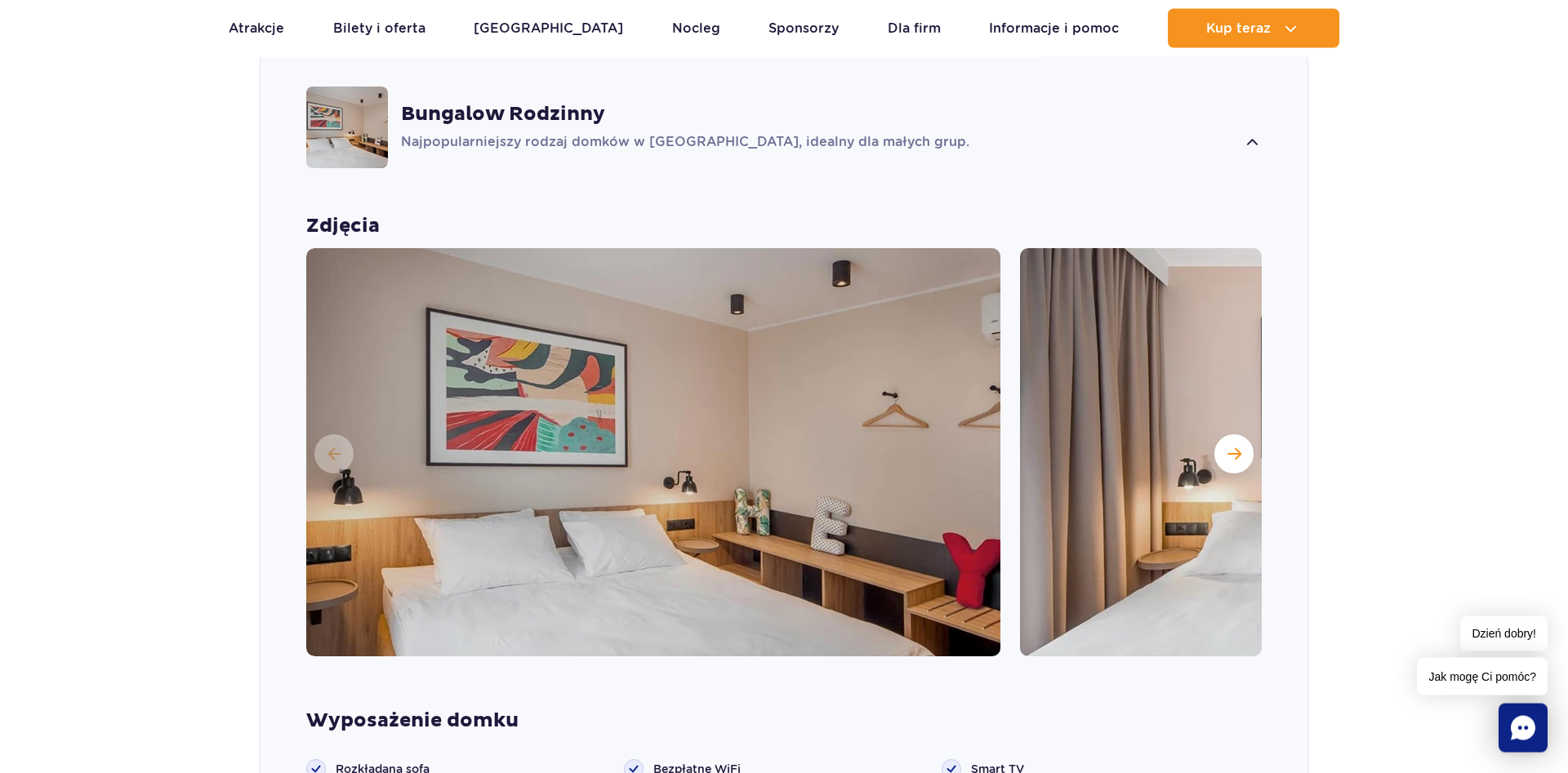
scroll to position [1409, 0]
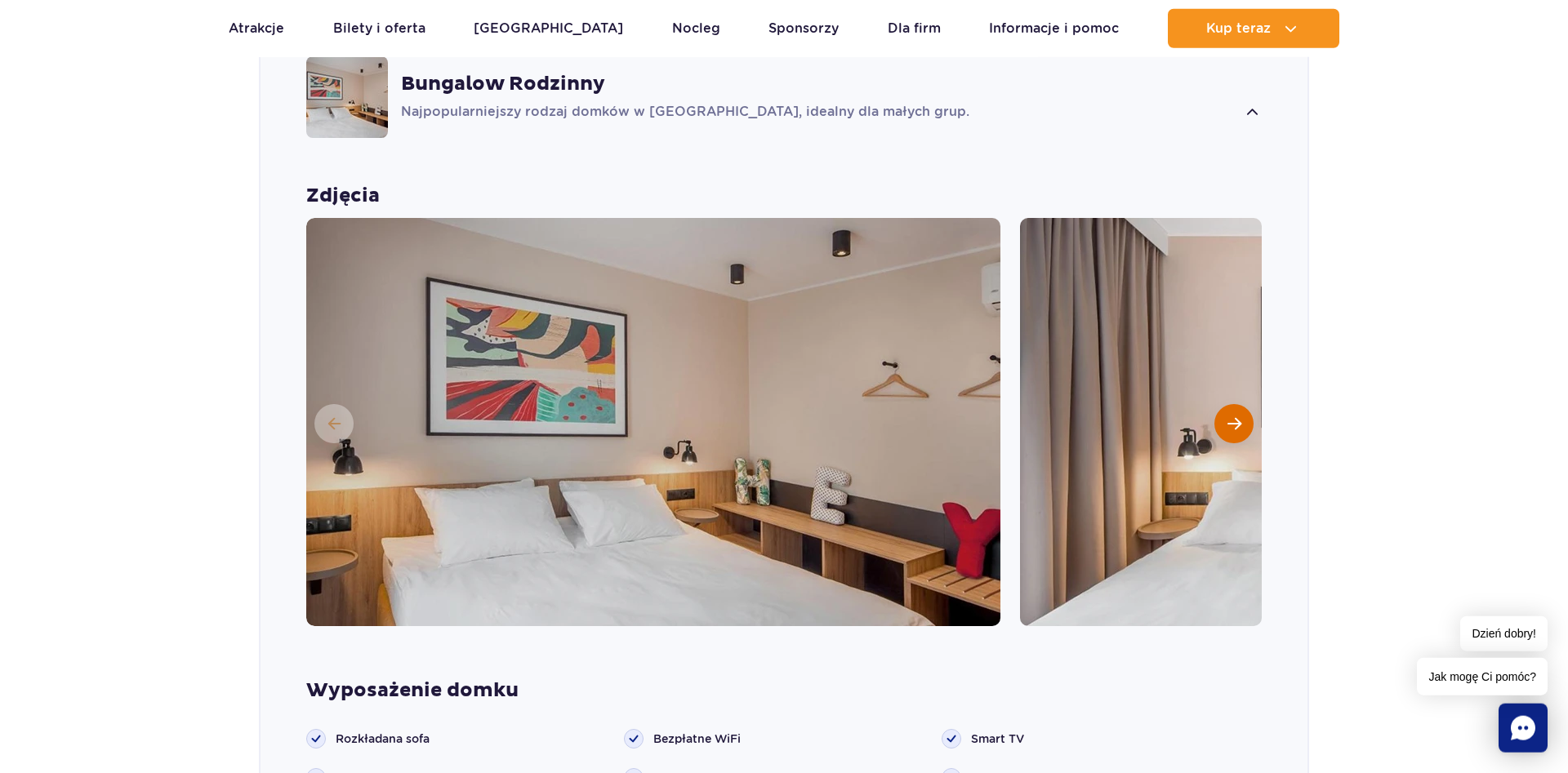
click at [1230, 417] on span "Następny slajd" at bounding box center [1234, 424] width 14 height 15
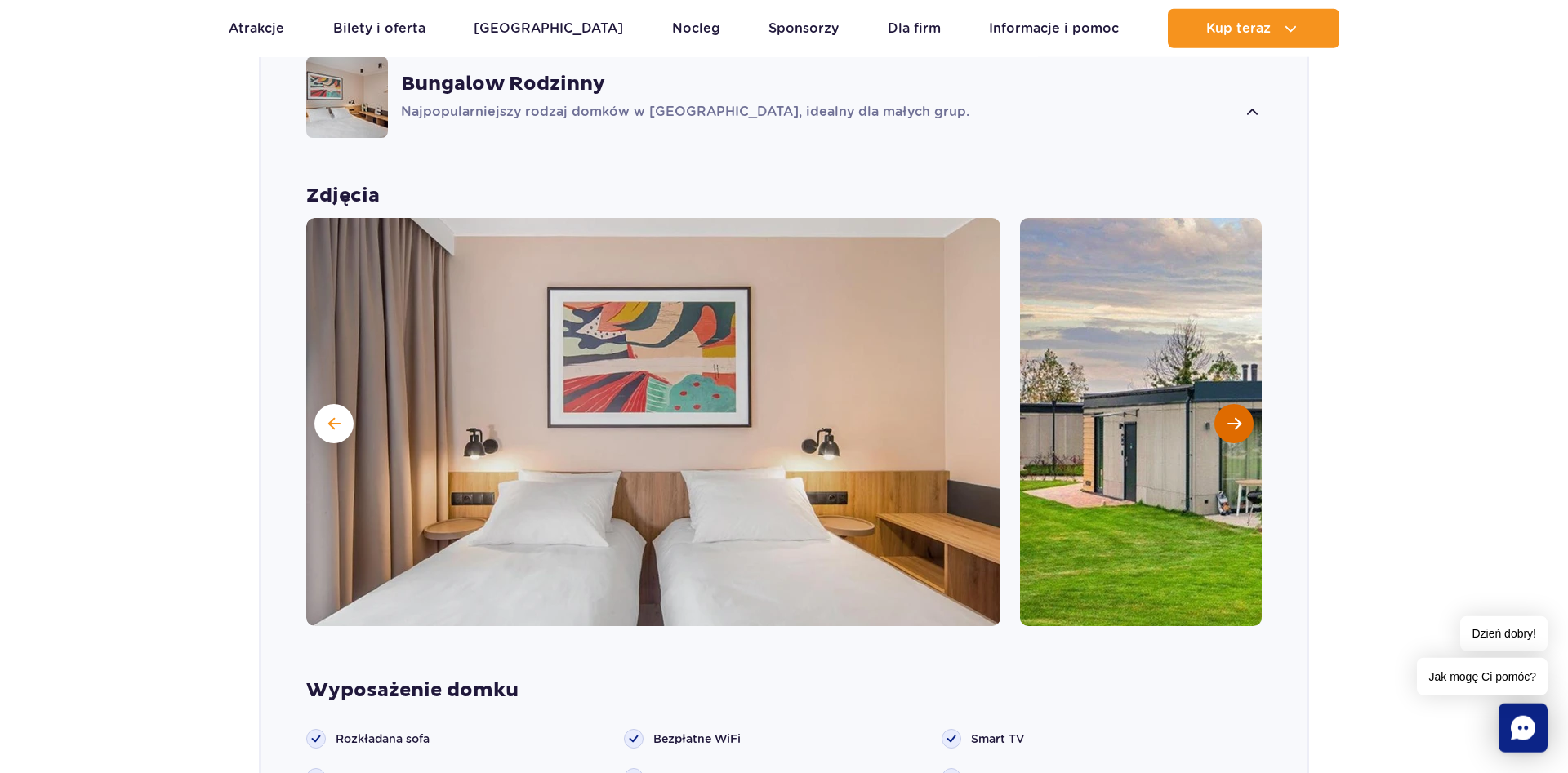
click at [1232, 417] on span "Następny slajd" at bounding box center [1234, 424] width 14 height 15
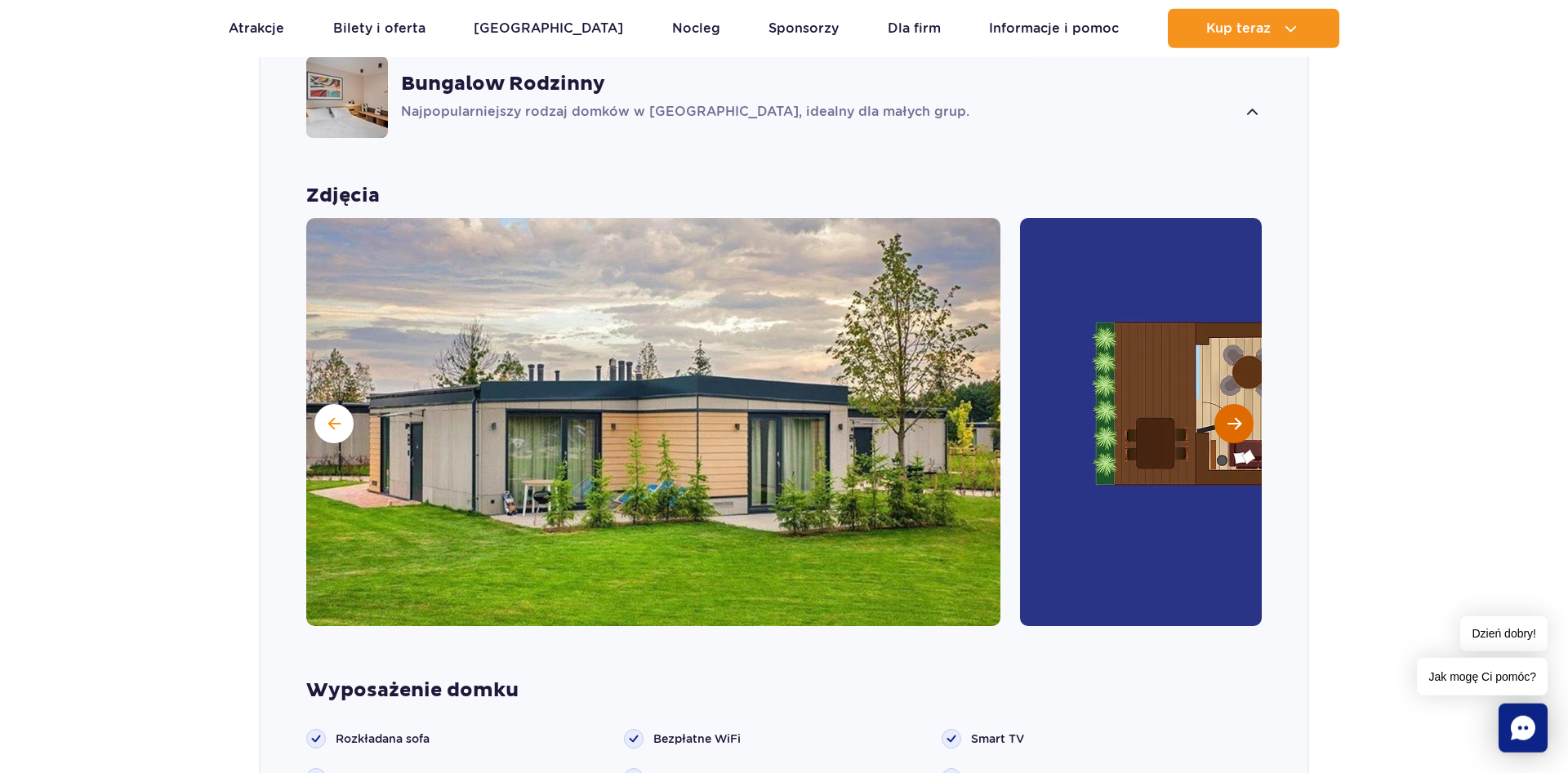
click at [1232, 417] on span "Następny slajd" at bounding box center [1234, 424] width 14 height 15
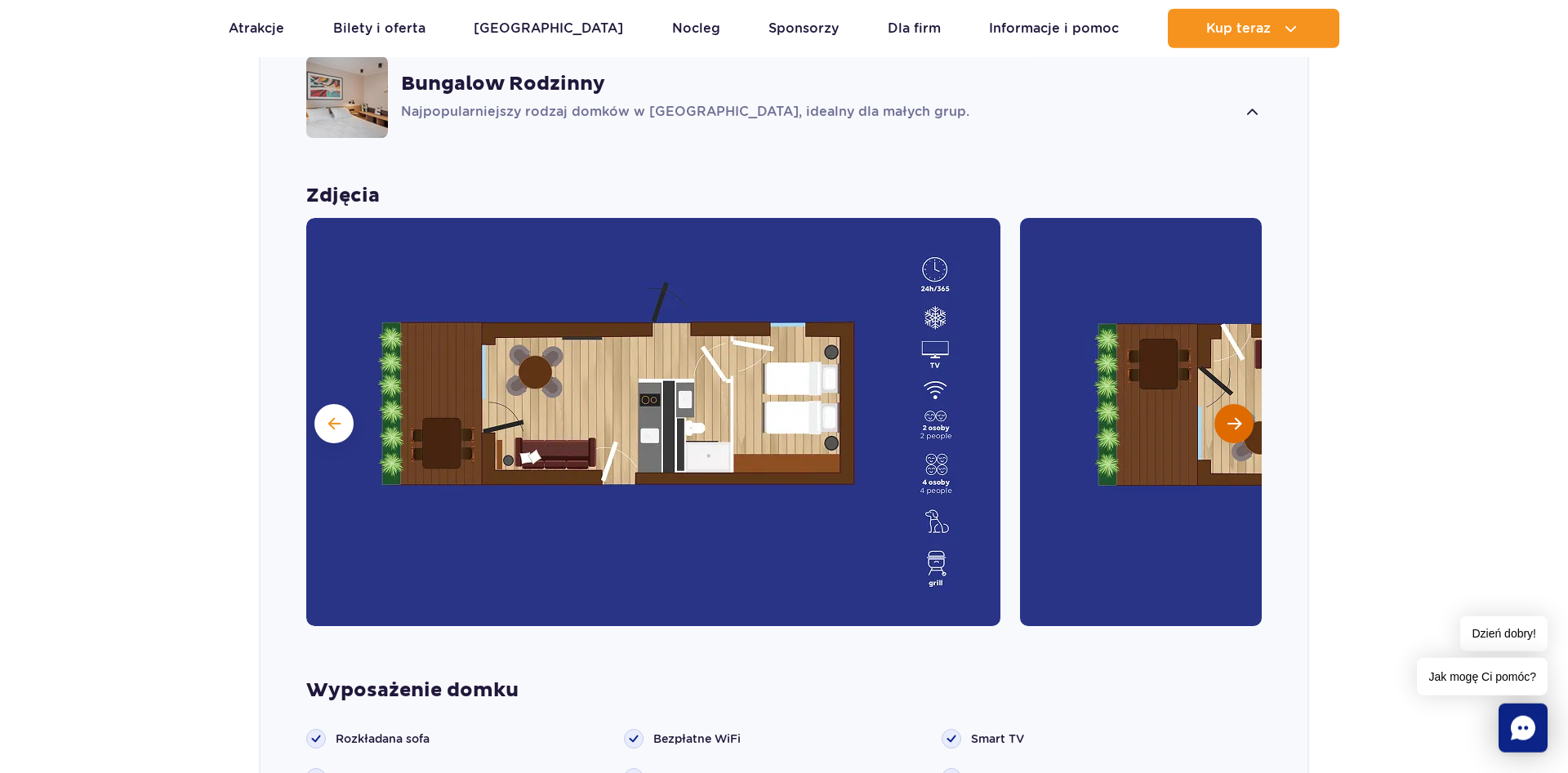
click at [1243, 404] on button "Następny slajd" at bounding box center [1234, 424] width 40 height 40
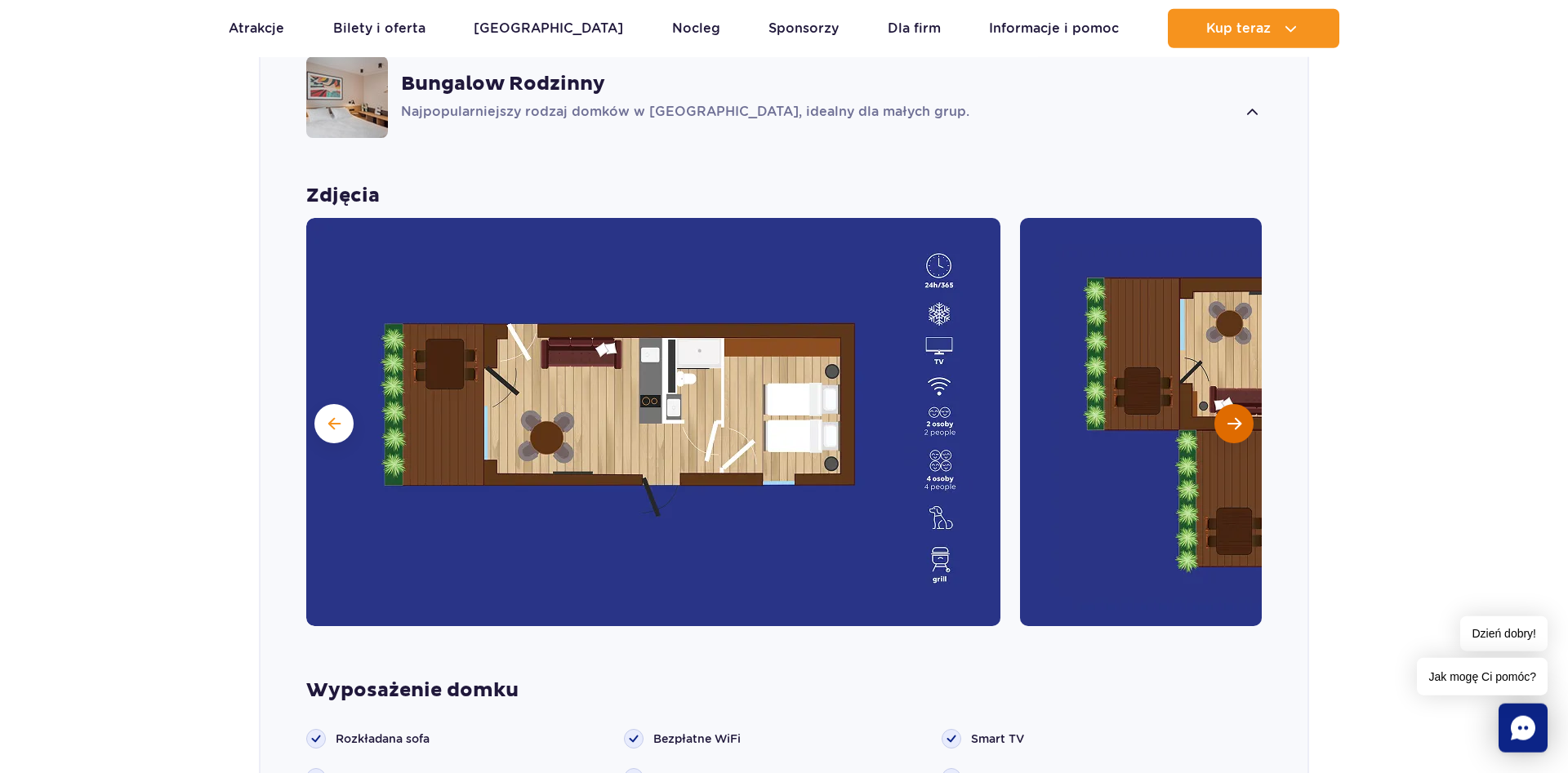
click at [1243, 404] on button "Następny slajd" at bounding box center [1234, 424] width 40 height 40
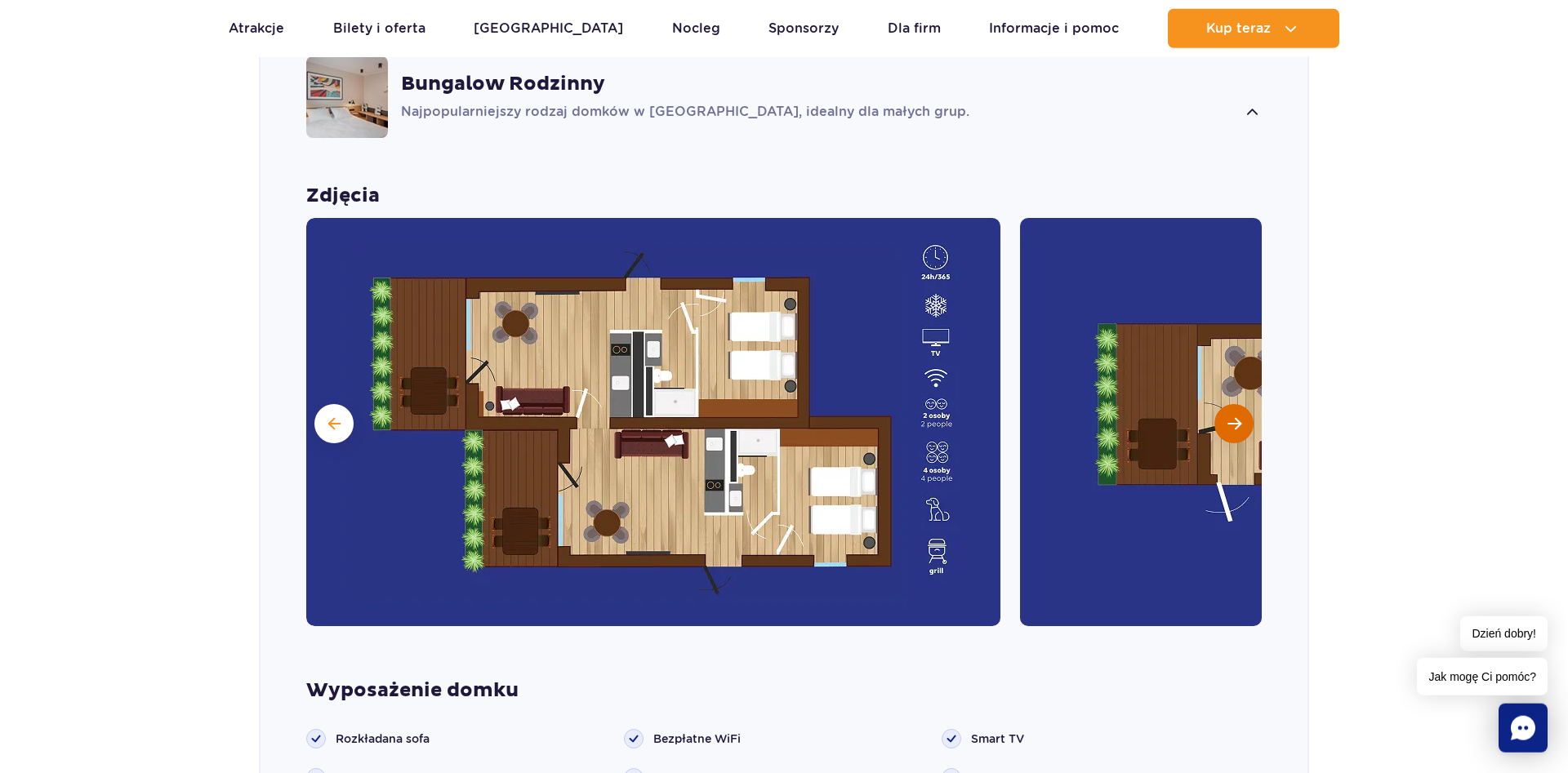
click at [1243, 404] on button "Następny slajd" at bounding box center [1234, 424] width 40 height 40
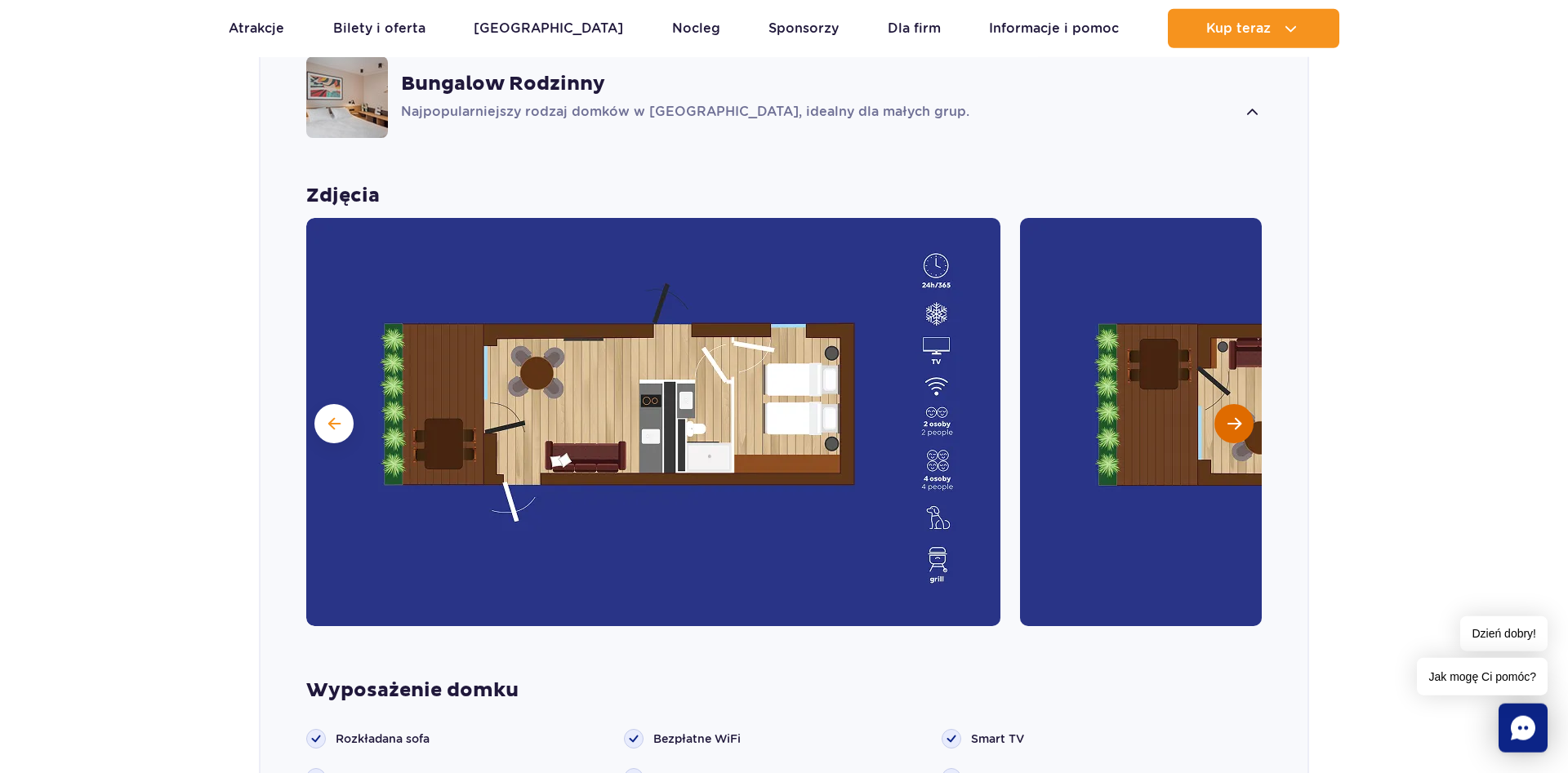
click at [1243, 404] on button "Następny slajd" at bounding box center [1234, 424] width 40 height 40
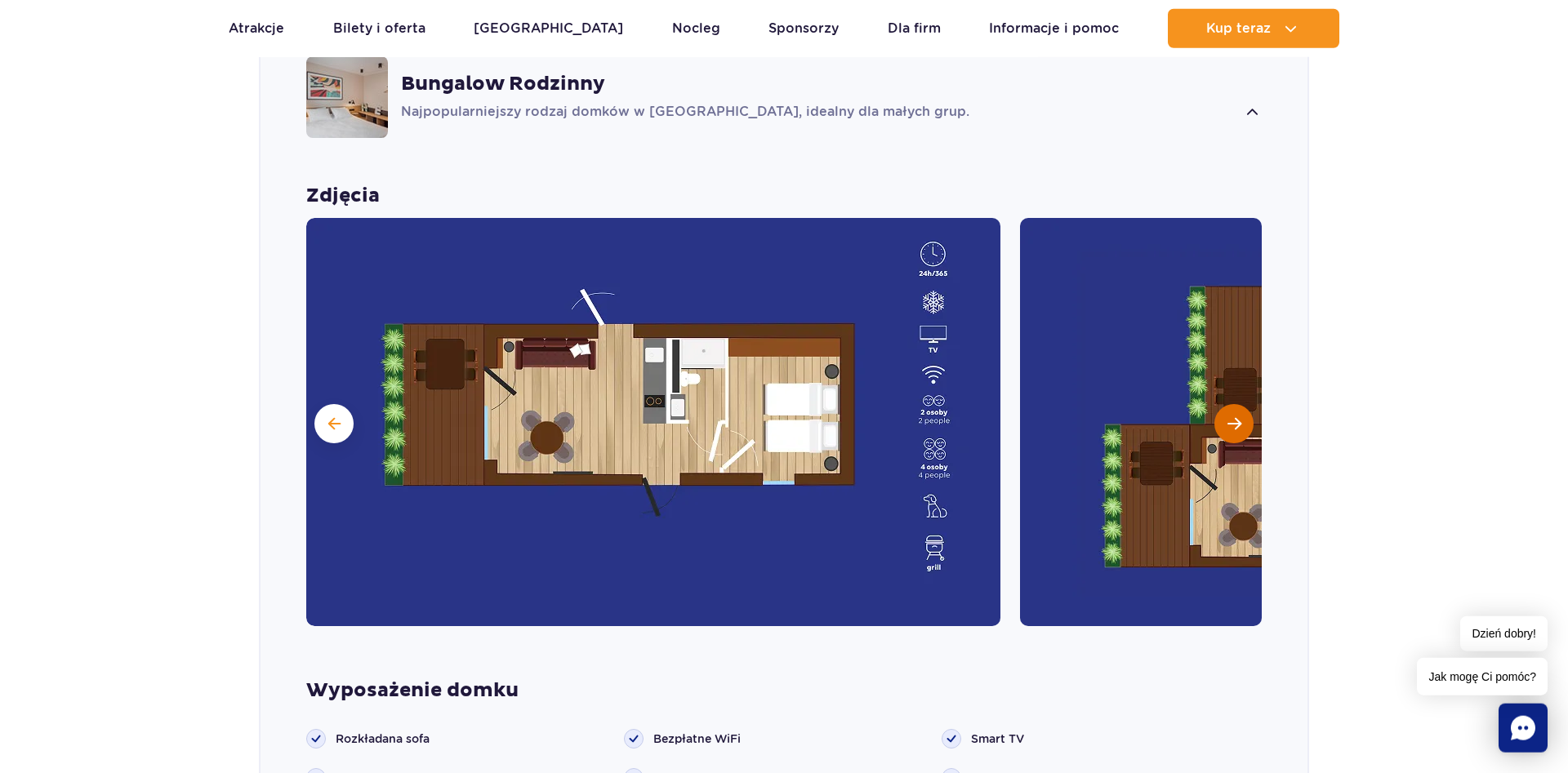
click at [1243, 404] on button "Następny slajd" at bounding box center [1234, 424] width 40 height 40
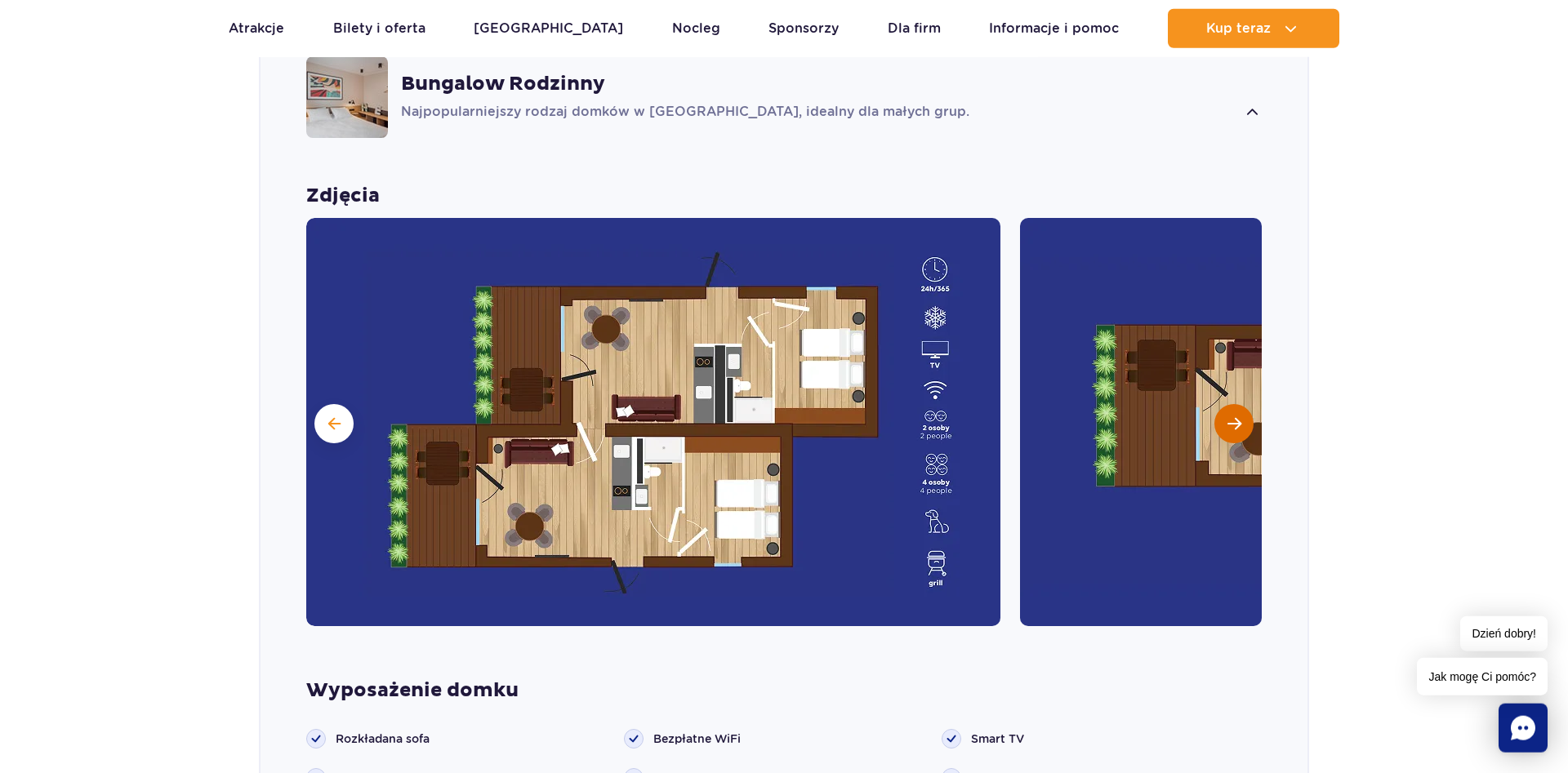
click at [1243, 404] on button "Następny slajd" at bounding box center [1234, 424] width 40 height 40
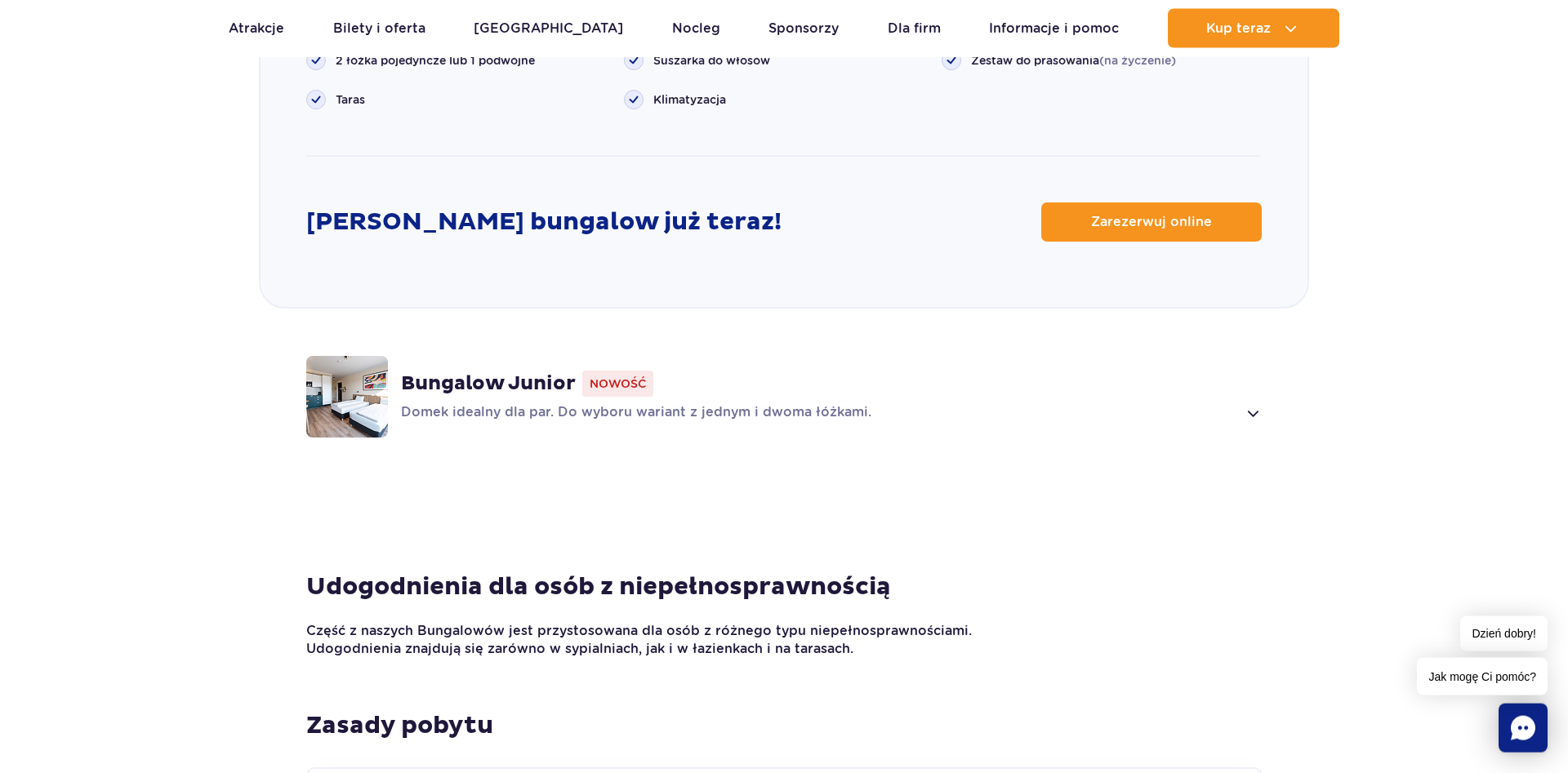
scroll to position [2242, 0]
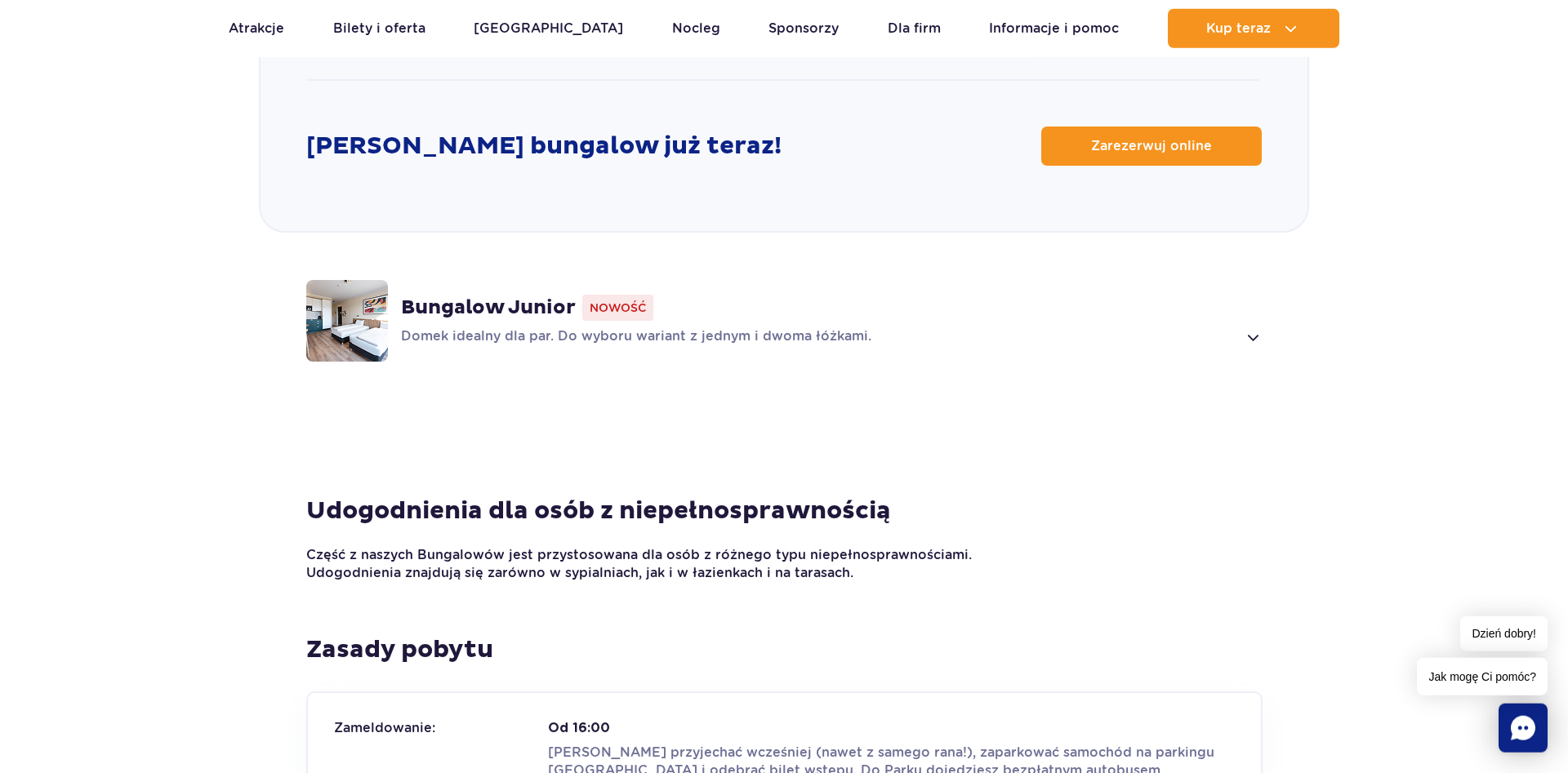
click at [1260, 328] on span at bounding box center [1252, 338] width 19 height 20
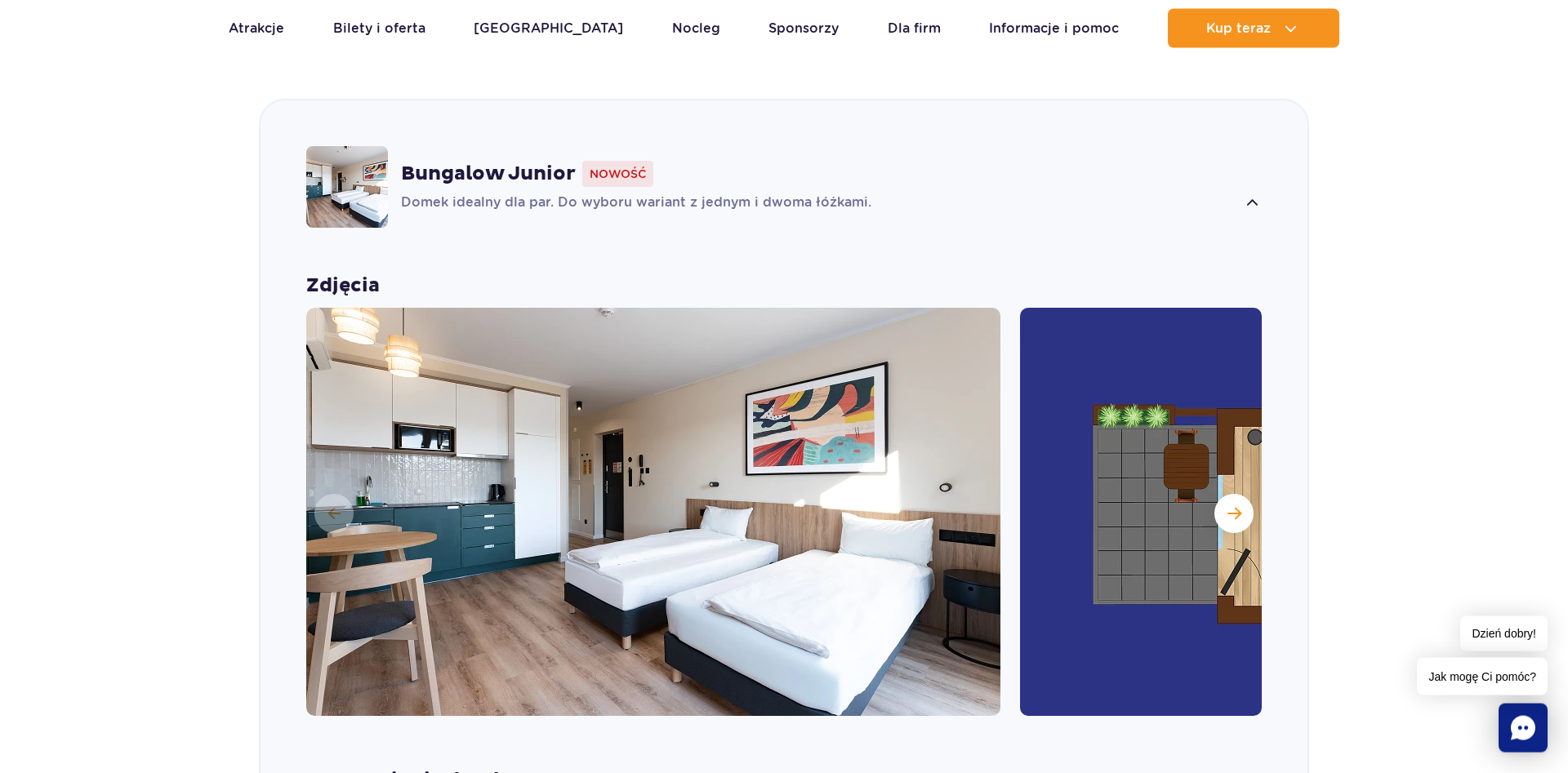
scroll to position [1579, 0]
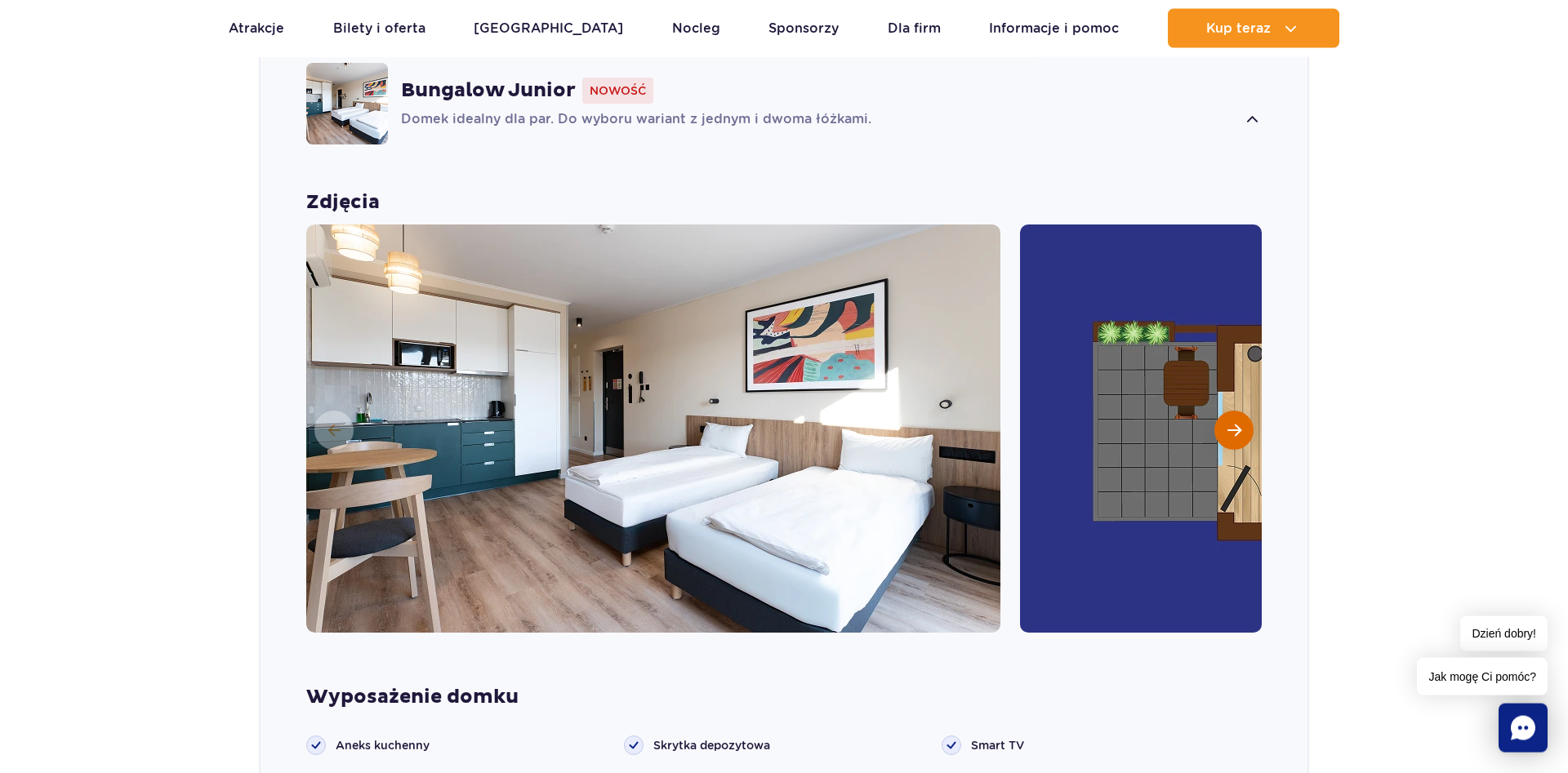
click at [1233, 423] on span "Następny slajd" at bounding box center [1234, 431] width 14 height 15
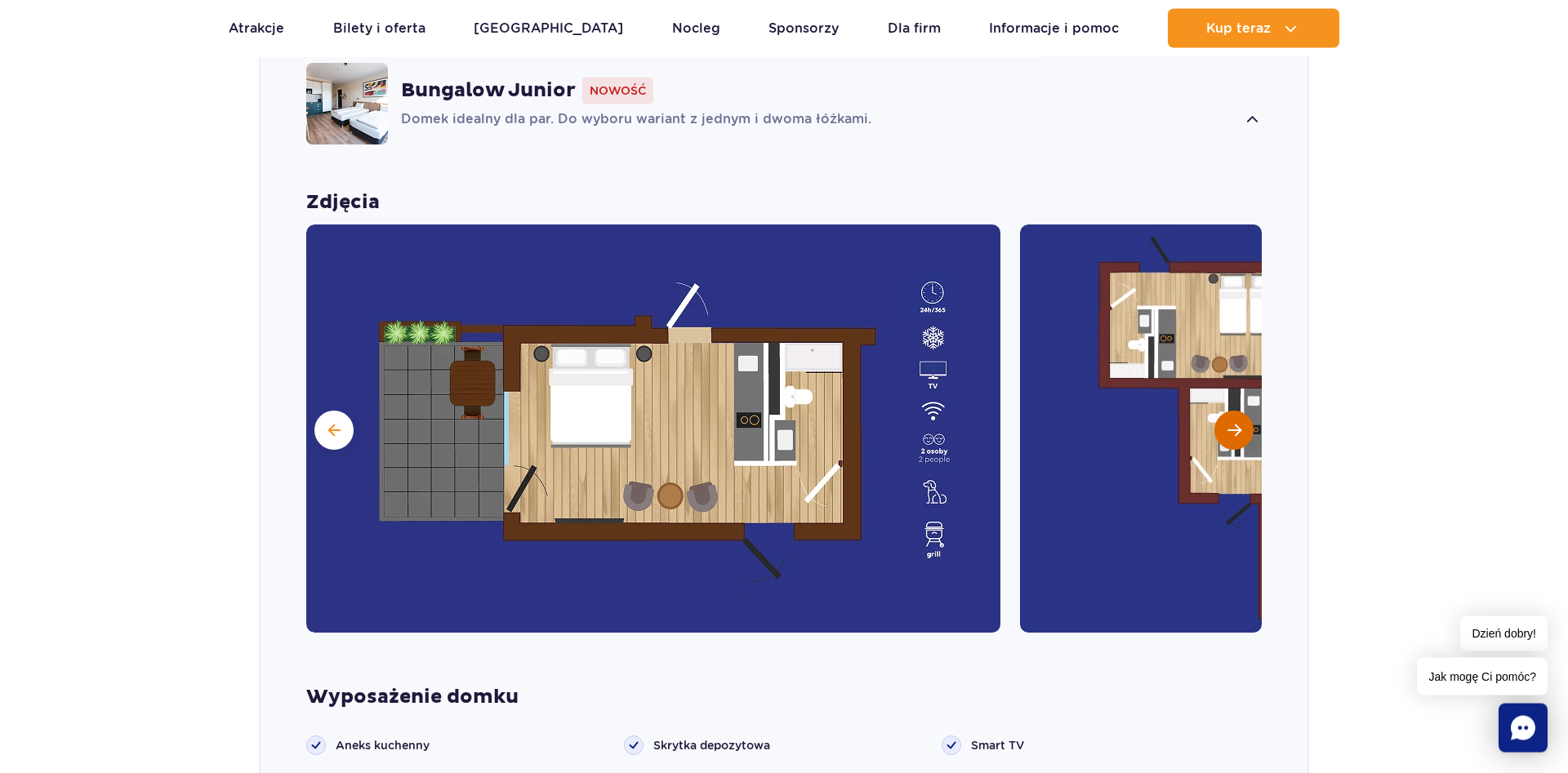
click at [1233, 423] on span "Następny slajd" at bounding box center [1234, 431] width 14 height 15
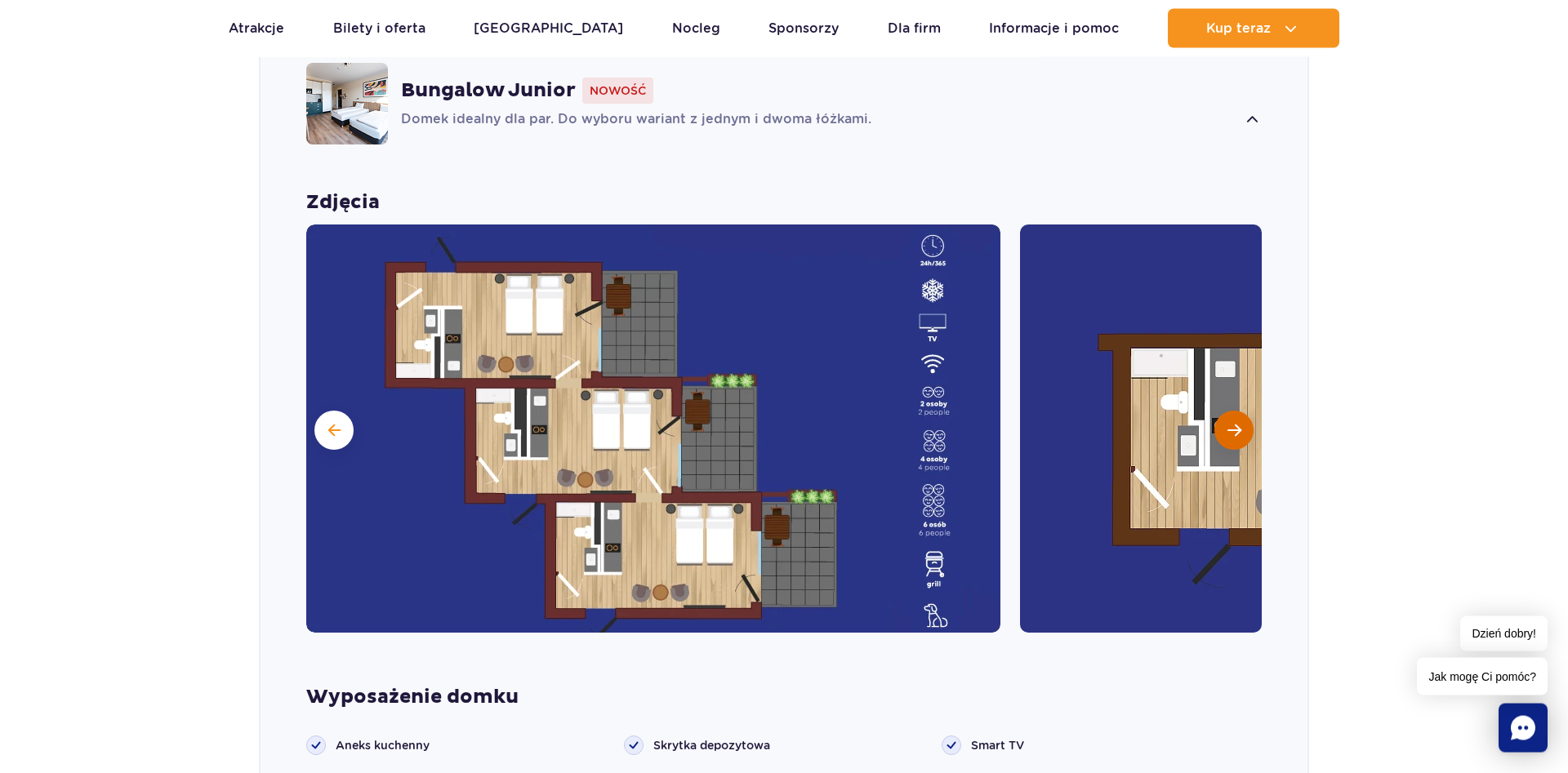
click at [1233, 423] on span "Następny slajd" at bounding box center [1234, 431] width 14 height 15
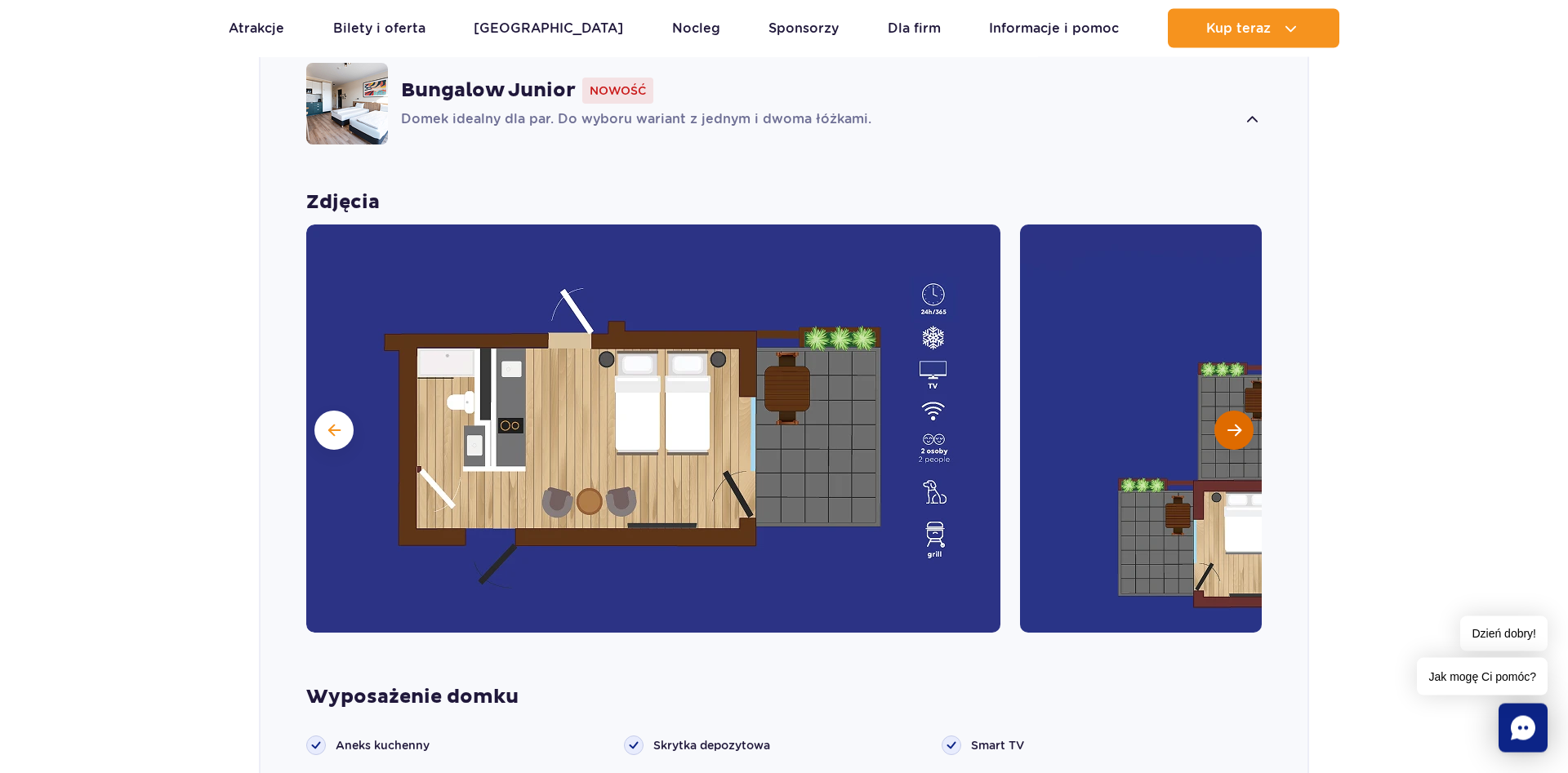
click at [1233, 423] on span "Następny slajd" at bounding box center [1234, 431] width 14 height 15
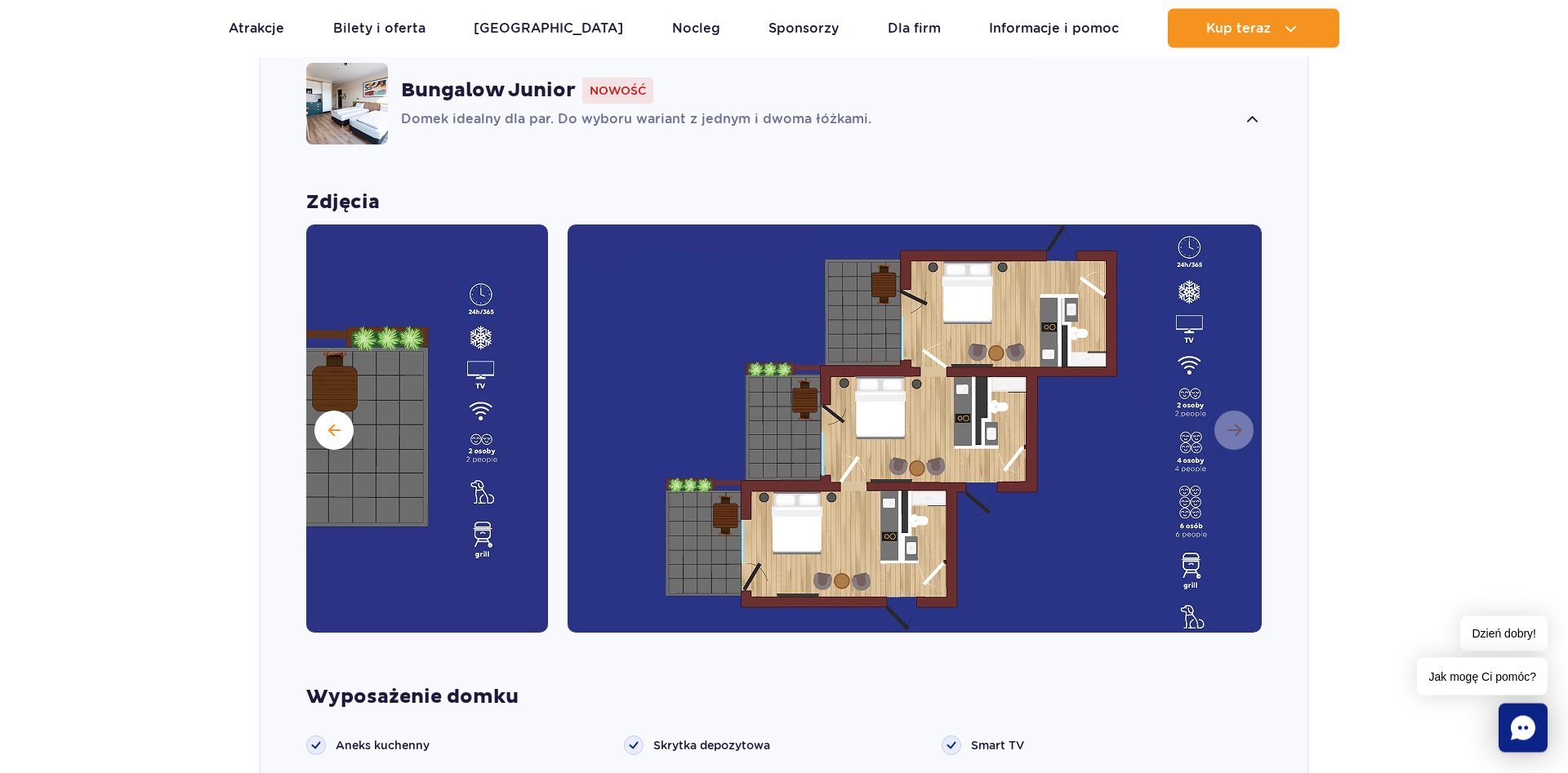
click at [1239, 416] on img at bounding box center [914, 429] width 694 height 408
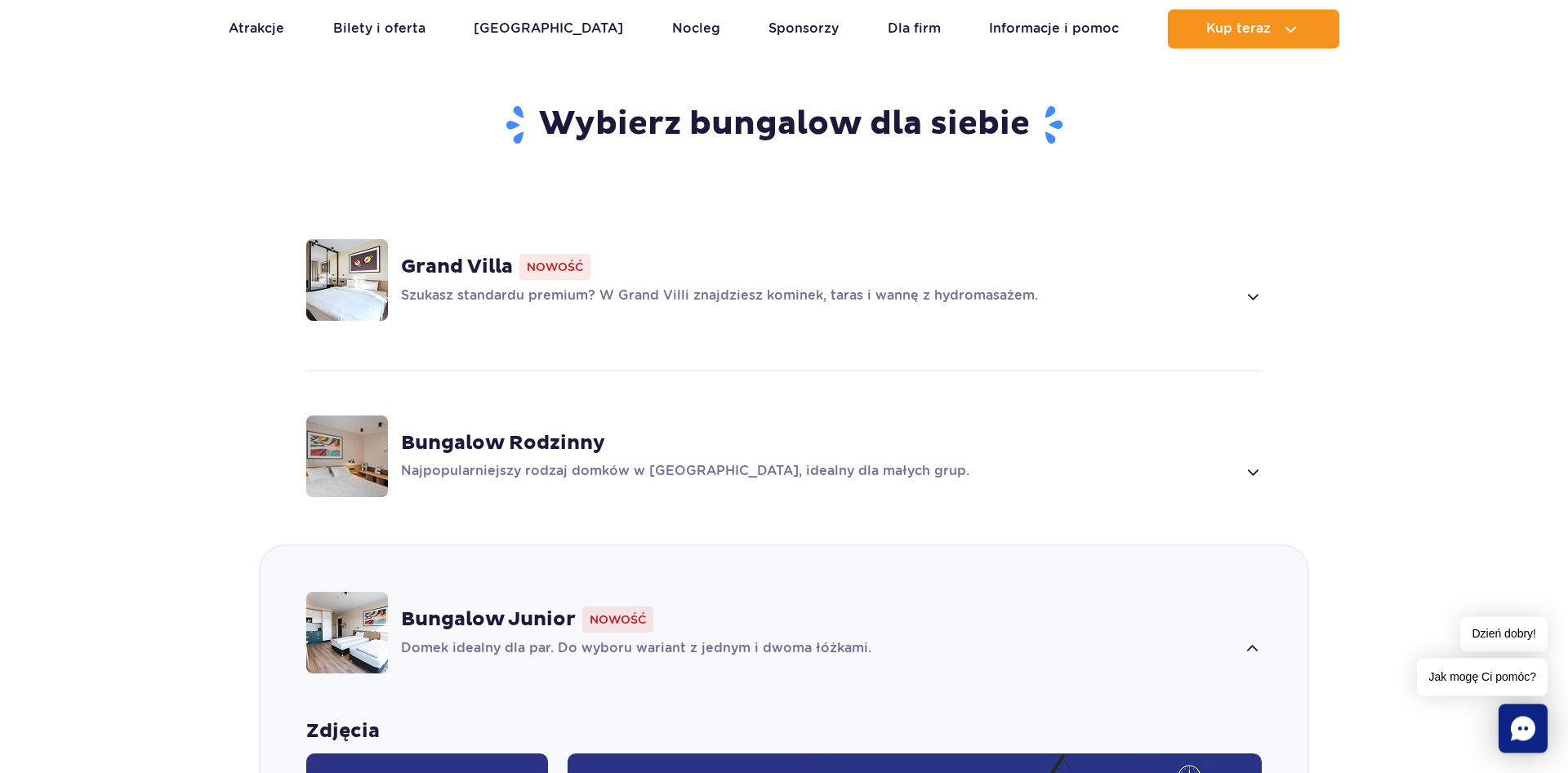
scroll to position [1083, 0]
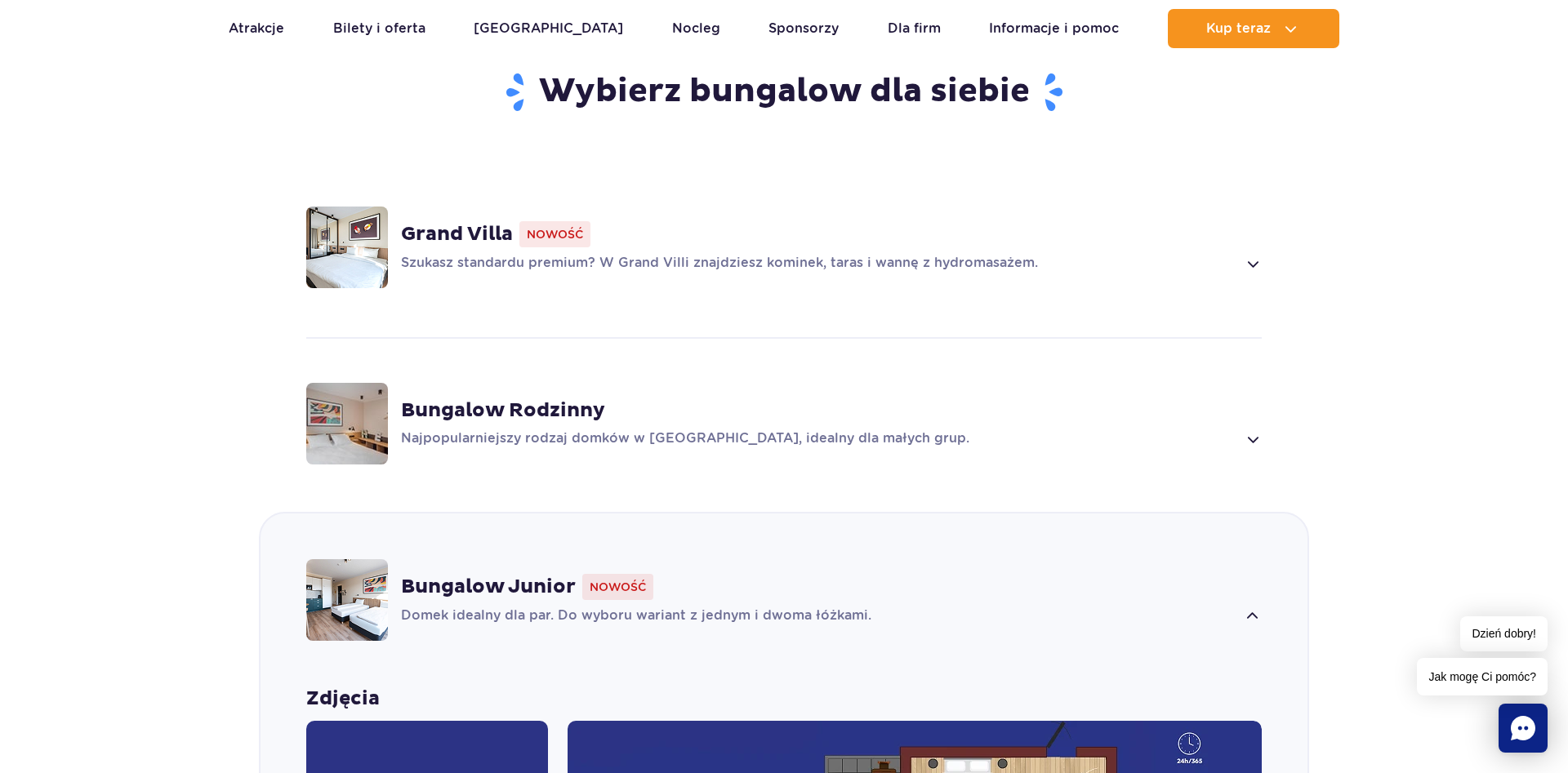
click at [1249, 254] on span at bounding box center [1252, 263] width 19 height 20
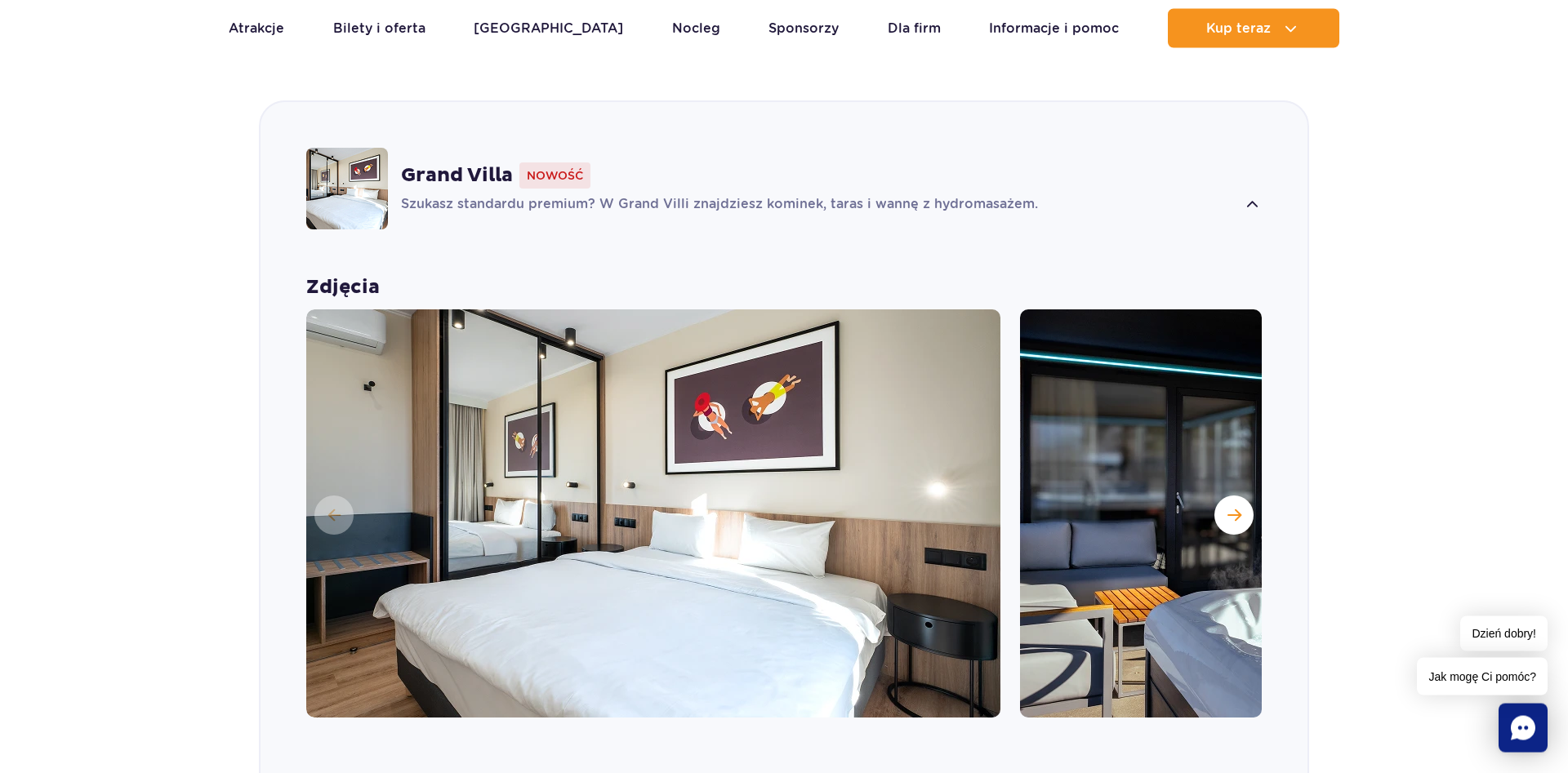
scroll to position [1308, 0]
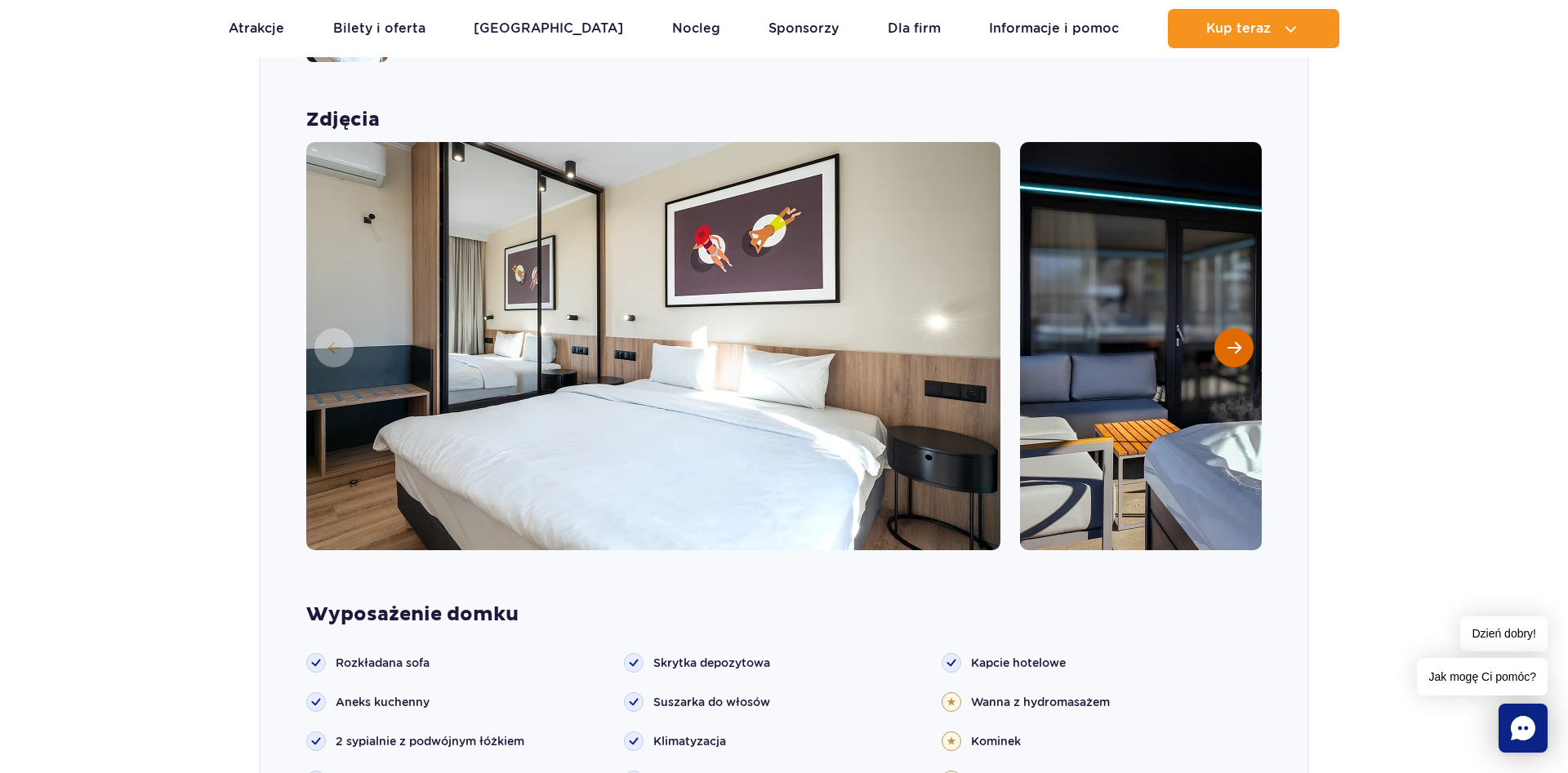
click at [1235, 328] on button "Następny slajd" at bounding box center [1234, 348] width 40 height 40
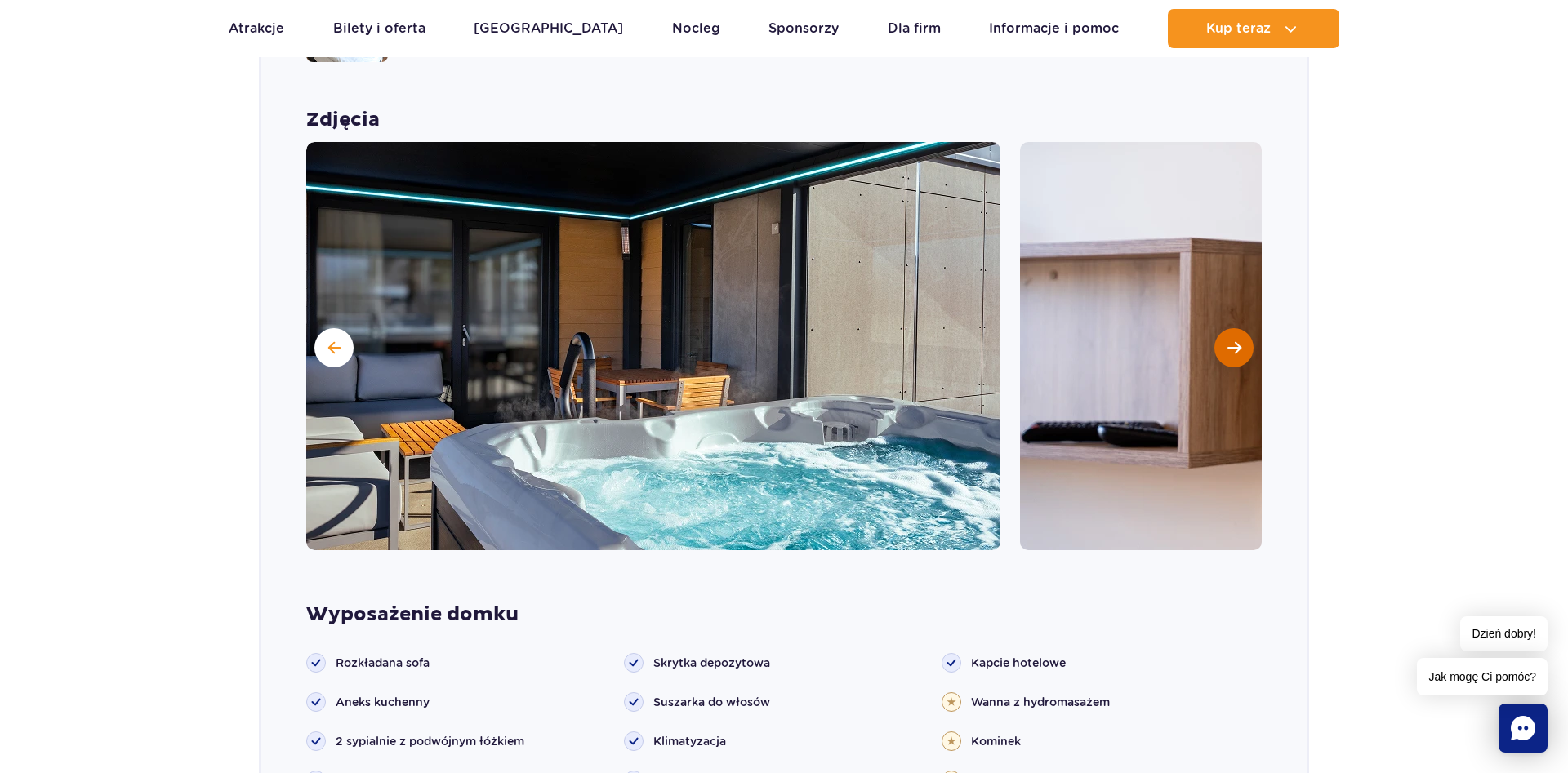
click at [1235, 340] on span "Następny slajd" at bounding box center [1234, 347] width 14 height 15
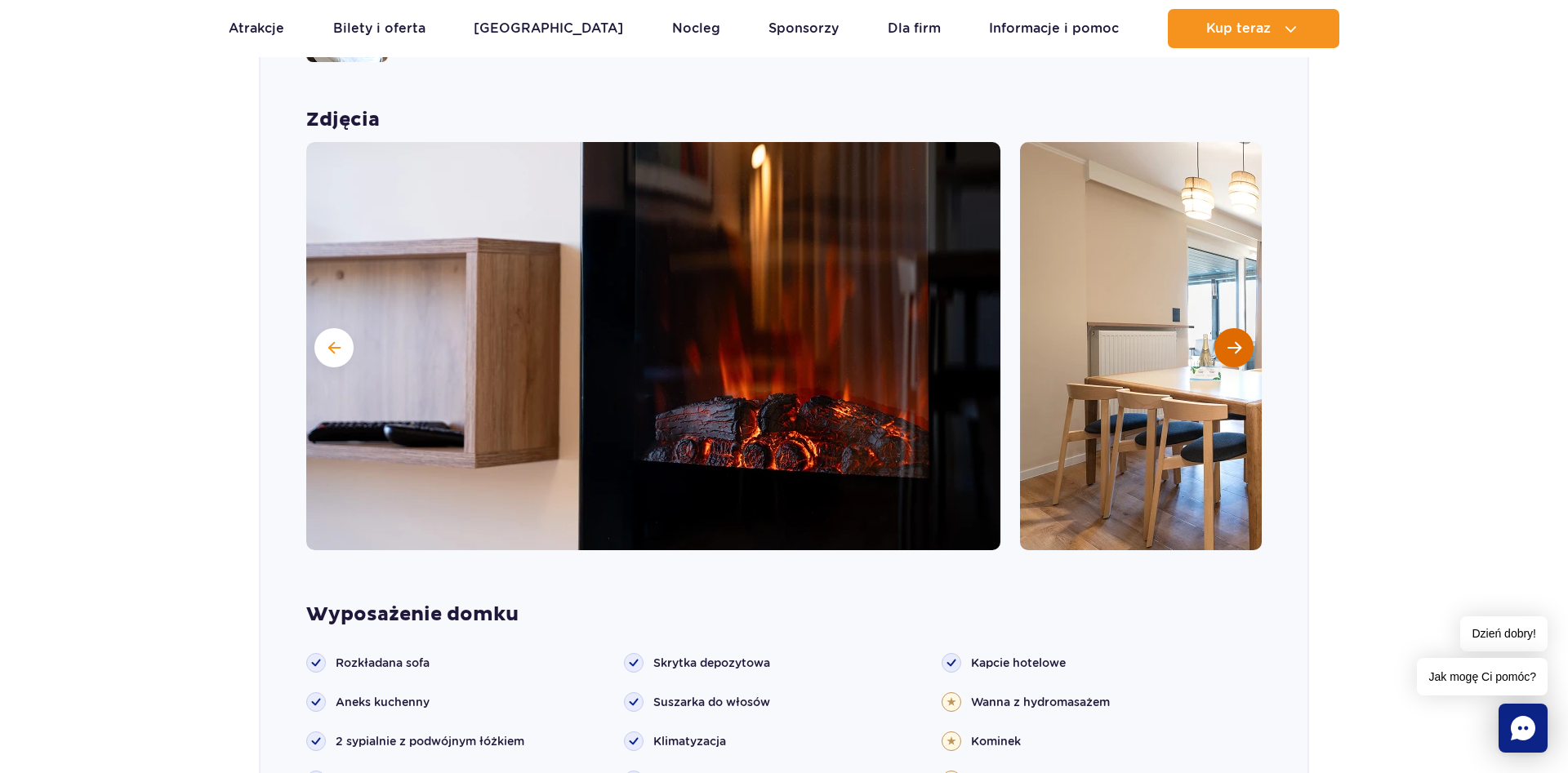
click at [1235, 340] on span "Następny slajd" at bounding box center [1234, 347] width 14 height 15
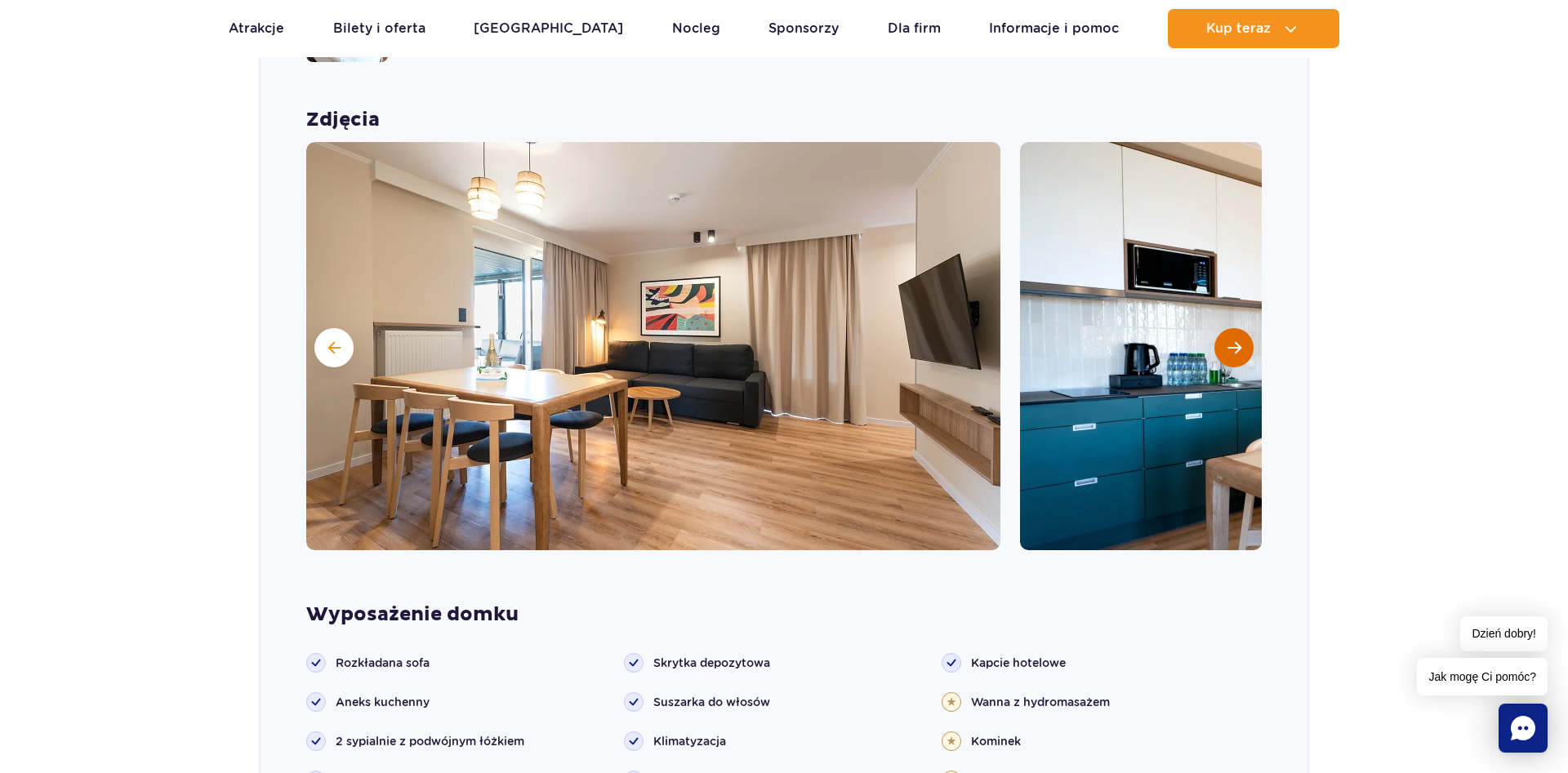
click at [1235, 340] on span "Następny slajd" at bounding box center [1234, 347] width 14 height 15
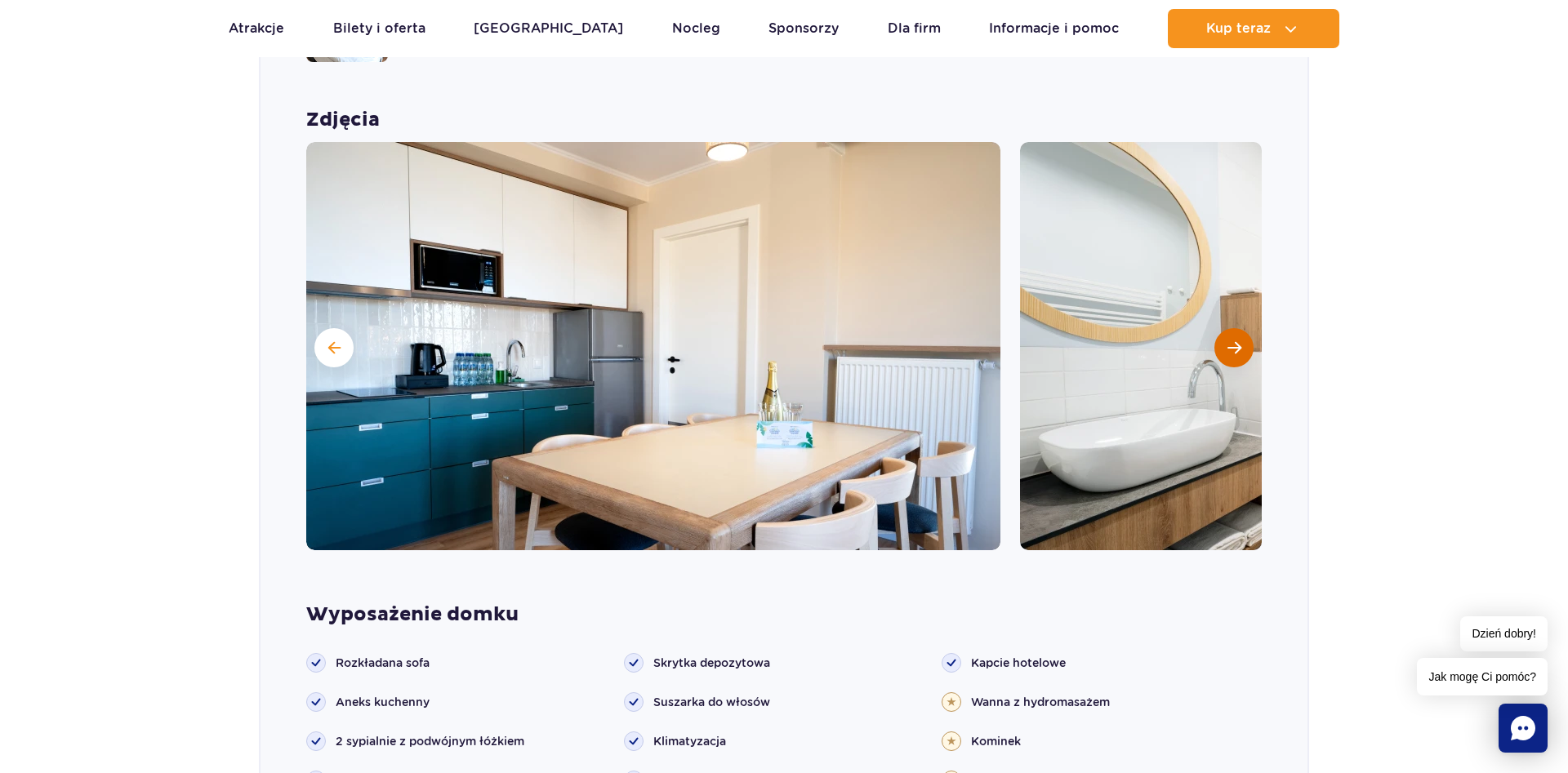
click at [1235, 340] on span "Następny slajd" at bounding box center [1234, 347] width 14 height 15
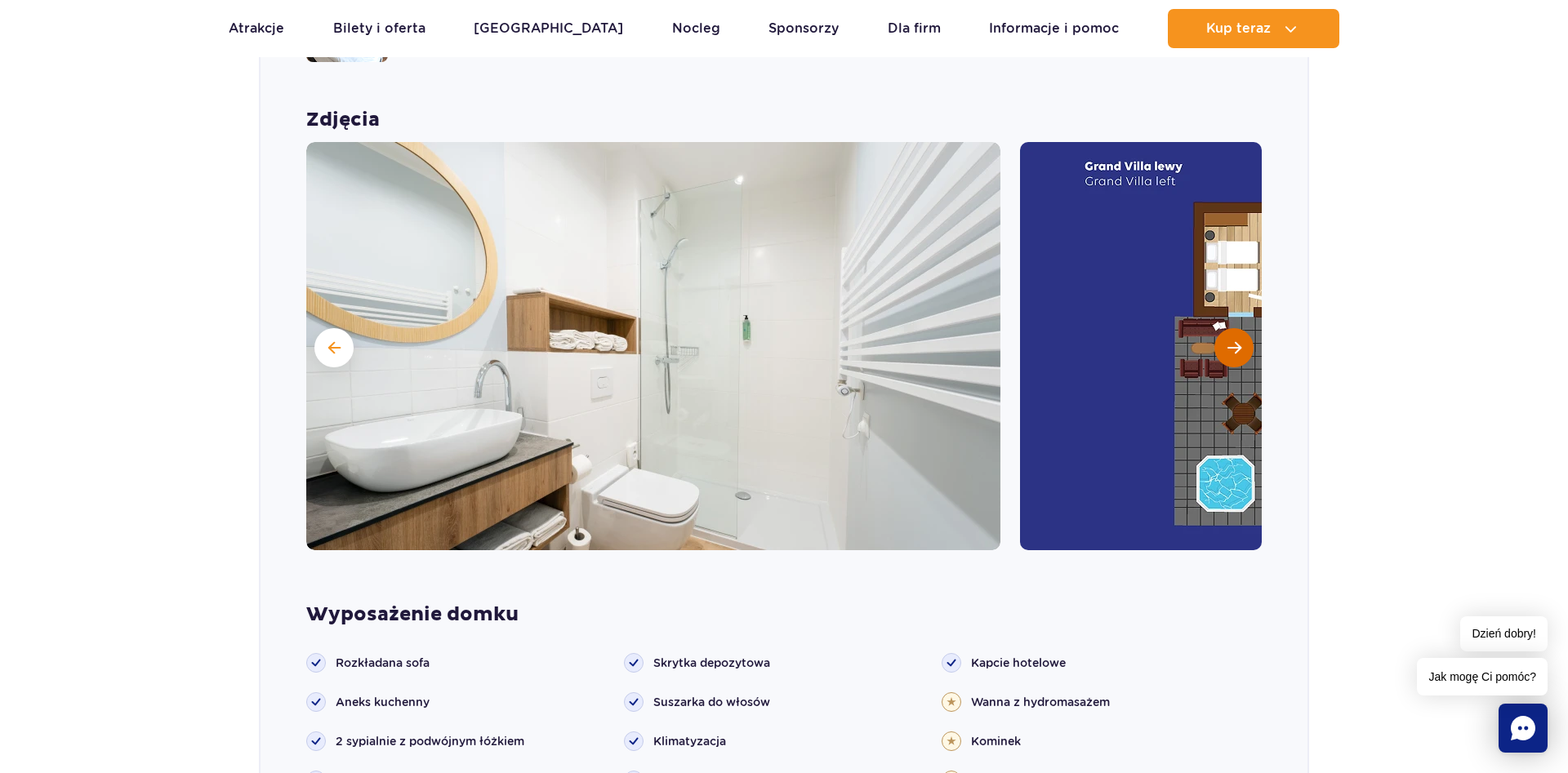
click at [1235, 340] on span "Następny slajd" at bounding box center [1234, 347] width 14 height 15
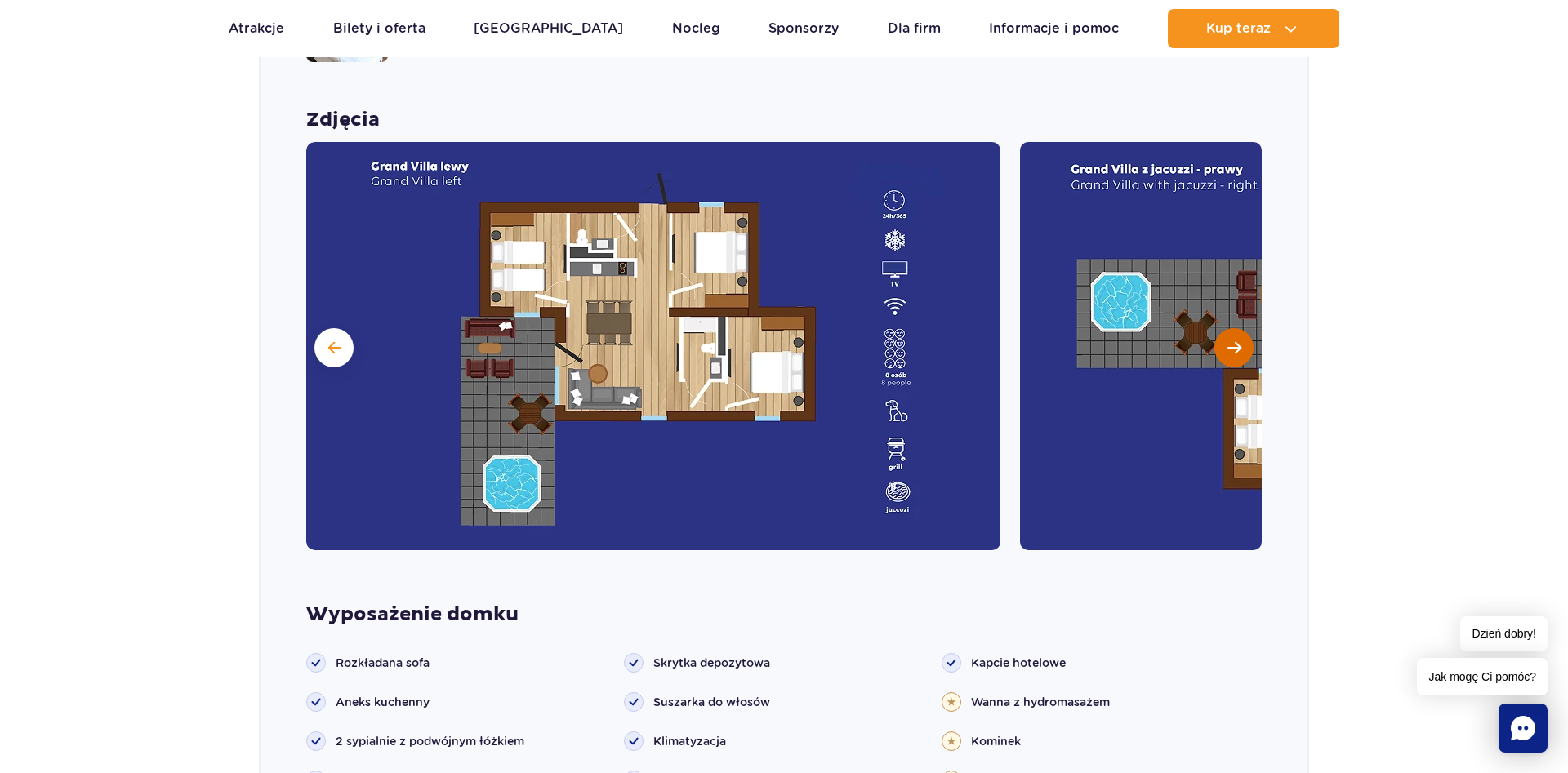
click at [1250, 328] on button "Następny slajd" at bounding box center [1234, 348] width 40 height 40
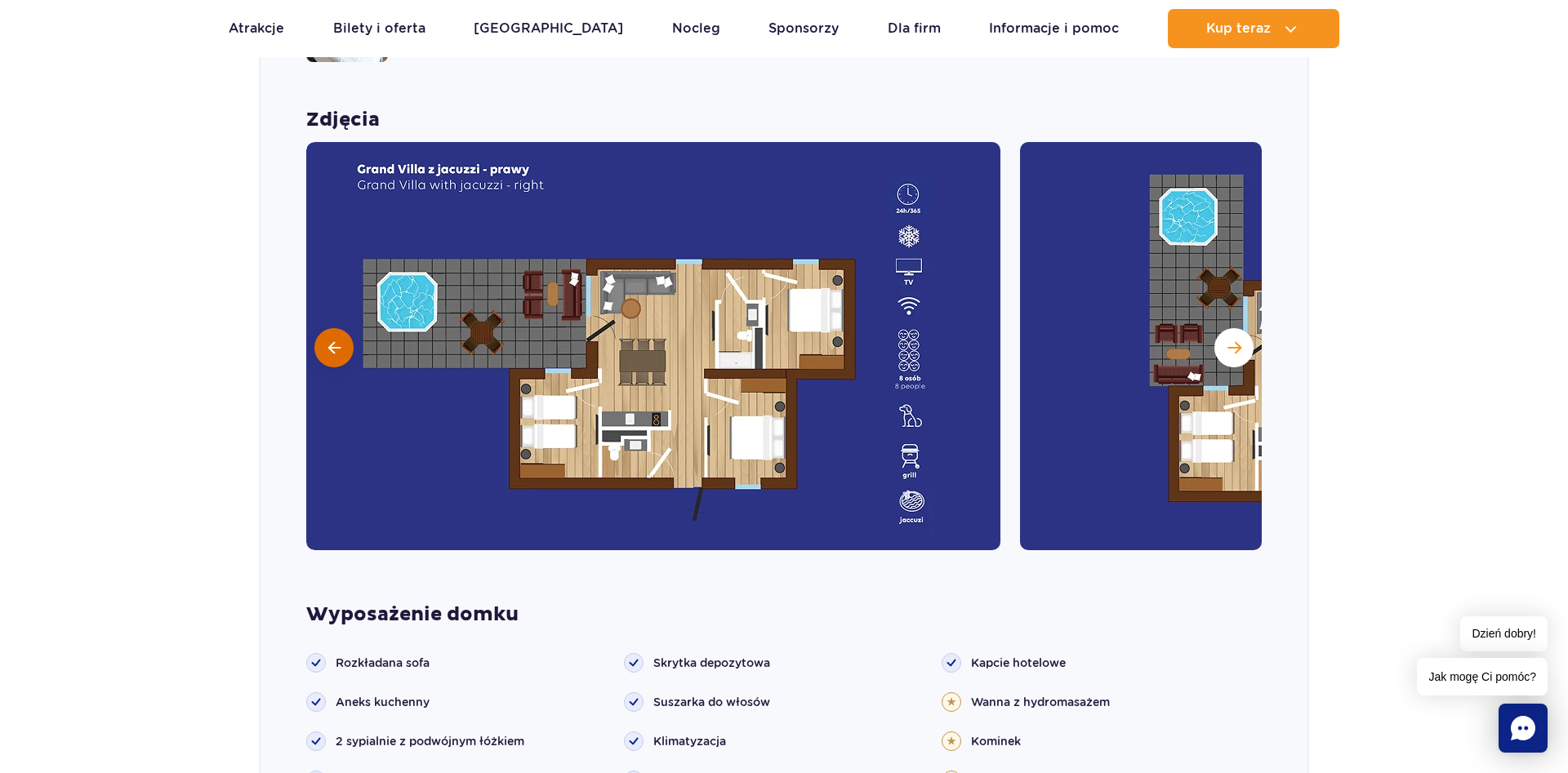
click at [345, 328] on button at bounding box center [334, 348] width 40 height 40
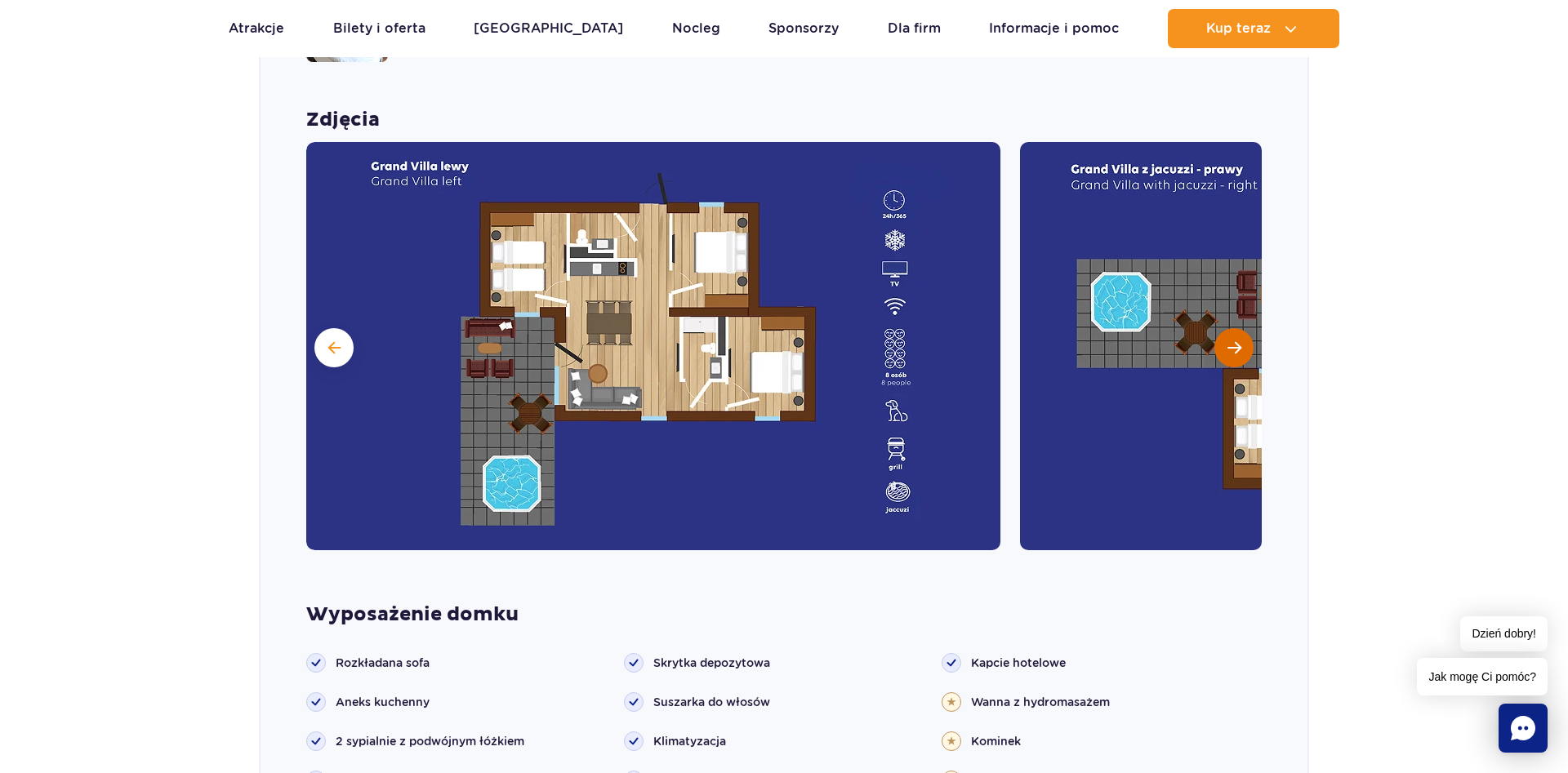
click at [1243, 328] on button "Następny slajd" at bounding box center [1234, 348] width 40 height 40
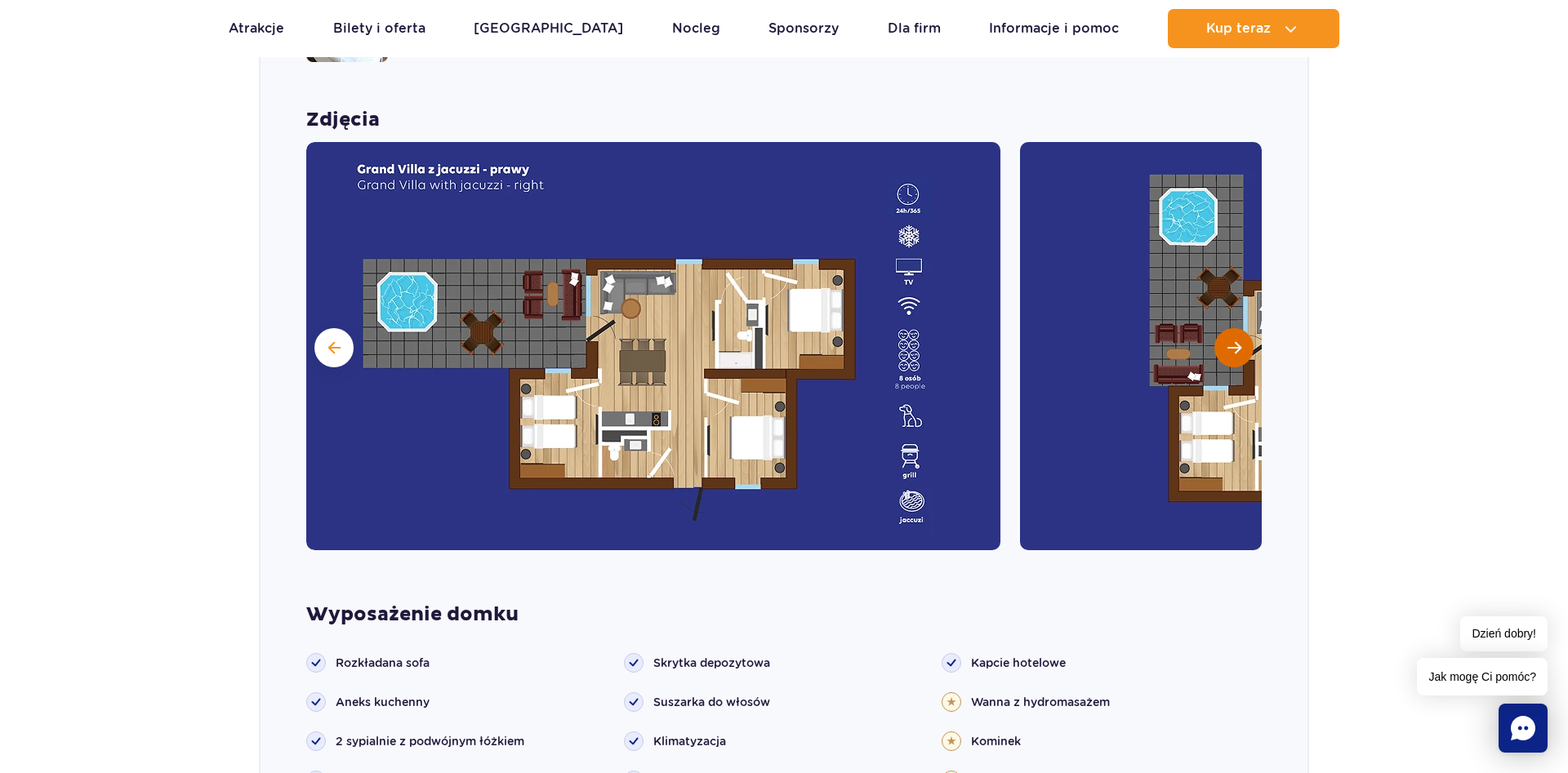
click at [1243, 328] on button "Następny slajd" at bounding box center [1234, 348] width 40 height 40
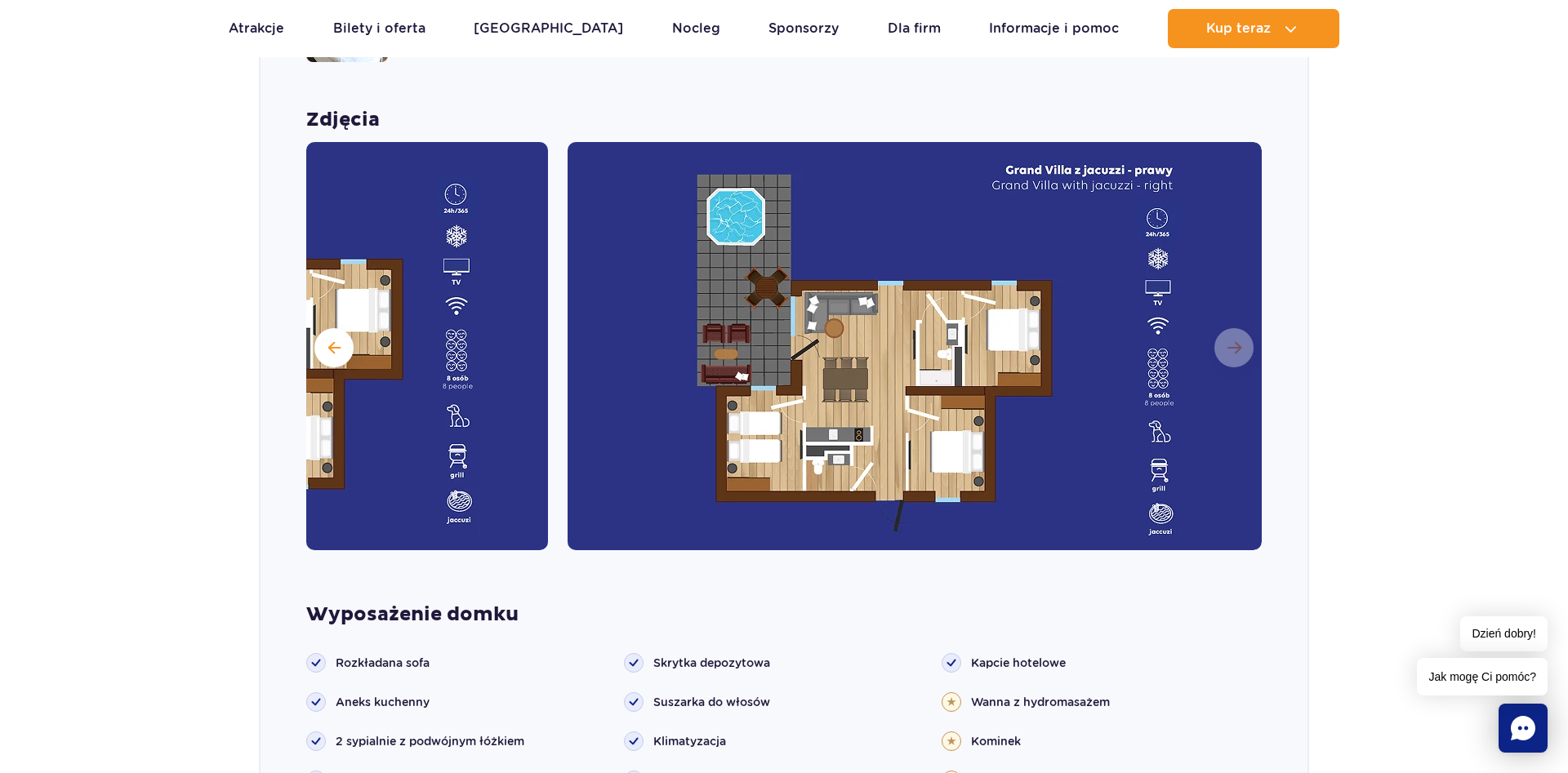
click at [1236, 324] on img at bounding box center [914, 347] width 694 height 408
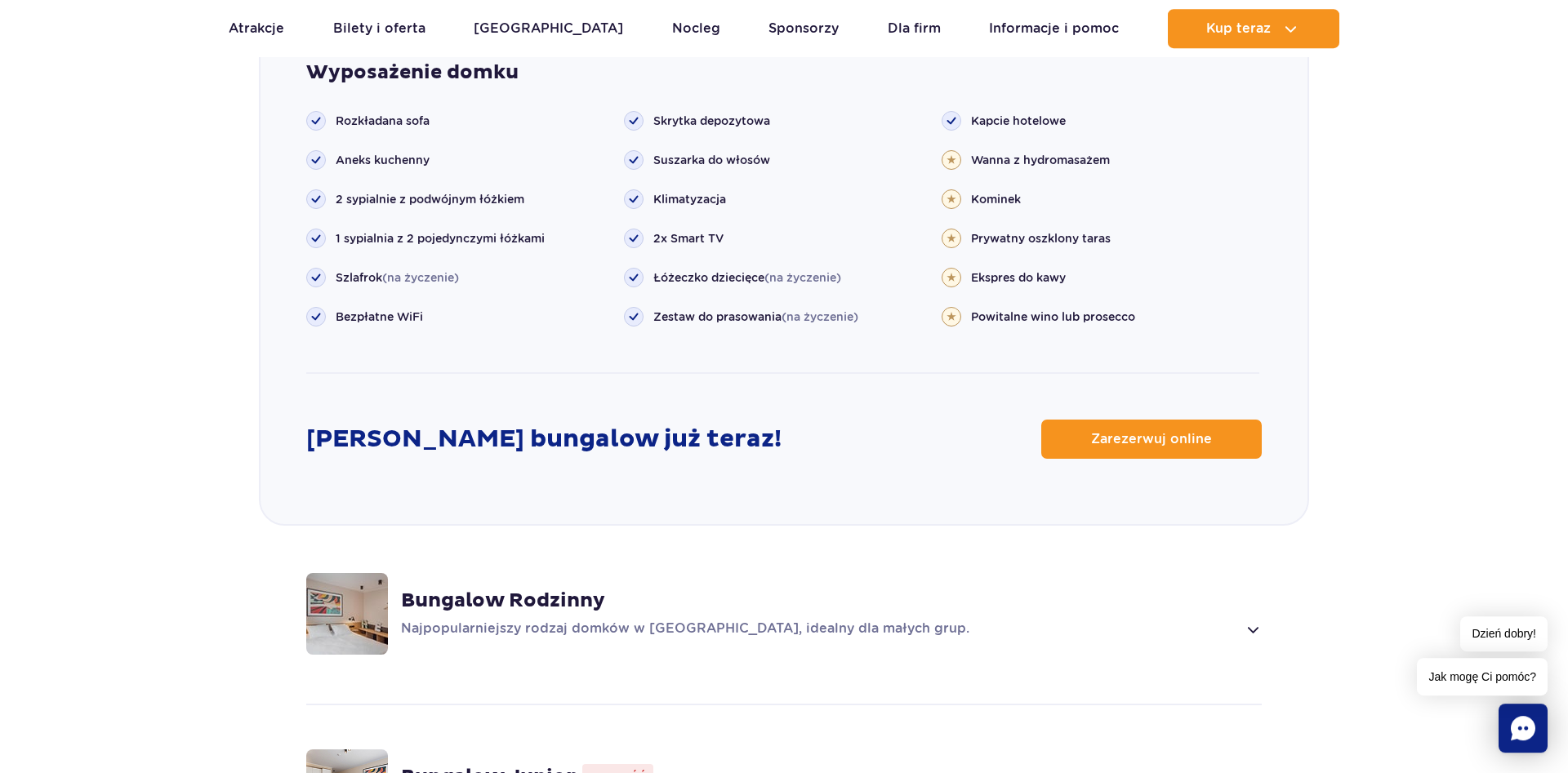
scroll to position [1975, 0]
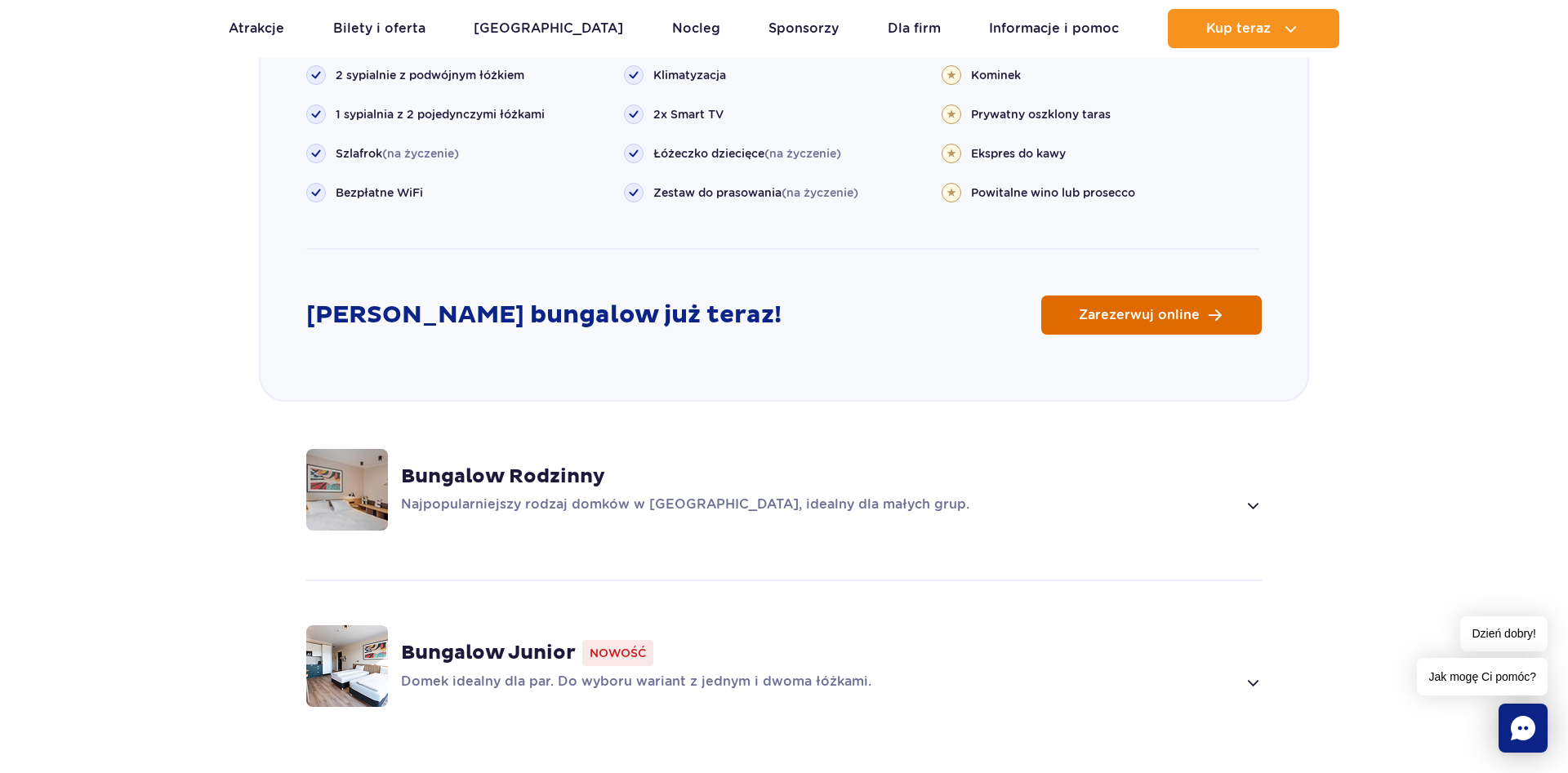
click at [1217, 296] on link "Zarezerwuj online" at bounding box center [1151, 315] width 221 height 40
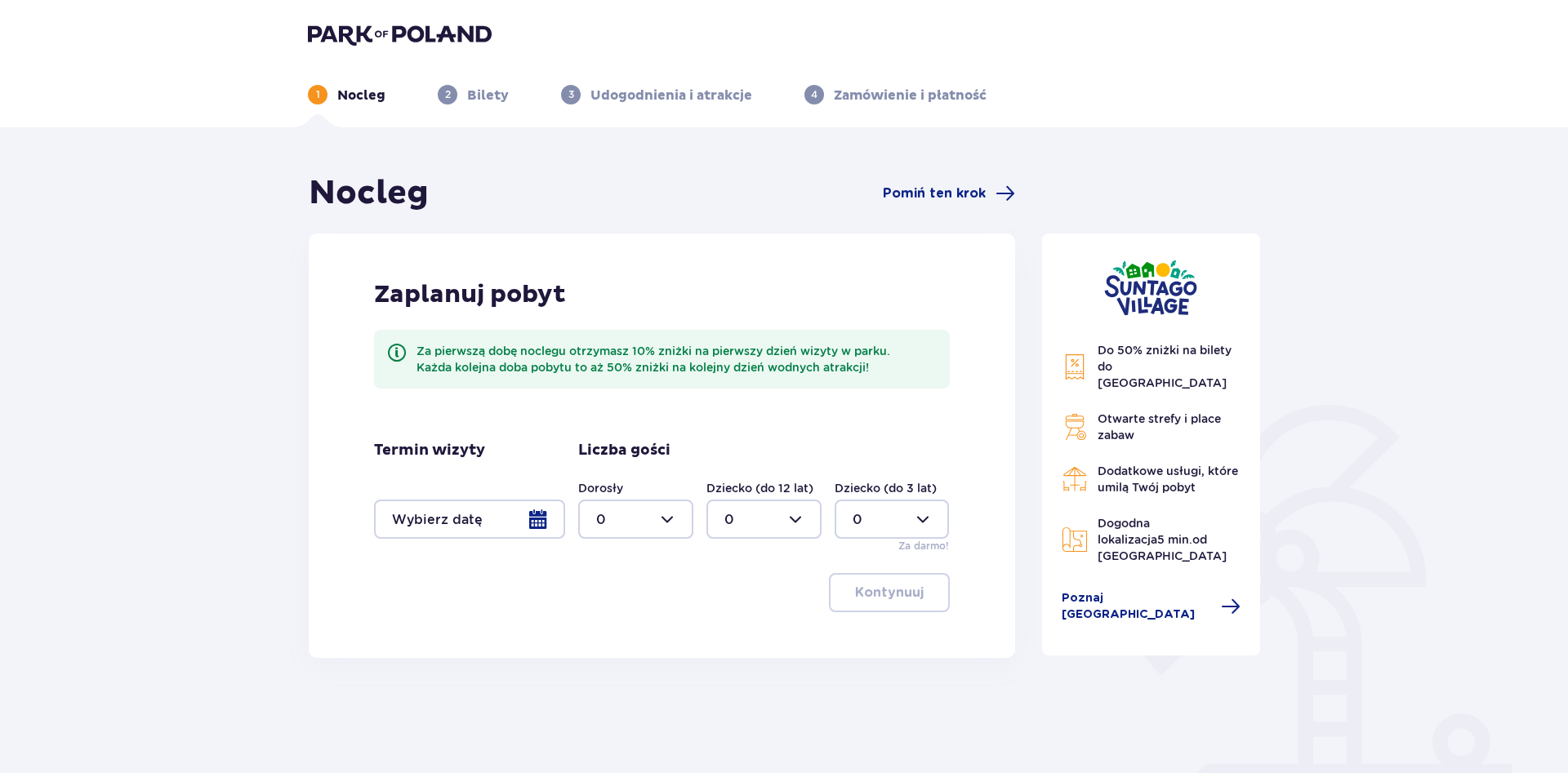
scroll to position [134, 0]
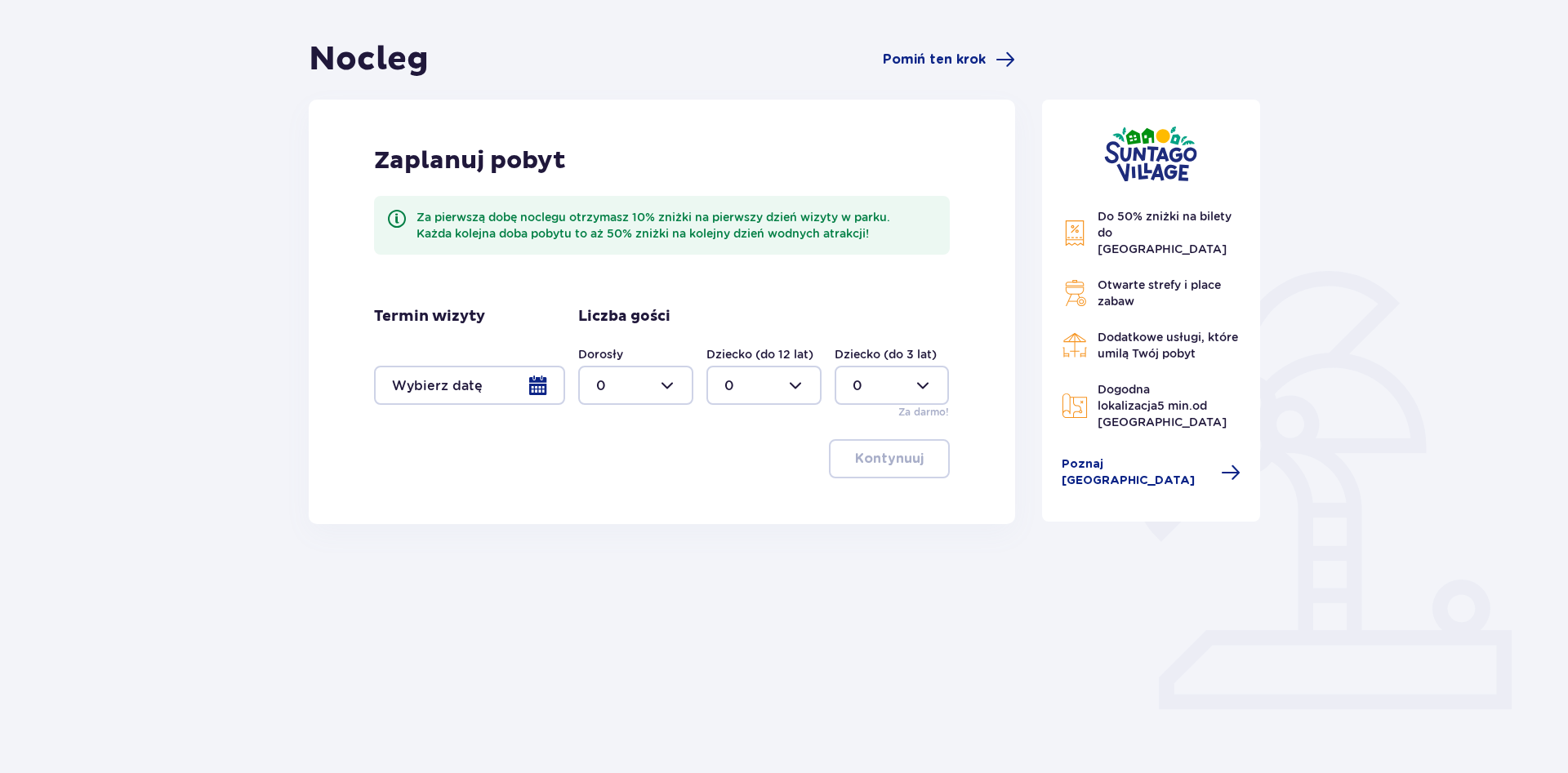
click at [544, 384] on div at bounding box center [469, 385] width 191 height 40
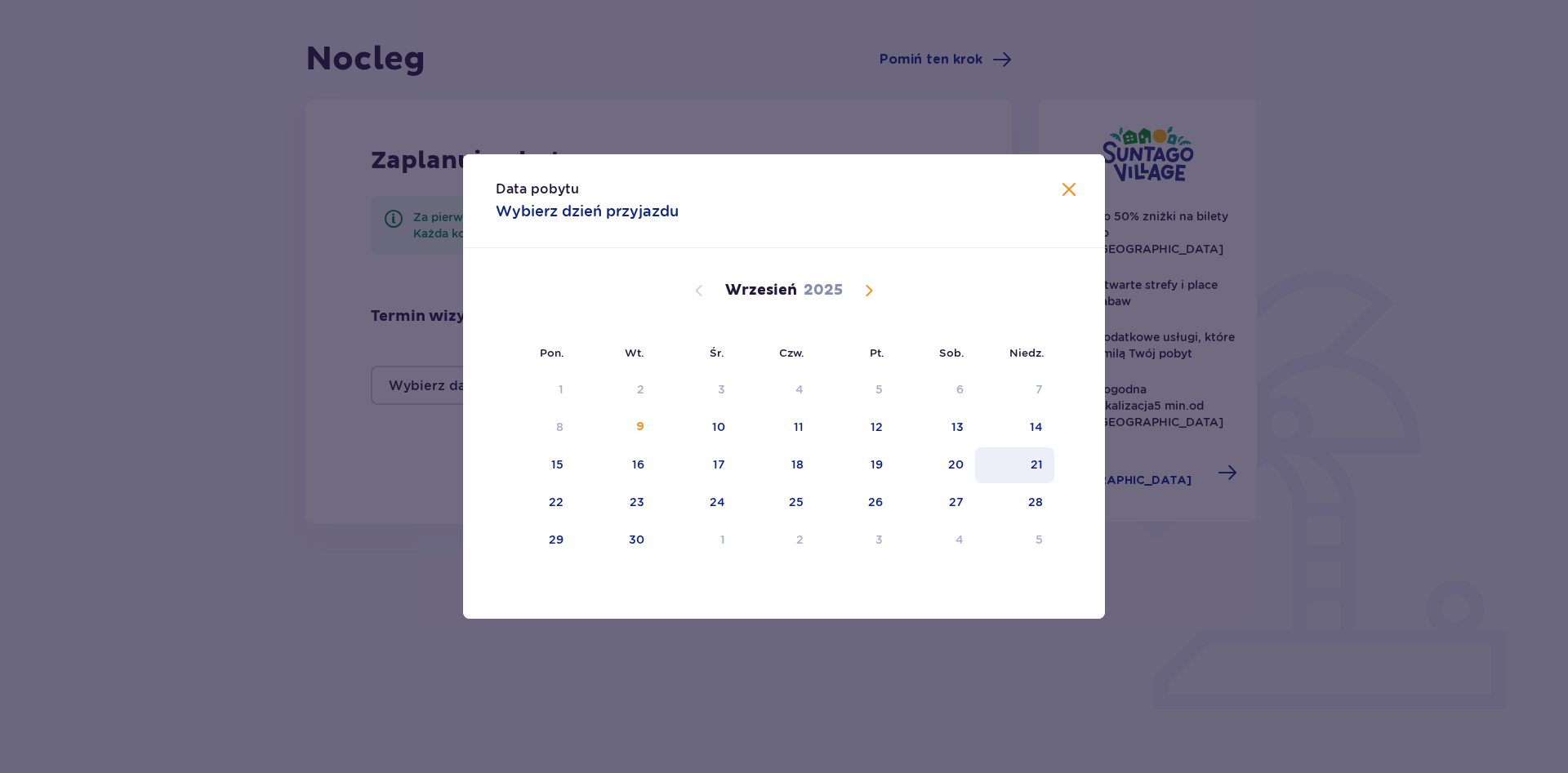
click at [1039, 462] on div "21" at bounding box center [1036, 464] width 12 height 16
click at [567, 502] on div "22" at bounding box center [535, 503] width 79 height 36
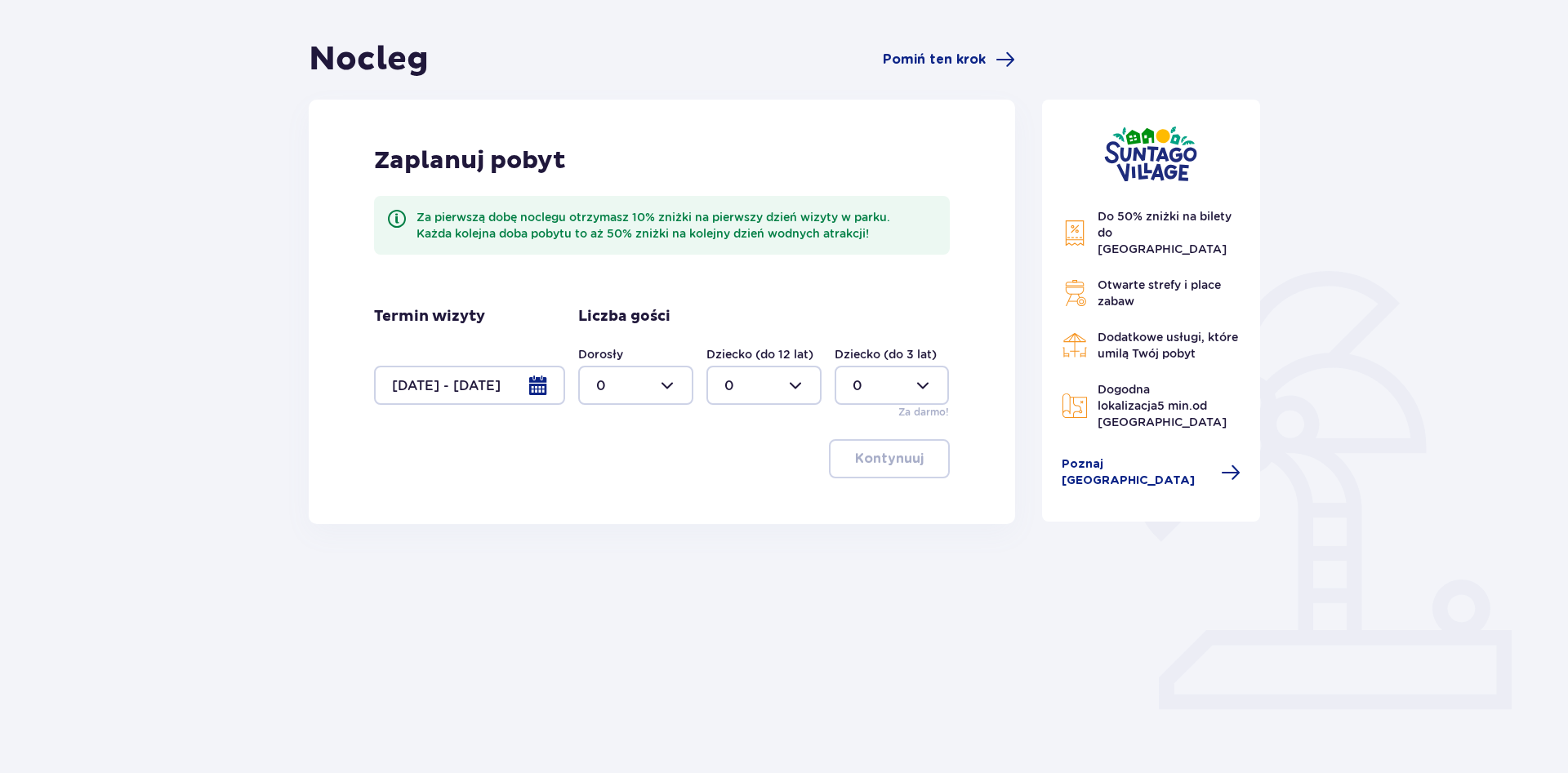
click at [544, 386] on div at bounding box center [469, 385] width 191 height 40
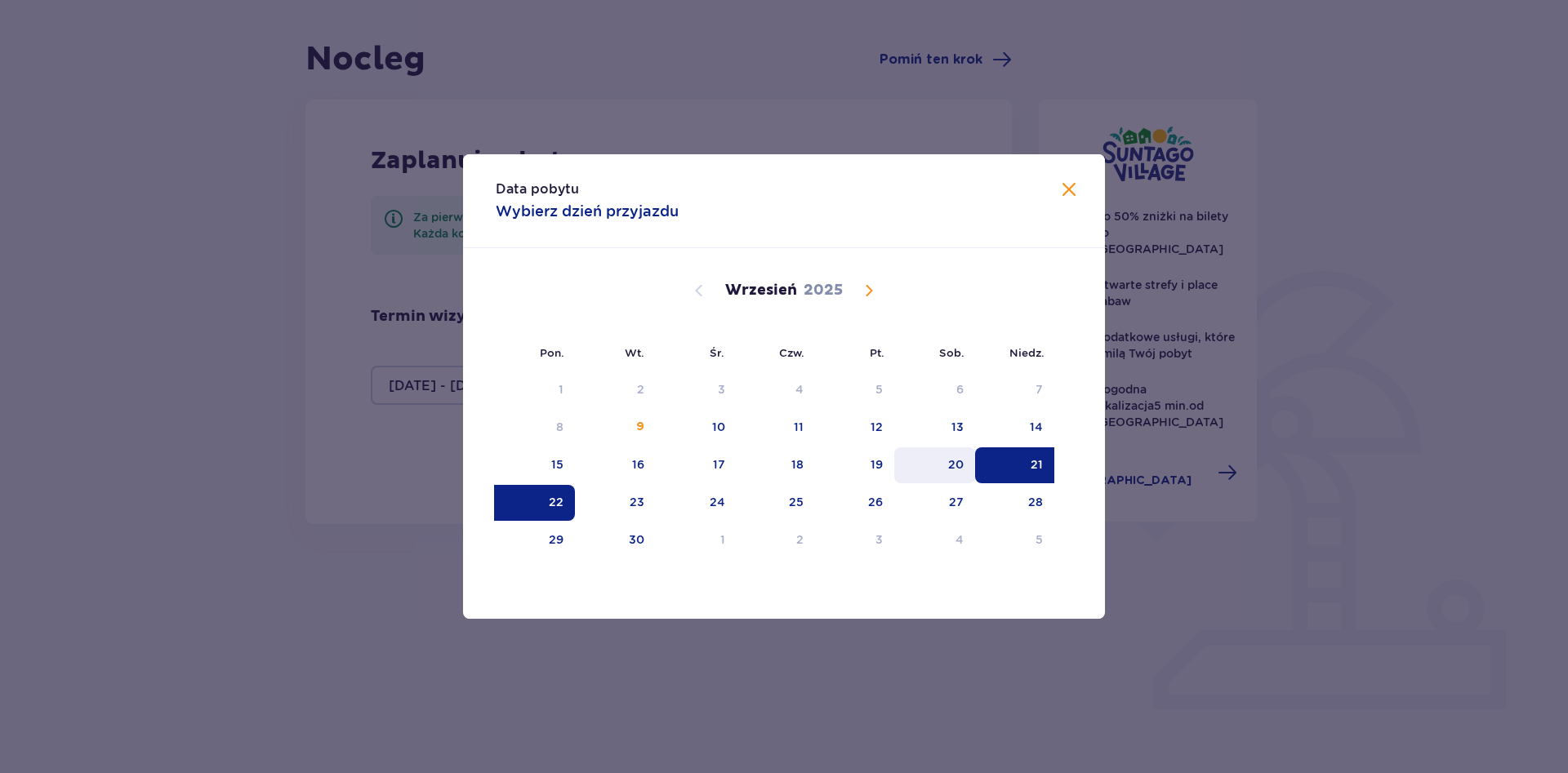
click at [948, 470] on div "20" at bounding box center [935, 465] width 81 height 36
click at [1046, 463] on div "21" at bounding box center [1015, 465] width 79 height 36
type input "[DATE] - [DATE]"
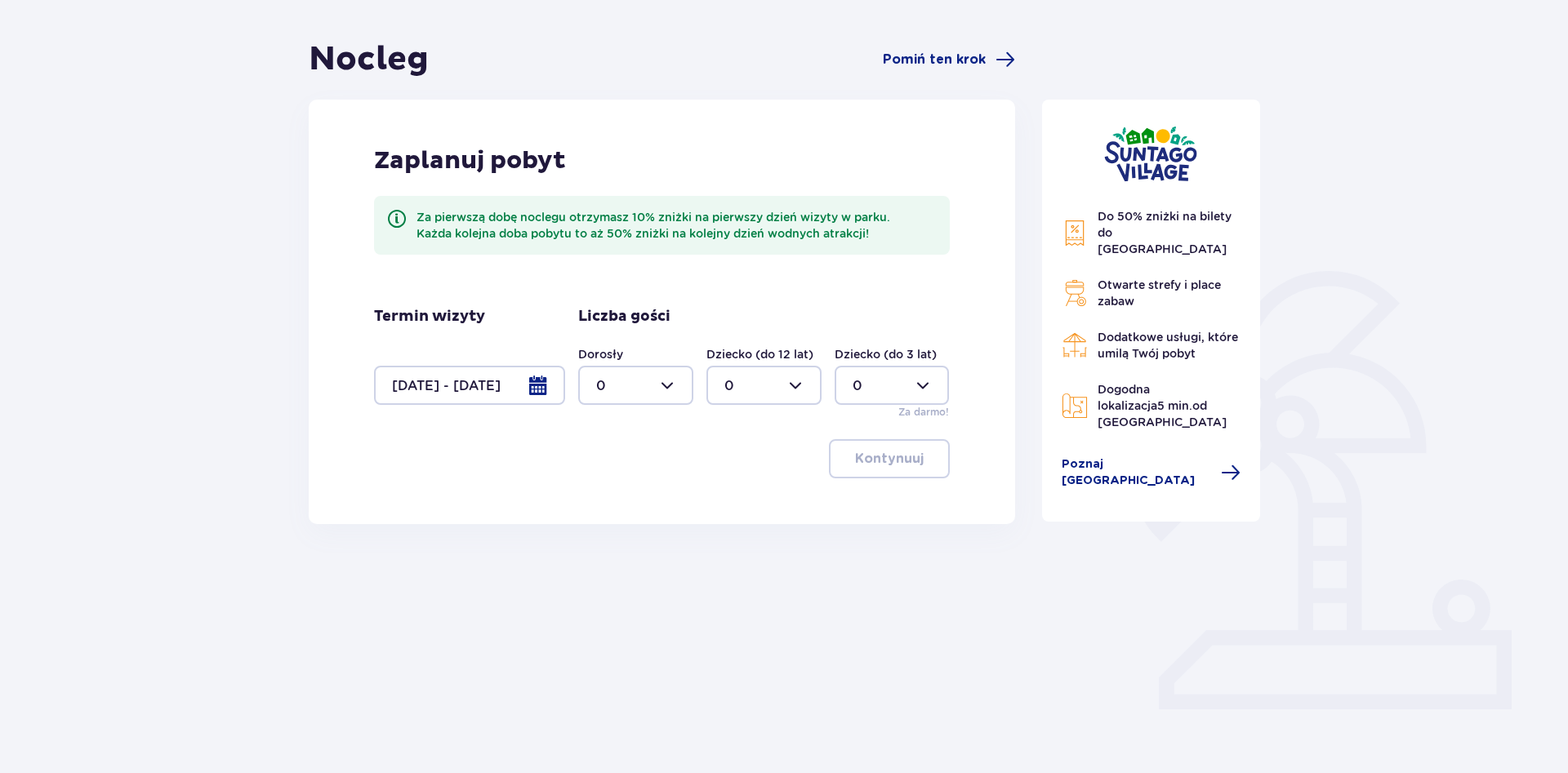
click at [674, 380] on div at bounding box center [636, 385] width 115 height 40
click at [622, 502] on div "2" at bounding box center [636, 504] width 79 height 18
click at [876, 461] on p "Kontynuuj" at bounding box center [889, 459] width 68 height 18
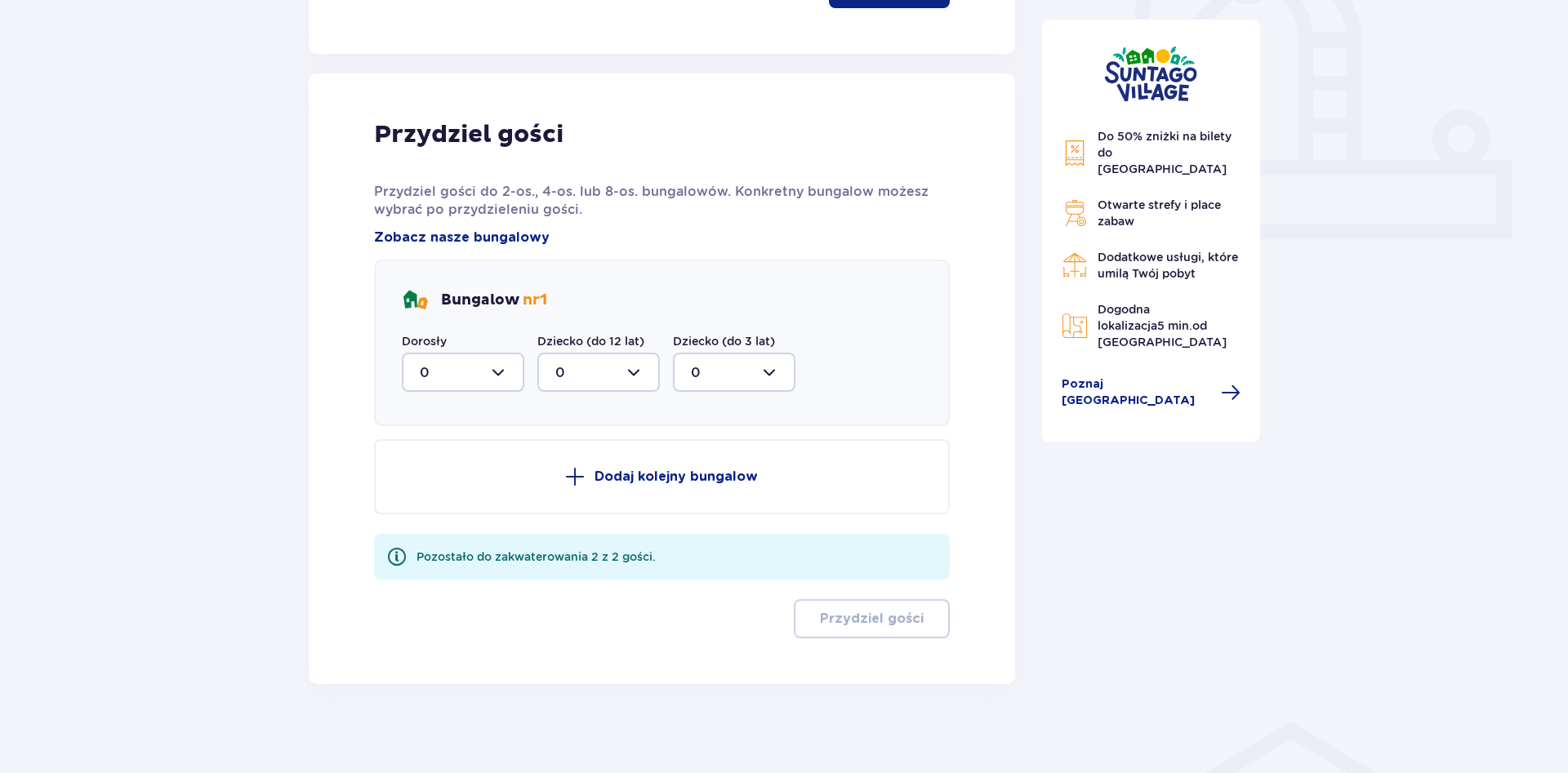
scroll to position [613, 0]
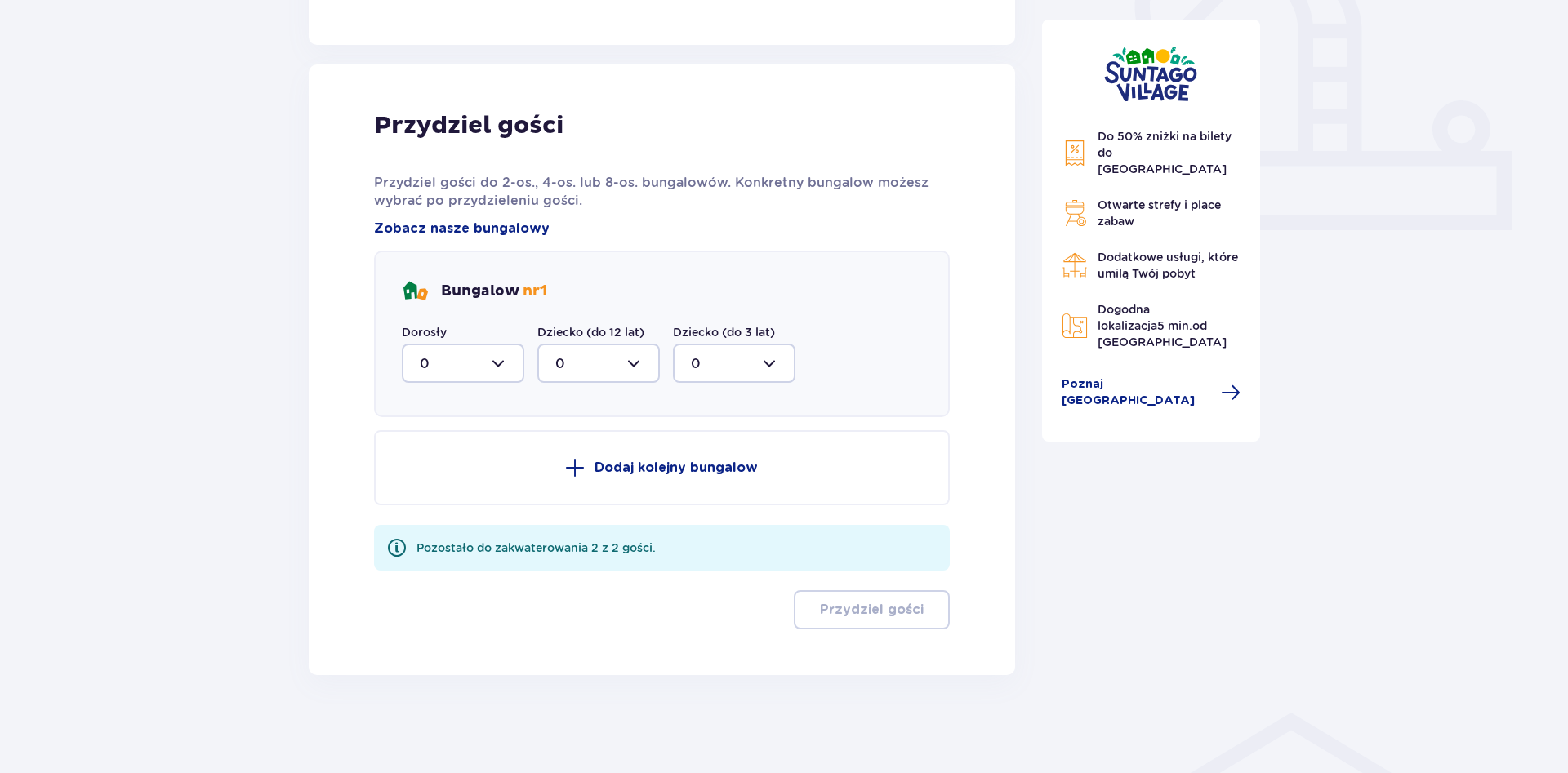
click at [504, 364] on div at bounding box center [463, 363] width 123 height 40
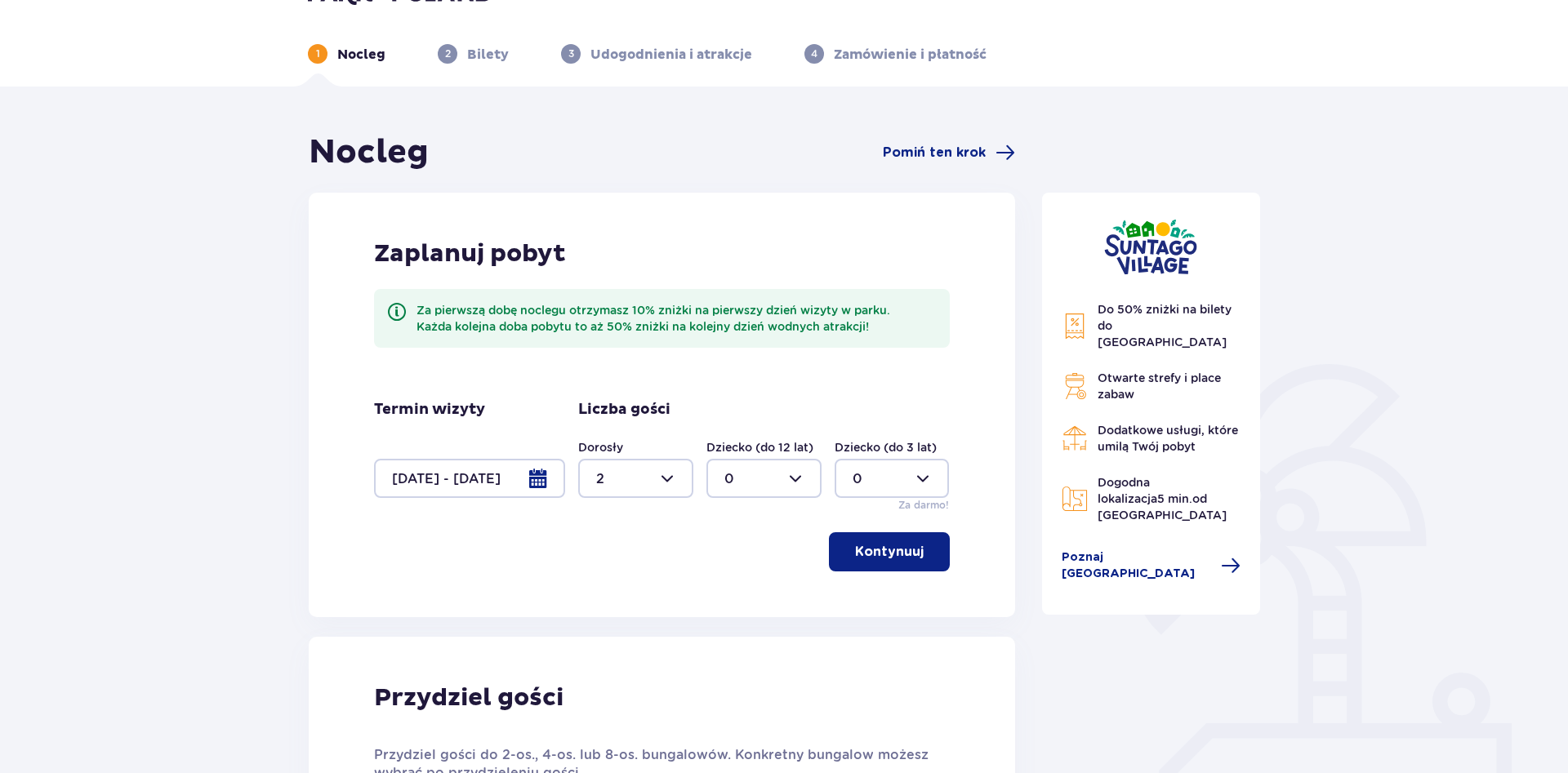
scroll to position [30, 0]
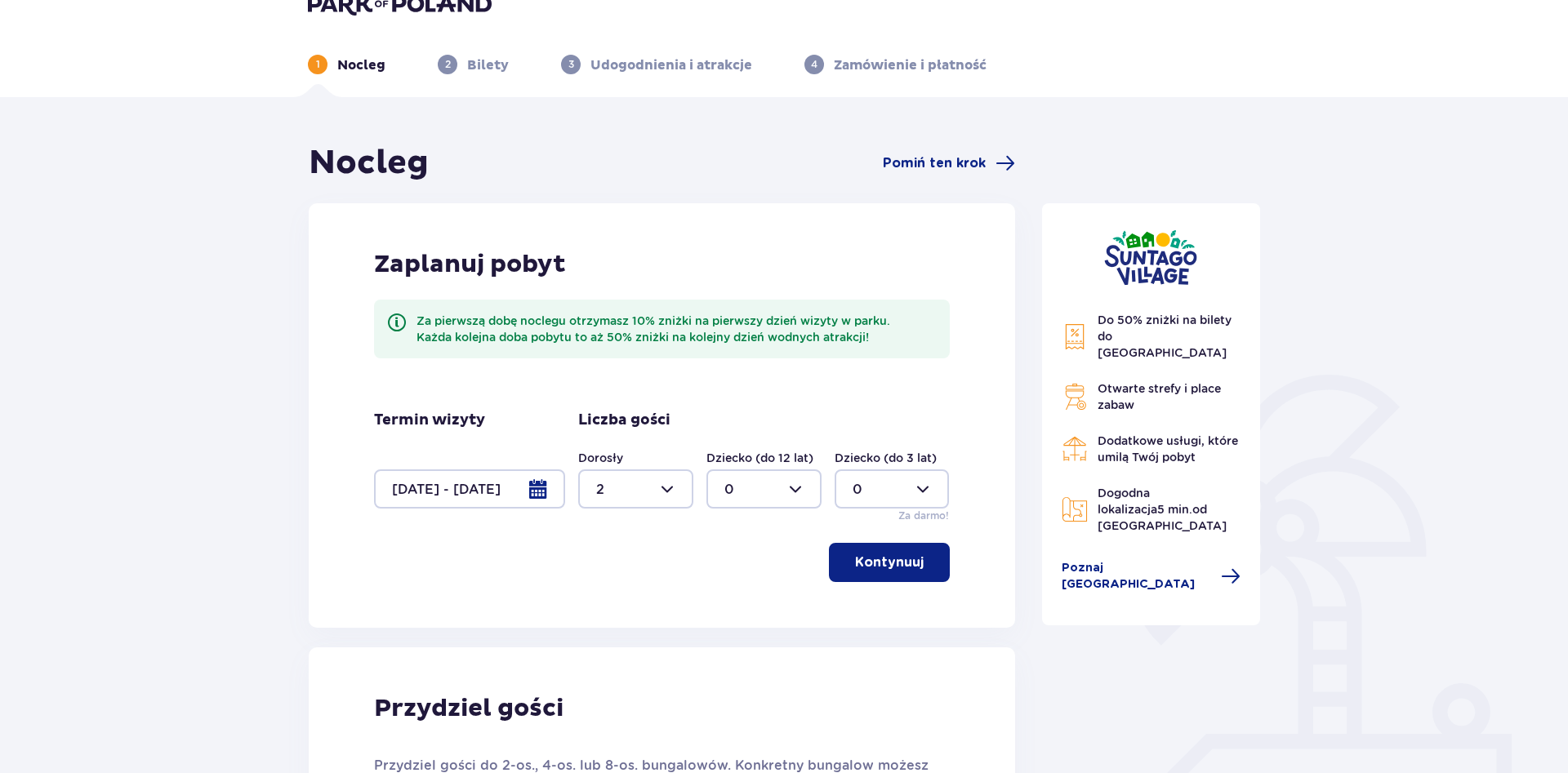
click at [674, 490] on div at bounding box center [636, 489] width 115 height 40
click at [625, 564] on div "6" at bounding box center [636, 558] width 79 height 18
type input "6"
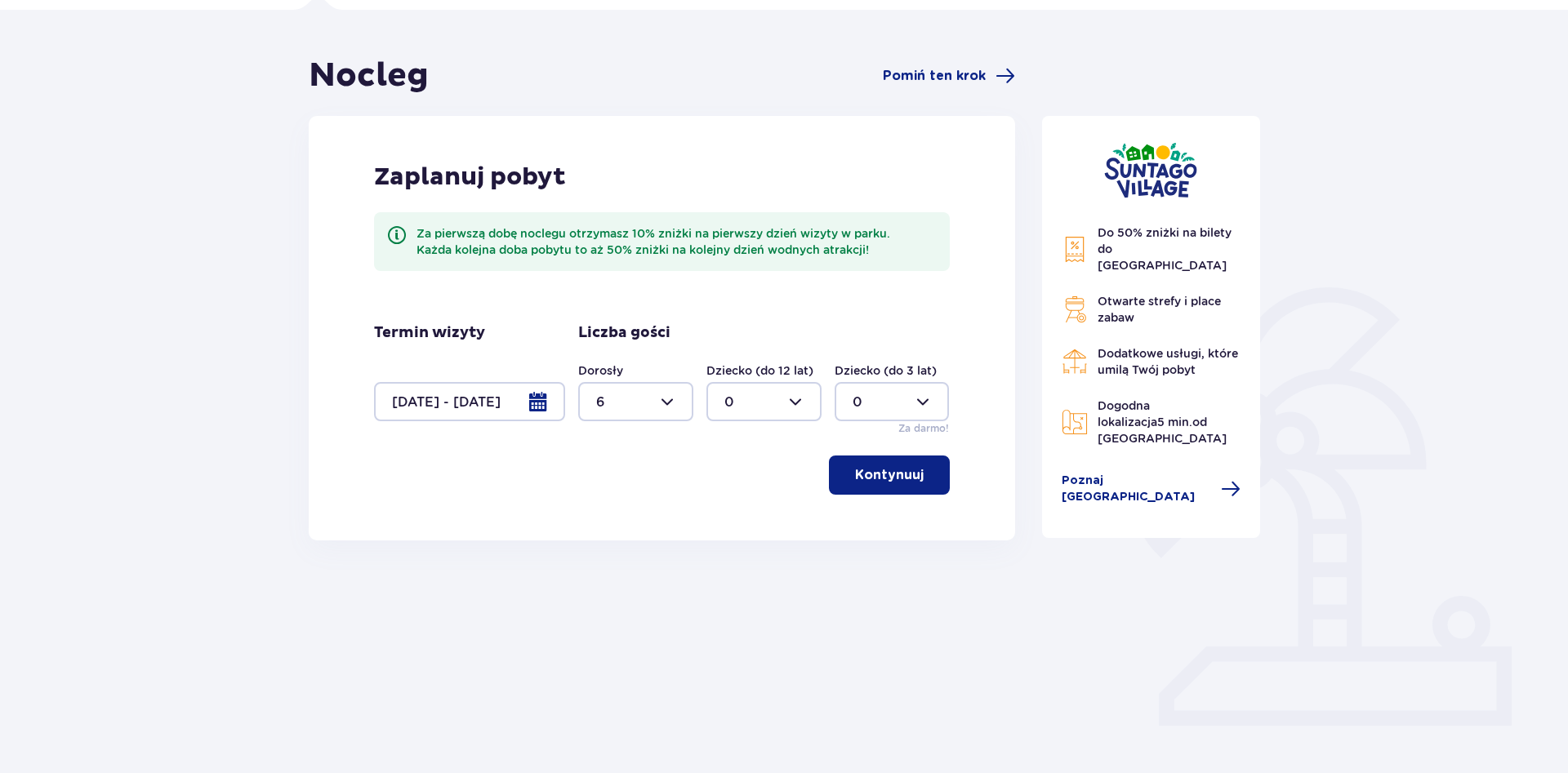
scroll to position [134, 0]
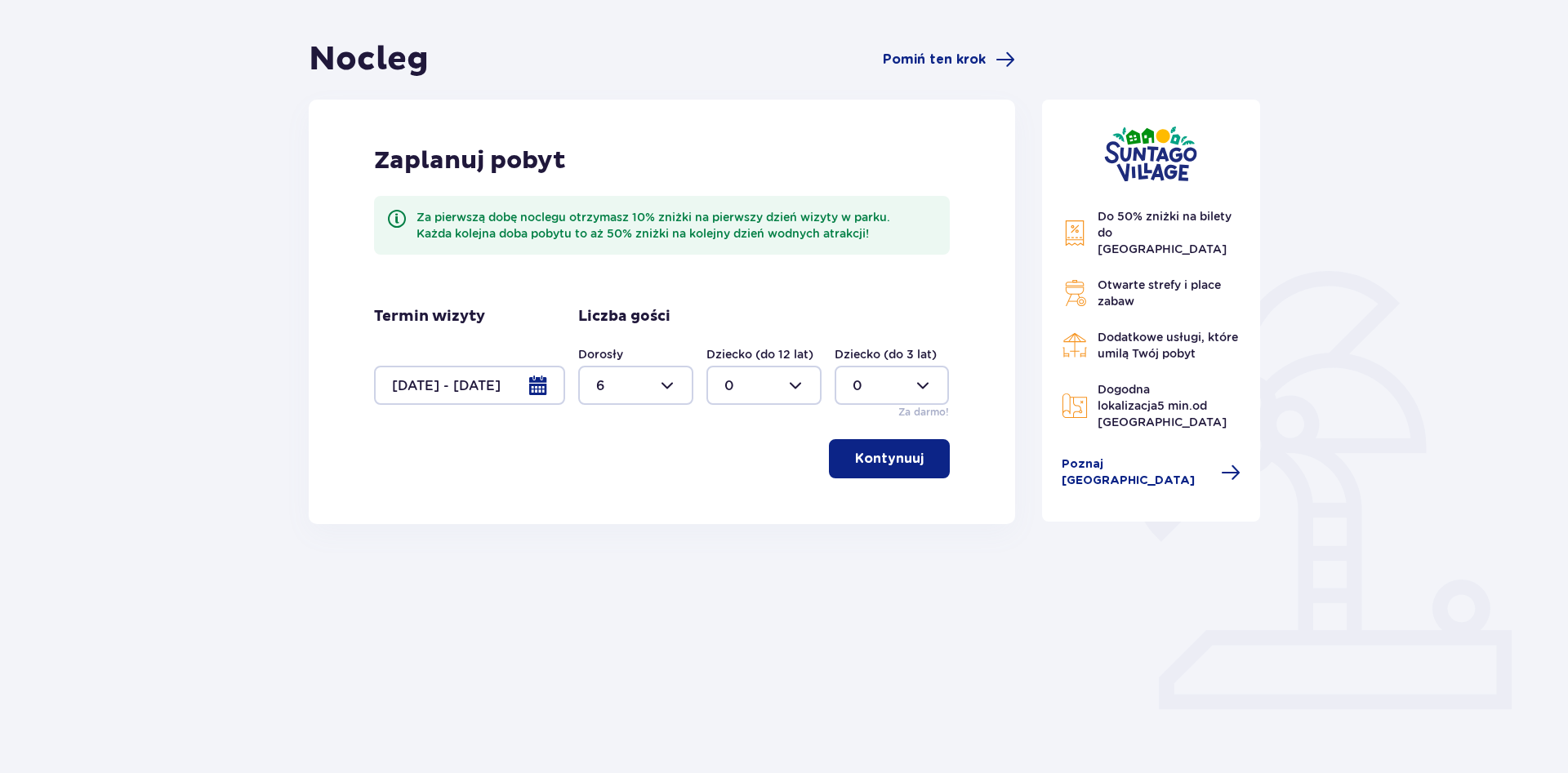
click at [909, 461] on p "Kontynuuj" at bounding box center [889, 459] width 68 height 18
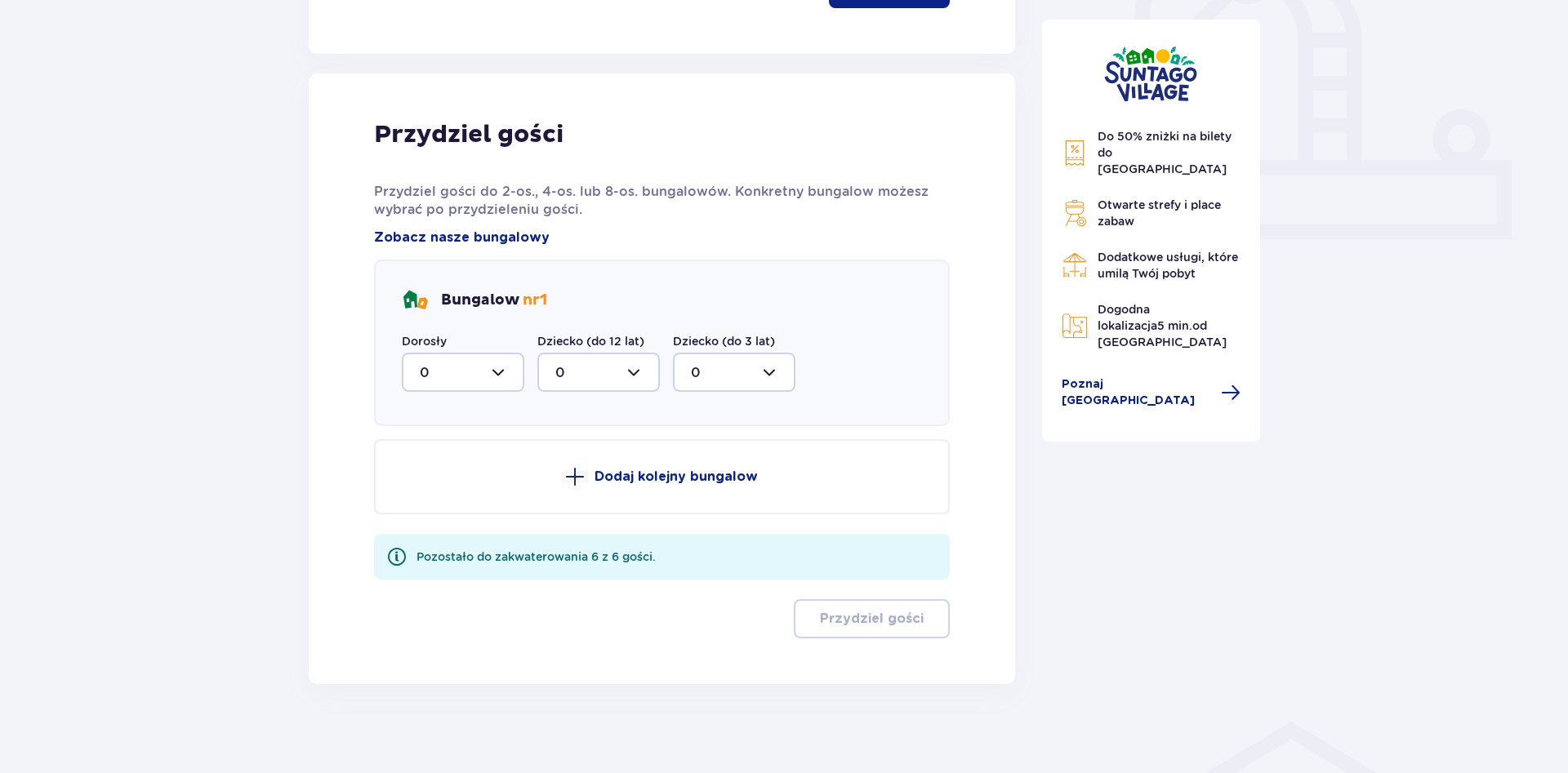
scroll to position [613, 0]
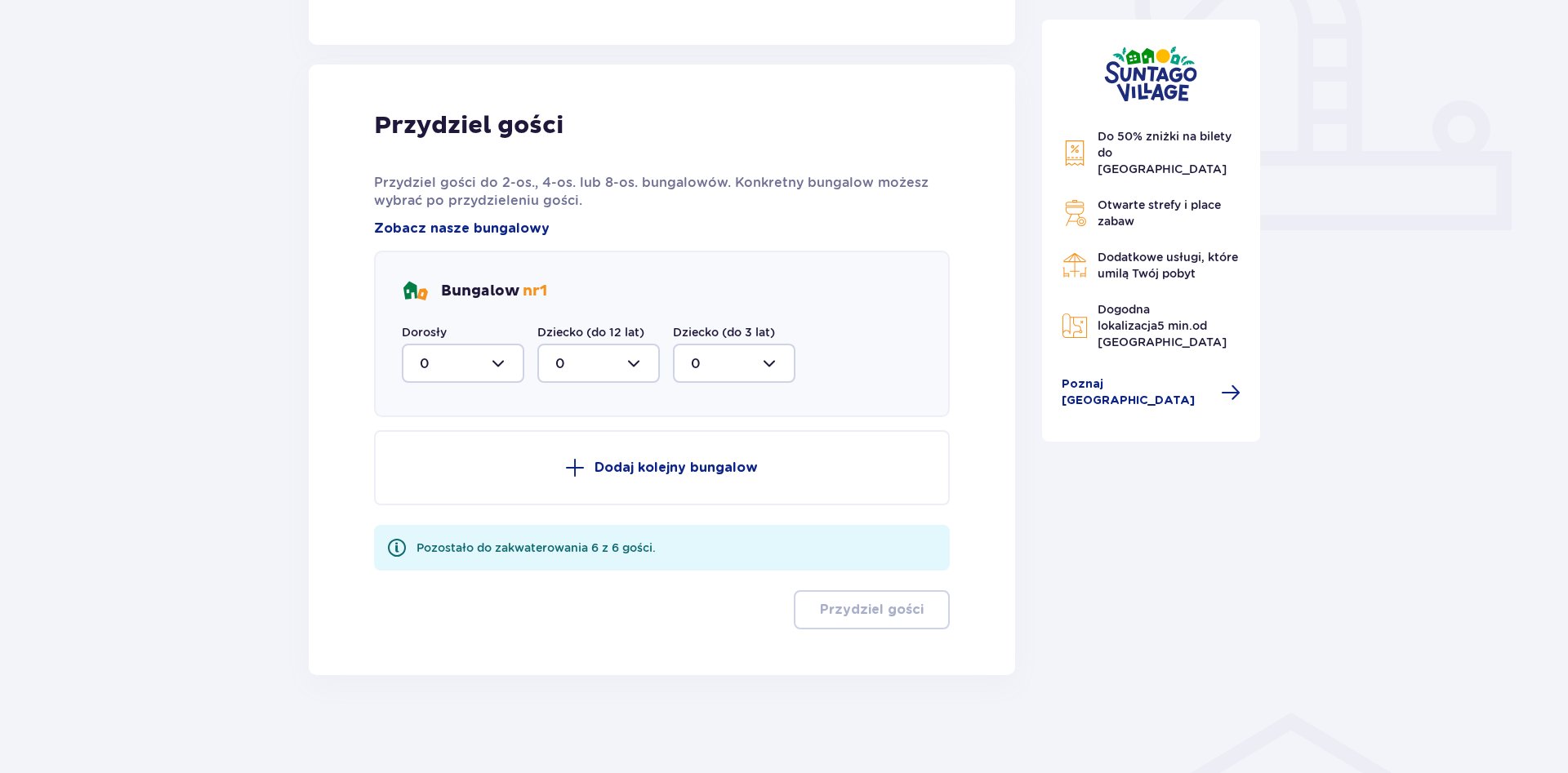
click at [505, 356] on div at bounding box center [463, 363] width 123 height 40
click at [450, 521] on div "6" at bounding box center [463, 523] width 86 height 18
type input "6"
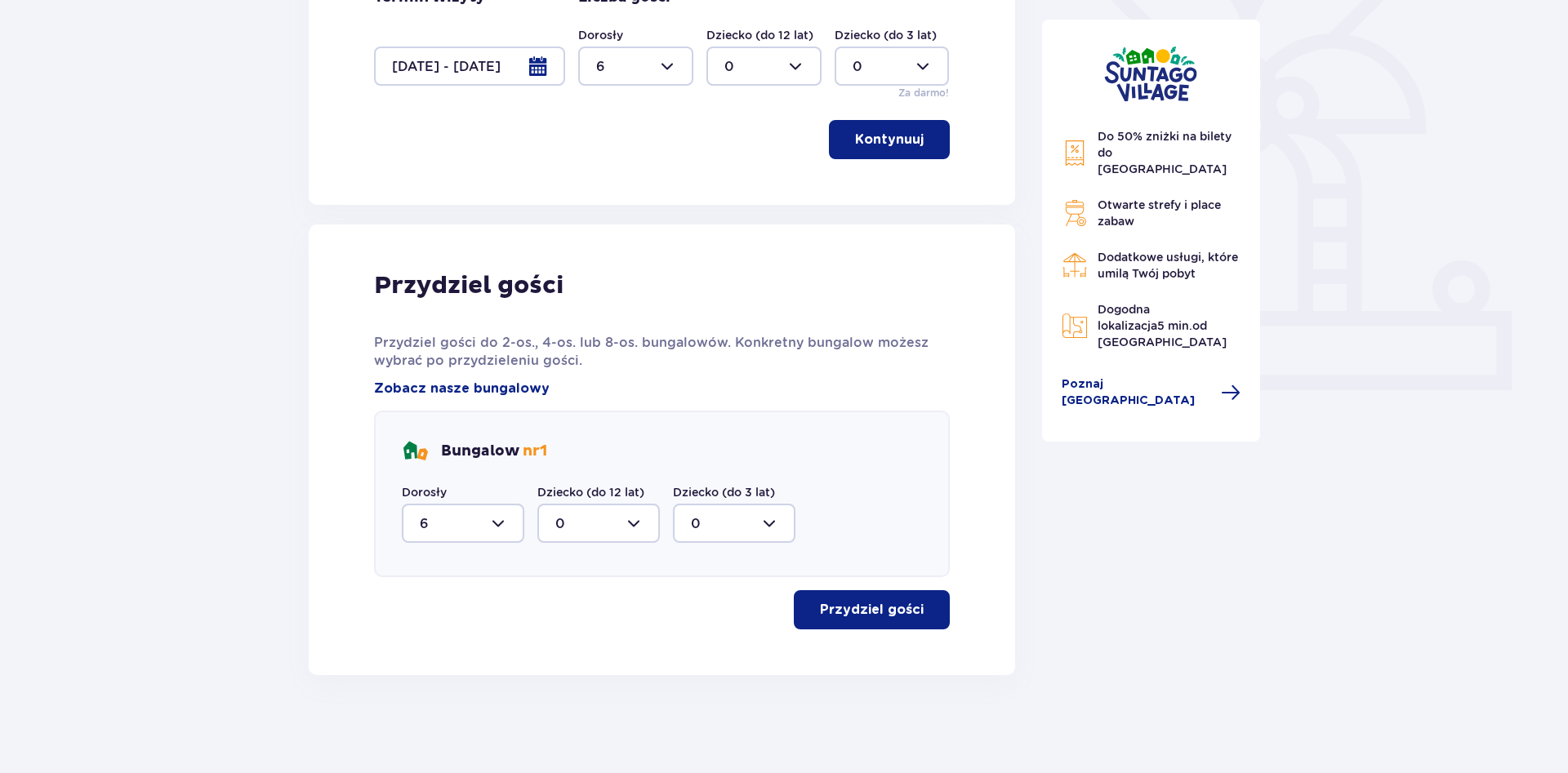
scroll to position [453, 0]
click at [839, 608] on p "Przydziel gości" at bounding box center [872, 610] width 104 height 18
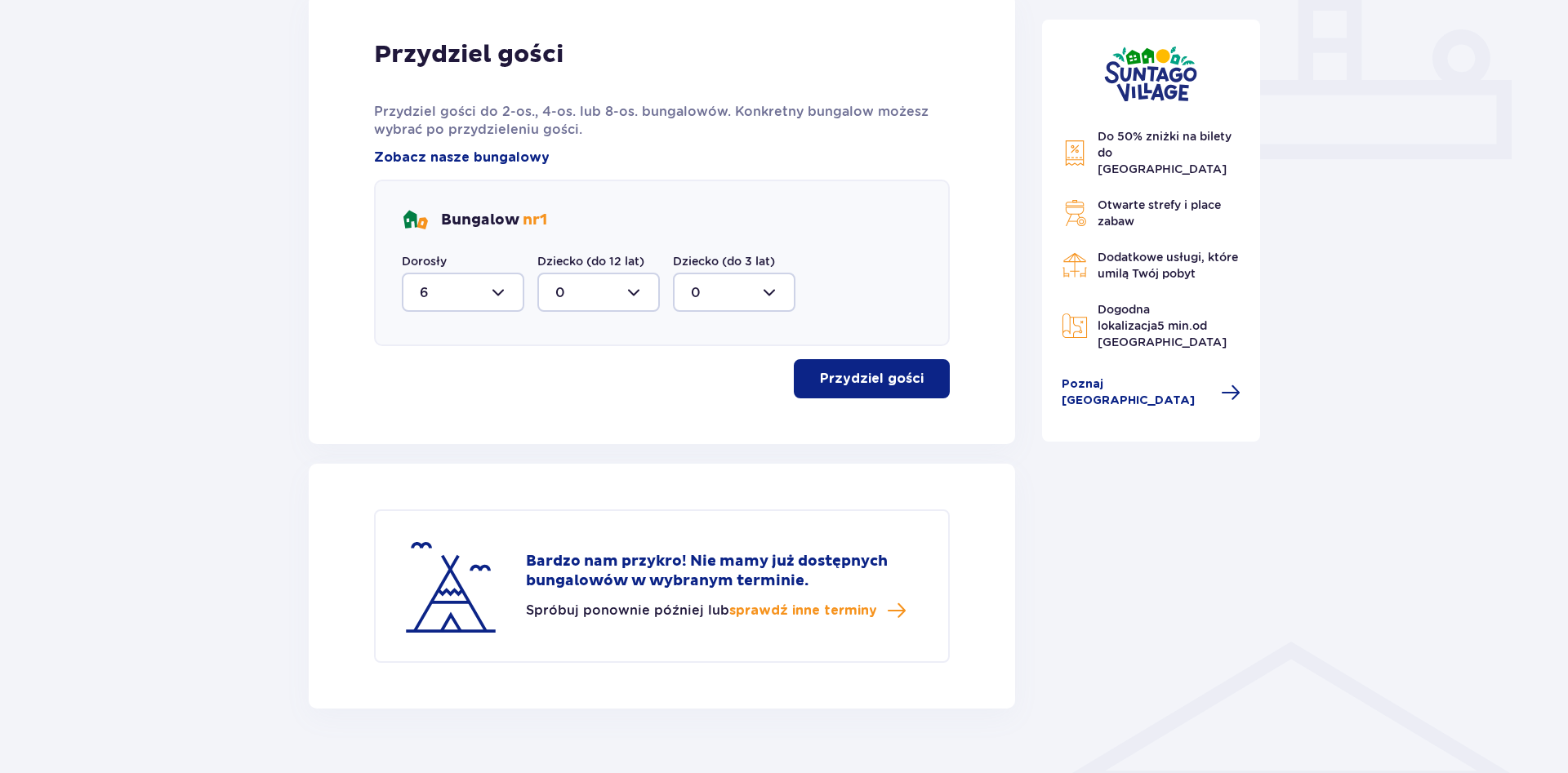
scroll to position [718, 0]
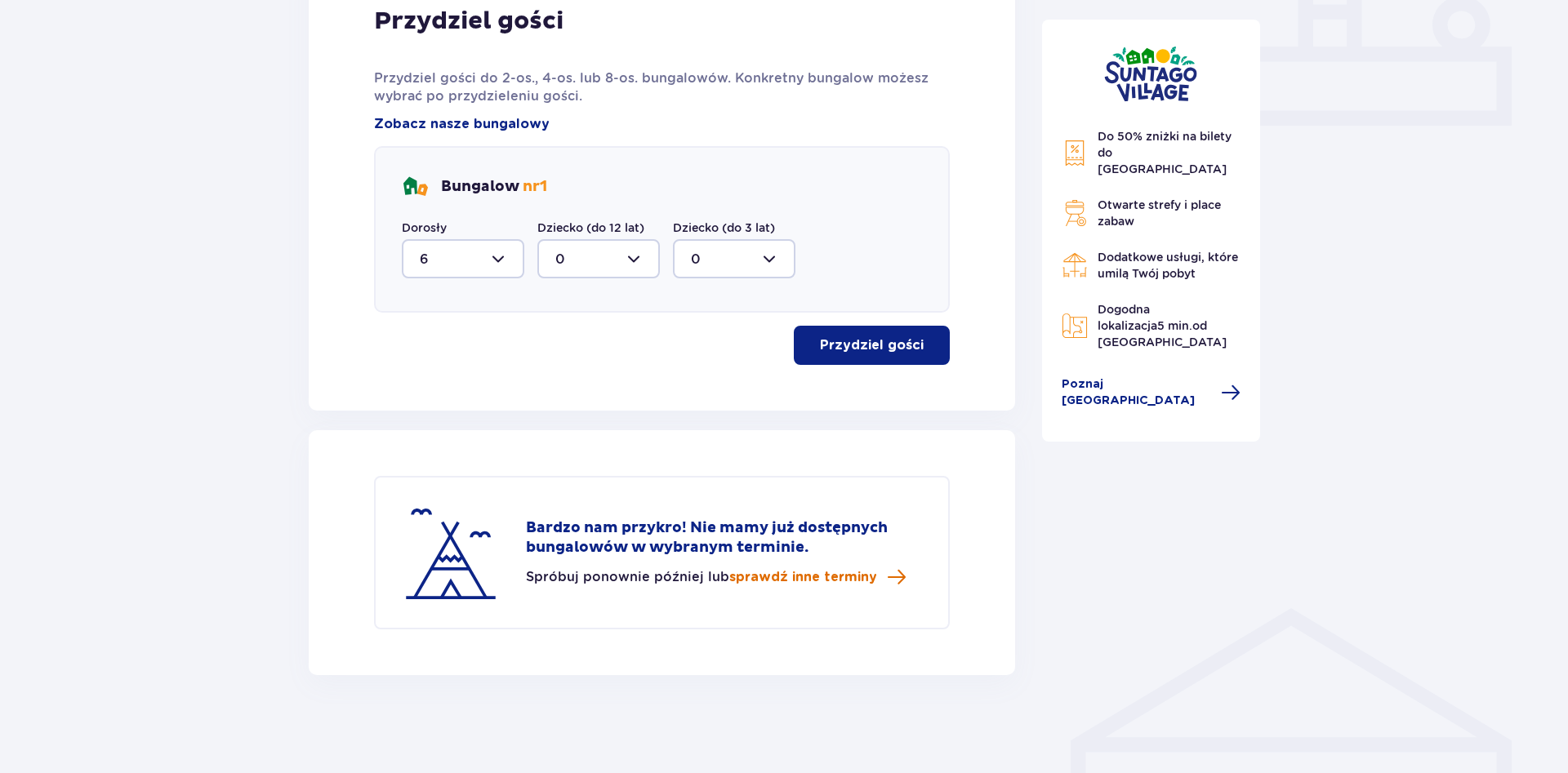
click at [793, 575] on span "sprawdź inne terminy" at bounding box center [802, 577] width 147 height 18
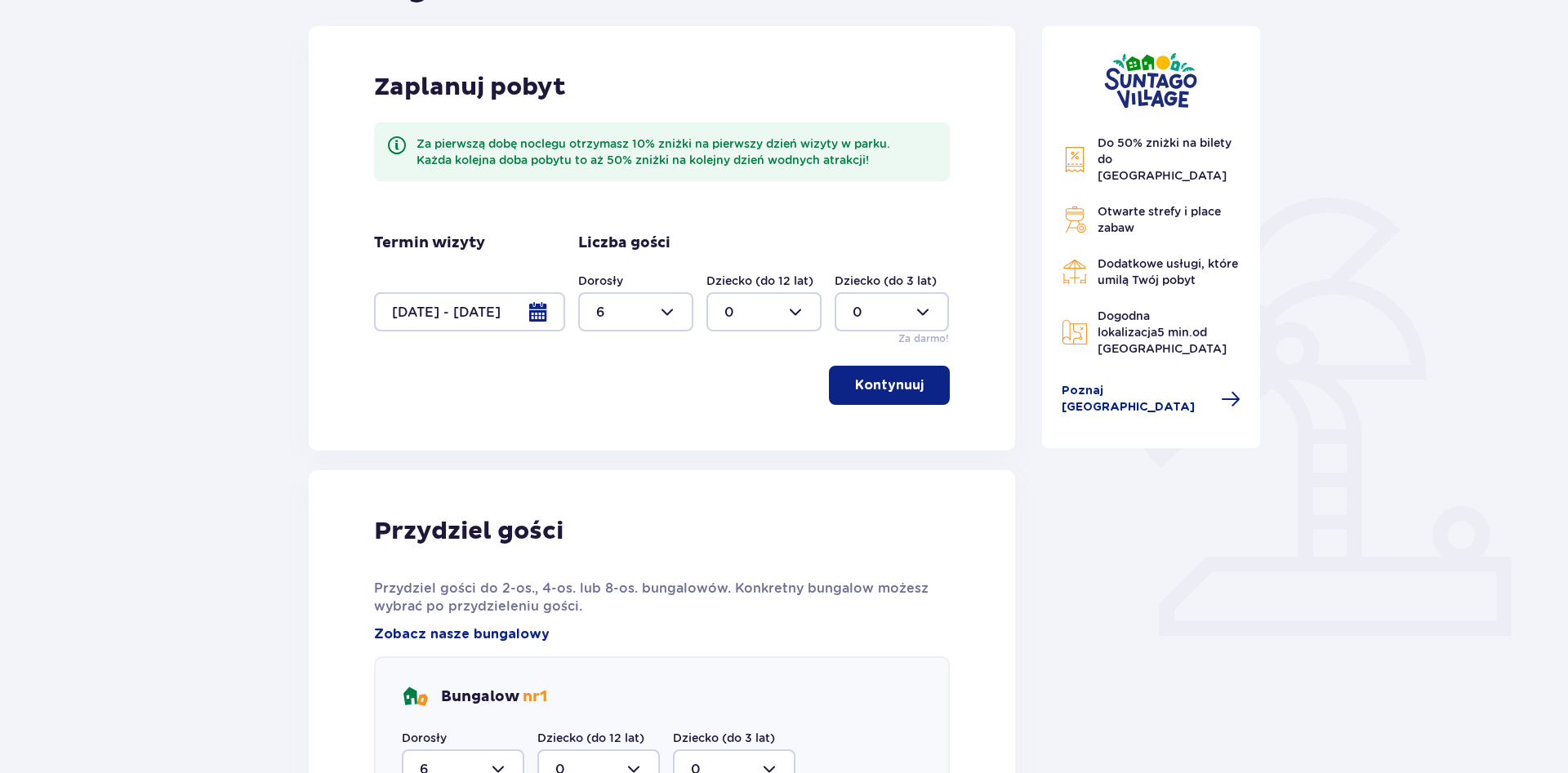
scroll to position [193, 0]
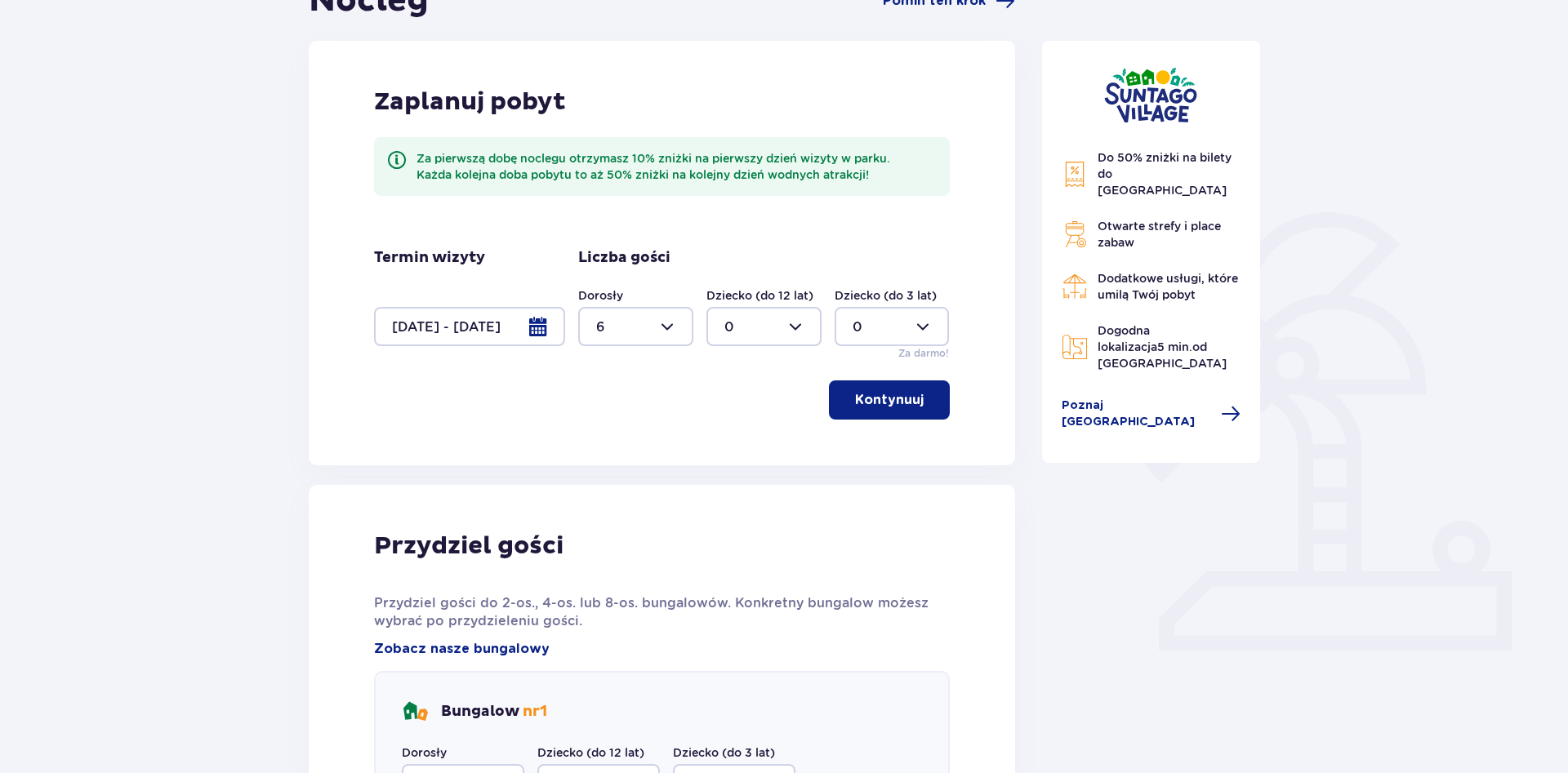
click at [541, 328] on div at bounding box center [469, 327] width 191 height 40
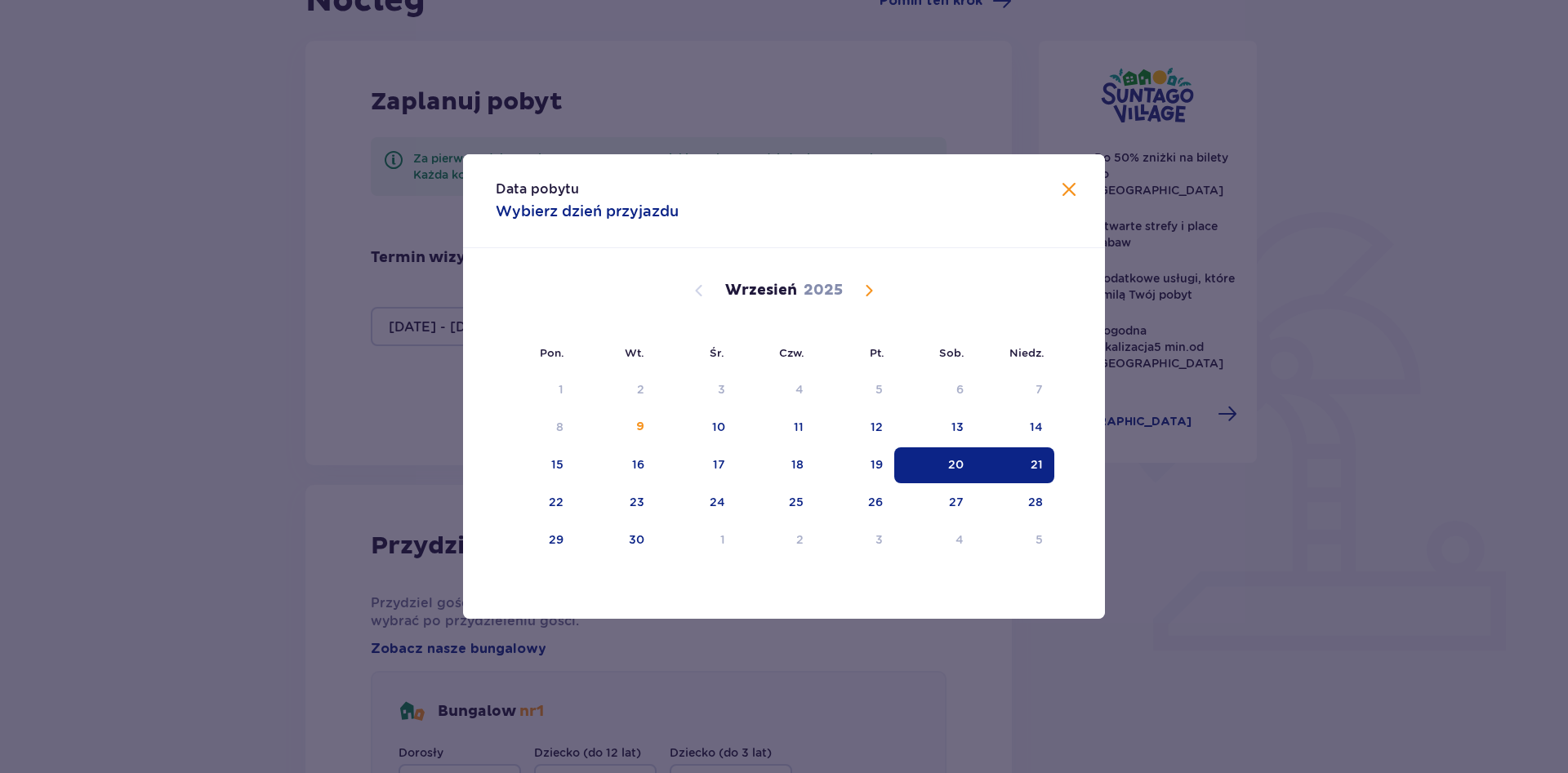
click at [871, 282] on span "Calendar" at bounding box center [869, 291] width 20 height 20
click at [871, 284] on span "Calendar" at bounding box center [869, 291] width 20 height 20
click at [713, 542] on div "31" at bounding box center [696, 541] width 81 height 36
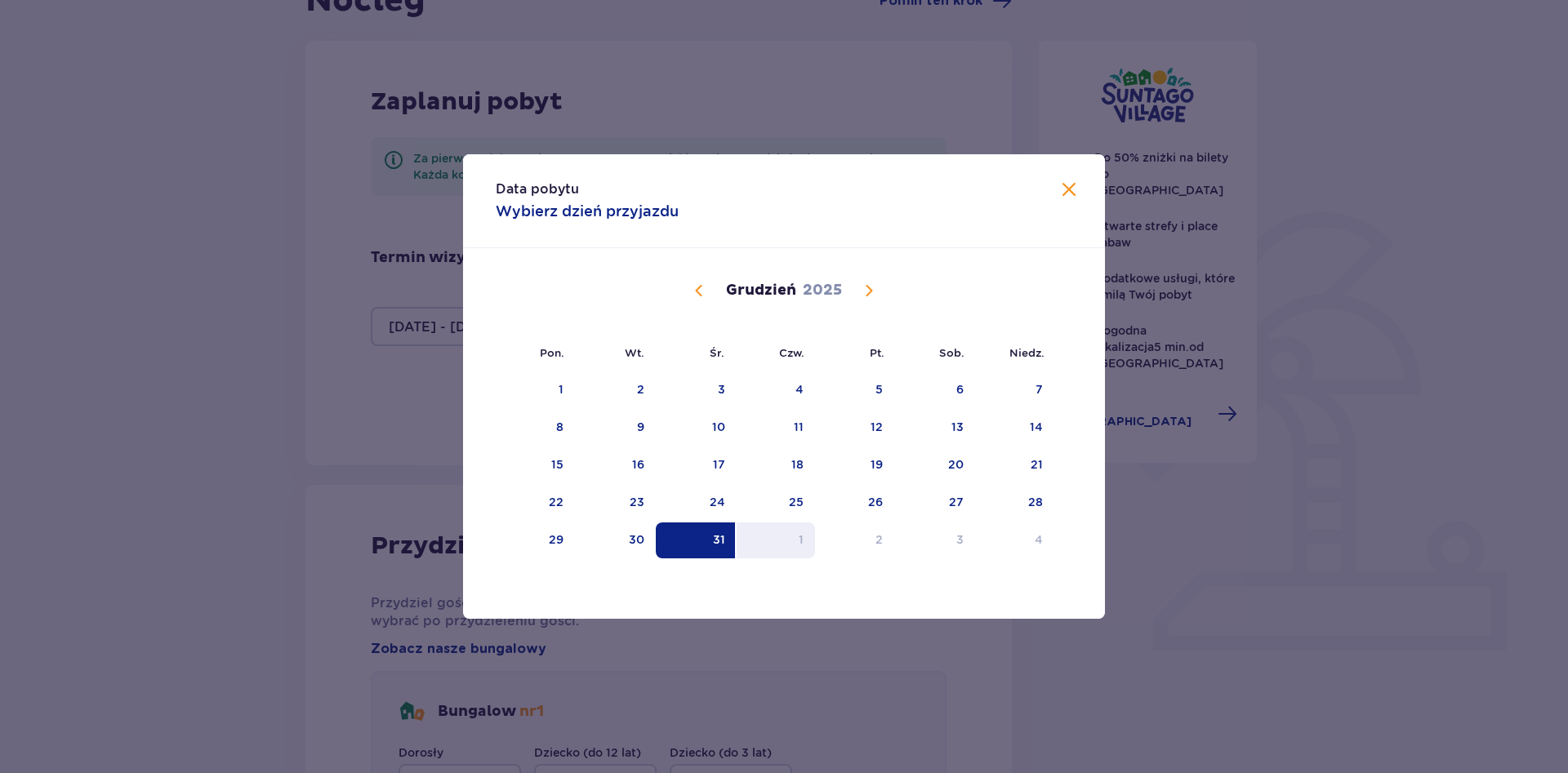
click at [794, 542] on div "1" at bounding box center [776, 541] width 79 height 36
type input "[DATE] - [DATE]"
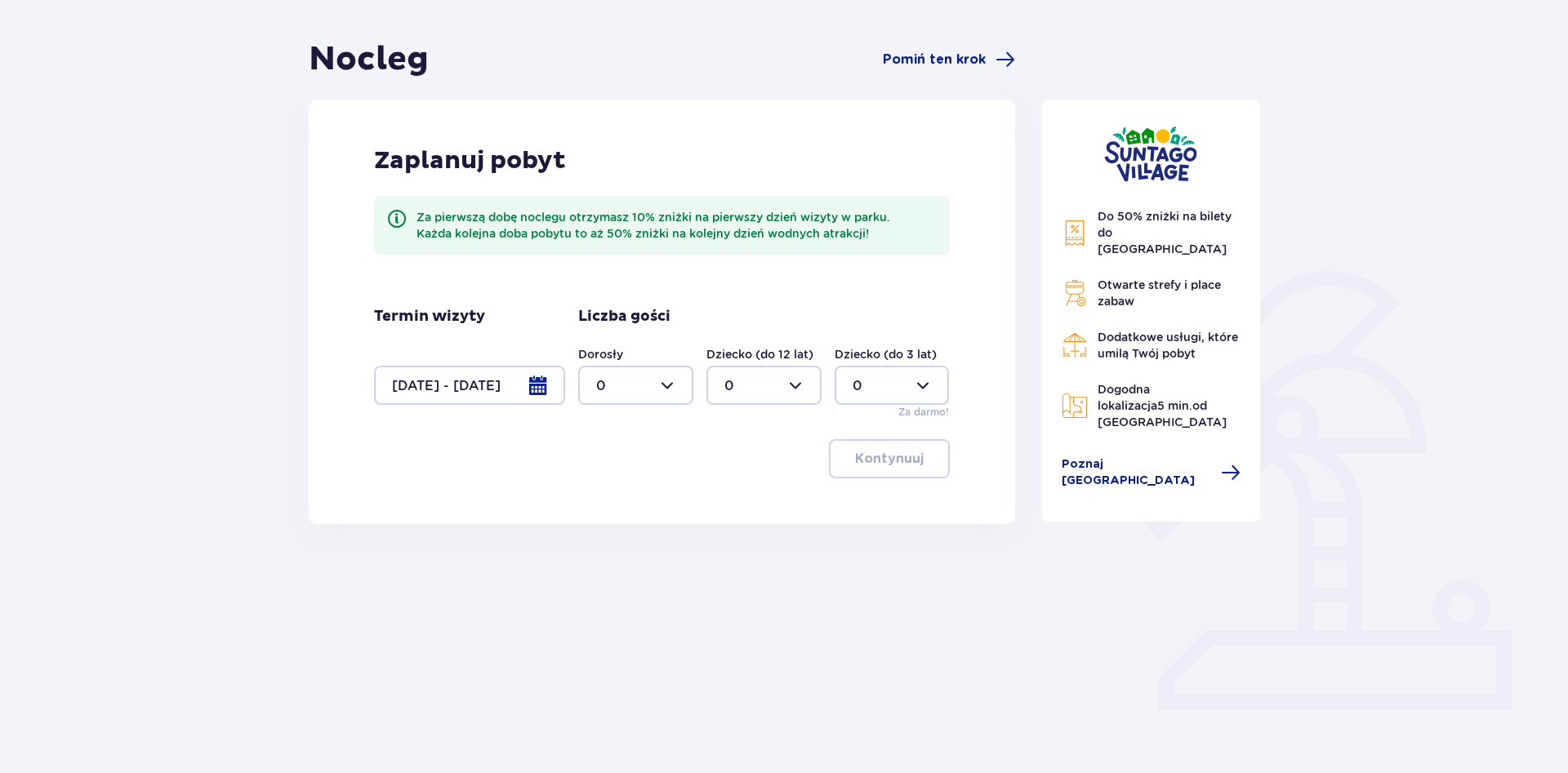
click at [674, 385] on div at bounding box center [636, 385] width 115 height 40
click at [619, 452] on div "6" at bounding box center [636, 454] width 79 height 18
type input "6"
click at [876, 450] on button "Kontynuuj" at bounding box center [889, 459] width 121 height 40
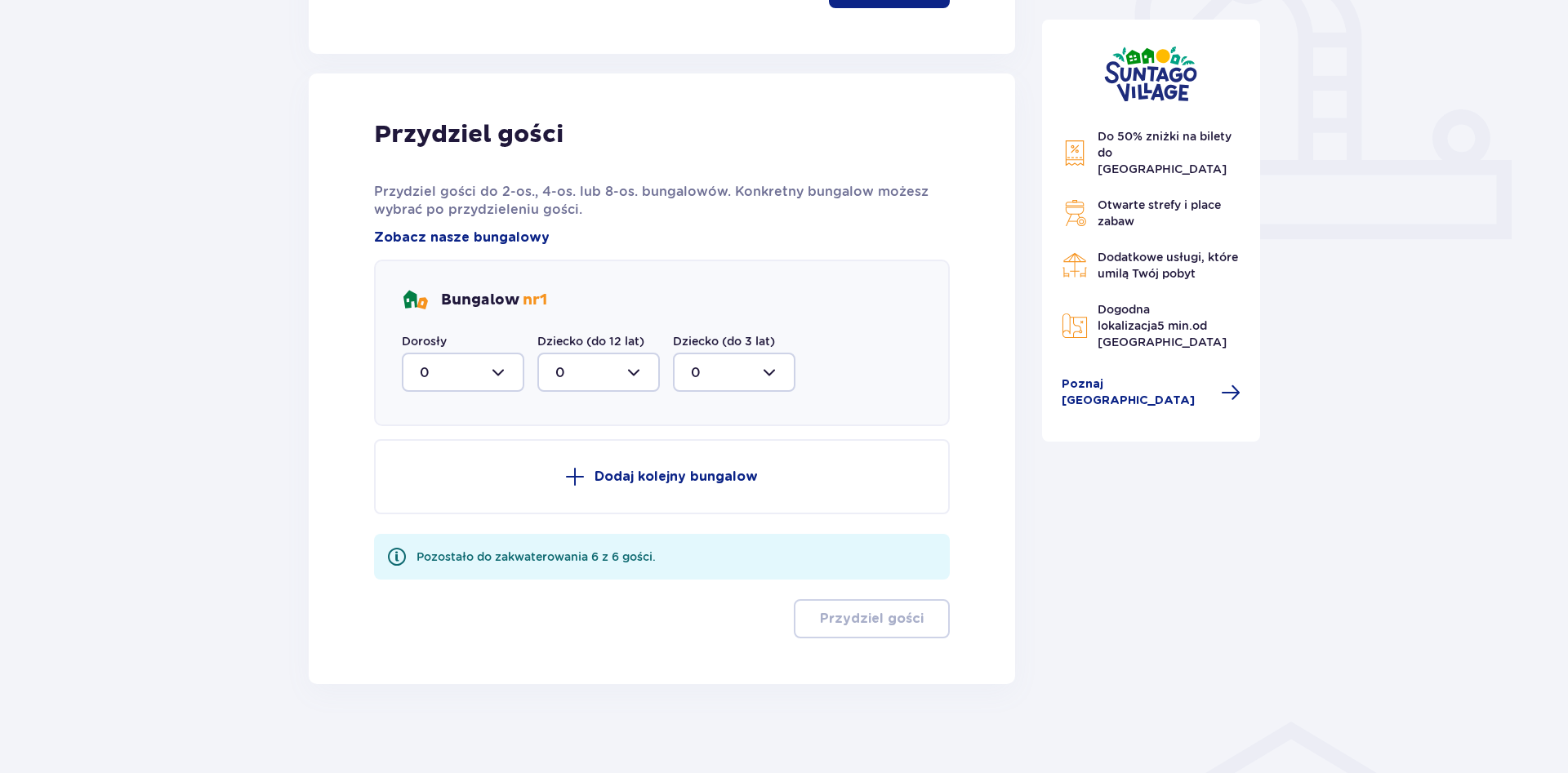
scroll to position [613, 0]
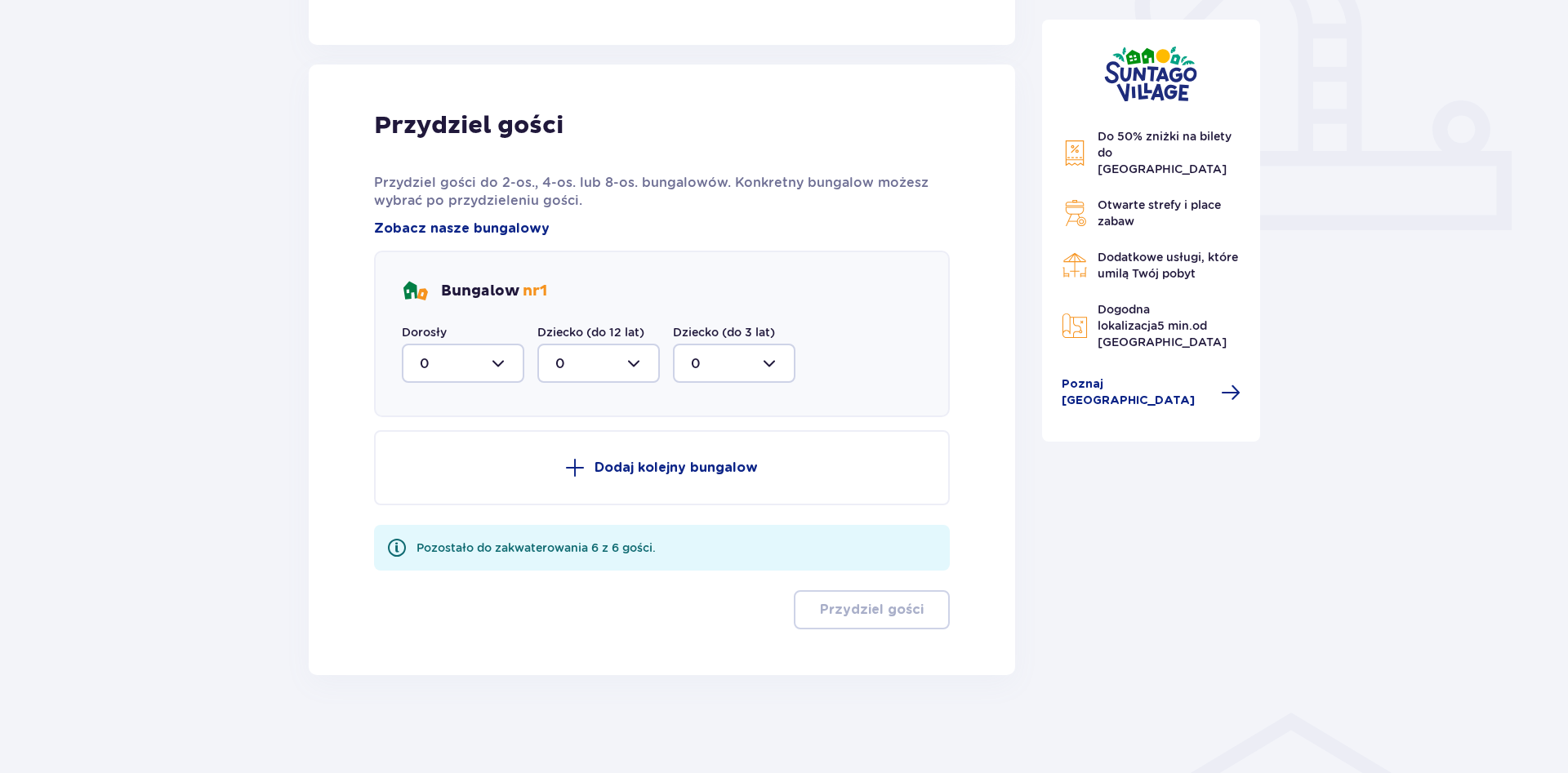
click at [507, 362] on div at bounding box center [463, 363] width 123 height 40
click at [436, 522] on div "6" at bounding box center [463, 523] width 86 height 18
type input "6"
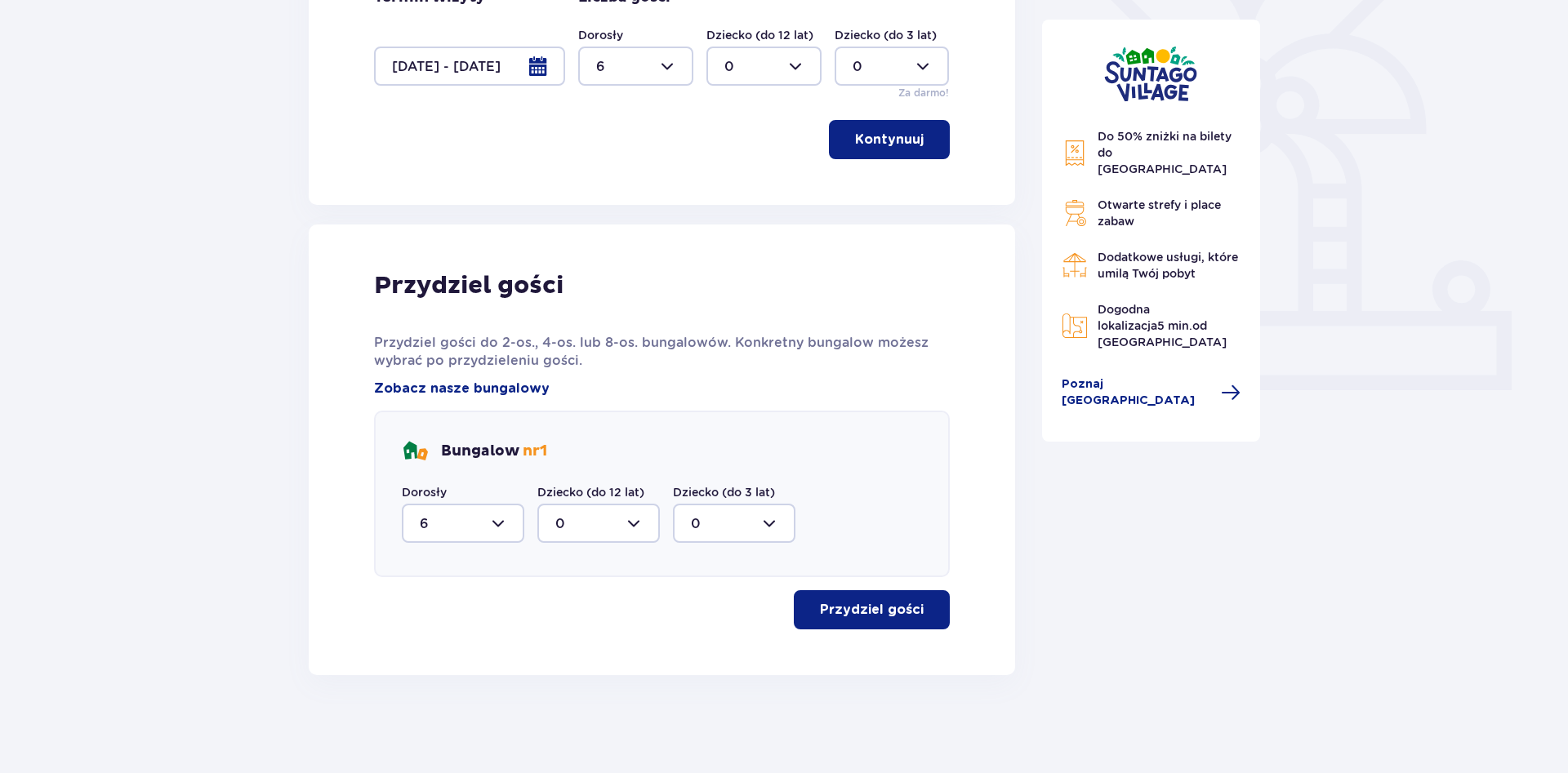
click at [847, 610] on p "Przydziel gości" at bounding box center [872, 610] width 104 height 18
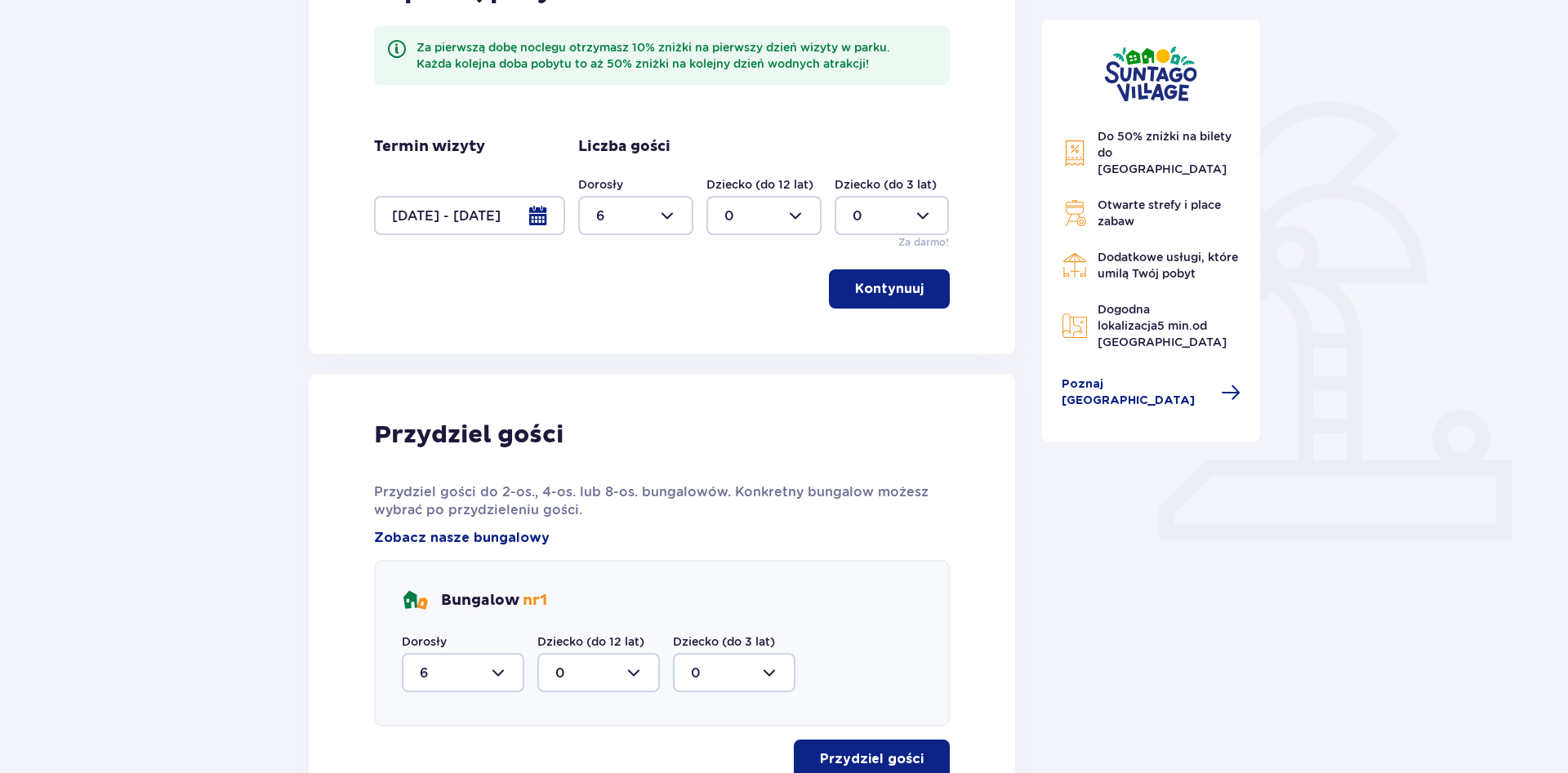
scroll to position [301, 0]
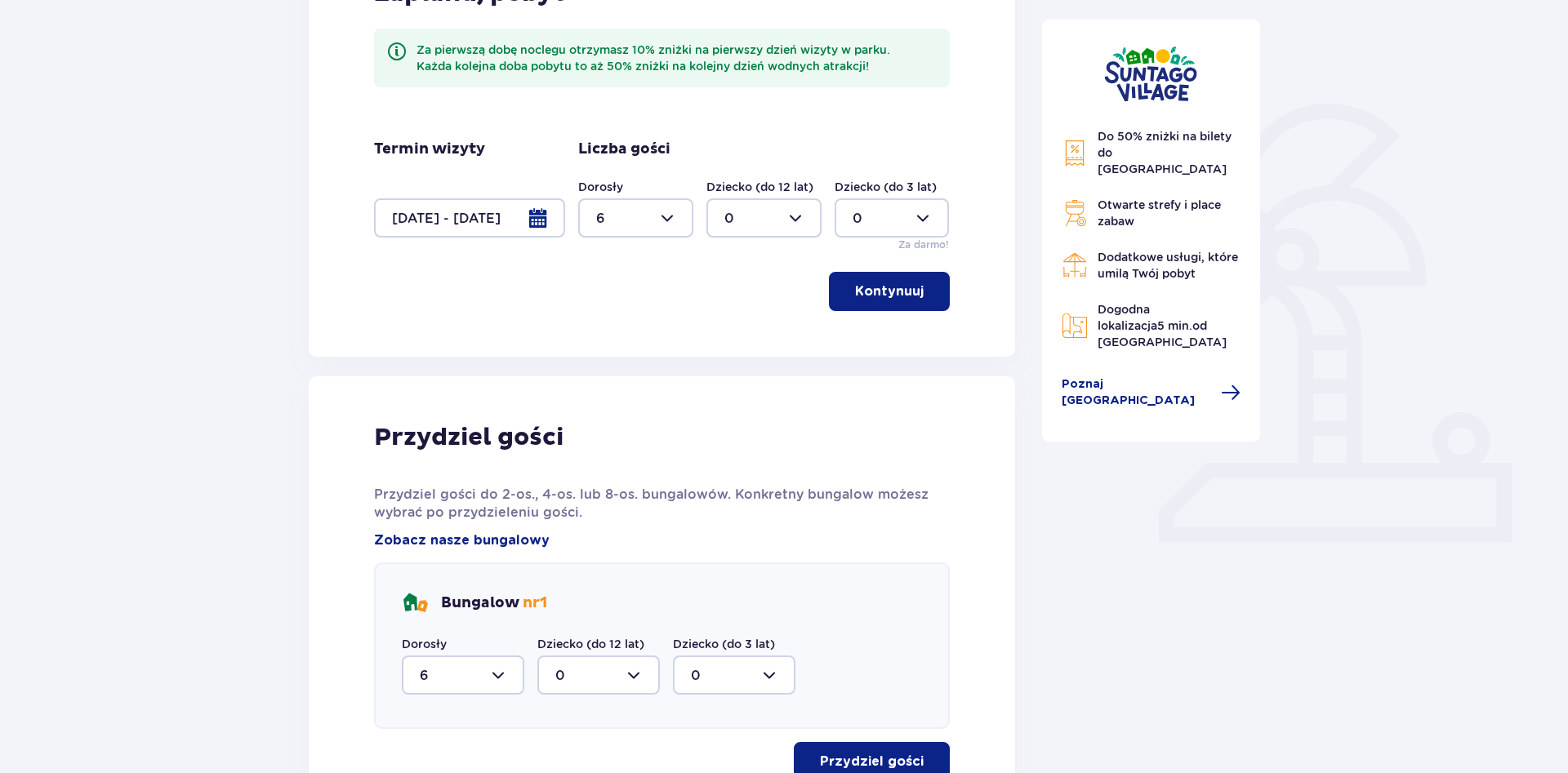
click at [543, 225] on div at bounding box center [469, 218] width 191 height 40
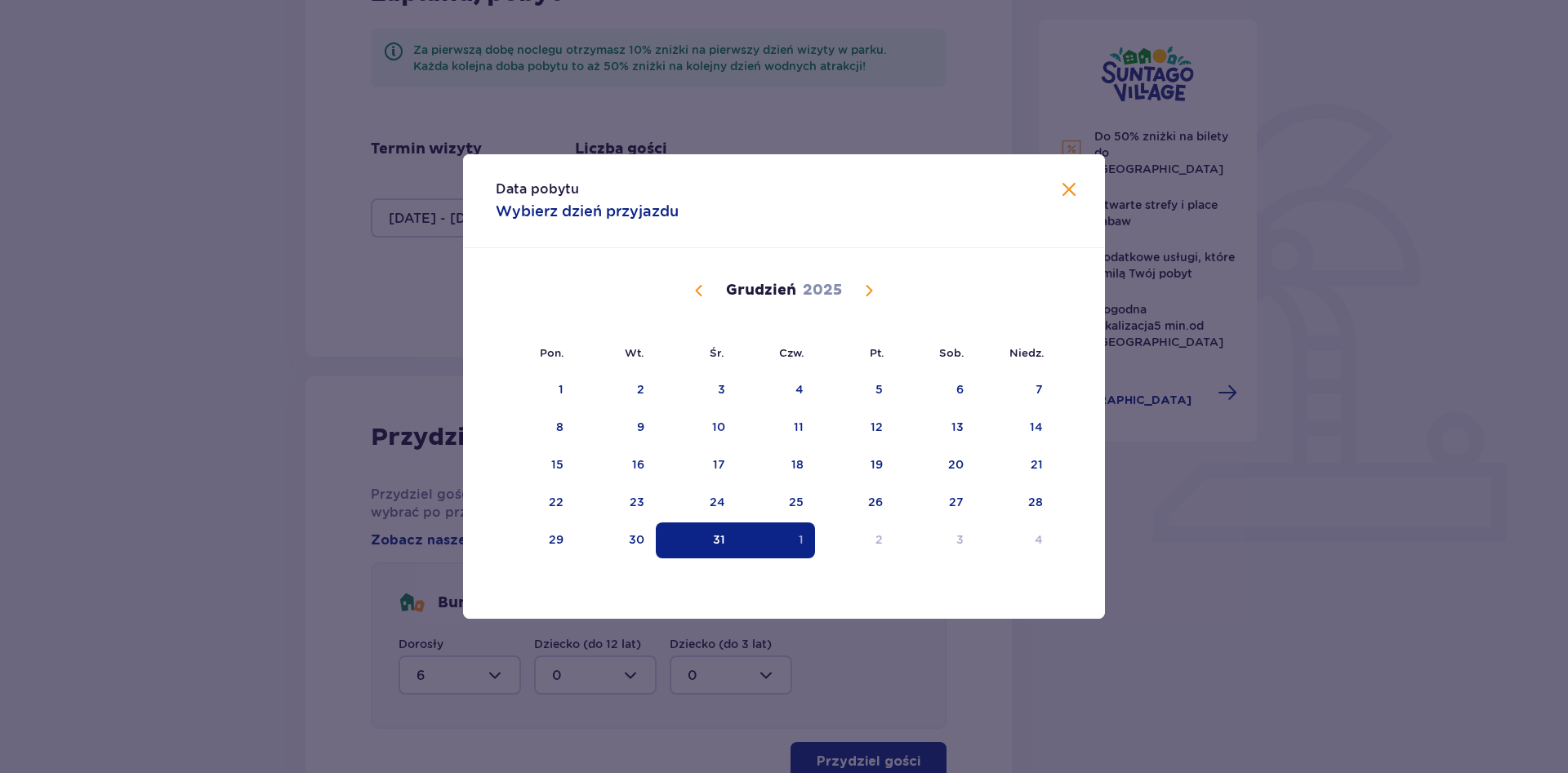
click at [861, 294] on span "Calendar" at bounding box center [869, 291] width 20 height 20
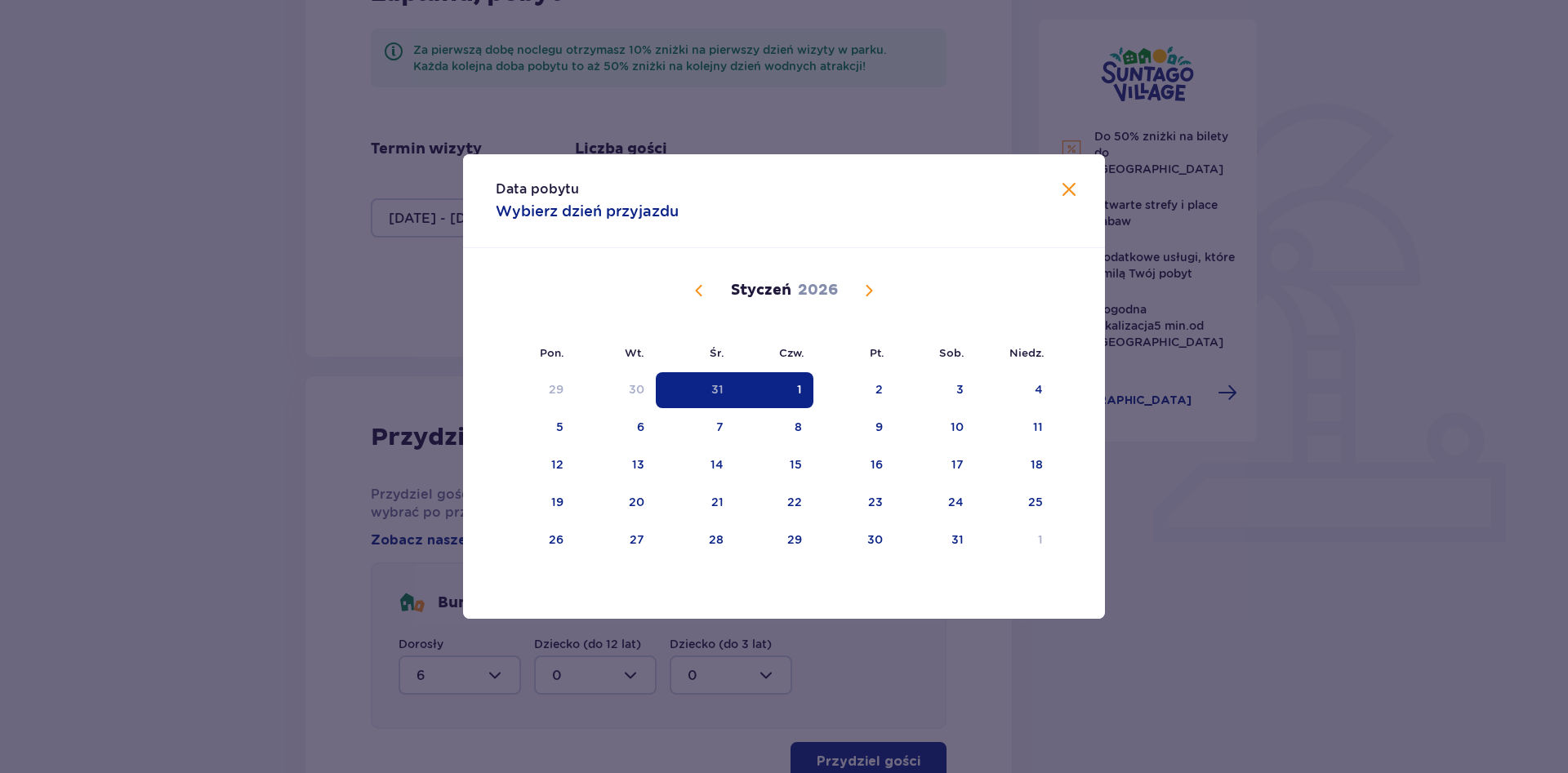
click at [863, 294] on span "Calendar" at bounding box center [869, 291] width 20 height 20
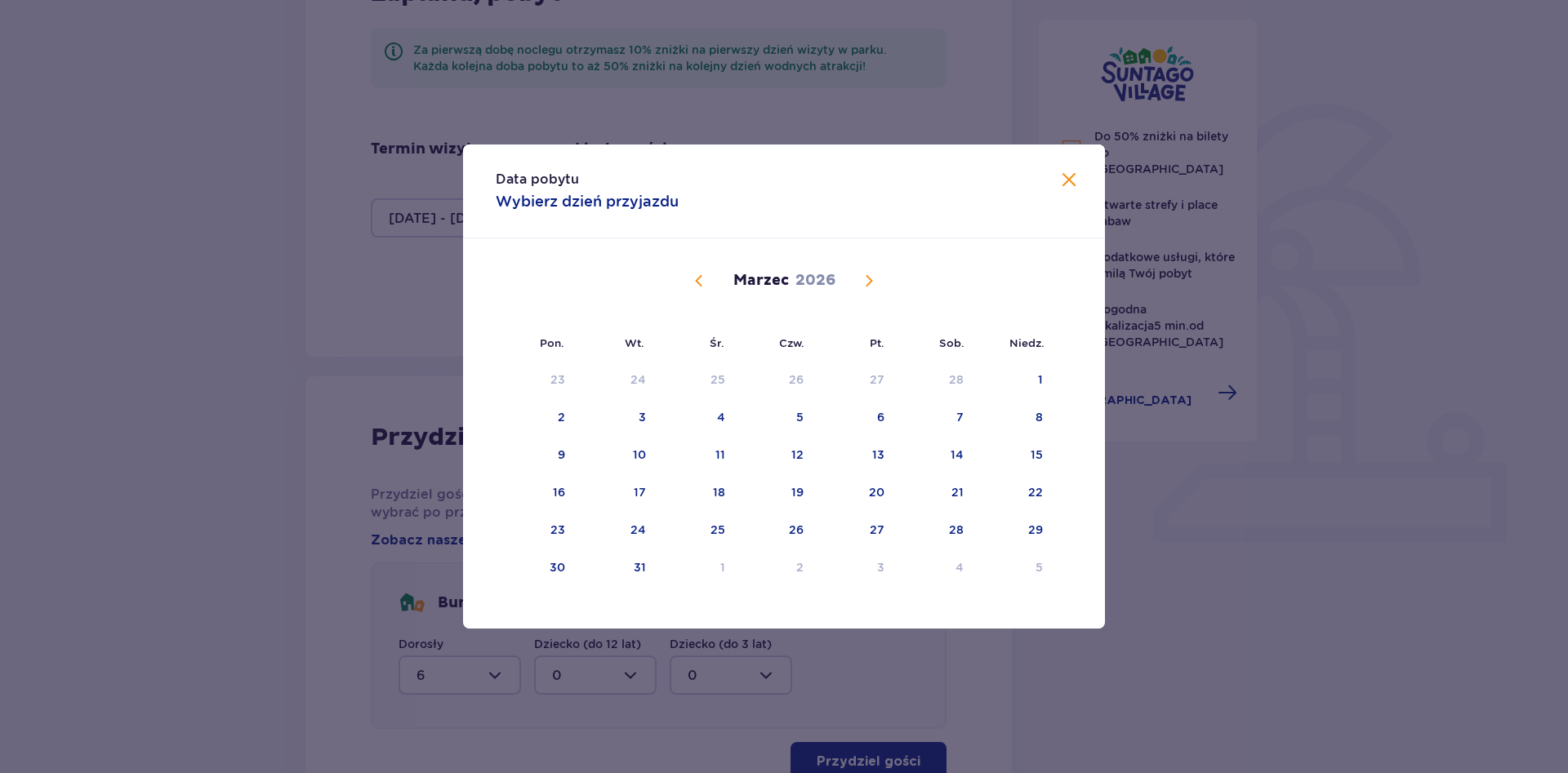
click at [867, 283] on span "Calendar" at bounding box center [869, 281] width 20 height 20
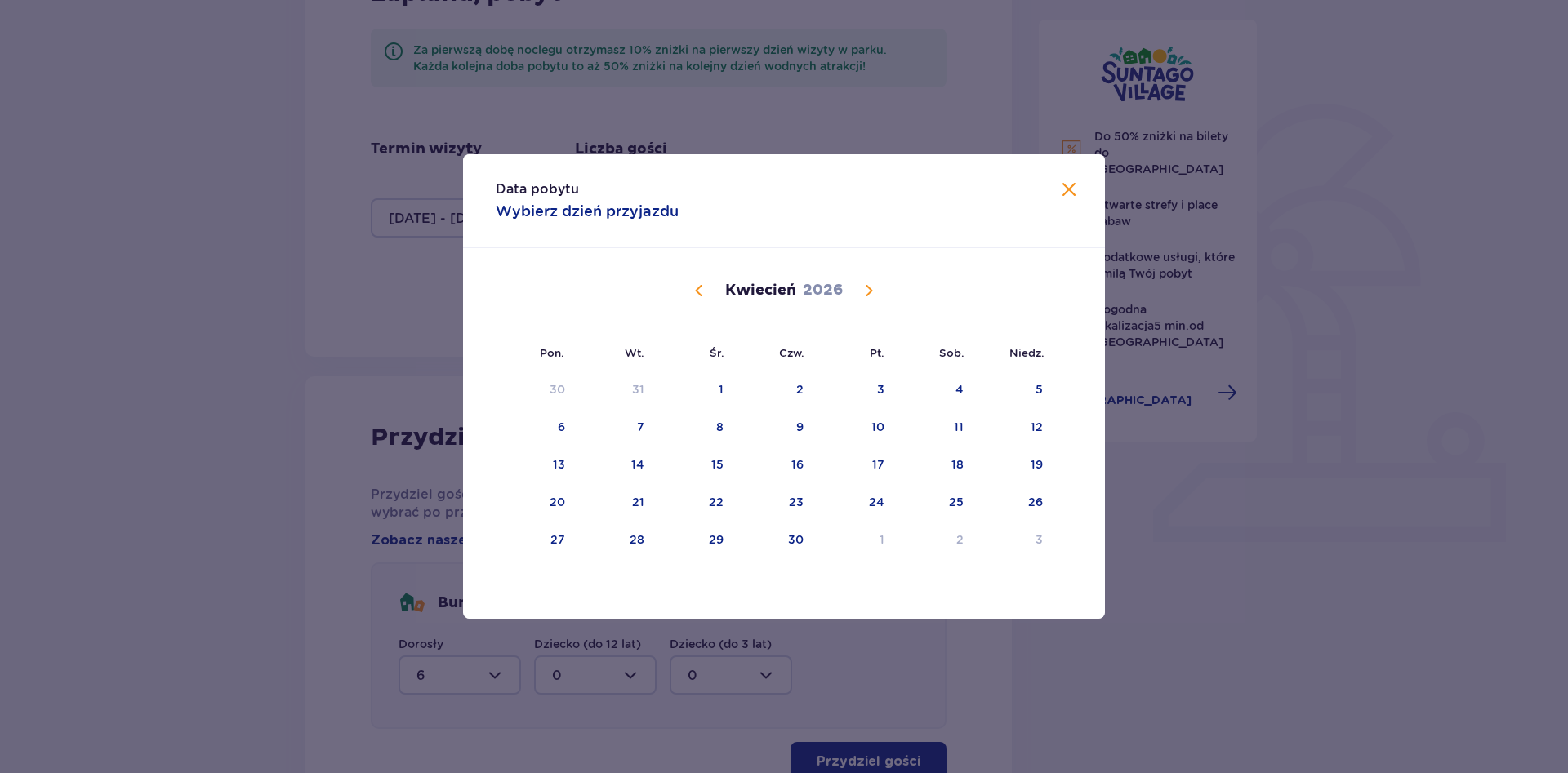
click at [867, 283] on span "Calendar" at bounding box center [869, 291] width 20 height 20
click at [959, 382] on div "2" at bounding box center [958, 389] width 7 height 16
click at [1024, 392] on div "3" at bounding box center [1014, 390] width 81 height 36
type input "[DATE] - [DATE]"
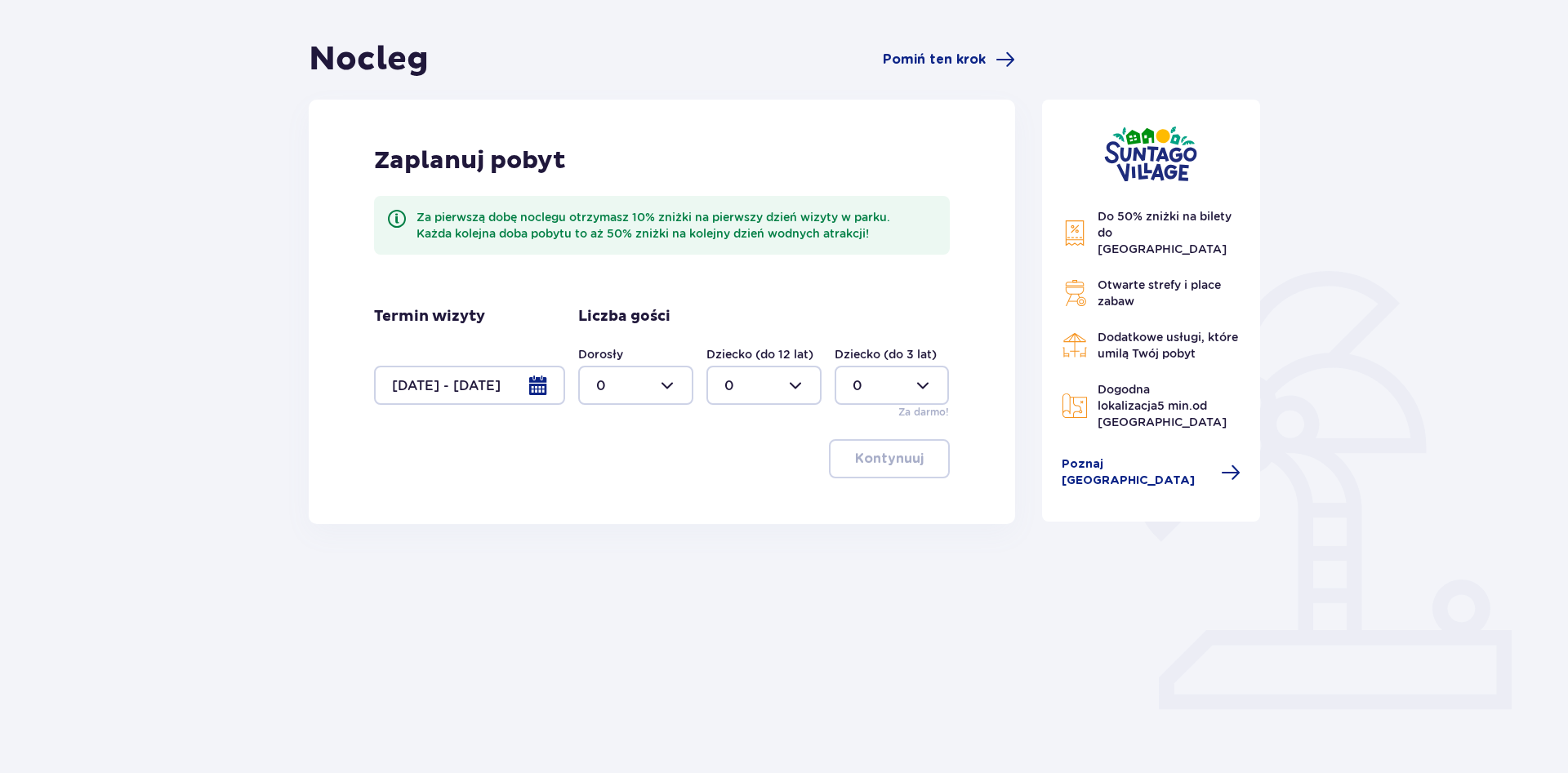
click at [660, 380] on div at bounding box center [636, 385] width 115 height 40
click at [608, 460] on div "6" at bounding box center [636, 454] width 79 height 18
type input "6"
click at [871, 460] on p "Kontynuuj" at bounding box center [889, 459] width 68 height 18
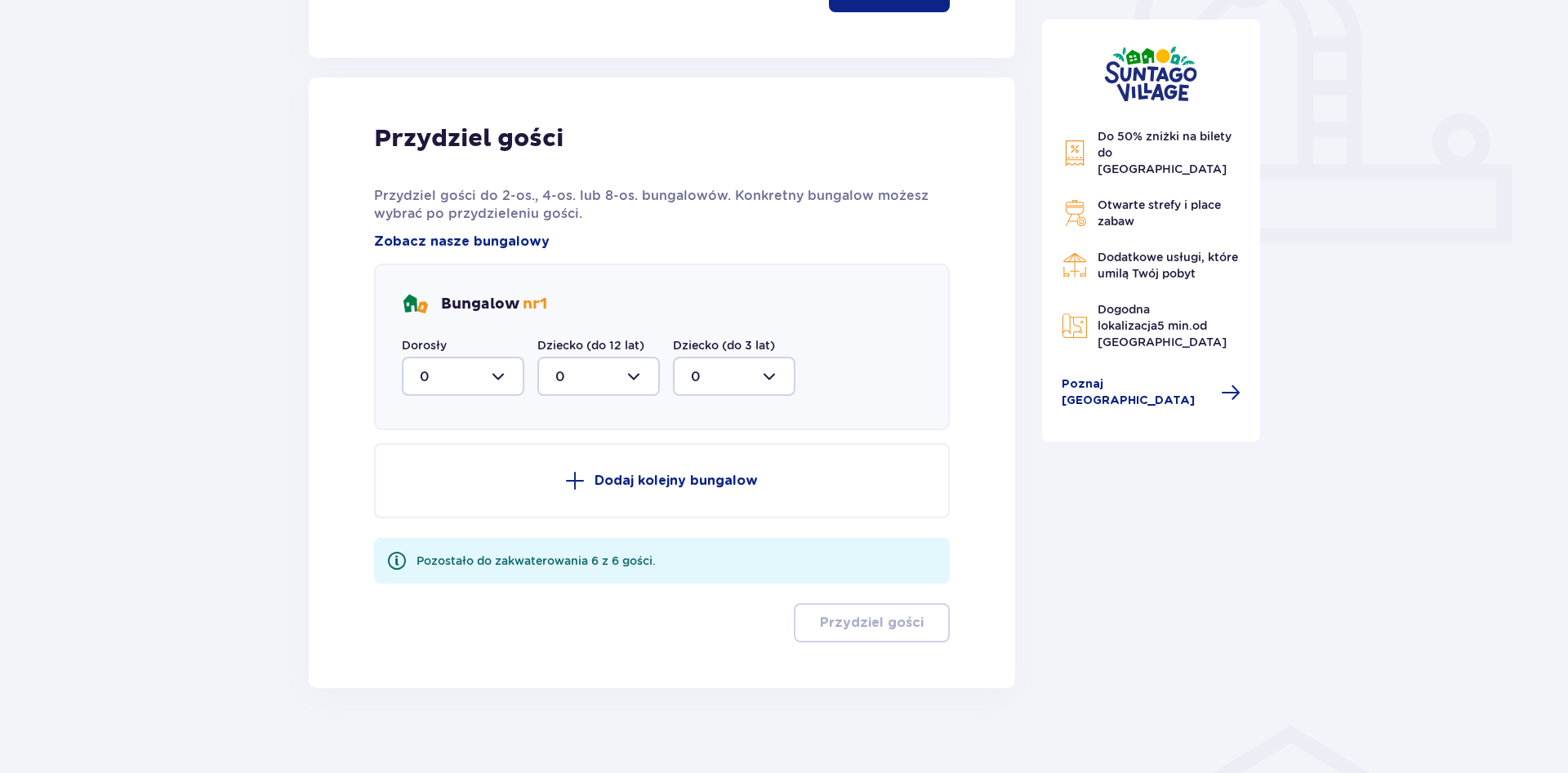
scroll to position [613, 0]
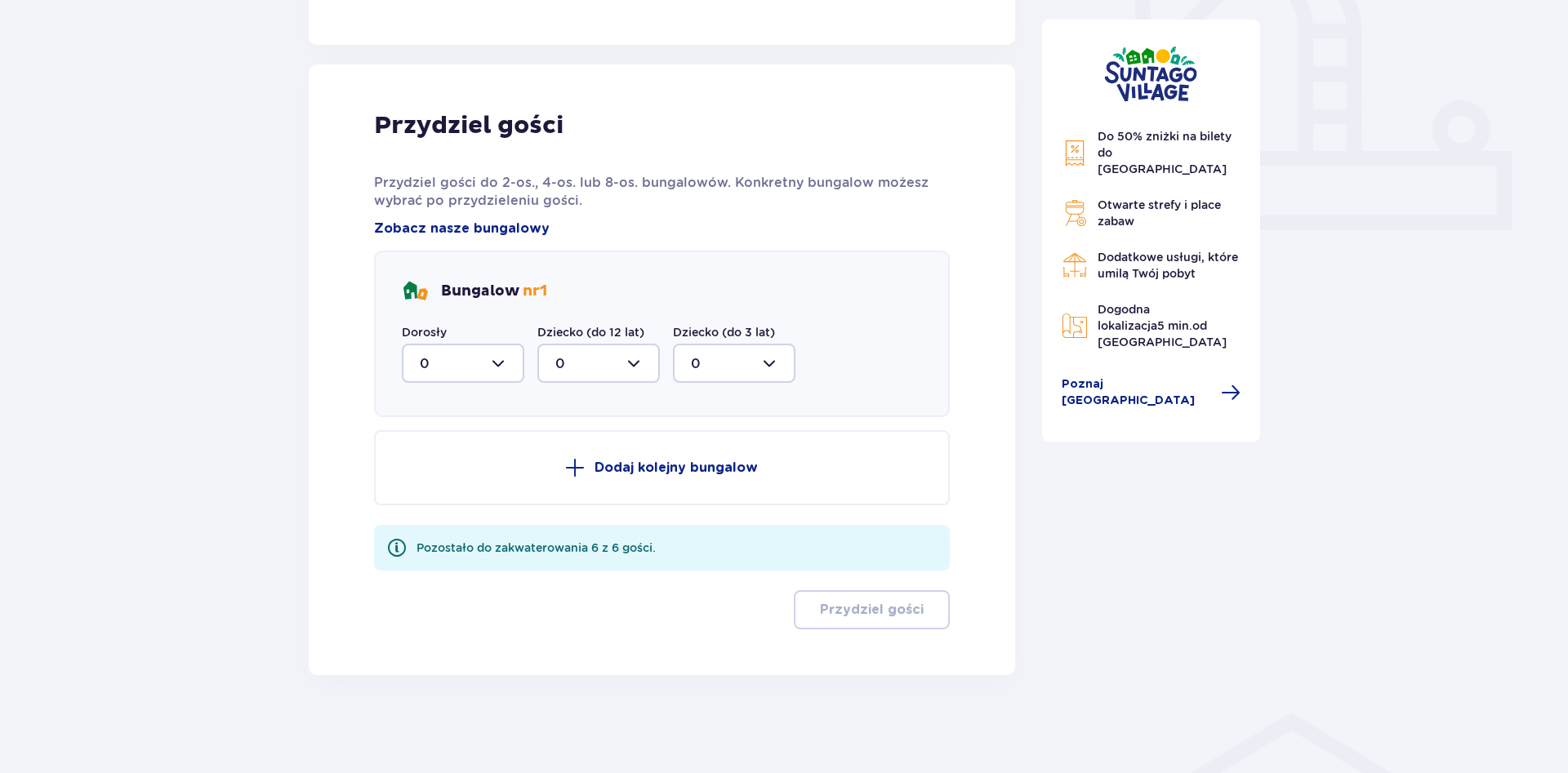
click at [486, 370] on div at bounding box center [463, 363] width 123 height 40
click at [448, 524] on div "6" at bounding box center [463, 523] width 86 height 18
type input "6"
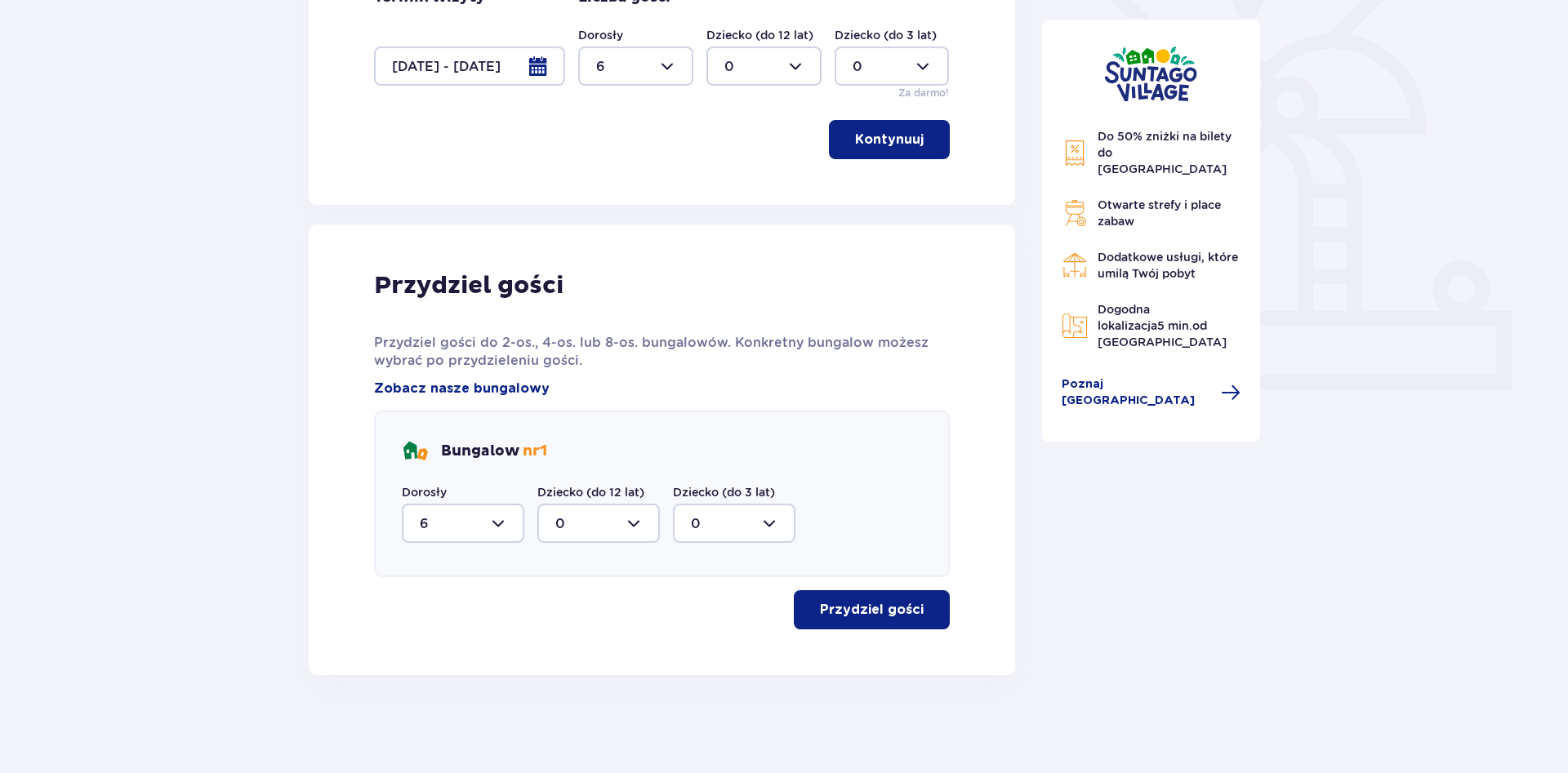
click at [874, 614] on p "Przydziel gości" at bounding box center [872, 610] width 104 height 18
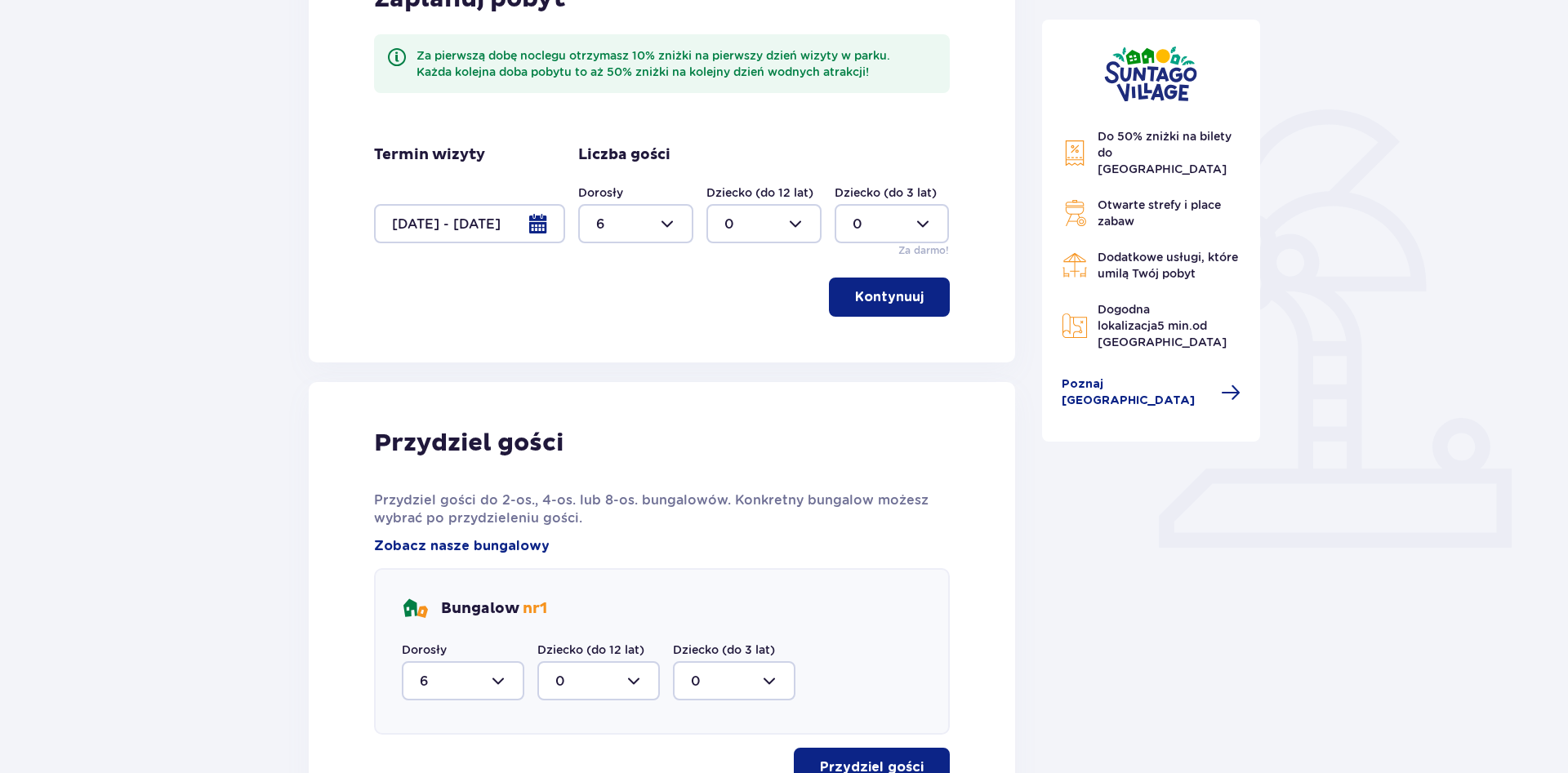
scroll to position [0, 0]
